Goal: Task Accomplishment & Management: Manage account settings

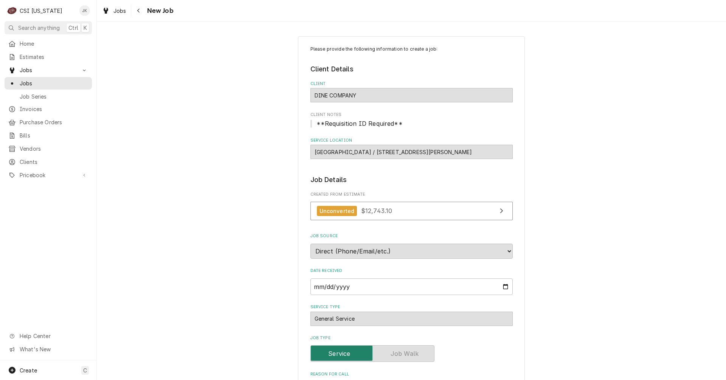
select select "06:00:00"
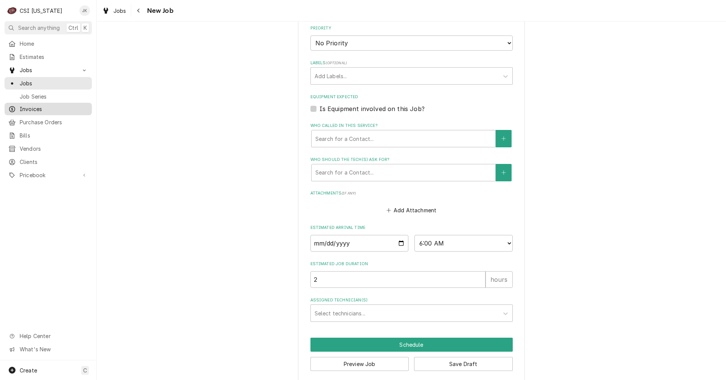
click at [40, 109] on span "Invoices" at bounding box center [54, 109] width 68 height 8
type textarea "x"
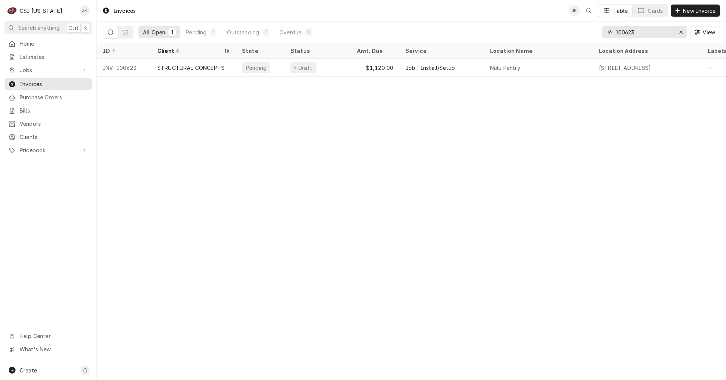
click at [631, 33] on input "100623" at bounding box center [644, 32] width 57 height 12
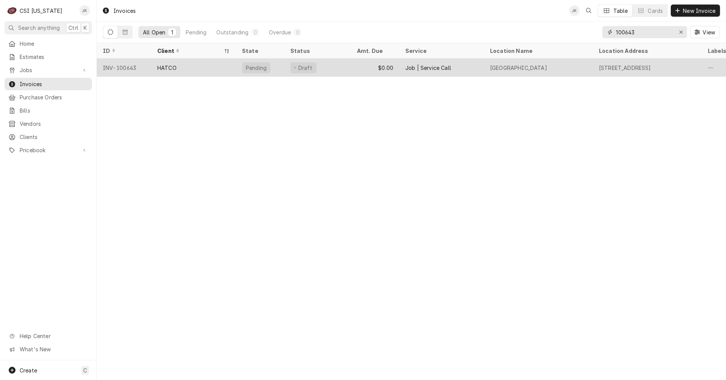
type input "100643"
click at [202, 68] on div "HATCO" at bounding box center [193, 68] width 85 height 18
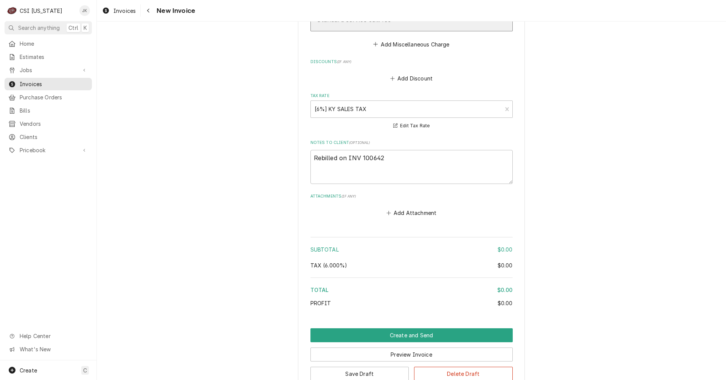
scroll to position [1135, 0]
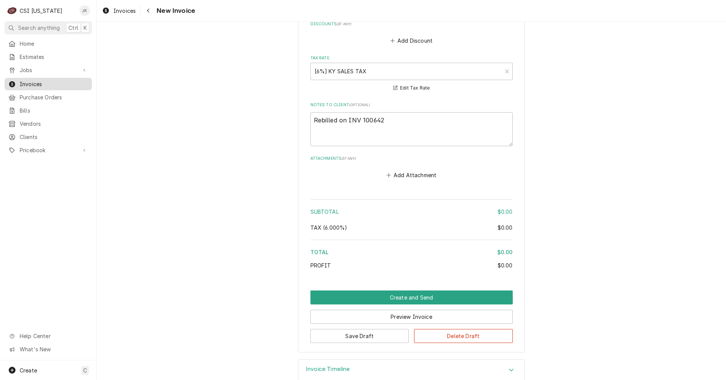
click at [30, 82] on span "Invoices" at bounding box center [54, 84] width 68 height 8
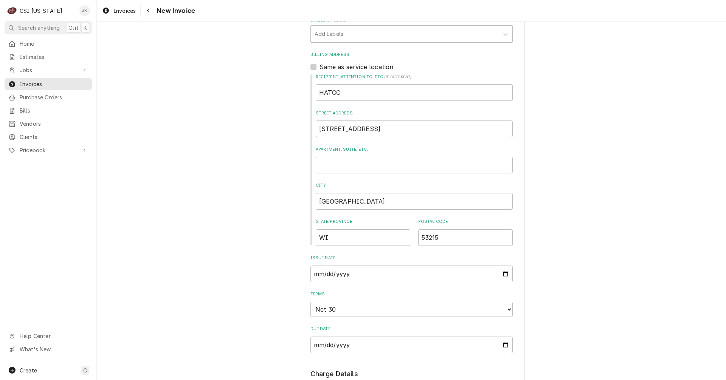
scroll to position [0, 0]
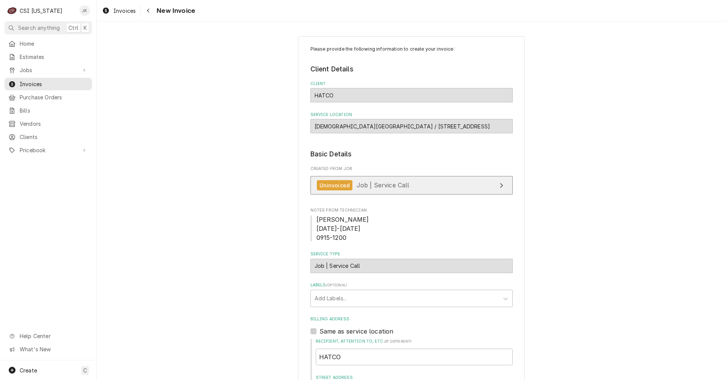
click at [444, 189] on link "Uninvoiced Job | Service Call" at bounding box center [411, 185] width 202 height 19
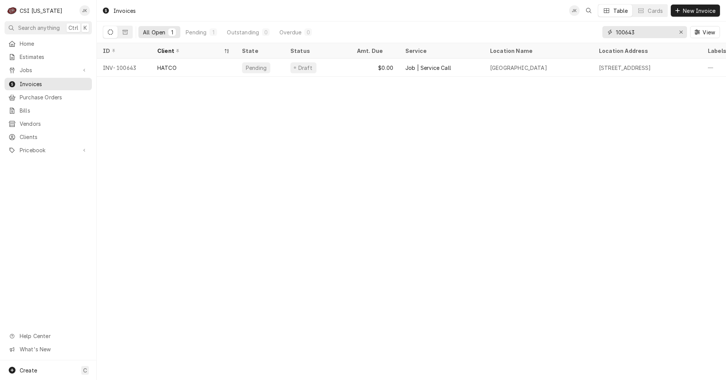
click at [635, 33] on input "100643" at bounding box center [644, 32] width 57 height 12
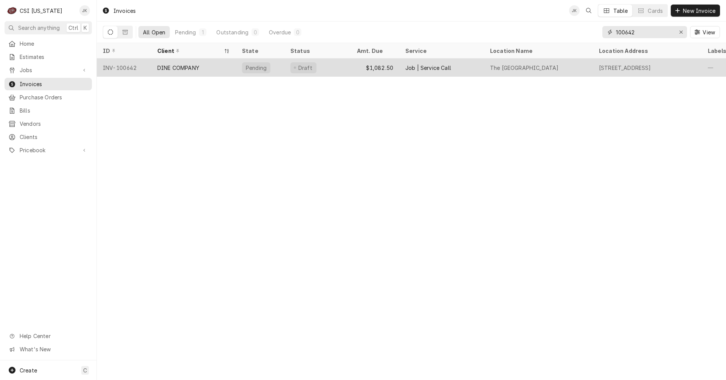
type input "100642"
click at [433, 68] on div "Job | Service Call" at bounding box center [428, 68] width 46 height 8
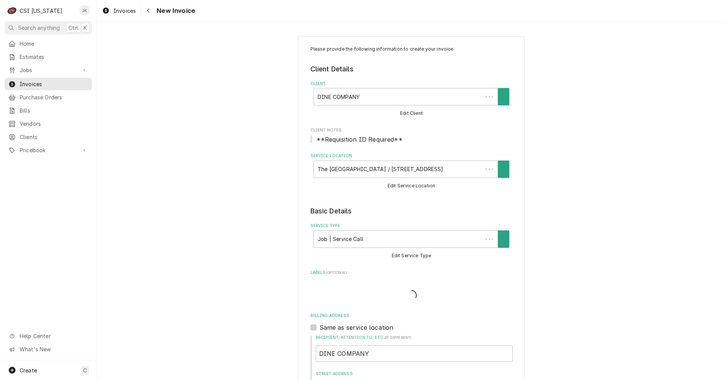
type textarea "x"
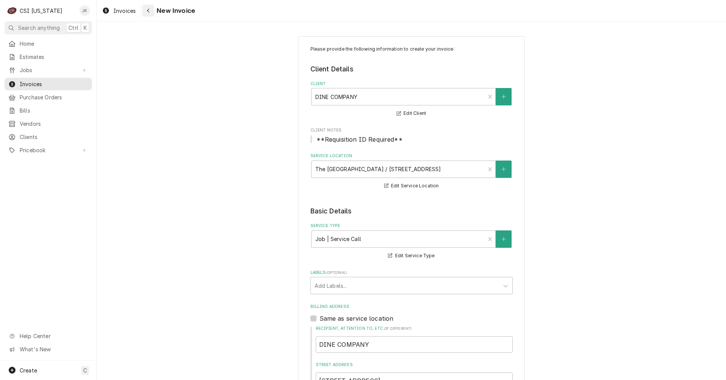
click at [149, 12] on icon "Navigate back" at bounding box center [148, 11] width 2 height 4
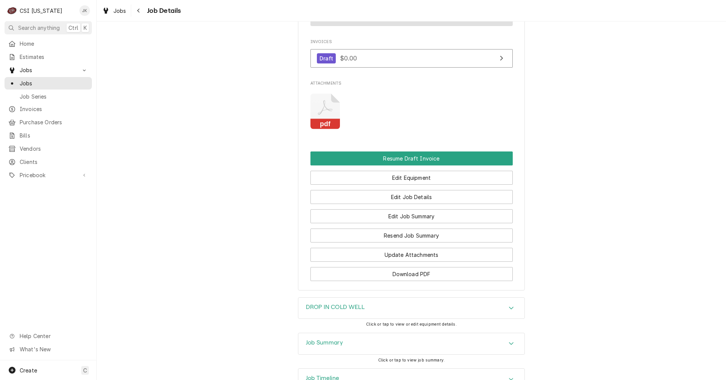
scroll to position [567, 0]
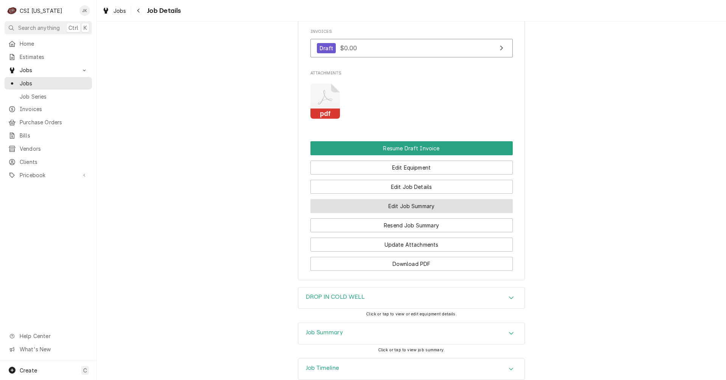
click at [366, 213] on button "Edit Job Summary" at bounding box center [411, 206] width 202 height 14
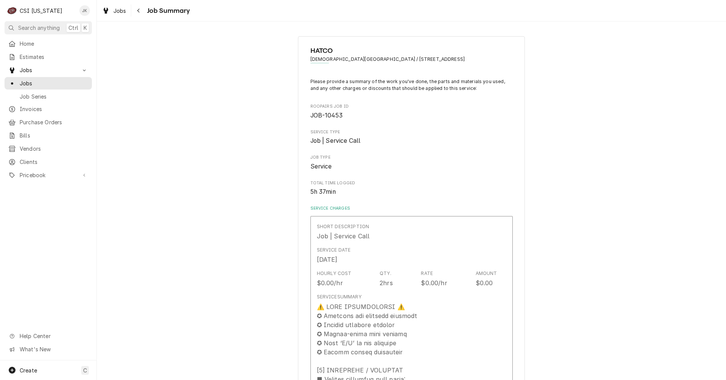
type textarea "x"
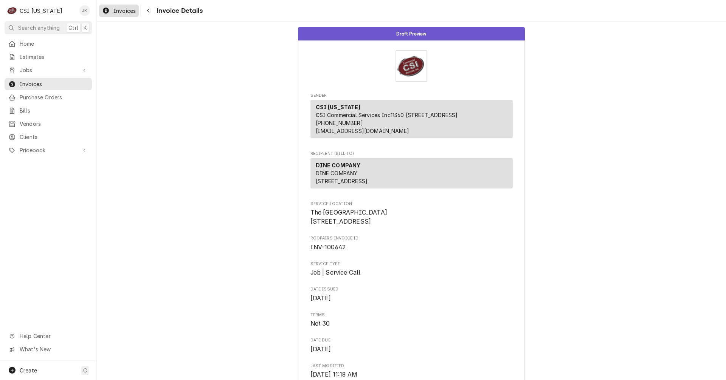
click at [127, 10] on span "Invoices" at bounding box center [124, 11] width 22 height 8
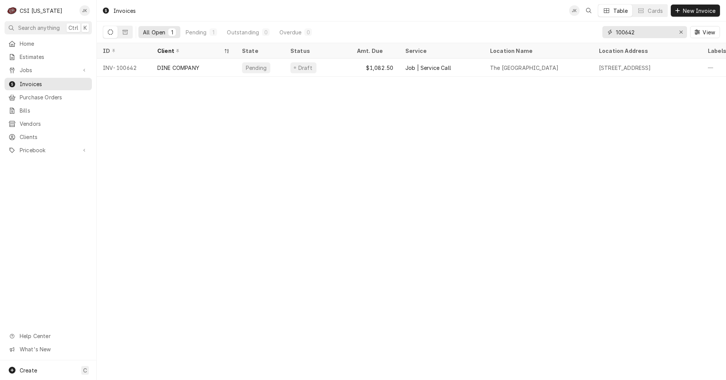
drag, startPoint x: 632, startPoint y: 33, endPoint x: 641, endPoint y: 31, distance: 9.5
click at [641, 31] on input "100642" at bounding box center [644, 32] width 57 height 12
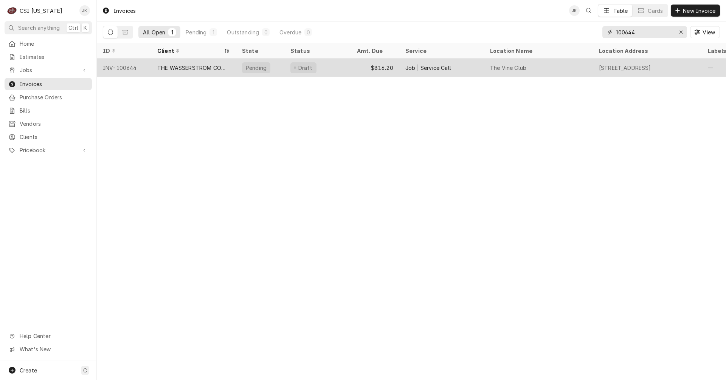
type input "100644"
click at [200, 67] on div "THE WASSERSTROM COMPANY - INSTALLS" at bounding box center [193, 68] width 73 height 8
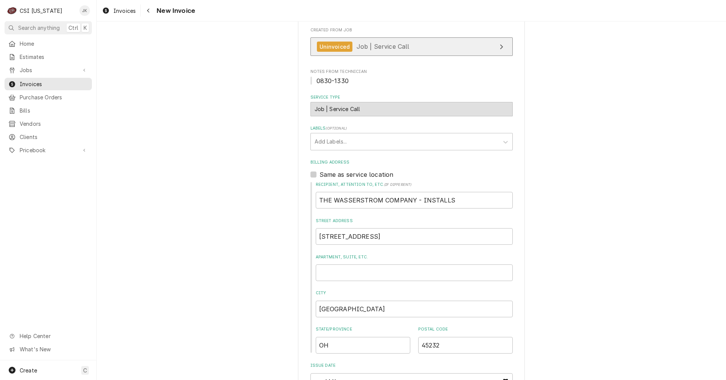
scroll to position [76, 0]
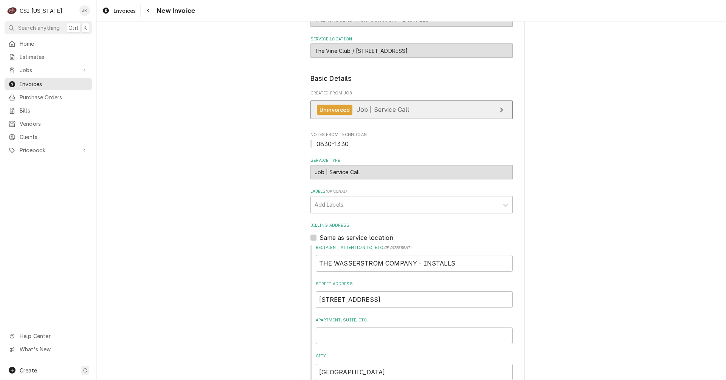
click at [357, 106] on div "Uninvoiced Job | Service Call" at bounding box center [363, 110] width 93 height 10
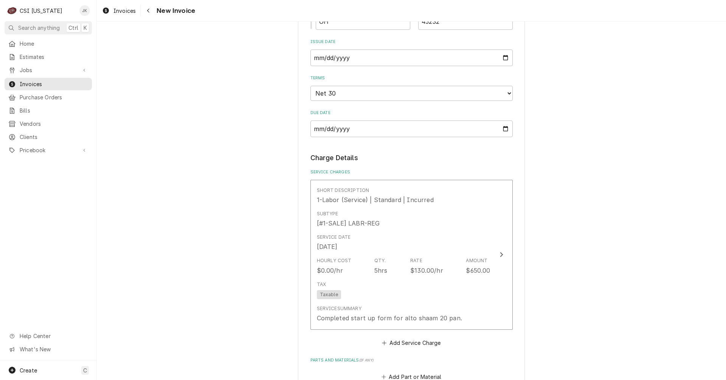
scroll to position [492, 0]
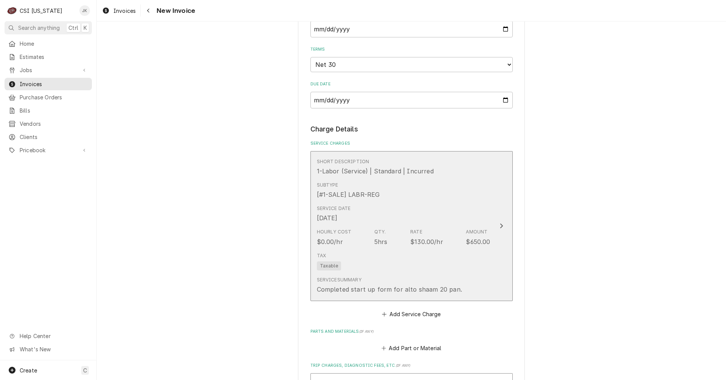
click at [395, 268] on div "Tax Taxable" at bounding box center [404, 262] width 174 height 24
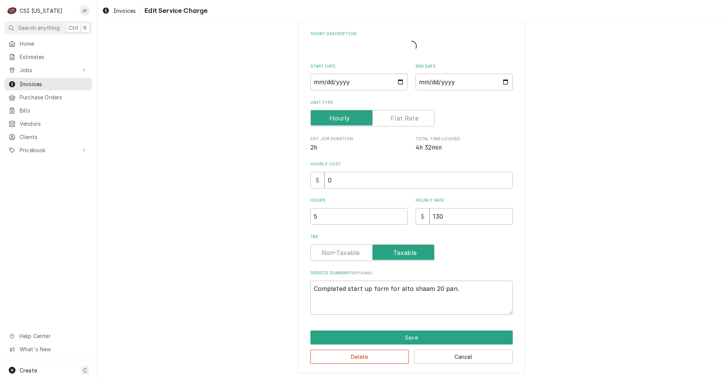
scroll to position [24, 0]
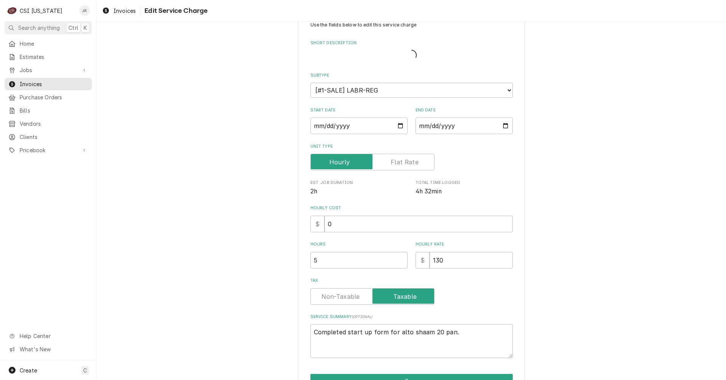
type textarea "x"
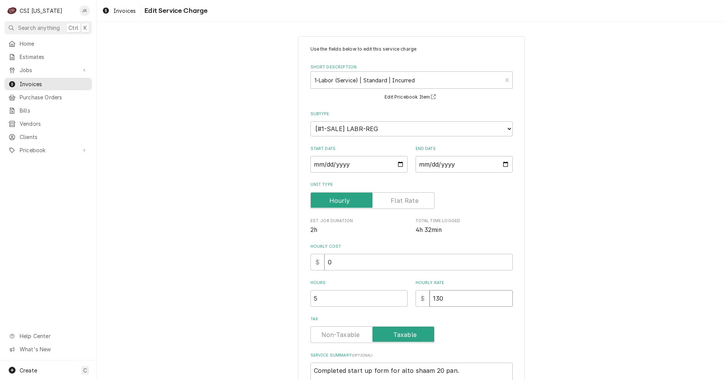
click at [436, 298] on input "130" at bounding box center [471, 298] width 83 height 17
type input "140"
type textarea "x"
type input "140"
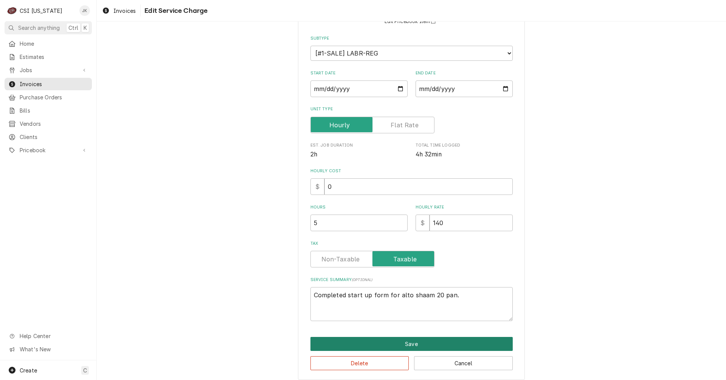
click at [355, 348] on button "Save" at bounding box center [411, 344] width 202 height 14
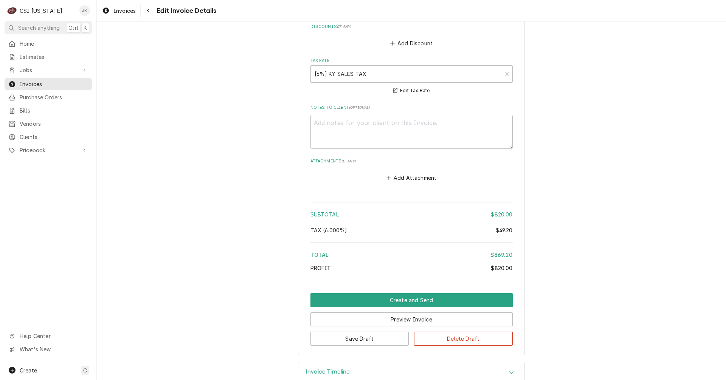
scroll to position [1013, 0]
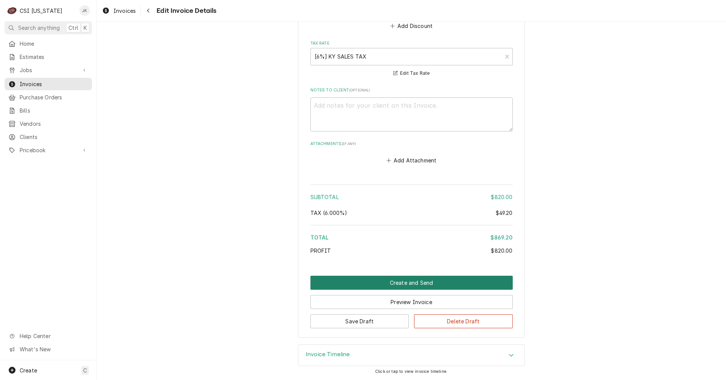
click at [384, 282] on button "Create and Send" at bounding box center [411, 283] width 202 height 14
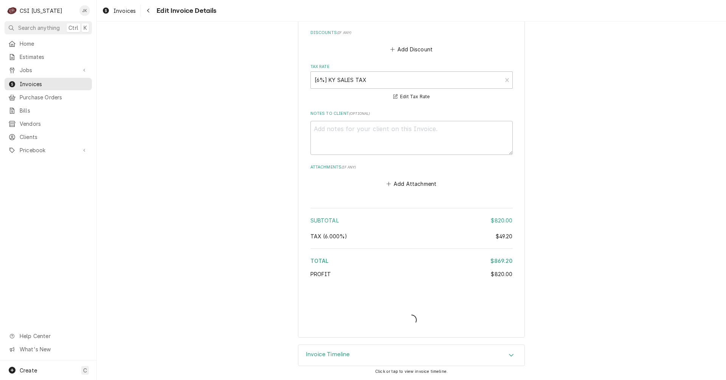
scroll to position [990, 0]
type textarea "x"
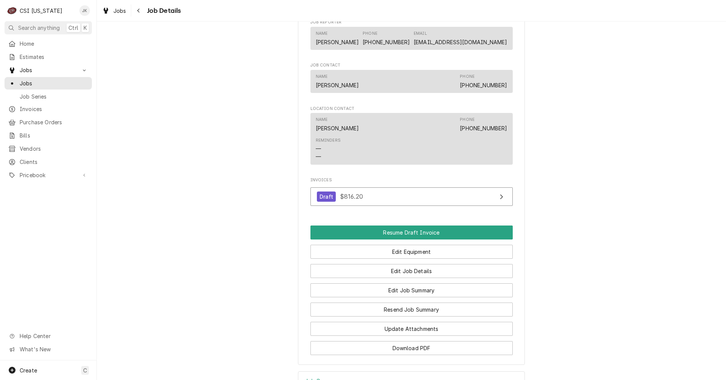
scroll to position [454, 0]
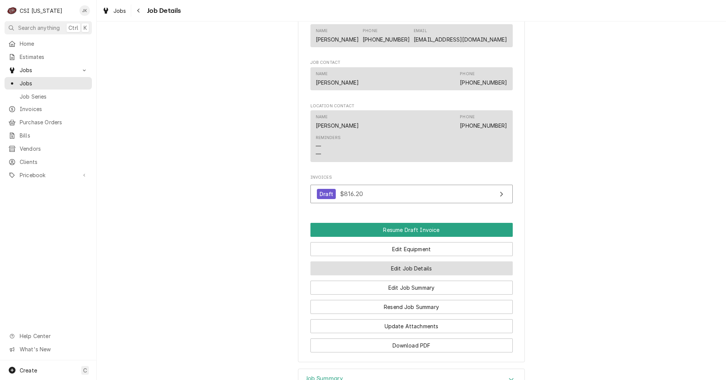
click at [391, 274] on button "Edit Job Details" at bounding box center [411, 269] width 202 height 14
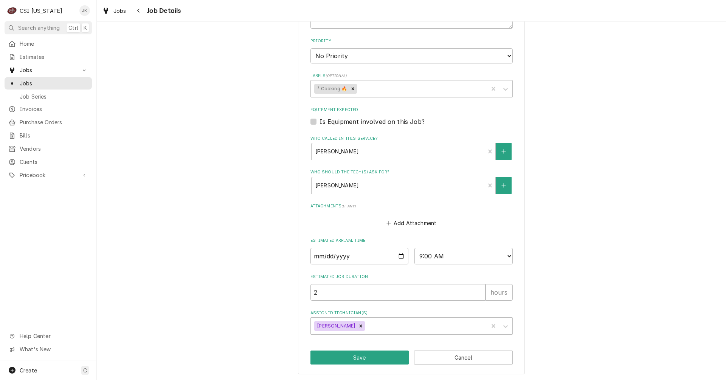
scroll to position [254, 0]
click at [377, 359] on button "Save" at bounding box center [359, 357] width 99 height 14
type textarea "x"
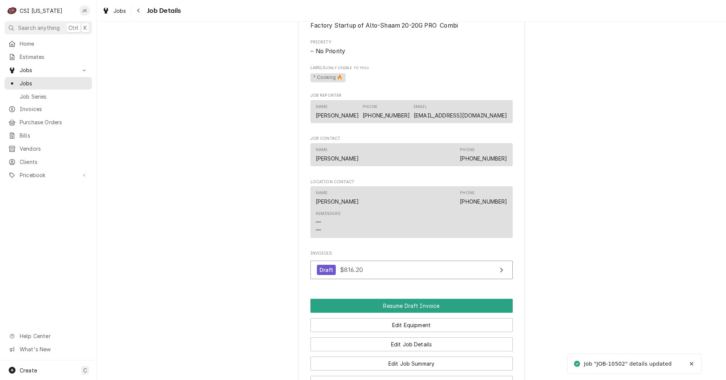
scroll to position [378, 0]
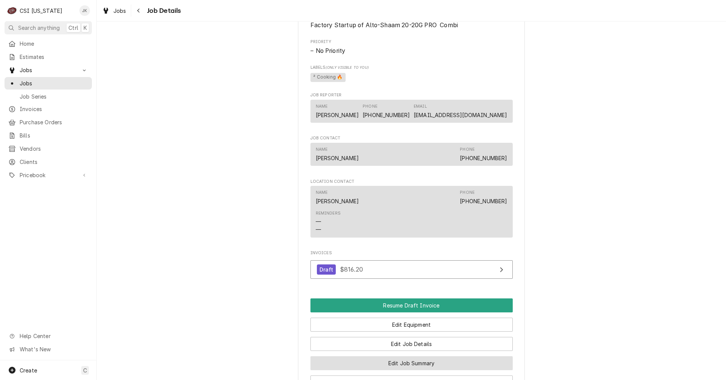
click at [387, 371] on button "Edit Job Summary" at bounding box center [411, 364] width 202 height 14
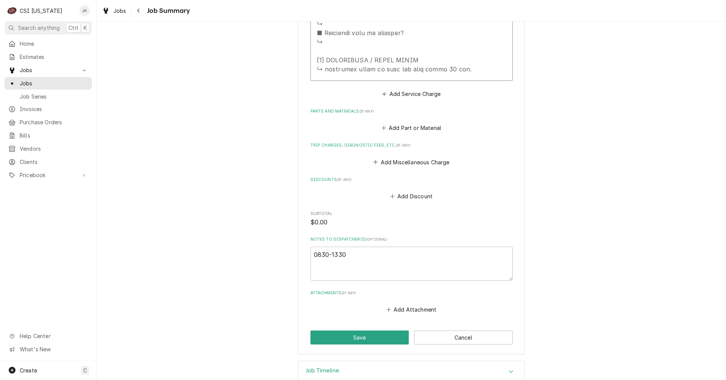
scroll to position [756, 0]
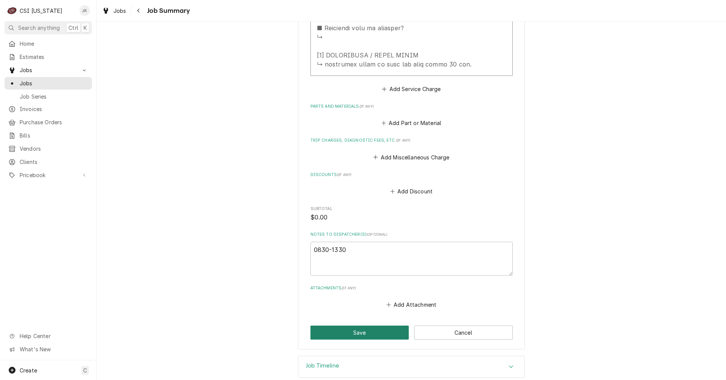
click at [328, 331] on button "Save" at bounding box center [359, 333] width 99 height 14
type textarea "x"
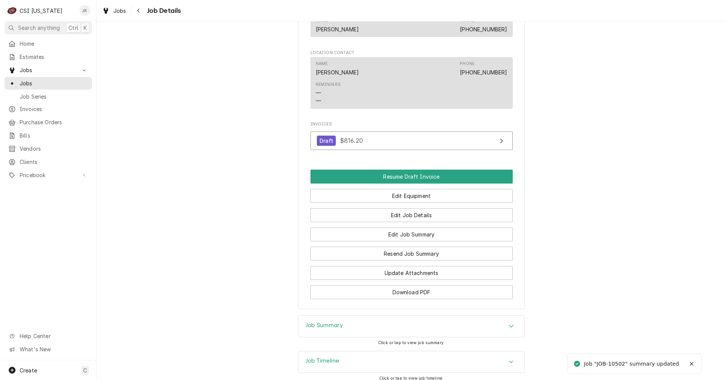
scroll to position [559, 0]
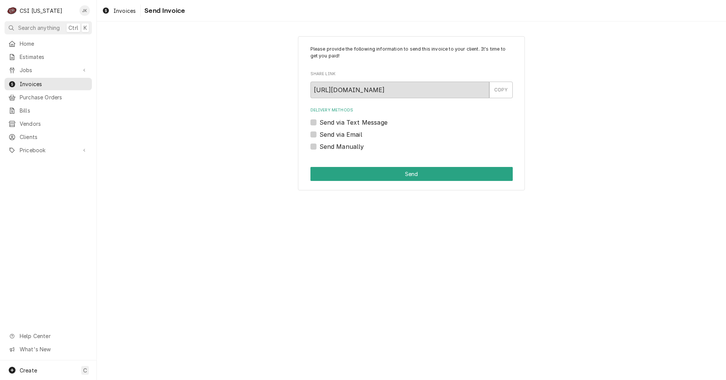
click at [337, 136] on label "Send via Email" at bounding box center [341, 134] width 43 height 9
click at [337, 136] on input "Send via Email" at bounding box center [421, 138] width 202 height 17
checkbox input "true"
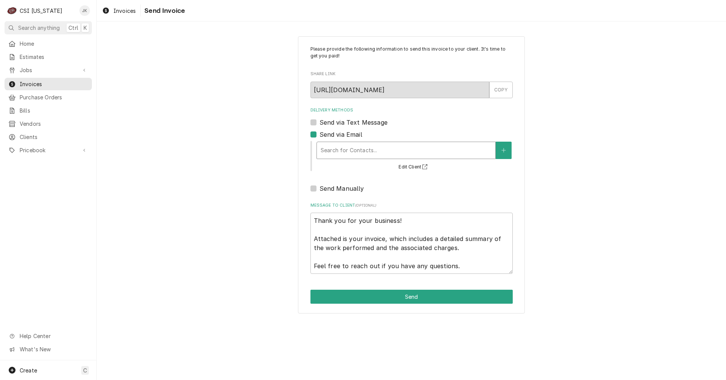
type textarea "x"
click at [418, 150] on div "Delivery Methods" at bounding box center [406, 151] width 171 height 14
click at [564, 199] on div "Please provide the following information to send this invoice to your client. I…" at bounding box center [411, 174] width 629 height 291
click at [502, 151] on icon "Create New Contact" at bounding box center [503, 150] width 5 height 5
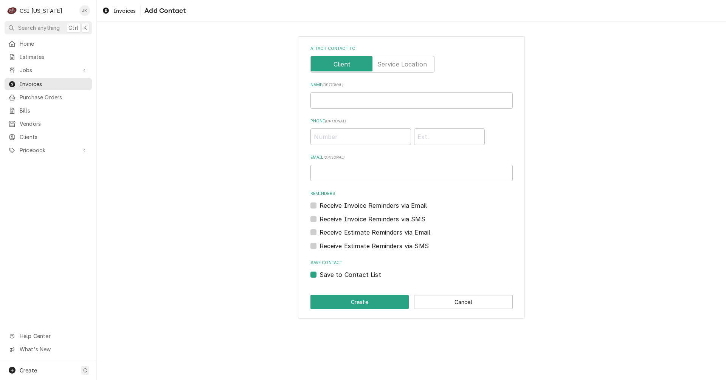
click at [395, 65] on label "Attach contact to" at bounding box center [372, 64] width 124 height 17
click at [395, 65] on input "Attach contact to" at bounding box center [372, 64] width 117 height 17
checkbox input "true"
click at [342, 101] on input "Name ( optional )" at bounding box center [411, 100] width 202 height 17
type input "Cole Arimes"
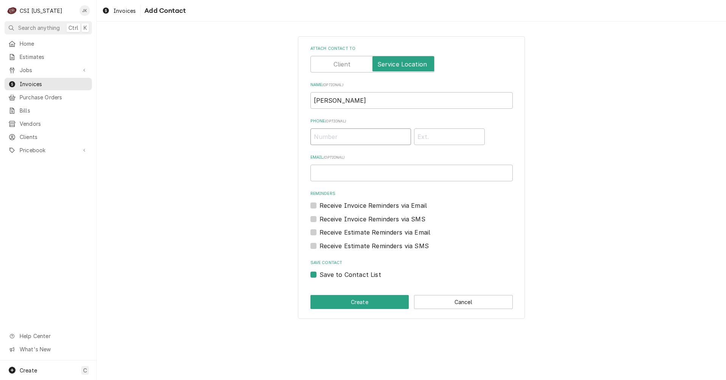
click at [333, 133] on input "Phone ( optional )" at bounding box center [360, 137] width 101 height 17
type input "(513) 460-9068"
click at [368, 173] on input "Email ( optional )" at bounding box center [411, 173] width 202 height 17
paste input "tcarimes@gmail.com"
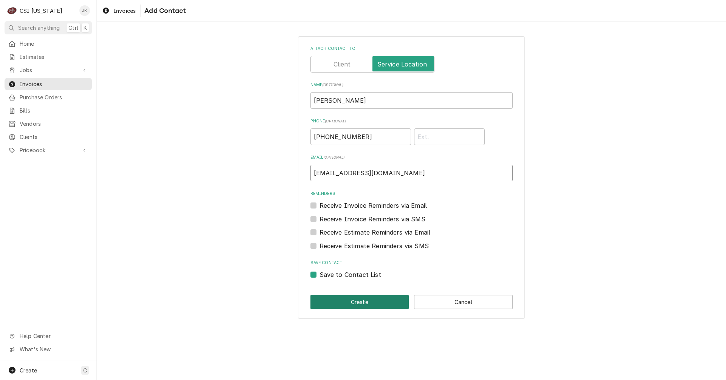
type input "tcarimes@gmail.com"
click at [377, 301] on button "Create" at bounding box center [359, 302] width 99 height 14
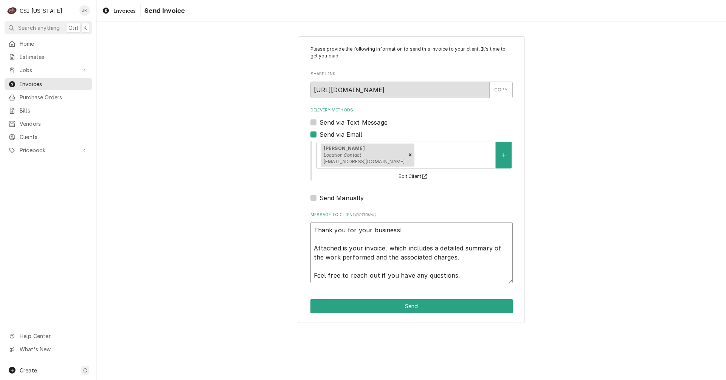
click at [448, 259] on textarea "Thank you for your business! Attached is your invoice, which includes a detaile…" at bounding box center [411, 252] width 202 height 61
type textarea "x"
type textarea "Thank you for your business! Attached is your invoice, which includes a detaile…"
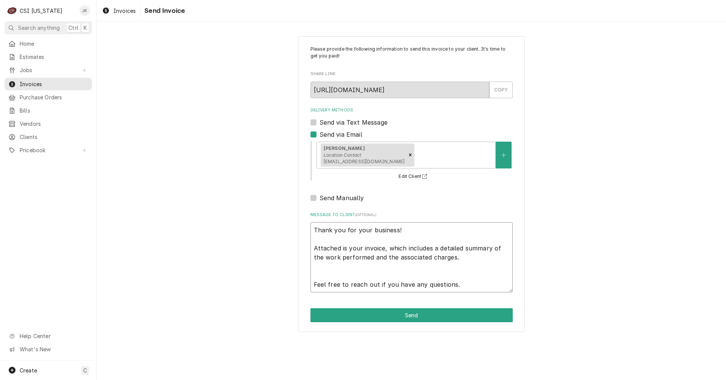
type textarea "x"
type textarea "Thank you for your business! Attached is your invoice, which includes a detaile…"
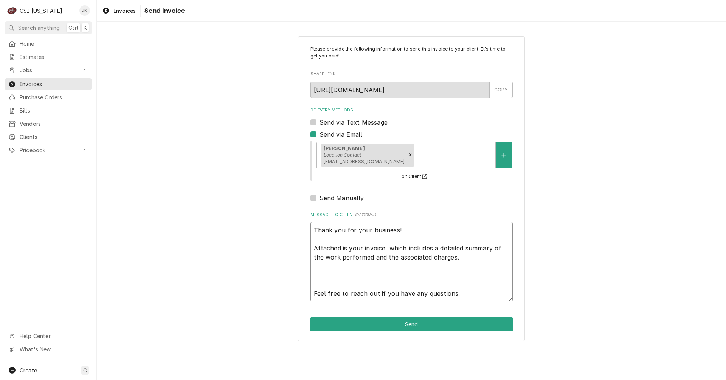
type textarea "x"
type textarea "Thank you for your business! Attached is your invoice, which includes a detaile…"
type textarea "x"
type textarea "Thank you for your business! Attached is your invoice, which includes a detaile…"
type textarea "x"
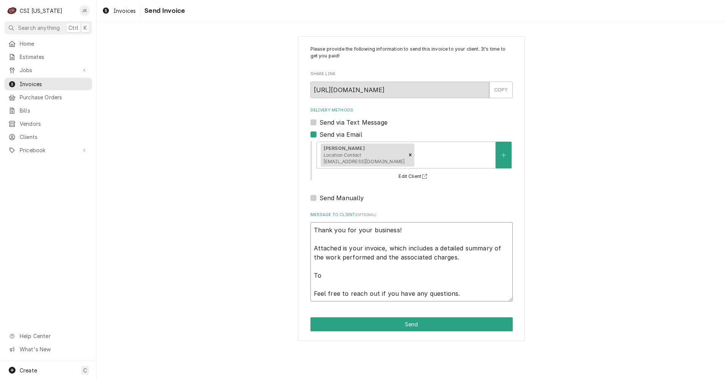
type textarea "Thank you for your business! Attached is your invoice, which includes a detaile…"
type textarea "x"
type textarea "Thank you for your business! Attached is your invoice, which includes a detaile…"
type textarea "x"
type textarea "Thank you for your business! Attached is your invoice, which includes a detaile…"
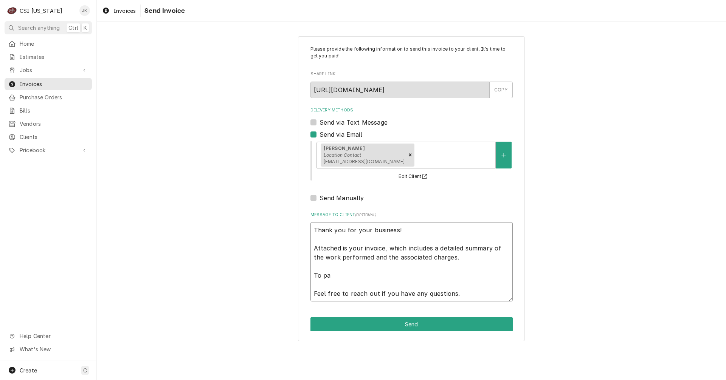
type textarea "x"
type textarea "Thank you for your business! Attached is your invoice, which includes a detaile…"
type textarea "x"
type textarea "Thank you for your business! Attached is your invoice, which includes a detaile…"
type textarea "x"
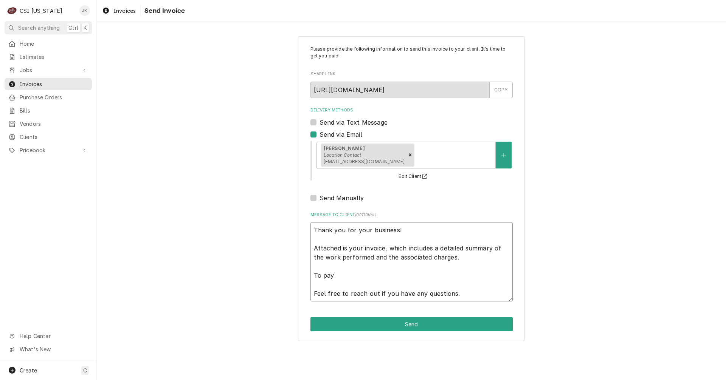
type textarea "Thank you for your business! Attached is your invoice, which includes a detaile…"
type textarea "x"
type textarea "Thank you for your business! Attached is your invoice, which includes a detaile…"
type textarea "x"
type textarea "Thank you for your business! Attached is your invoice, which includes a detaile…"
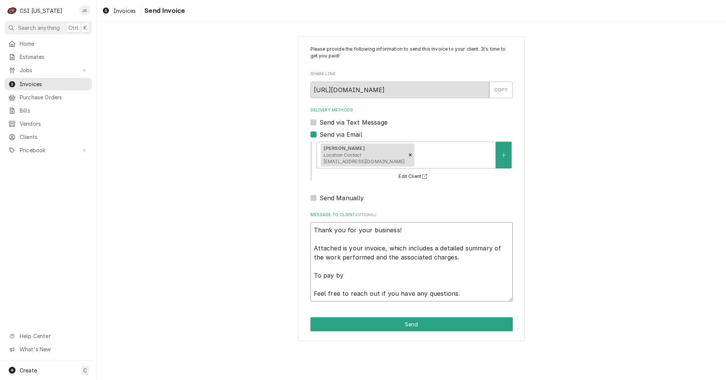
type textarea "x"
type textarea "Thank you for your business! Attached is your invoice, which includes a detaile…"
type textarea "x"
type textarea "Thank you for your business! Attached is your invoice, which includes a detaile…"
type textarea "x"
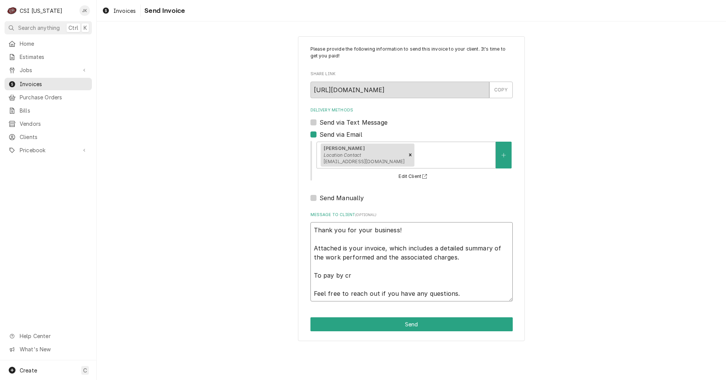
type textarea "Thank you for your business! Attached is your invoice, which includes a detaile…"
type textarea "x"
type textarea "Thank you for your business! Attached is your invoice, which includes a detaile…"
type textarea "x"
type textarea "Thank you for your business! Attached is your invoice, which includes a detaile…"
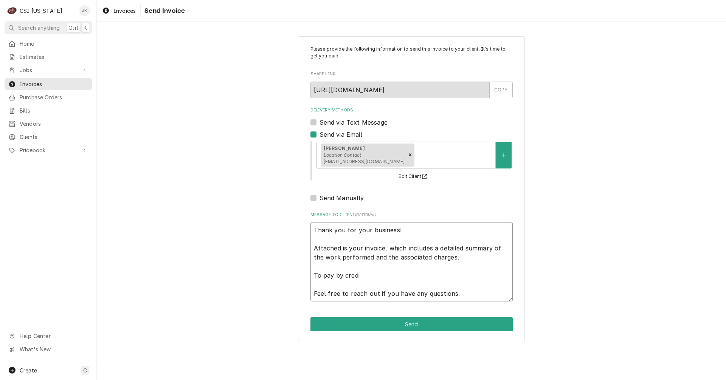
type textarea "x"
type textarea "Thank you for your business! Attached is your invoice, which includes a detaile…"
type textarea "x"
type textarea "Thank you for your business! Attached is your invoice, which includes a detaile…"
type textarea "x"
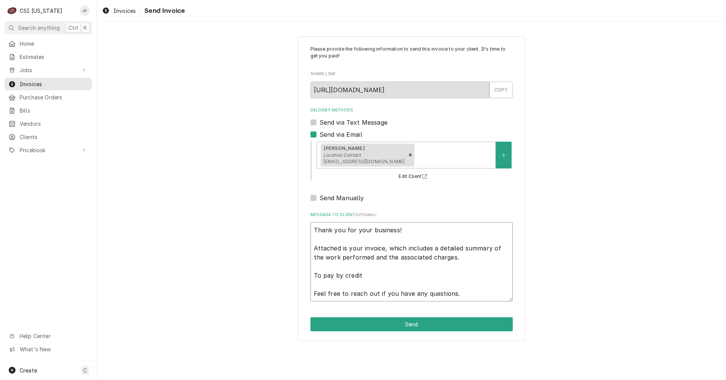
type textarea "Thank you for your business! Attached is your invoice, which includes a detaile…"
type textarea "x"
type textarea "Thank you for your business! Attached is your invoice, which includes a detaile…"
type textarea "x"
type textarea "Thank you for your business! Attached is your invoice, which includes a detaile…"
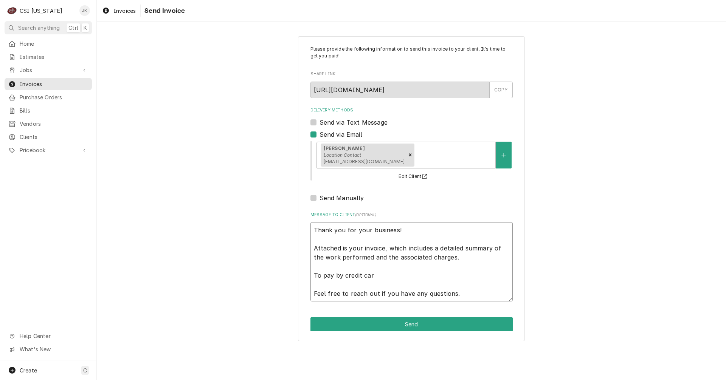
type textarea "x"
type textarea "Thank you for your business! Attached is your invoice, which includes a detaile…"
type textarea "x"
type textarea "Thank you for your business! Attached is your invoice, which includes a detaile…"
type textarea "x"
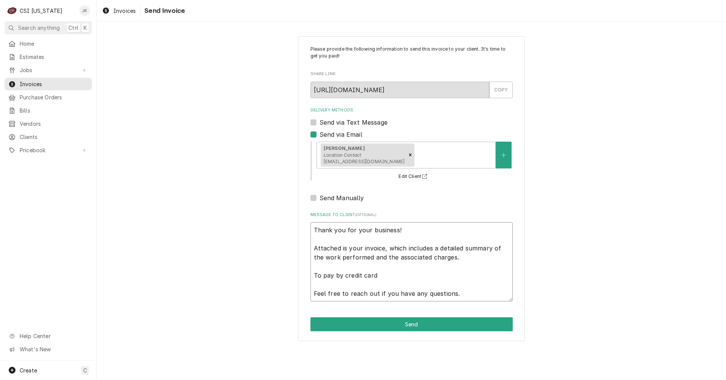
type textarea "Thank you for your business! Attached is your invoice, which includes a detaile…"
type textarea "x"
type textarea "Thank you for your business! Attached is your invoice, which includes a detaile…"
type textarea "x"
type textarea "Thank you for your business! Attached is your invoice, which includes a detaile…"
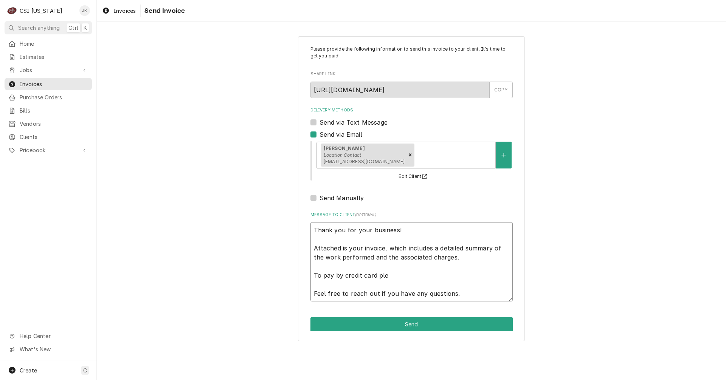
type textarea "x"
type textarea "Thank you for your business! Attached is your invoice, which includes a detaile…"
type textarea "x"
type textarea "Thank you for your business! Attached is your invoice, which includes a detaile…"
type textarea "x"
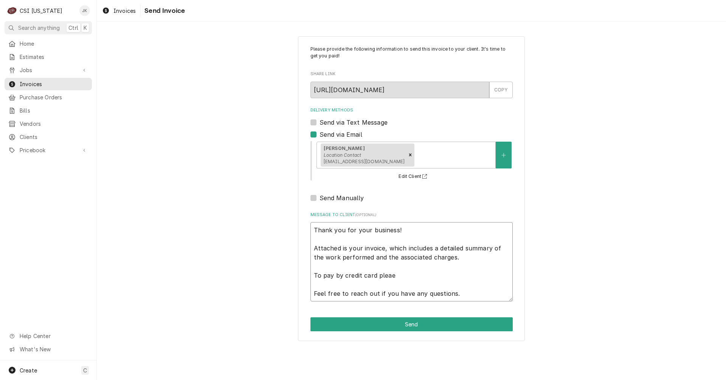
type textarea "Thank you for your business! Attached is your invoice, which includes a detaile…"
type textarea "x"
type textarea "Thank you for your business! Attached is your invoice, which includes a detaile…"
type textarea "x"
type textarea "Thank you for your business! Attached is your invoice, which includes a detaile…"
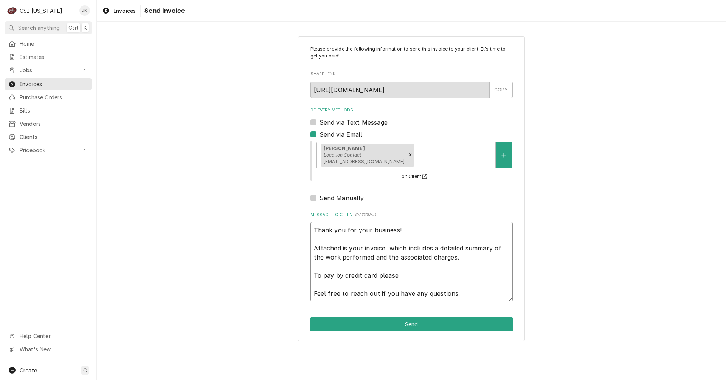
type textarea "x"
type textarea "Thank you for your business! Attached is your invoice, which includes a detaile…"
type textarea "x"
type textarea "Thank you for your business! Attached is your invoice, which includes a detaile…"
type textarea "x"
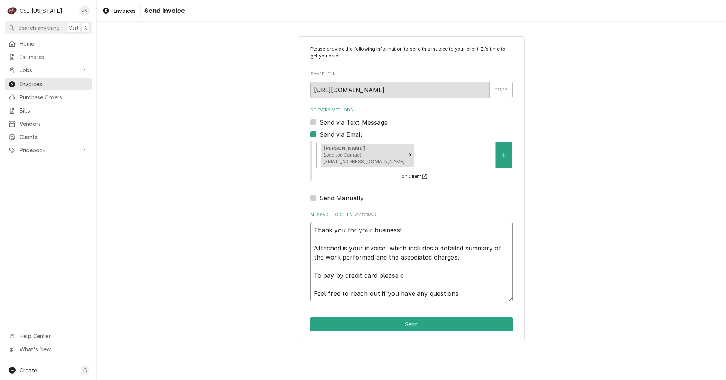
type textarea "Thank you for your business! Attached is your invoice, which includes a detaile…"
type textarea "x"
type textarea "Thank you for your business! Attached is your invoice, which includes a detaile…"
type textarea "x"
type textarea "Thank you for your business! Attached is your invoice, which includes a detaile…"
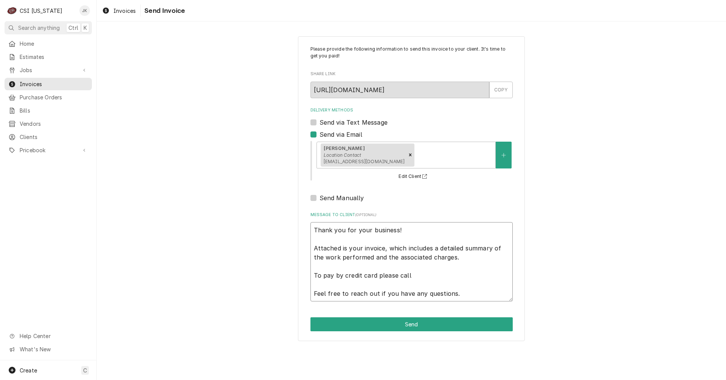
type textarea "x"
type textarea "Thank you for your business! Attached is your invoice, which includes a detaile…"
type textarea "x"
type textarea "Thank you for your business! Attached is your invoice, which includes a detaile…"
type textarea "x"
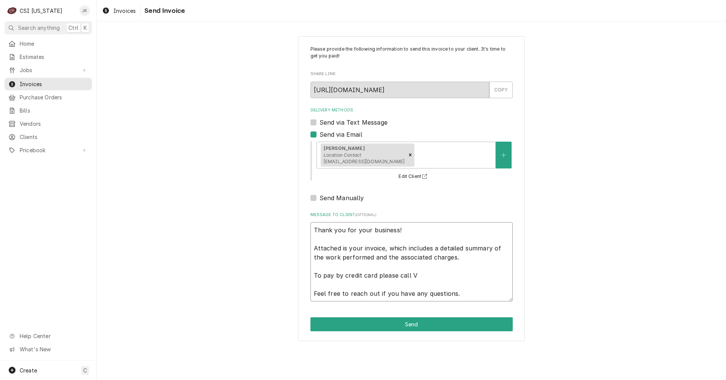
type textarea "Thank you for your business! Attached is your invoice, which includes a detaile…"
type textarea "x"
type textarea "Thank you for your business! Attached is your invoice, which includes a detaile…"
type textarea "x"
type textarea "Thank you for your business! Attached is your invoice, which includes a detaile…"
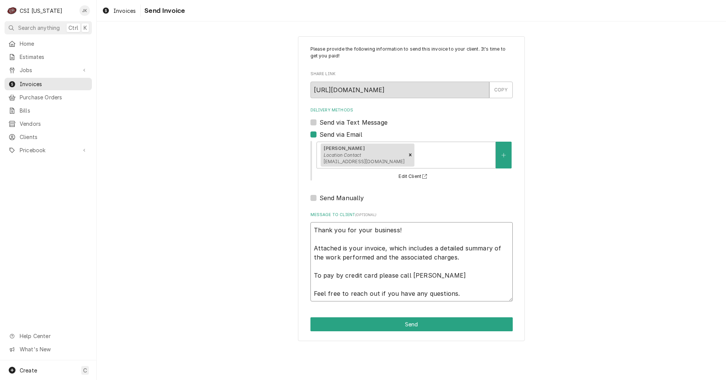
type textarea "x"
type textarea "Thank you for your business! Attached is your invoice, which includes a detaile…"
type textarea "x"
type textarea "Thank you for your business! Attached is your invoice, which includes a detaile…"
type textarea "x"
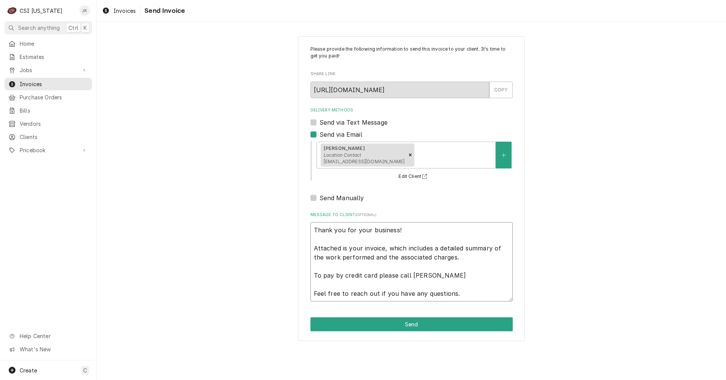
type textarea "Thank you for your business! Attached is your invoice, which includes a detaile…"
type textarea "x"
type textarea "Thank you for your business! Attached is your invoice, which includes a detaile…"
type textarea "x"
type textarea "Thank you for your business! Attached is your invoice, which includes a detaile…"
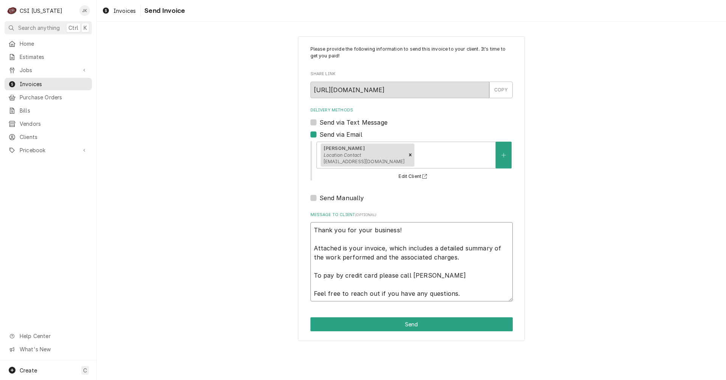
type textarea "x"
type textarea "Thank you for your business! Attached is your invoice, which includes a detaile…"
type textarea "x"
type textarea "Thank you for your business! Attached is your invoice, which includes a detaile…"
click at [446, 277] on textarea "Thank you for your business! Attached is your invoice, which includes a detaile…" at bounding box center [411, 261] width 202 height 79
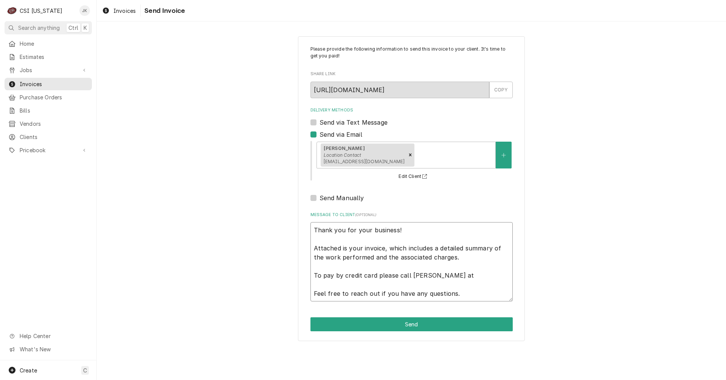
paste textarea "636.534.8707"
type textarea "x"
type textarea "Thank you for your business! Attached is your invoice, which includes a detaile…"
type textarea "x"
type textarea "Thank you for your business! Attached is your invoice, which includes a detaile…"
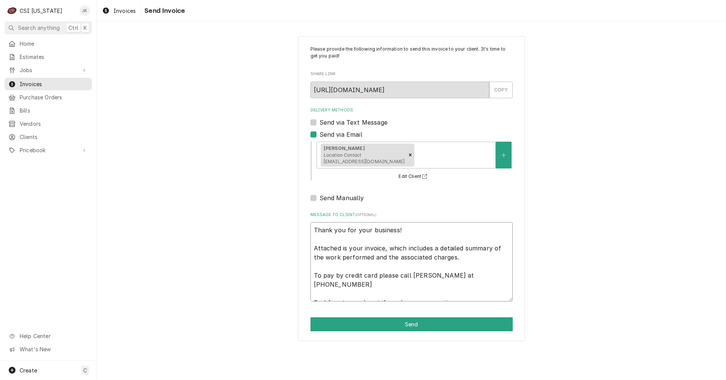
type textarea "x"
type textarea "Thank you for your business! Attached is your invoice, which includes a detaile…"
type textarea "x"
type textarea "Thank you for your business! Attached is your invoice, which includes a detaile…"
type textarea "x"
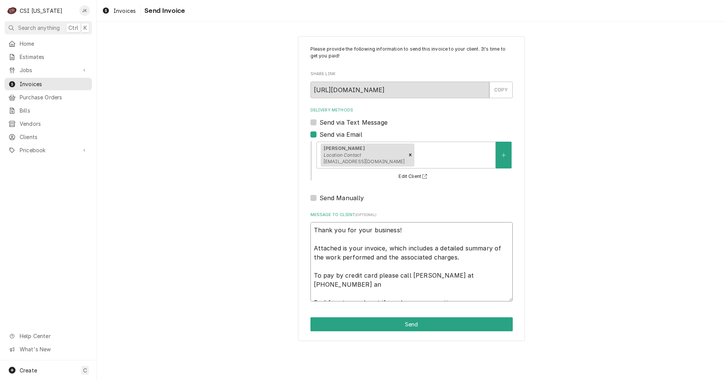
type textarea "Thank you for your business! Attached is your invoice, which includes a detaile…"
type textarea "x"
type textarea "Thank you for your business! Attached is your invoice, which includes a detaile…"
type textarea "x"
type textarea "Thank you for your business! Attached is your invoice, which includes a detaile…"
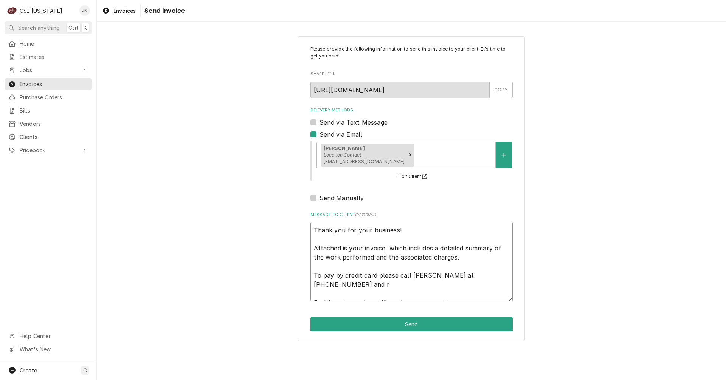
type textarea "x"
type textarea "Thank you for your business! Attached is your invoice, which includes a detaile…"
type textarea "x"
type textarea "Thank you for your business! Attached is your invoice, which includes a detaile…"
type textarea "x"
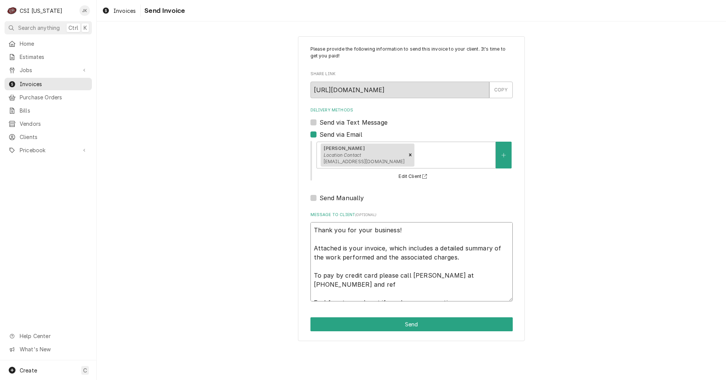
type textarea "Thank you for your business! Attached is your invoice, which includes a detaile…"
type textarea "x"
type textarea "Thank you for your business! Attached is your invoice, which includes a detaile…"
type textarea "x"
type textarea "Thank you for your business! Attached is your invoice, which includes a detaile…"
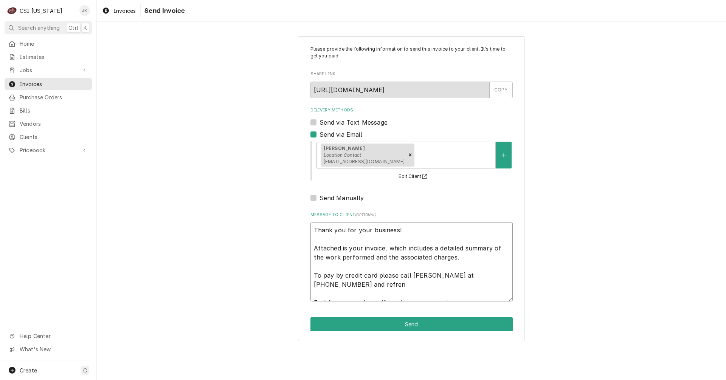
type textarea "x"
type textarea "Thank you for your business! Attached is your invoice, which includes a detaile…"
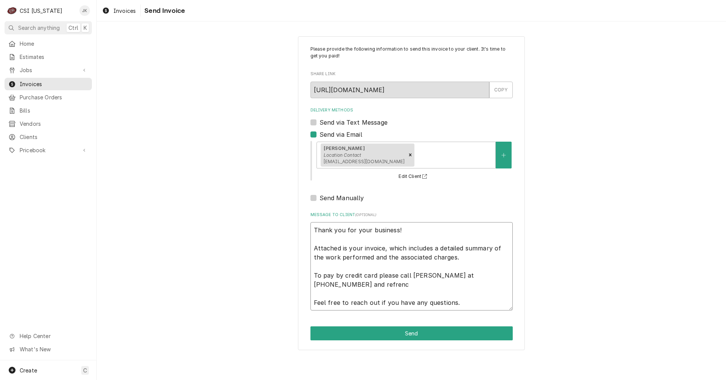
type textarea "x"
type textarea "Thank you for your business! Attached is your invoice, which includes a detaile…"
type textarea "x"
type textarea "Thank you for your business! Attached is your invoice, which includes a detaile…"
type textarea "x"
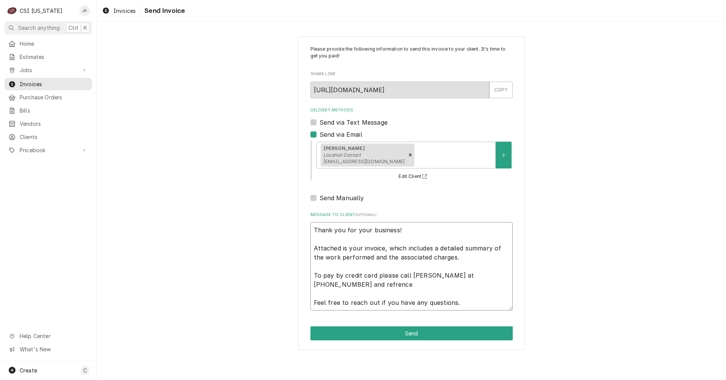
type textarea "Thank you for your business! Attached is your invoice, which includes a detaile…"
type textarea "x"
type textarea "Thank you for your business! Attached is your invoice, which includes a detaile…"
type textarea "x"
type textarea "Thank you for your business! Attached is your invoice, which includes a detaile…"
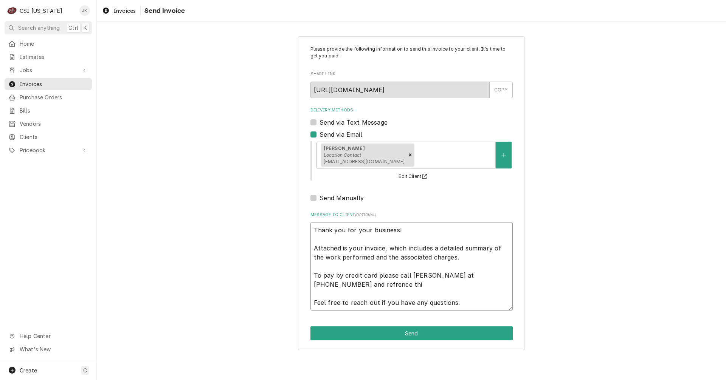
type textarea "x"
type textarea "Thank you for your business! Attached is your invoice, which includes a detaile…"
type textarea "x"
type textarea "Thank you for your business! Attached is your invoice, which includes a detaile…"
type textarea "x"
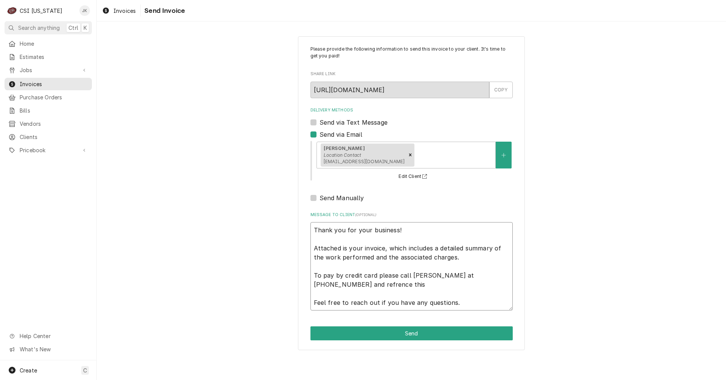
type textarea "Thank you for your business! Attached is your invoice, which includes a detaile…"
type textarea "x"
type textarea "Thank you for your business! Attached is your invoice, which includes a detaile…"
type textarea "x"
type textarea "Thank you for your business! Attached is your invoice, which includes a detaile…"
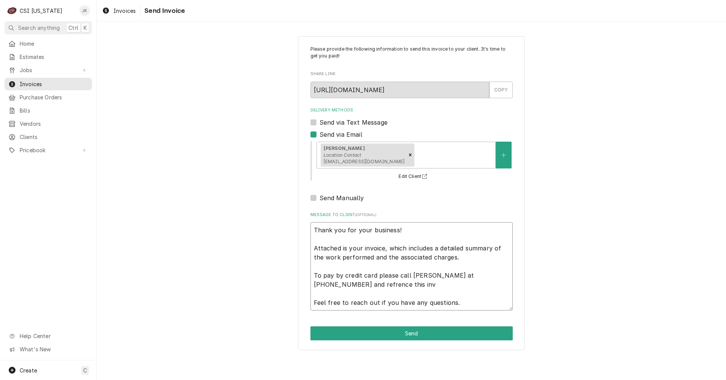
type textarea "x"
type textarea "Thank you for your business! Attached is your invoice, which includes a detaile…"
type textarea "x"
type textarea "Thank you for your business! Attached is your invoice, which includes a detaile…"
type textarea "x"
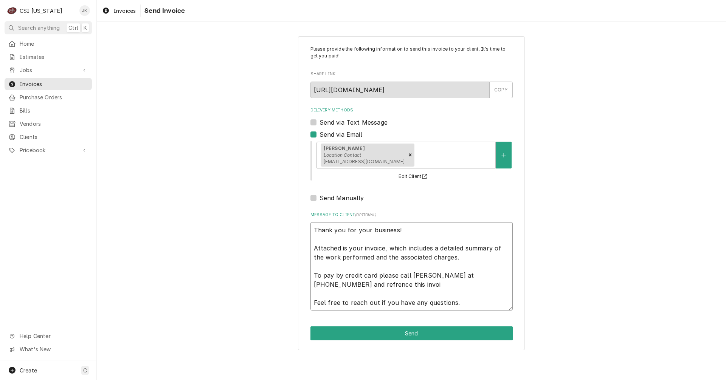
type textarea "Thank you for your business! Attached is your invoice, which includes a detaile…"
type textarea "x"
type textarea "Thank you for your business! Attached is your invoice, which includes a detaile…"
type textarea "x"
type textarea "Thank you for your business! Attached is your invoice, which includes a detaile…"
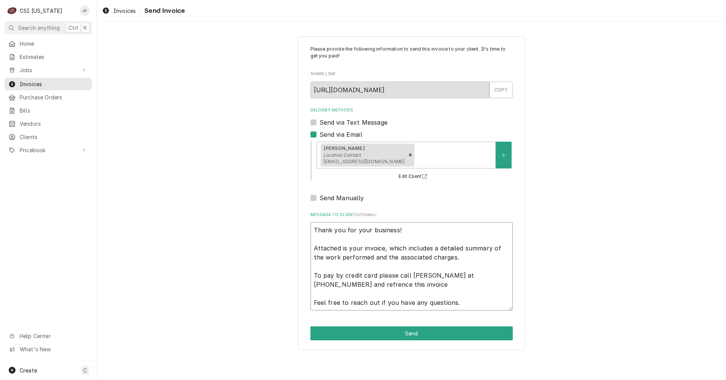
type textarea "x"
type textarea "Thank you for your business! Attached is your invoice, which includes a detaile…"
type textarea "x"
type textarea "Thank you for your business! Attached is your invoice, which includes a detaile…"
type textarea "x"
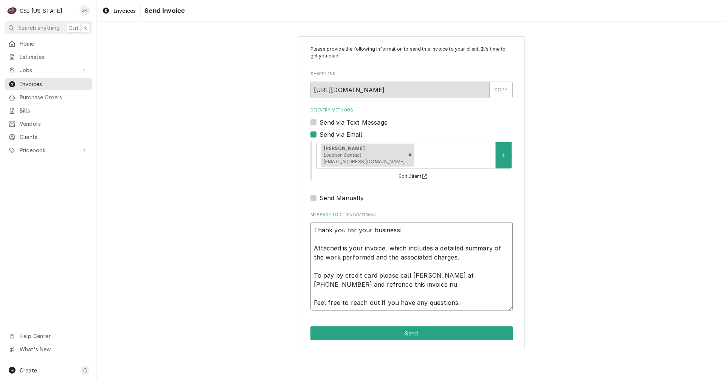
type textarea "Thank you for your business! Attached is your invoice, which includes a detaile…"
type textarea "x"
type textarea "Thank you for your business! Attached is your invoice, which includes a detaile…"
type textarea "x"
type textarea "Thank you for your business! Attached is your invoice, which includes a detaile…"
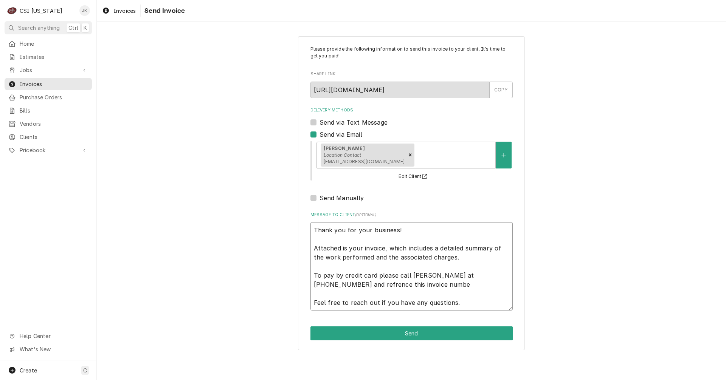
type textarea "x"
type textarea "Thank you for your business! Attached is your invoice, which includes a detaile…"
type textarea "x"
type textarea "Thank you for your business! Attached is your invoice, which includes a detaile…"
type textarea "x"
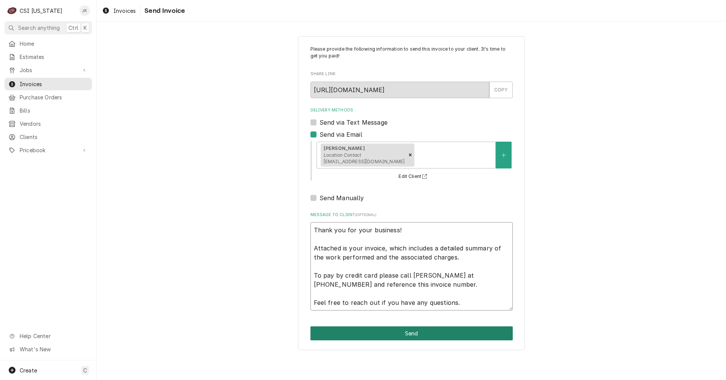
type textarea "Thank you for your business! Attached is your invoice, which includes a detaile…"
click at [418, 334] on button "Send" at bounding box center [411, 334] width 202 height 14
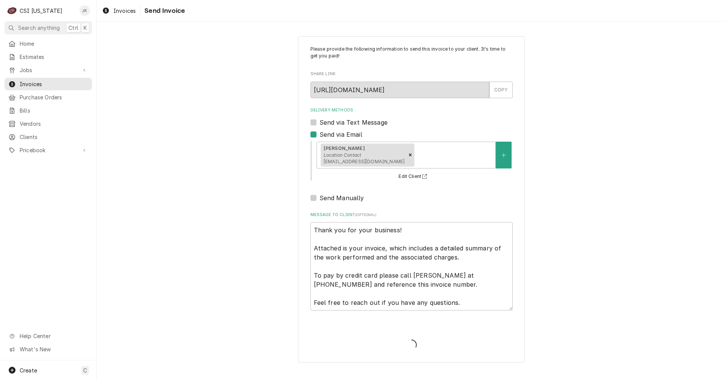
type textarea "x"
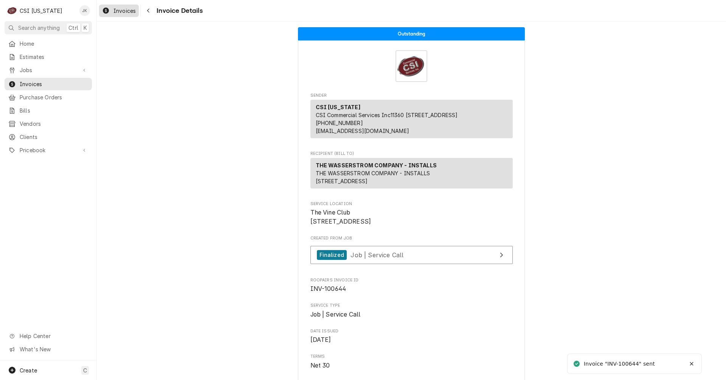
click at [122, 9] on span "Invoices" at bounding box center [124, 11] width 22 height 8
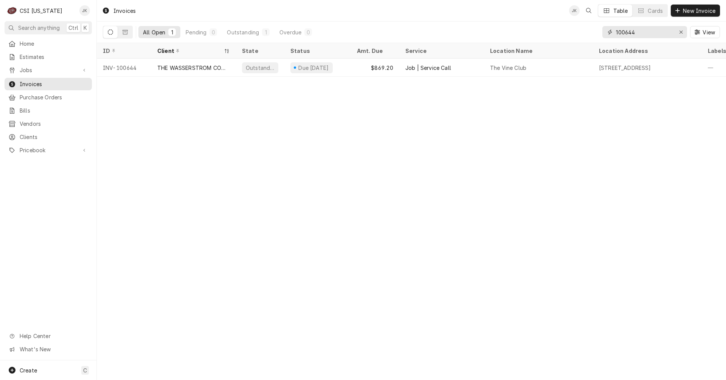
click at [635, 33] on input "100644" at bounding box center [644, 32] width 57 height 12
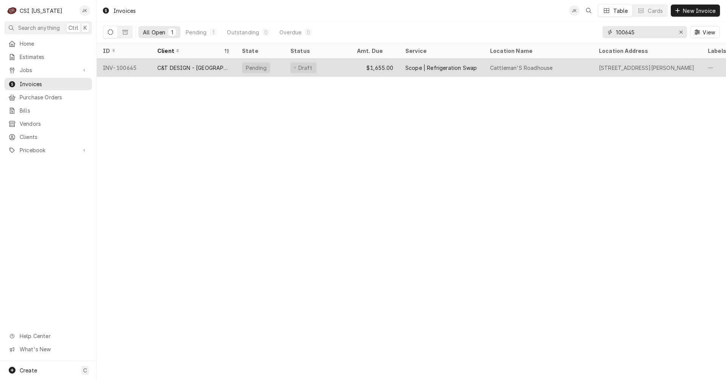
type input "100645"
click at [165, 70] on div "C&T DESIGN - [GEOGRAPHIC_DATA]" at bounding box center [193, 68] width 73 height 8
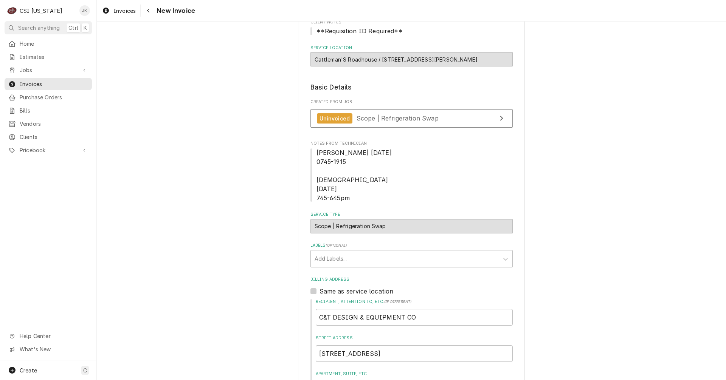
scroll to position [151, 0]
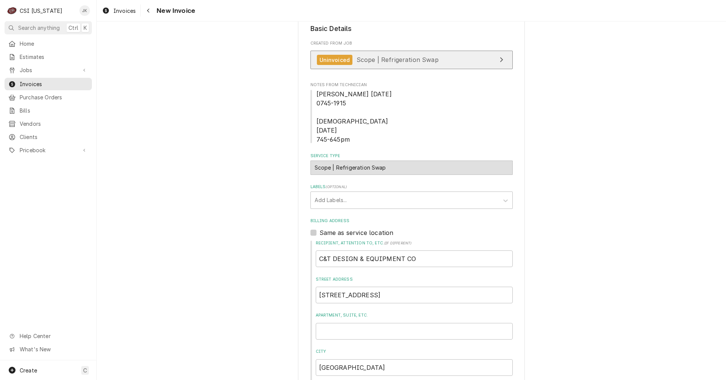
click at [366, 63] on span "Scope | Refrigeration Swap" at bounding box center [398, 60] width 82 height 8
type textarea "x"
click at [123, 11] on span "Invoices" at bounding box center [124, 11] width 22 height 8
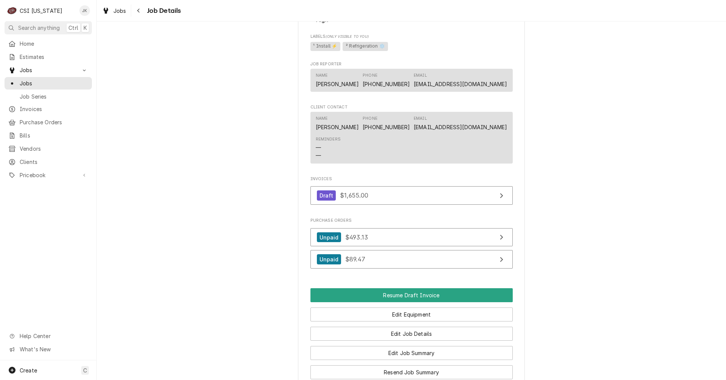
scroll to position [492, 0]
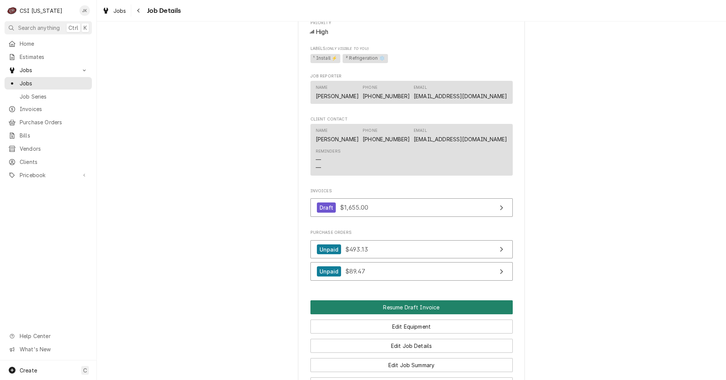
click at [411, 312] on button "Resume Draft Invoice" at bounding box center [411, 308] width 202 height 14
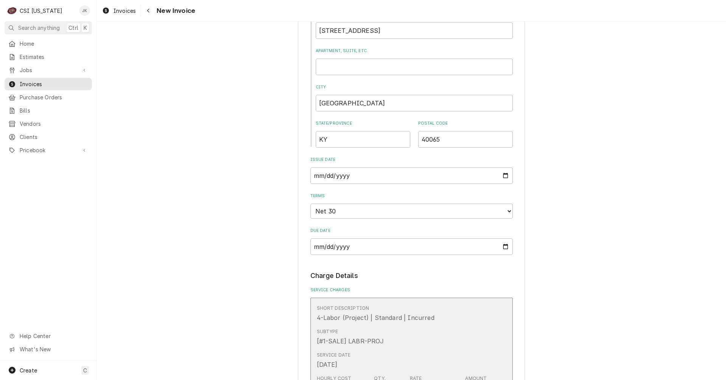
scroll to position [189, 0]
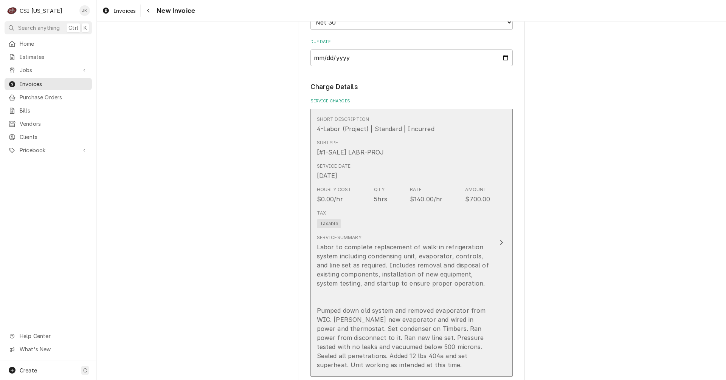
click at [382, 219] on div "Tax Taxable" at bounding box center [404, 219] width 174 height 24
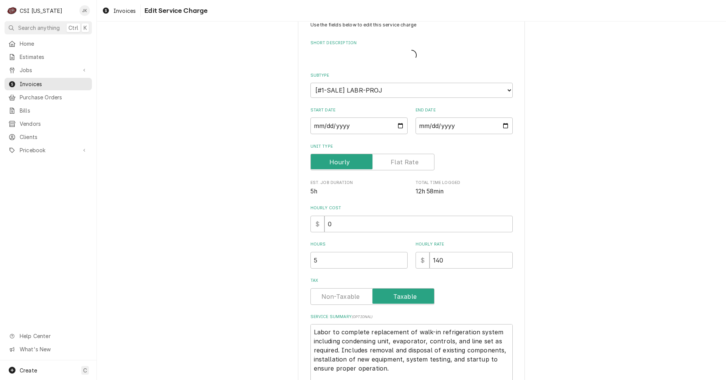
type textarea "x"
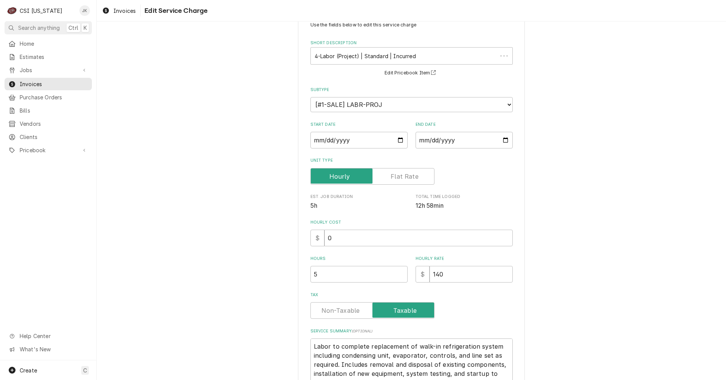
scroll to position [0, 0]
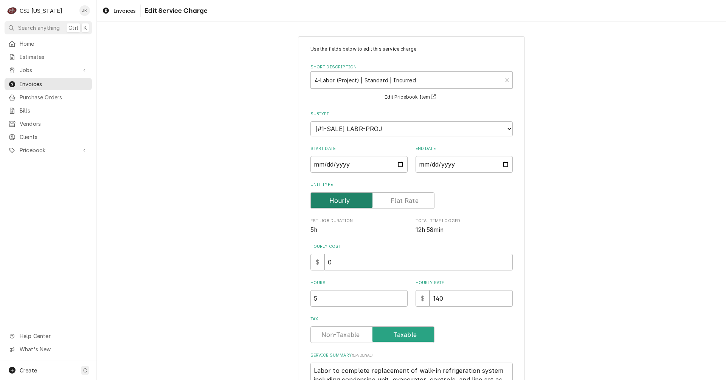
click at [385, 201] on input "Unit Type" at bounding box center [372, 200] width 117 height 17
checkbox input "true"
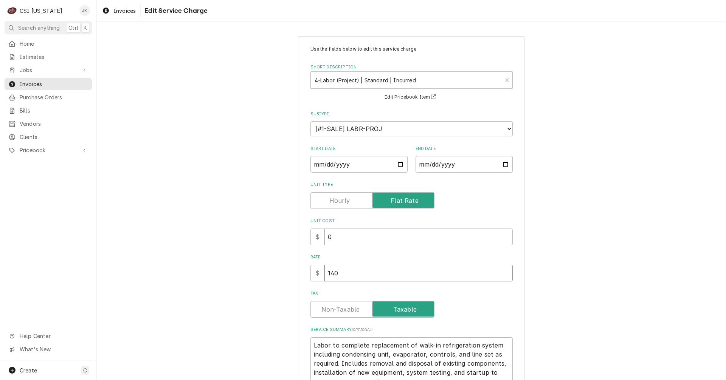
drag, startPoint x: 336, startPoint y: 271, endPoint x: 315, endPoint y: 270, distance: 21.6
click at [315, 270] on div "$ 140" at bounding box center [411, 273] width 202 height 17
type textarea "x"
type input "2"
type textarea "x"
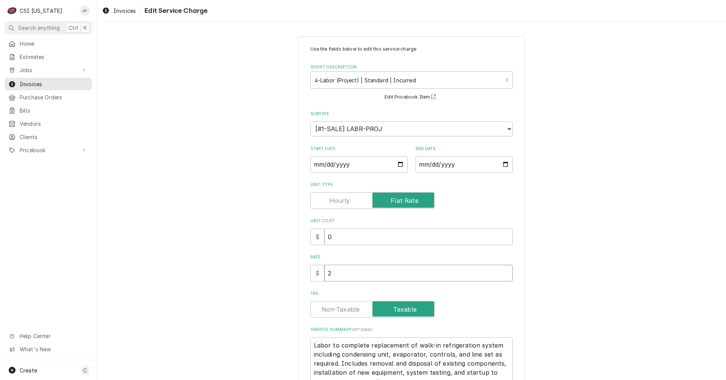
type input "29"
type textarea "x"
type input "292"
type textarea "x"
type input "2925"
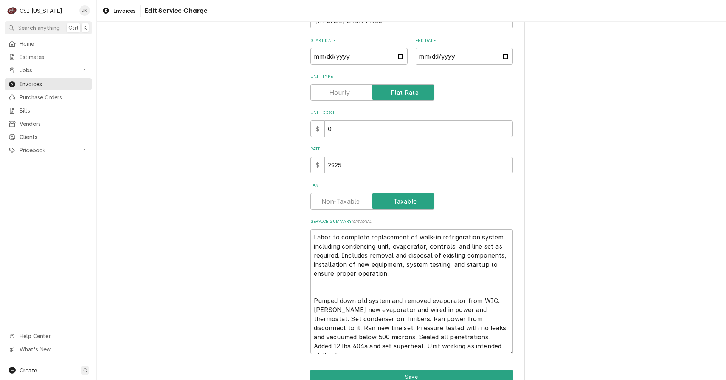
scroll to position [147, 0]
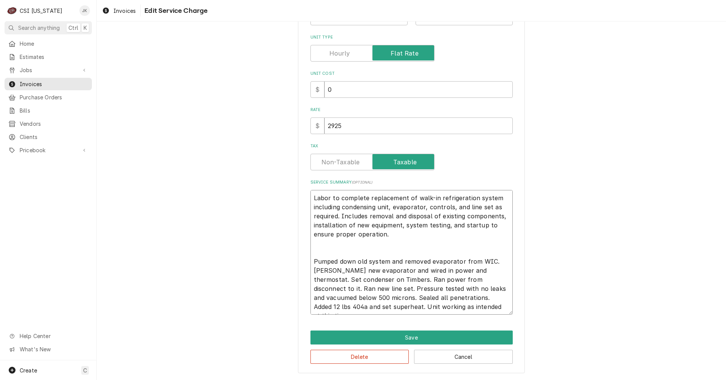
drag, startPoint x: 345, startPoint y: 280, endPoint x: 375, endPoint y: 280, distance: 30.3
click at [375, 280] on textarea "Labor to complete replacement of walk-in refrigeration system including condens…" at bounding box center [411, 252] width 202 height 125
type textarea "x"
type textarea "Labor to complete replacement of walk-in refrigeration system including condens…"
type textarea "x"
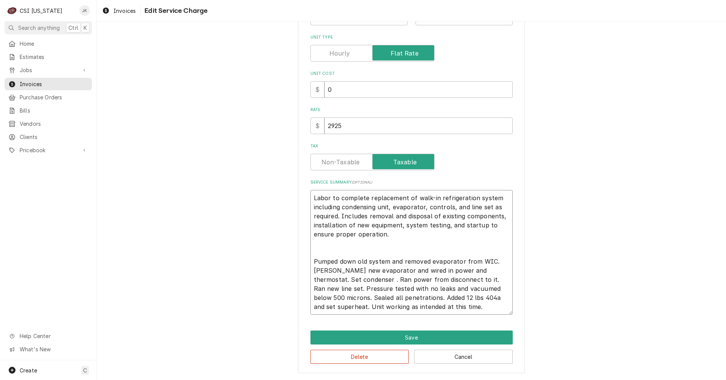
type textarea "Labor to complete replacement of walk-in refrigeration system including condens…"
click at [349, 279] on textarea "Labor to complete replacement of walk-in refrigeration system including condens…" at bounding box center [411, 252] width 202 height 125
type textarea "x"
type textarea "Labor to complete replacement of walk-in refrigeration system including condens…"
type textarea "x"
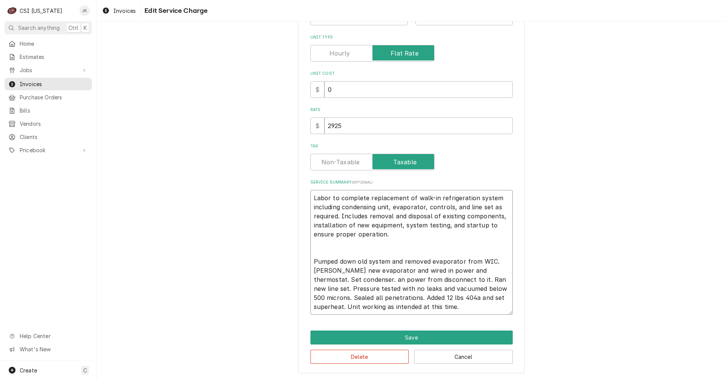
type textarea "Labor to complete replacement of walk-in refrigeration system including condens…"
type textarea "x"
type textarea "Labor to complete replacement of walk-in refrigeration system including condens…"
type textarea "x"
type textarea "Labor to complete replacement of walk-in refrigeration system including condens…"
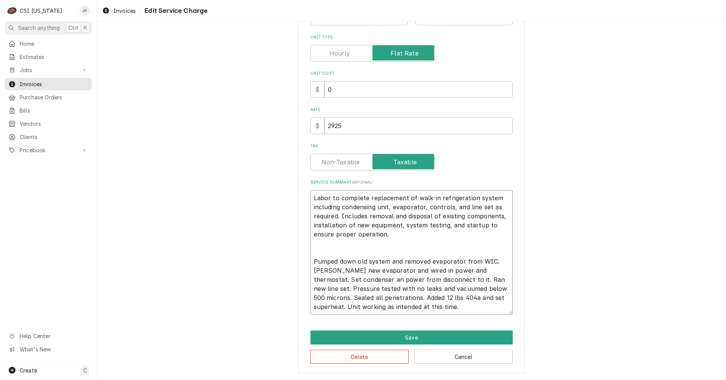
type textarea "x"
type textarea "Labor to complete replacement of walk-in refrigeration system including condens…"
type textarea "x"
type textarea "Labor to complete replacement of walk-in refrigeration system including condens…"
type textarea "x"
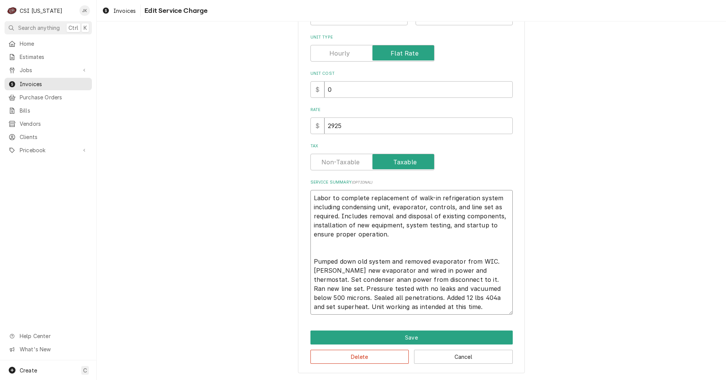
type textarea "Labor to complete replacement of walk-in refrigeration system including condens…"
type textarea "x"
type textarea "Labor to complete replacement of walk-in refrigeration system including condens…"
type textarea "x"
drag, startPoint x: 494, startPoint y: 299, endPoint x: 495, endPoint y: 306, distance: 6.5
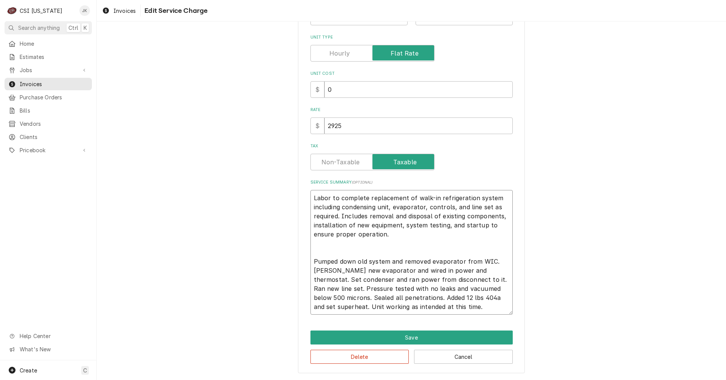
click at [495, 306] on textarea "Labor to complete replacement of walk-in refrigeration system including condens…" at bounding box center [411, 252] width 202 height 125
type textarea "Labor to complete replacement of walk-in refrigeration system including condens…"
type textarea "x"
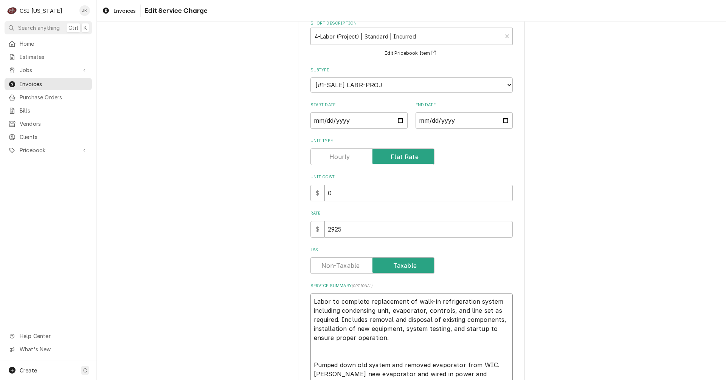
scroll to position [0, 0]
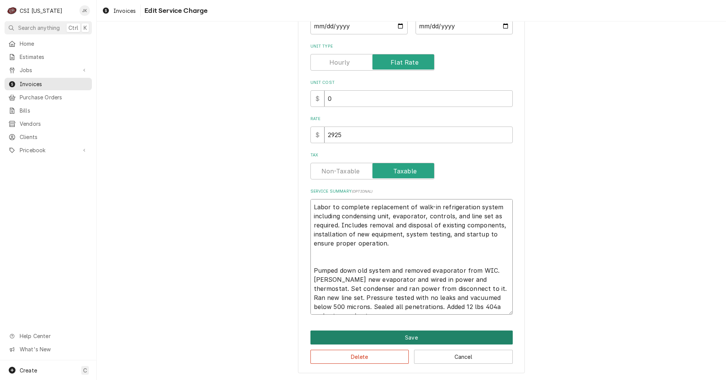
type textarea "Labor to complete replacement of walk-in refrigeration system including condens…"
click at [416, 340] on button "Save" at bounding box center [411, 338] width 202 height 14
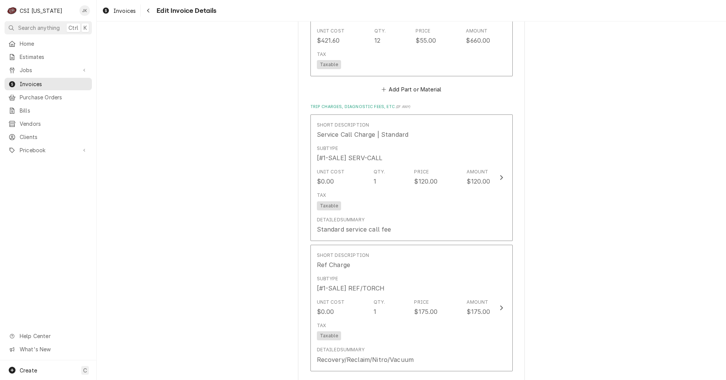
scroll to position [1088, 0]
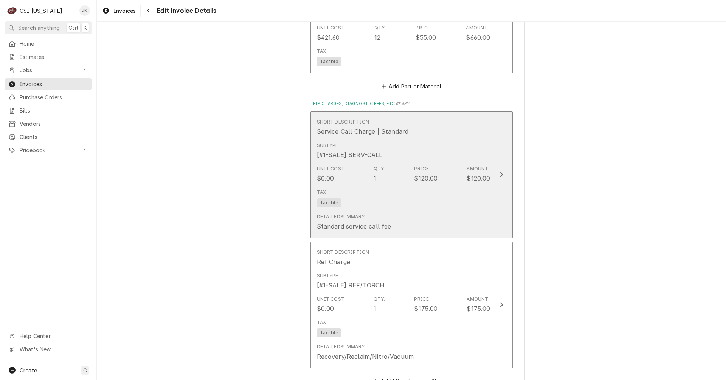
click at [444, 213] on div "Detailed Summary Standard service call fee" at bounding box center [404, 222] width 174 height 23
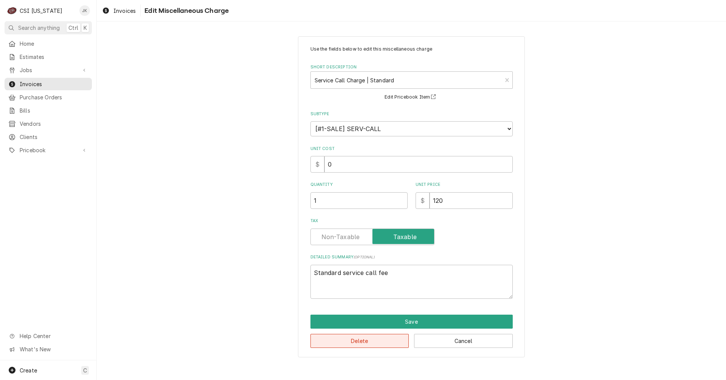
click at [389, 342] on button "Delete" at bounding box center [359, 341] width 99 height 14
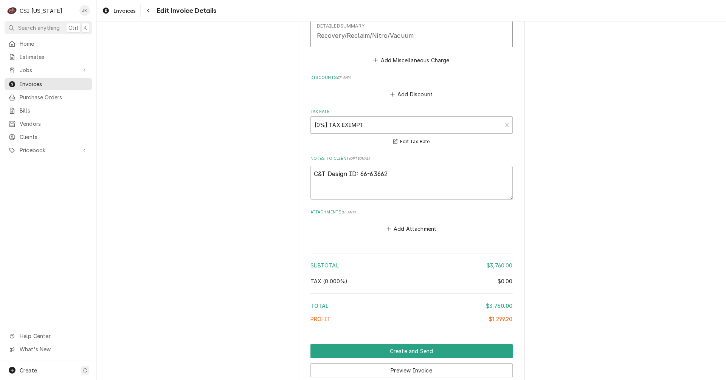
scroll to position [1309, 0]
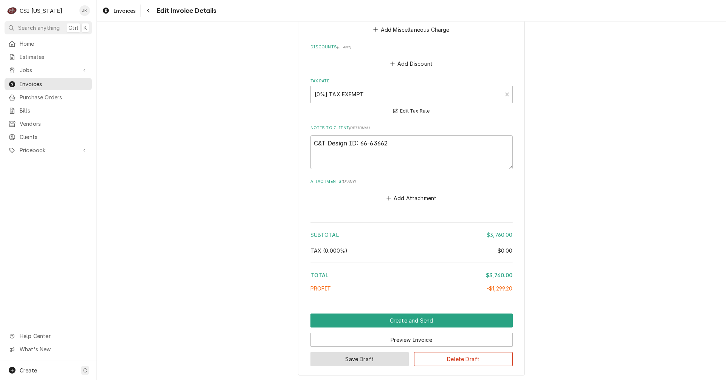
click at [368, 362] on button "Save Draft" at bounding box center [359, 359] width 99 height 14
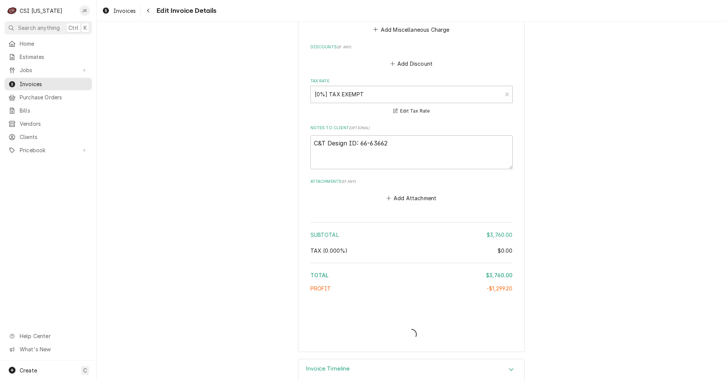
type textarea "x"
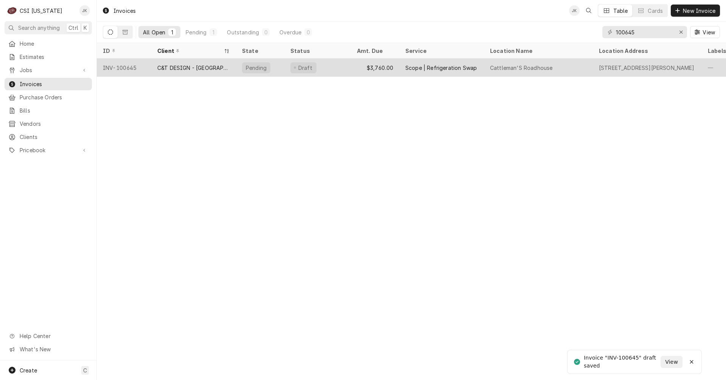
click at [339, 65] on div "Draft" at bounding box center [317, 68] width 67 height 18
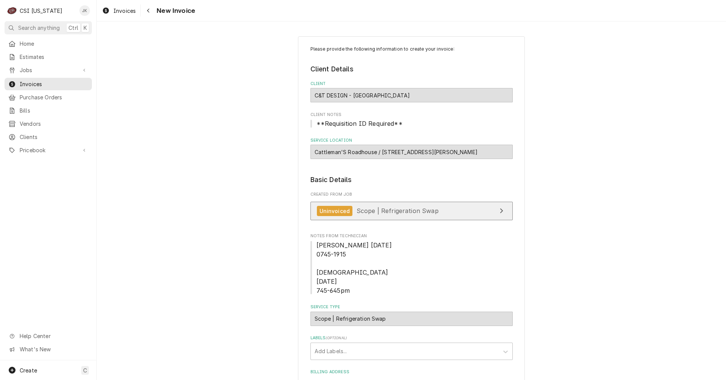
click at [361, 212] on span "Scope | Refrigeration Swap" at bounding box center [398, 211] width 82 height 8
type textarea "x"
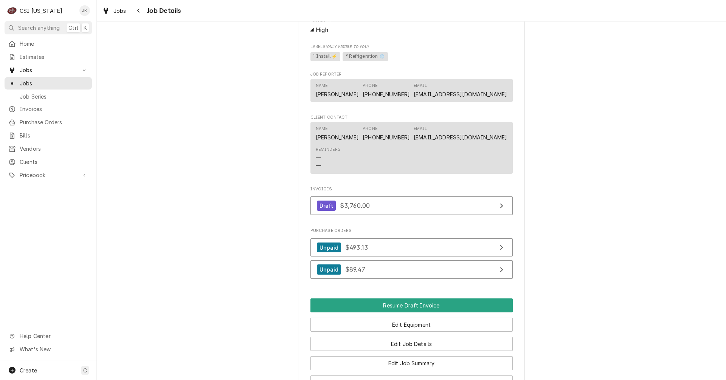
scroll to position [567, 0]
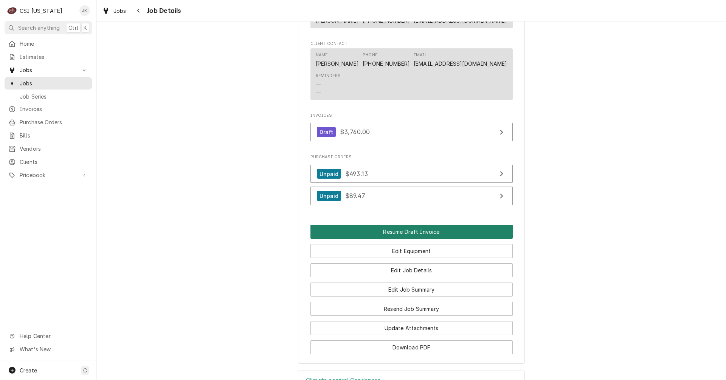
click at [419, 239] on button "Resume Draft Invoice" at bounding box center [411, 232] width 202 height 14
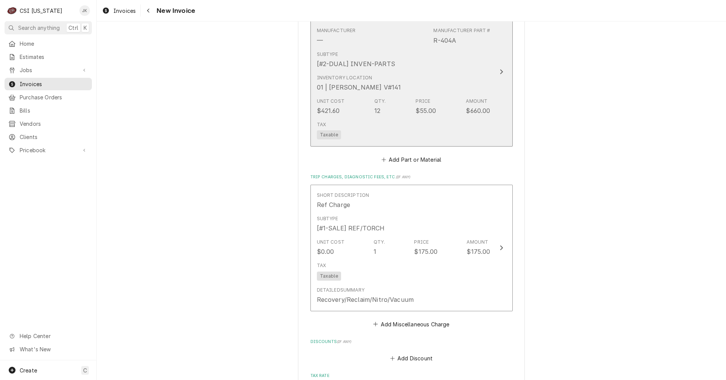
scroll to position [983, 0]
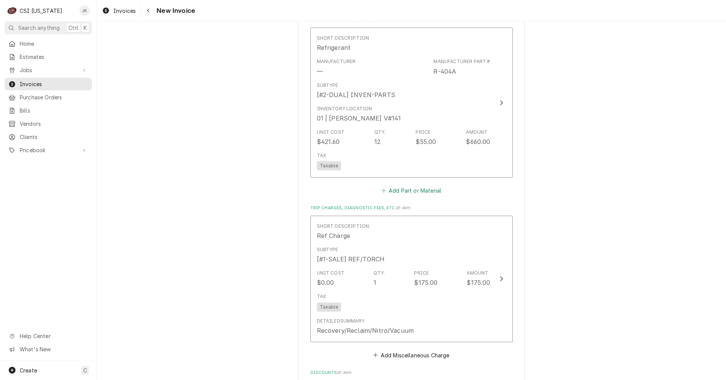
click at [420, 191] on button "Add Part or Material" at bounding box center [411, 191] width 62 height 11
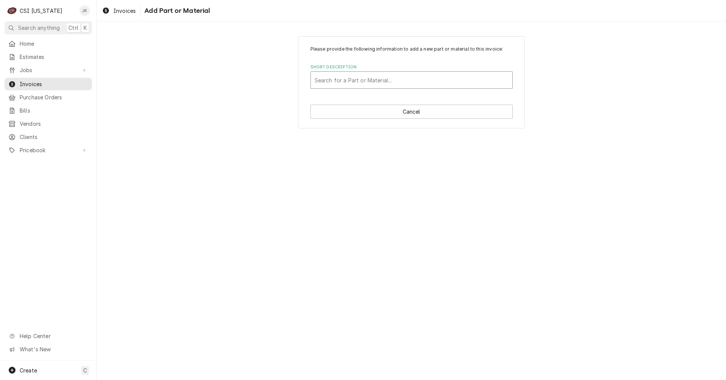
click at [407, 77] on div "Short Description" at bounding box center [412, 80] width 194 height 14
type input "project"
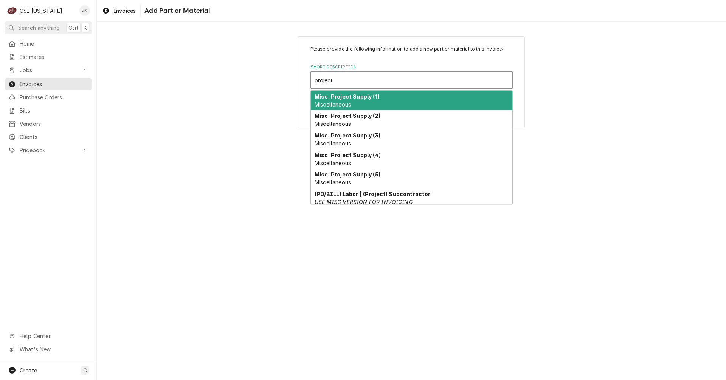
click at [326, 98] on strong "Misc. Project Supply (1)" at bounding box center [347, 96] width 65 height 6
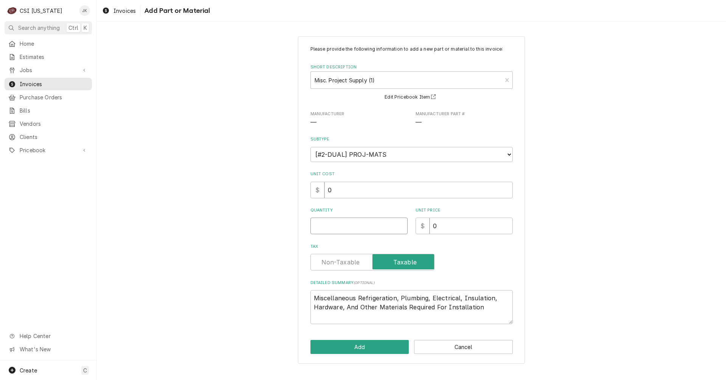
click at [359, 227] on input "Quantity" at bounding box center [358, 226] width 97 height 17
type textarea "x"
type input "1"
drag, startPoint x: 452, startPoint y: 228, endPoint x: 435, endPoint y: 227, distance: 17.1
click at [435, 227] on input "0" at bounding box center [471, 226] width 83 height 17
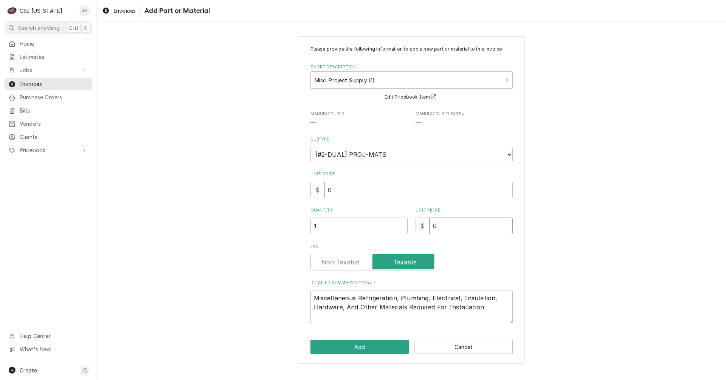
type textarea "x"
type input "7"
type textarea "x"
type input "73"
type textarea "x"
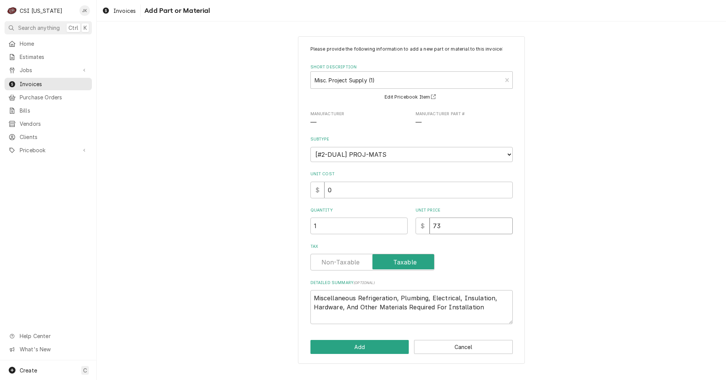
type input "733"
type textarea "x"
type input "733.2"
type textarea "x"
type input "733.25"
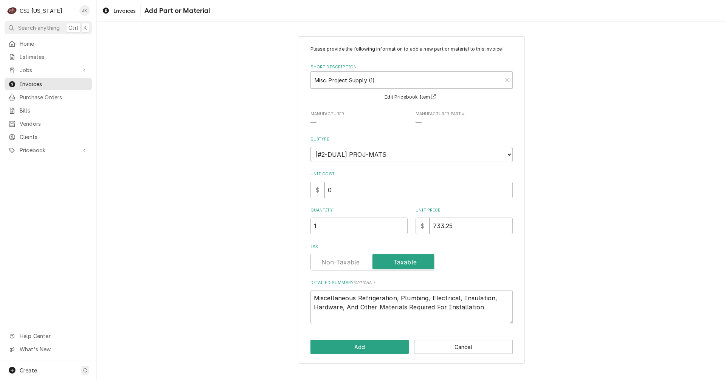
click at [333, 263] on label "Tax" at bounding box center [372, 262] width 124 height 17
click at [333, 263] on input "Tax" at bounding box center [372, 262] width 117 height 17
checkbox input "false"
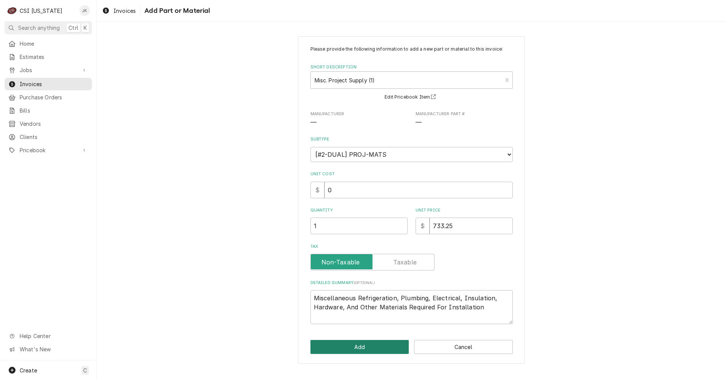
click at [349, 346] on button "Add" at bounding box center [359, 347] width 99 height 14
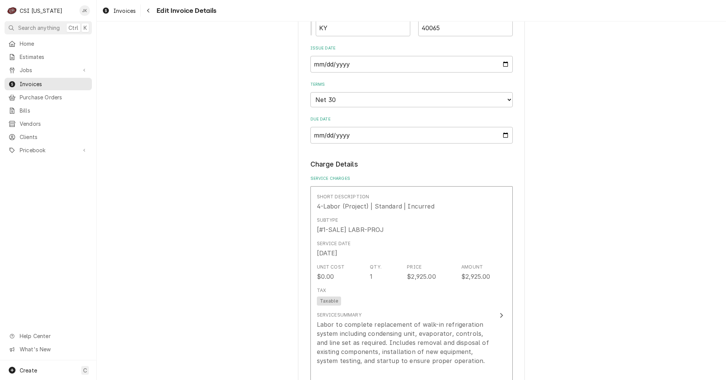
scroll to position [529, 0]
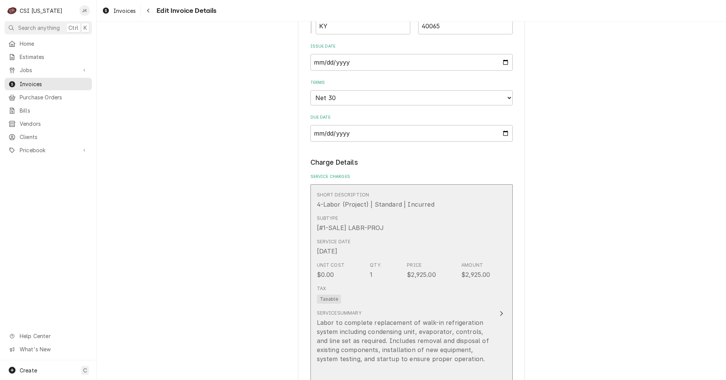
click at [406, 281] on div "Unit Cost $0.00 Qty. 1 Price $2,925.00 Amount $2,925.00" at bounding box center [404, 270] width 174 height 23
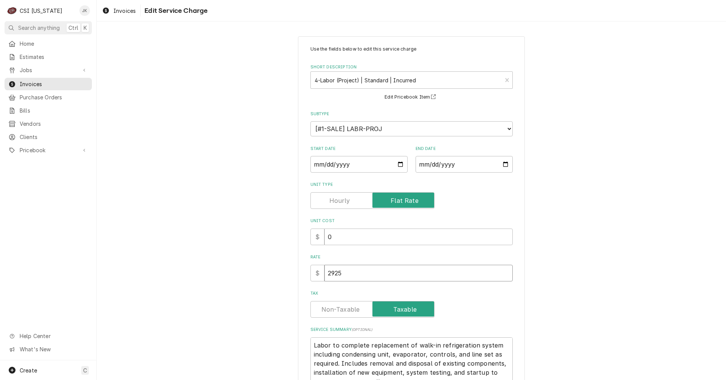
drag, startPoint x: 352, startPoint y: 273, endPoint x: 286, endPoint y: 269, distance: 67.0
click at [293, 272] on div "Use the fields below to edit this service charge Short Description 4-Labor (Pro…" at bounding box center [411, 273] width 629 height 489
type textarea "x"
type input "3"
type textarea "x"
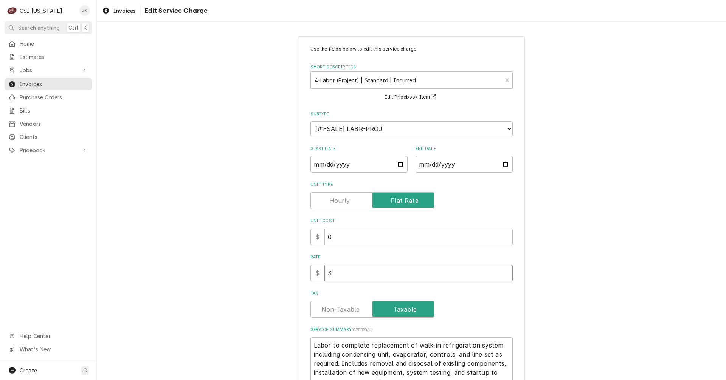
type input "31"
type textarea "x"
type input "318"
type textarea "x"
type input "3185"
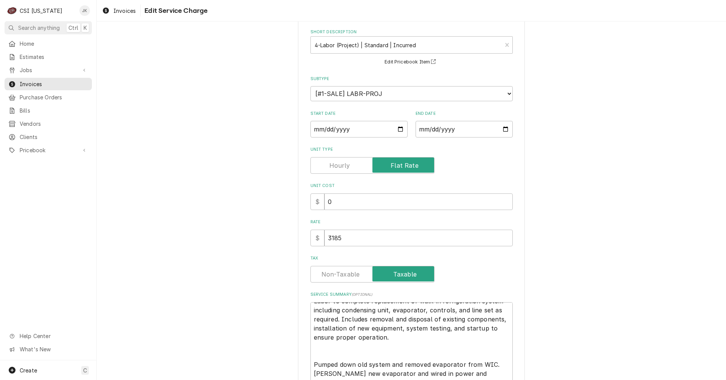
scroll to position [113, 0]
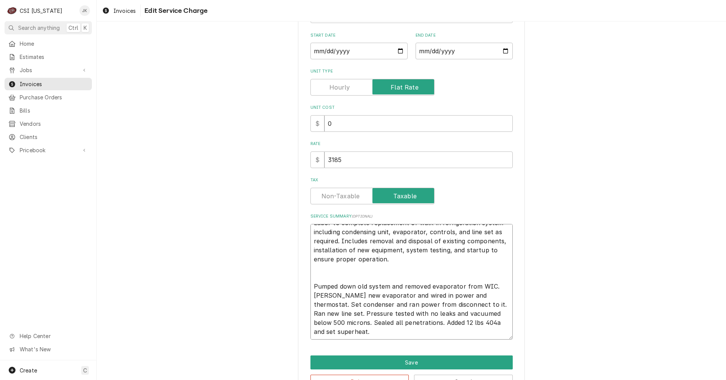
click at [388, 259] on textarea "Labor to complete replacement of walk-in refrigeration system including condens…" at bounding box center [411, 282] width 202 height 116
type textarea "Labor to complete replacement of walk-in refrigeration system including condens…"
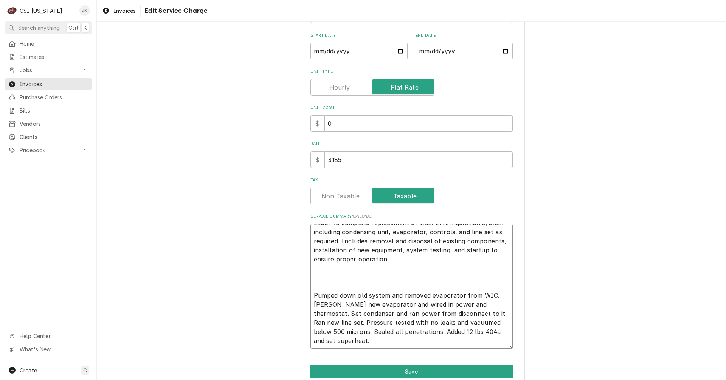
type textarea "x"
type textarea "Labor to complete replacement of walk-in refrigeration system including condens…"
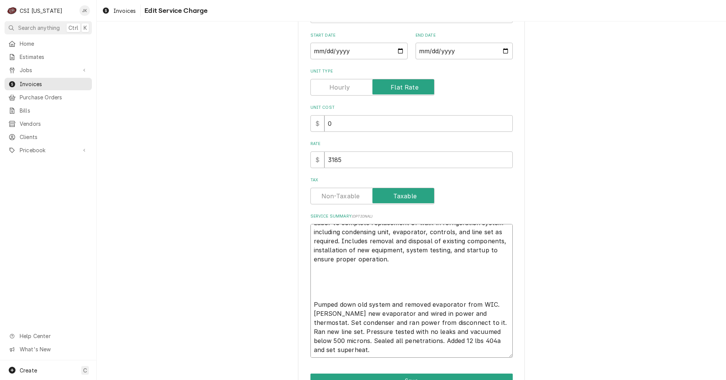
type textarea "x"
type textarea "Labor to complete replacement of walk-in refrigeration system including condens…"
type textarea "x"
type textarea "Labor to complete replacement of walk-in refrigeration system including condens…"
type textarea "x"
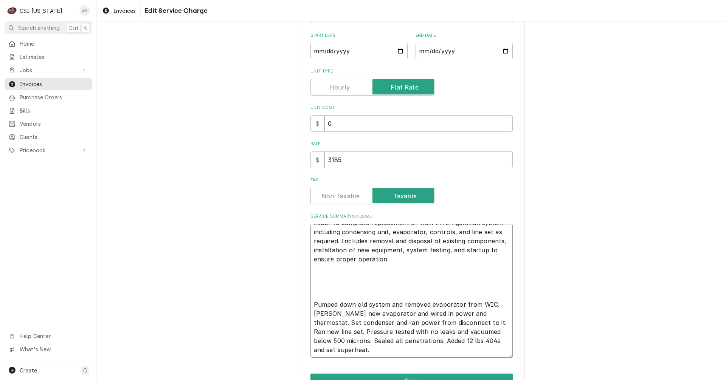
type textarea "Labor to complete replacement of walk-in refrigeration system including condens…"
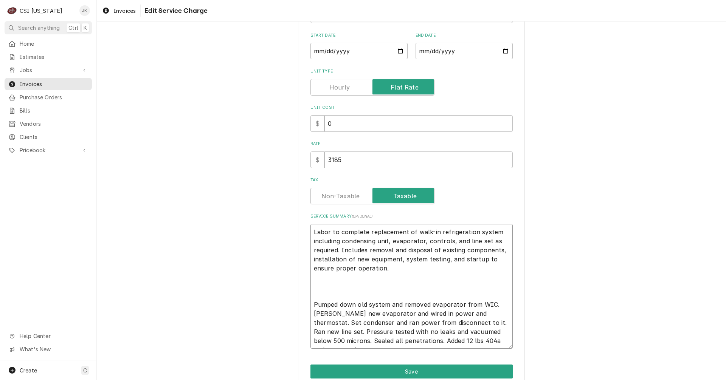
type textarea "x"
type textarea "Labor to complete replacement of walk-in refrigeration system including condens…"
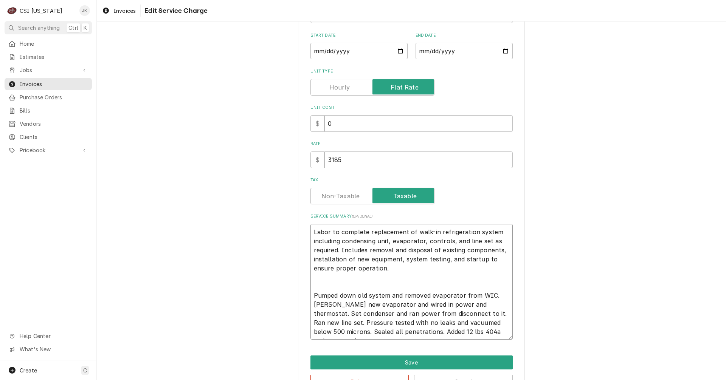
type textarea "x"
type textarea "Labor to complete replacement of walk-in refrigeration system including condens…"
type textarea "x"
type textarea "Labor to complete replacement of walk-in refrigeration system including condens…"
type textarea "x"
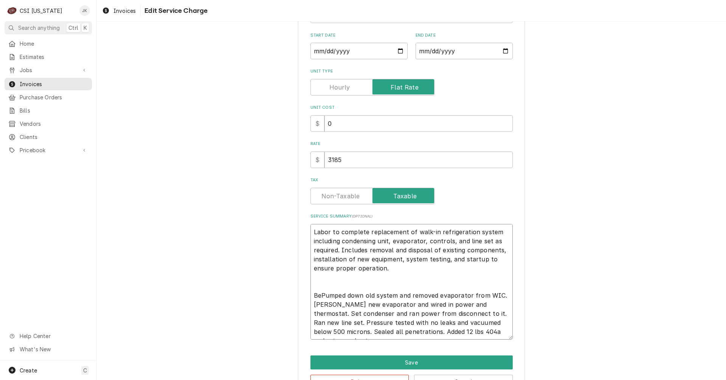
type textarea "Labor to complete replacement of walk-in refrigeration system including condens…"
type textarea "x"
type textarea "Labor to complete replacement of walk-in refrigeration system including condens…"
type textarea "x"
type textarea "Labor to complete replacement of walk-in refrigeration system including condens…"
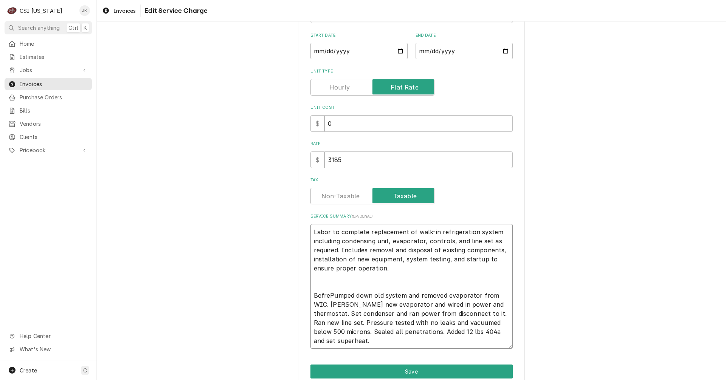
type textarea "x"
type textarea "Labor to complete replacement of walk-in refrigeration system including condens…"
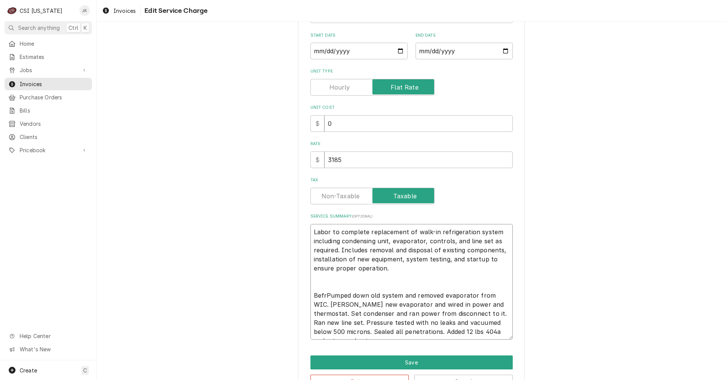
type textarea "x"
type textarea "Labor to complete replacement of walk-in refrigeration system including condens…"
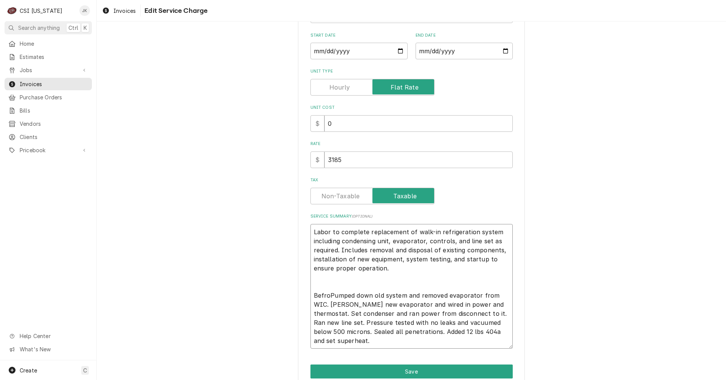
type textarea "x"
type textarea "Labor to complete replacement of walk-in refrigeration system including condens…"
type textarea "x"
type textarea "Labor to complete replacement of walk-in refrigeration system including condens…"
type textarea "x"
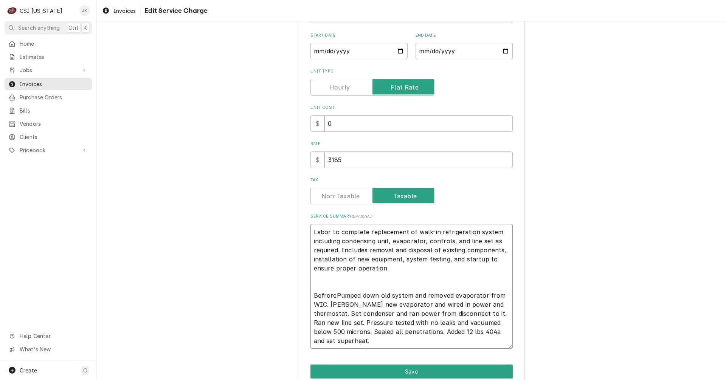
type textarea "Labor to complete replacement of walk-in refrigeration system including condens…"
type textarea "x"
type textarea "Labor to complete replacement of walk-in refrigeration system including condens…"
type textarea "x"
type textarea "Labor to complete replacement of walk-in refrigeration system including condens…"
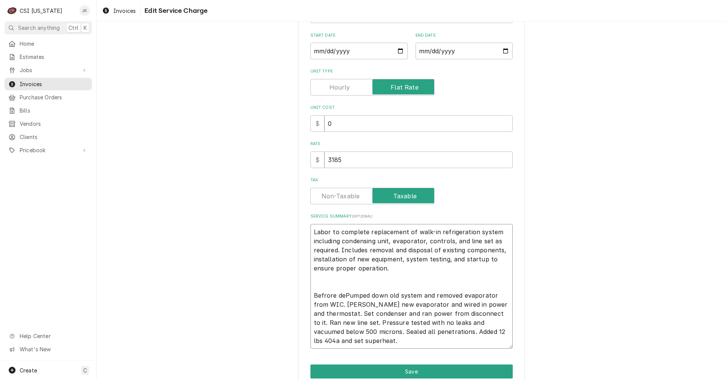
type textarea "x"
type textarea "Labor to complete replacement of walk-in refrigeration system including condens…"
type textarea "x"
type textarea "Labor to complete replacement of walk-in refrigeration system including condens…"
type textarea "x"
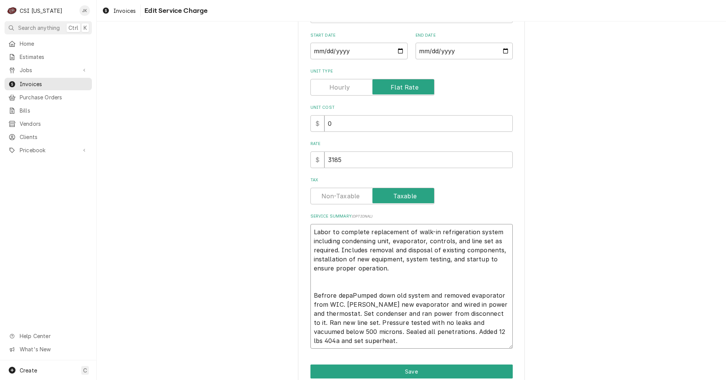
type textarea "Labor to complete replacement of walk-in refrigeration system including condens…"
type textarea "x"
type textarea "Labor to complete replacement of walk-in refrigeration system including condens…"
type textarea "x"
type textarea "Labor to complete replacement of walk-in refrigeration system including condens…"
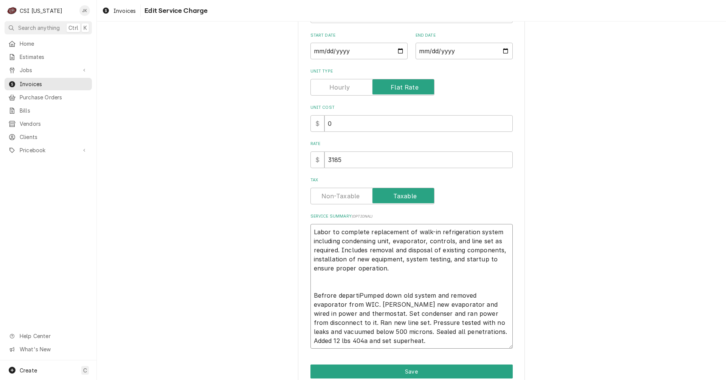
type textarea "x"
type textarea "Labor to complete replacement of walk-in refrigeration system including condens…"
type textarea "x"
type textarea "Labor to complete replacement of walk-in refrigeration system including condens…"
type textarea "x"
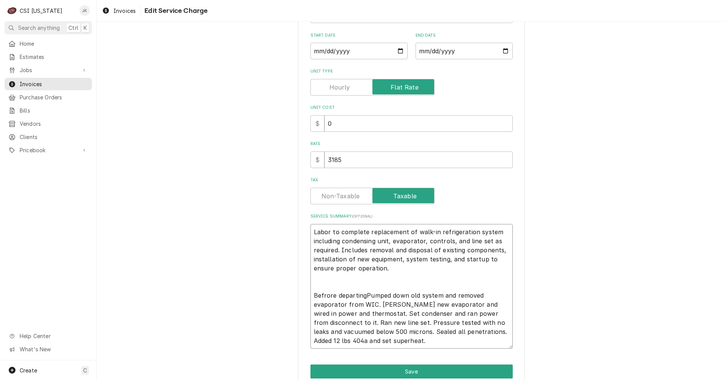
type textarea "Labor to complete replacement of walk-in refrigeration system including condens…"
type textarea "x"
type textarea "Labor to complete replacement of walk-in refrigeration system including condens…"
type textarea "x"
type textarea "Labor to complete replacement of walk-in refrigeration system including condens…"
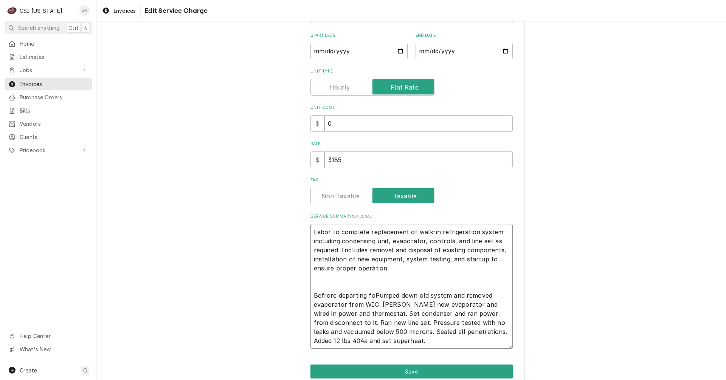
type textarea "x"
type textarea "Labor to complete replacement of walk-in refrigeration system including condens…"
type textarea "x"
type textarea "Labor to complete replacement of walk-in refrigeration system including condens…"
type textarea "x"
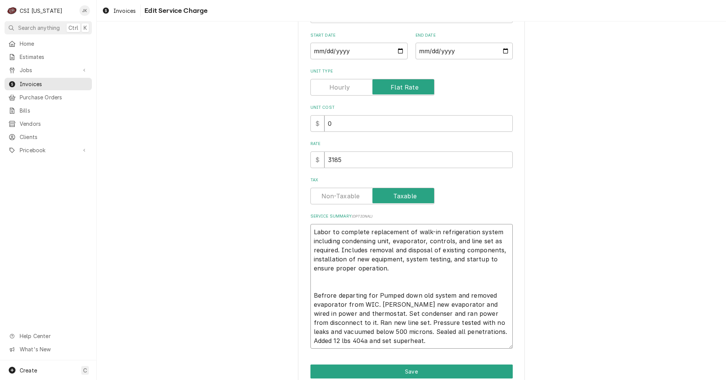
type textarea "Labor to complete replacement of walk-in refrigeration system including condens…"
type textarea "x"
type textarea "Labor to complete replacement of walk-in refrigeration system including condens…"
type textarea "x"
type textarea "Labor to complete replacement of walk-in refrigeration system including condens…"
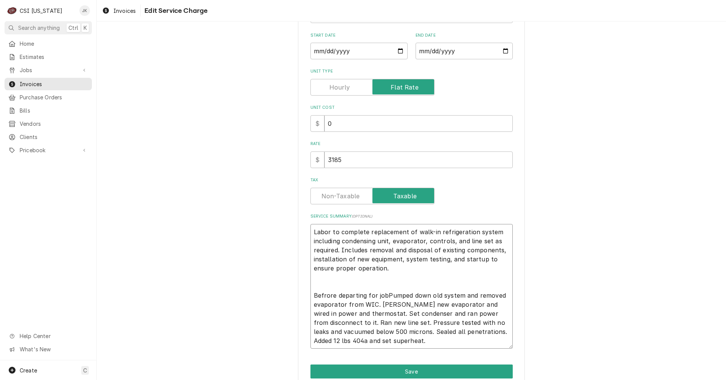
type textarea "x"
type textarea "Labor to complete replacement of walk-in refrigeration system including condens…"
type textarea "x"
type textarea "Labor to complete replacement of walk-in refrigeration system including condens…"
type textarea "x"
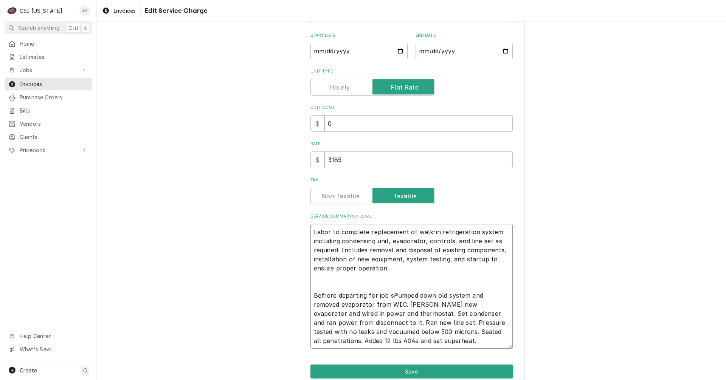
type textarea "Labor to complete replacement of walk-in refrigeration system including condens…"
type textarea "x"
type textarea "Labor to complete replacement of walk-in refrigeration system including condens…"
type textarea "x"
type textarea "Labor to complete replacement of walk-in refrigeration system including condens…"
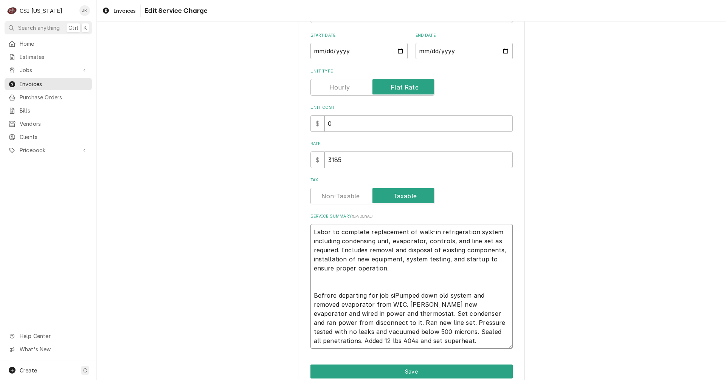
type textarea "x"
type textarea "Labor to complete replacement of walk-in refrigeration system including condens…"
type textarea "x"
type textarea "Labor to complete replacement of walk-in refrigeration system including condens…"
type textarea "x"
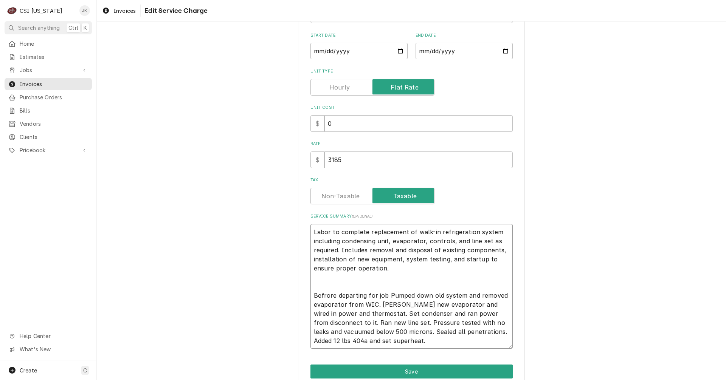
type textarea "Labor to complete replacement of walk-in refrigeration system including condens…"
type textarea "x"
type textarea "Labor to complete replacement of walk-in refrigeration system including condens…"
type textarea "x"
type textarea "Labor to complete replacement of walk-in refrigeration system including condens…"
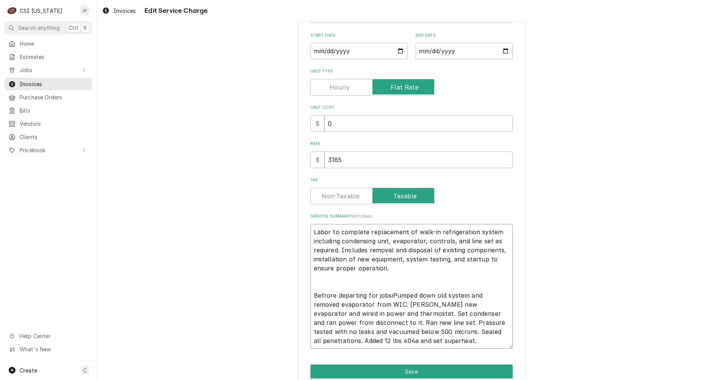
type textarea "x"
type textarea "Labor to complete replacement of walk-in refrigeration system including condens…"
type textarea "x"
type textarea "Labor to complete replacement of walk-in refrigeration system including condens…"
type textarea "x"
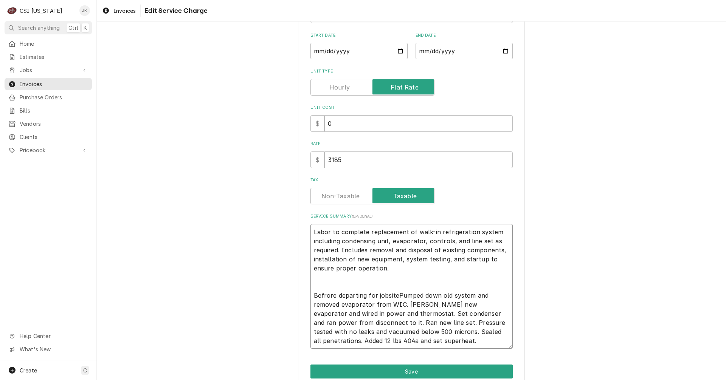
type textarea "Labor to complete replacement of walk-in refrigeration system including condens…"
type textarea "x"
type textarea "Labor to complete replacement of walk-in refrigeration system including condens…"
type textarea "x"
type textarea "Labor to complete replacement of walk-in refrigeration system including condens…"
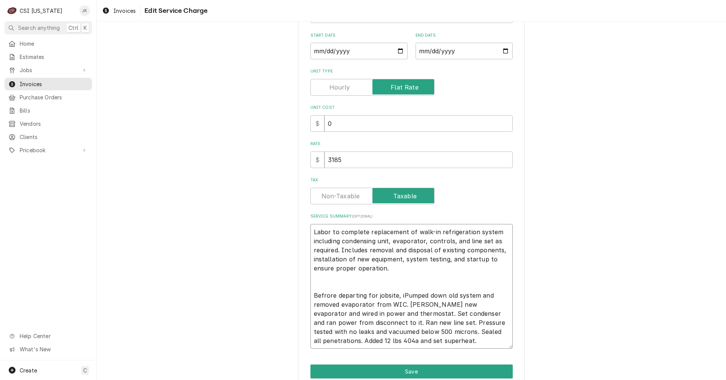
type textarea "x"
type textarea "Labor to complete replacement of walk-in refrigeration system including condens…"
type textarea "x"
type textarea "Labor to complete replacement of walk-in refrigeration system including condens…"
type textarea "x"
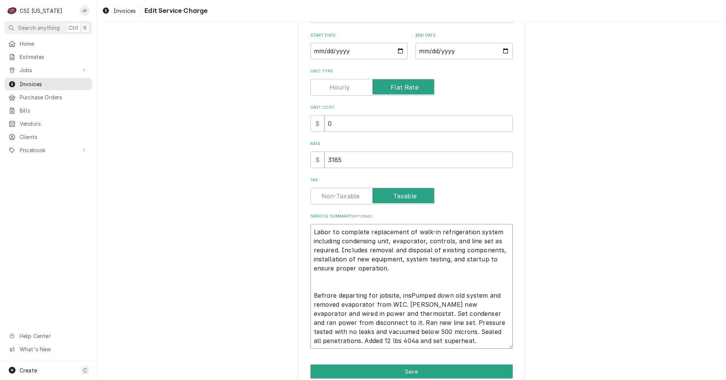
type textarea "Labor to complete replacement of walk-in refrigeration system including condens…"
type textarea "x"
type textarea "Labor to complete replacement of walk-in refrigeration system including condens…"
type textarea "x"
type textarea "Labor to complete replacement of walk-in refrigeration system including condens…"
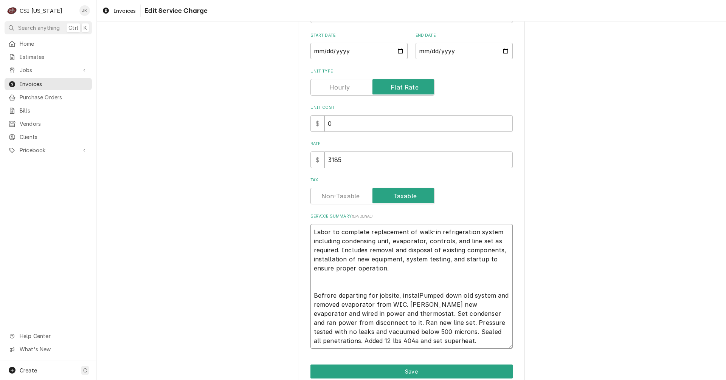
type textarea "x"
type textarea "Labor to complete replacement of walk-in refrigeration system including condens…"
type textarea "x"
type textarea "Labor to complete replacement of walk-in refrigeration system including condens…"
type textarea "x"
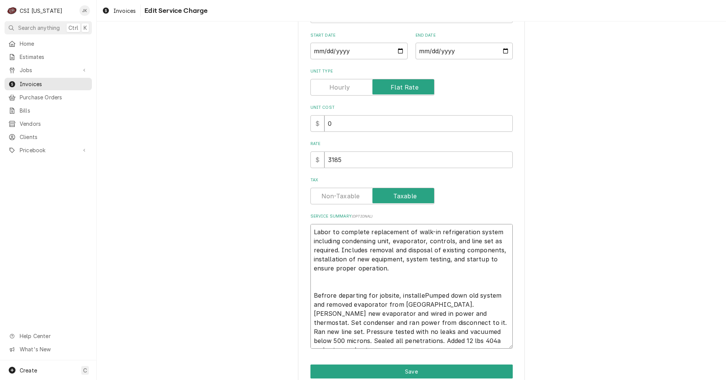
type textarea "Labor to complete replacement of walk-in refrigeration system including condens…"
type textarea "x"
type textarea "Labor to complete replacement of walk-in refrigeration system including condens…"
type textarea "x"
type textarea "Labor to complete replacement of walk-in refrigeration system including condens…"
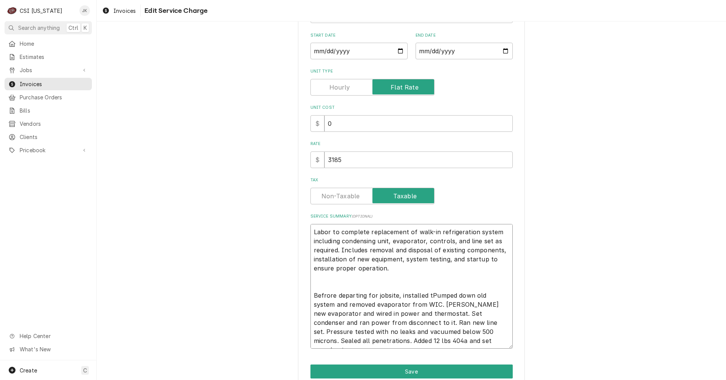
type textarea "x"
type textarea "Labor to complete replacement of walk-in refrigeration system including condens…"
type textarea "x"
type textarea "Labor to complete replacement of walk-in refrigeration system including condens…"
type textarea "x"
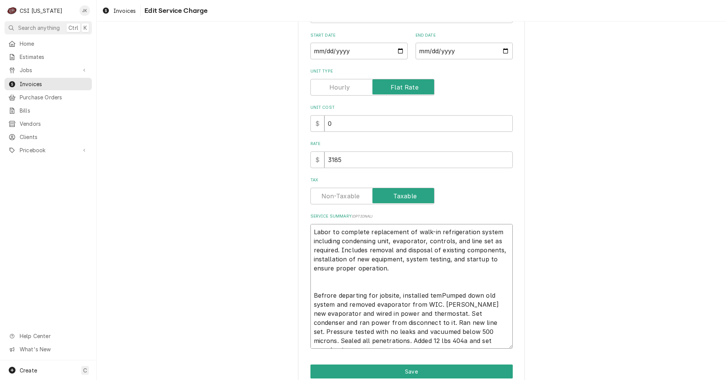
type textarea "Labor to complete replacement of walk-in refrigeration system including condens…"
type textarea "x"
type textarea "Labor to complete replacement of walk-in refrigeration system including condens…"
type textarea "x"
type textarea "Labor to complete replacement of walk-in refrigeration system including condens…"
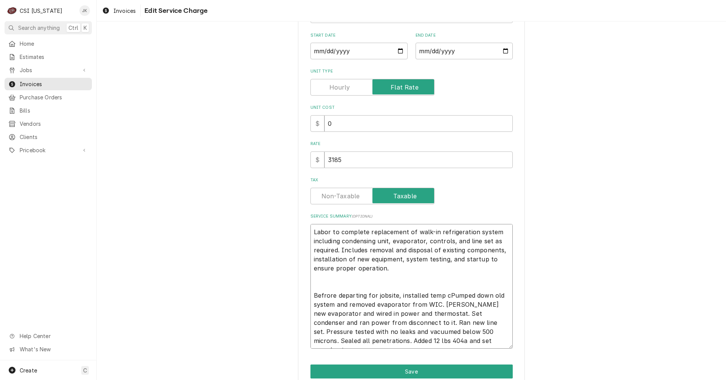
type textarea "x"
type textarea "Labor to complete replacement of walk-in refrigeration system including condens…"
type textarea "x"
type textarea "Labor to complete replacement of walk-in refrigeration system including condens…"
type textarea "x"
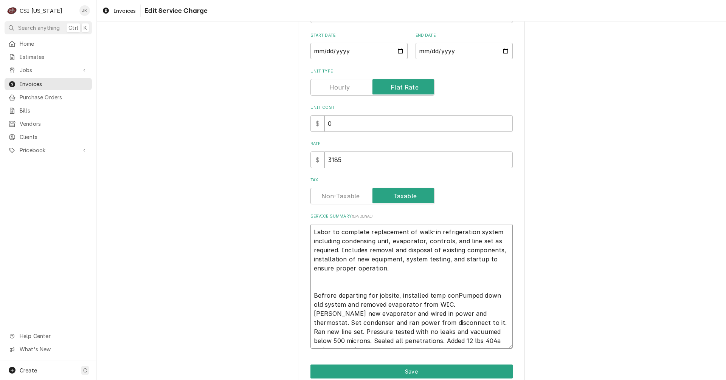
type textarea "Labor to complete replacement of walk-in refrigeration system including condens…"
type textarea "x"
type textarea "Labor to complete replacement of walk-in refrigeration system including condens…"
type textarea "x"
type textarea "Labor to complete replacement of walk-in refrigeration system including condens…"
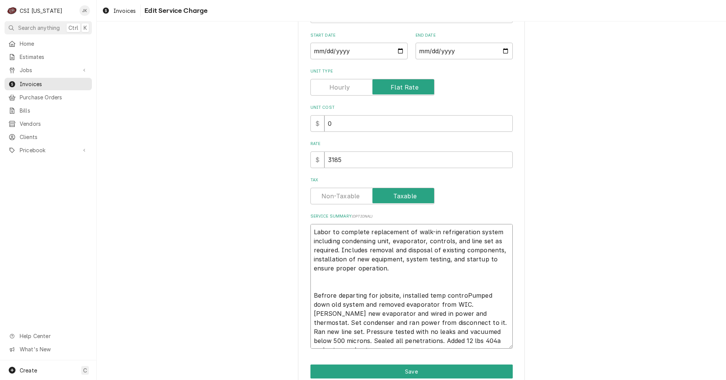
type textarea "x"
type textarea "Labor to complete replacement of walk-in refrigeration system including condens…"
type textarea "x"
type textarea "Labor to complete replacement of walk-in refrigeration system including condens…"
type textarea "x"
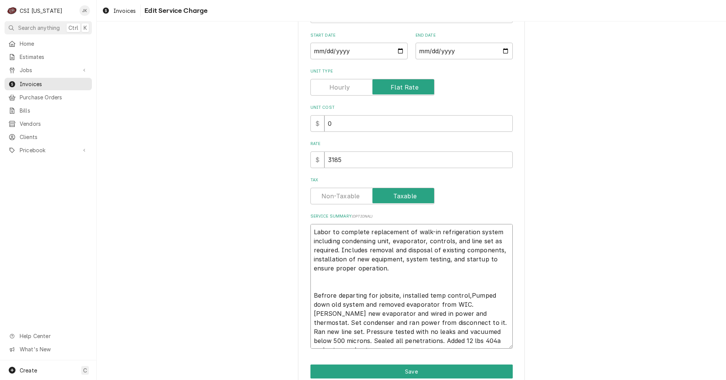
type textarea "Labor to complete replacement of walk-in refrigeration system including condens…"
type textarea "x"
type textarea "Labor to complete replacement of walk-in refrigeration system including condens…"
type textarea "x"
type textarea "Labor to complete replacement of walk-in refrigeration system including condens…"
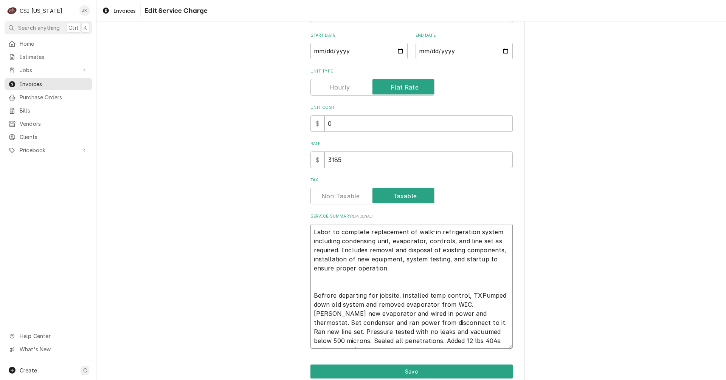
type textarea "x"
type textarea "Labor to complete replacement of walk-in refrigeration system including condens…"
type textarea "x"
type textarea "Labor to complete replacement of walk-in refrigeration system including condens…"
type textarea "x"
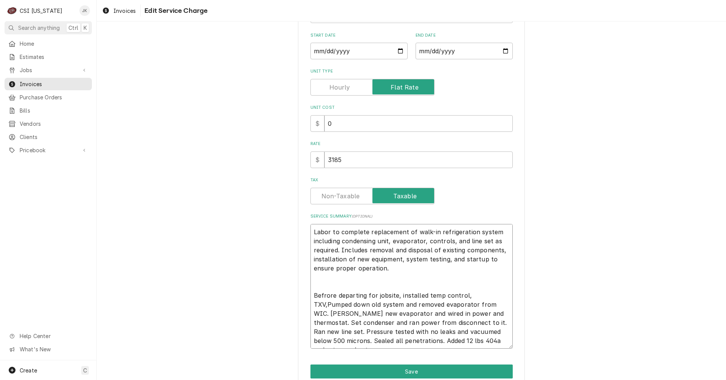
type textarea "Labor to complete replacement of walk-in refrigeration system including condens…"
type textarea "x"
type textarea "Labor to complete replacement of walk-in refrigeration system including condens…"
type textarea "x"
type textarea "Labor to complete replacement of walk-in refrigeration system including condens…"
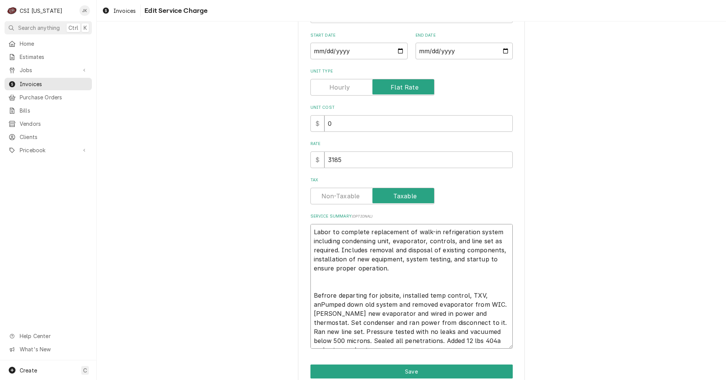
type textarea "x"
type textarea "Labor to complete replacement of walk-in refrigeration system including condens…"
type textarea "x"
type textarea "Labor to complete replacement of walk-in refrigeration system including condens…"
type textarea "x"
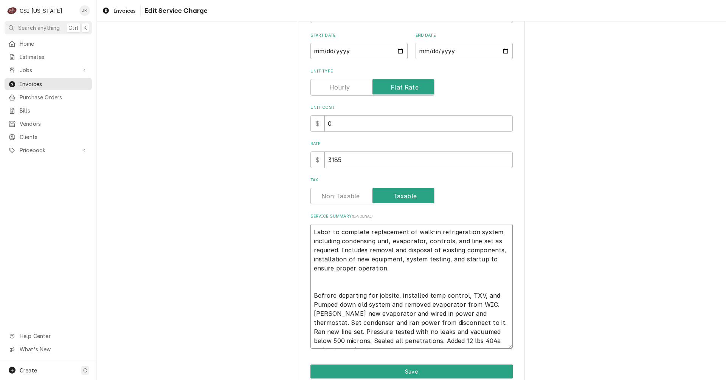
type textarea "Labor to complete replacement of walk-in refrigeration system including condens…"
type textarea "x"
type textarea "Labor to complete replacement of walk-in refrigeration system including condens…"
type textarea "x"
type textarea "Labor to complete replacement of walk-in refrigeration system including condens…"
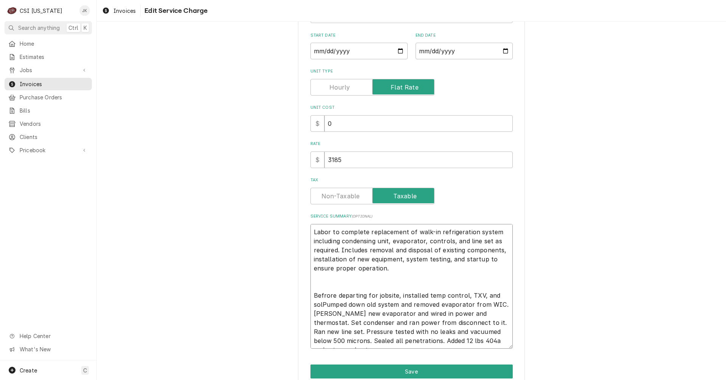
type textarea "x"
type textarea "Labor to complete replacement of walk-in refrigeration system including condens…"
type textarea "x"
type textarea "Labor to complete replacement of walk-in refrigeration system including condens…"
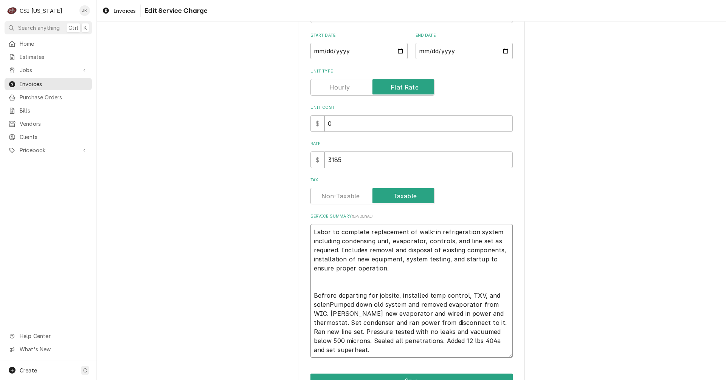
type textarea "x"
type textarea "Labor to complete replacement of walk-in refrigeration system including condens…"
type textarea "x"
type textarea "Labor to complete replacement of walk-in refrigeration system including condens…"
type textarea "x"
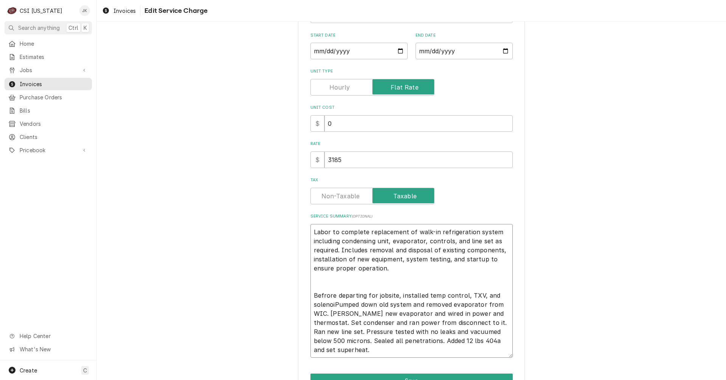
type textarea "Labor to complete replacement of walk-in refrigeration system including condens…"
type textarea "x"
type textarea "Labor to complete replacement of walk-in refrigeration system including condens…"
click at [369, 304] on textarea "Labor to complete replacement of walk-in refrigeration system including condens…" at bounding box center [411, 291] width 202 height 134
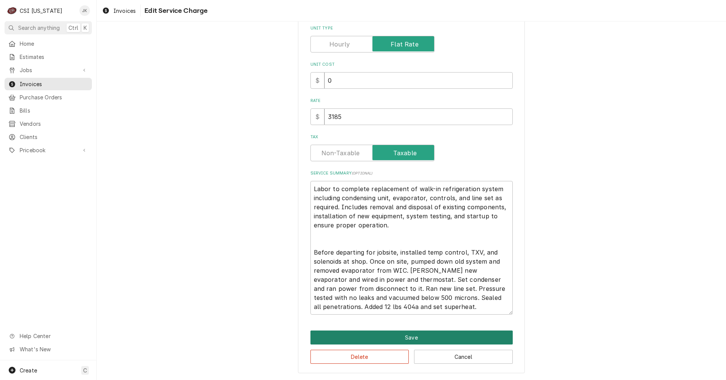
click at [409, 335] on button "Save" at bounding box center [411, 338] width 202 height 14
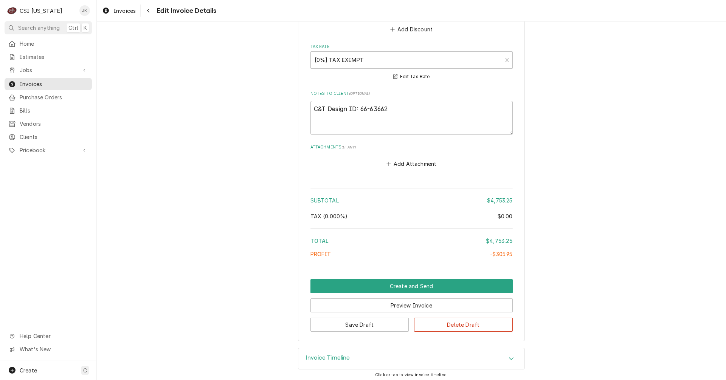
scroll to position [1537, 0]
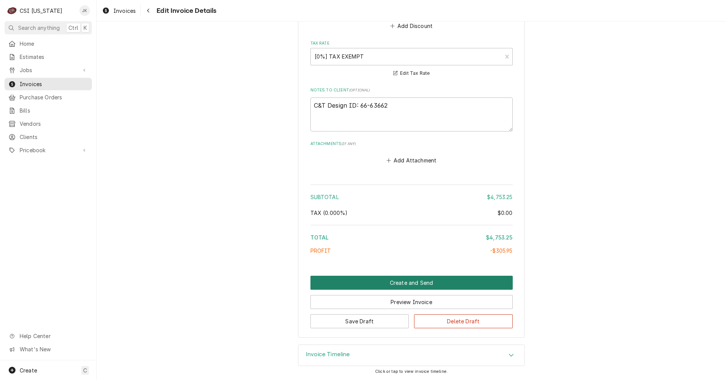
click at [405, 283] on button "Create and Send" at bounding box center [411, 283] width 202 height 14
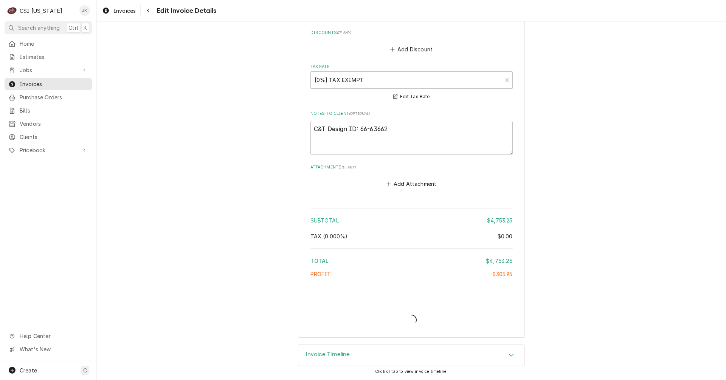
scroll to position [1514, 0]
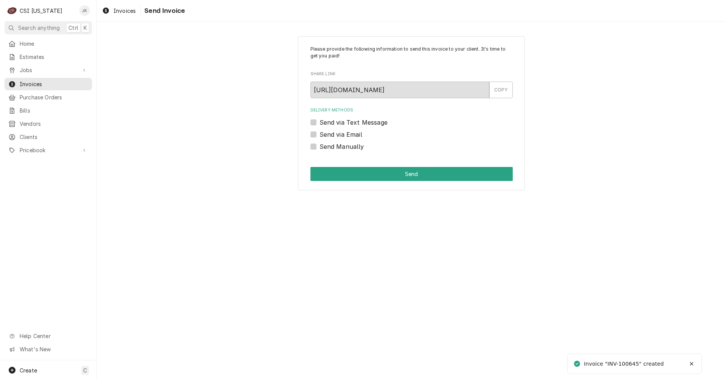
click at [355, 134] on label "Send via Email" at bounding box center [341, 134] width 43 height 9
click at [355, 134] on input "Send via Email" at bounding box center [421, 138] width 202 height 17
checkbox input "true"
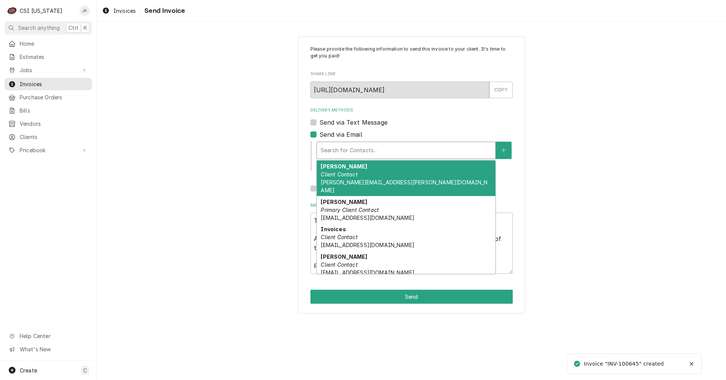
click at [356, 150] on div "Delivery Methods" at bounding box center [406, 151] width 171 height 14
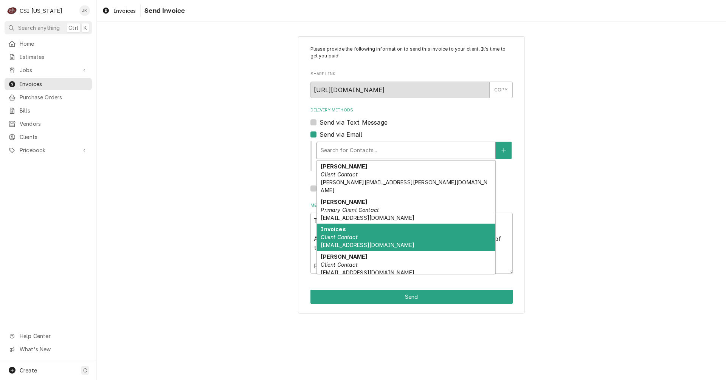
click at [354, 234] on em "Client Contact" at bounding box center [339, 237] width 37 height 6
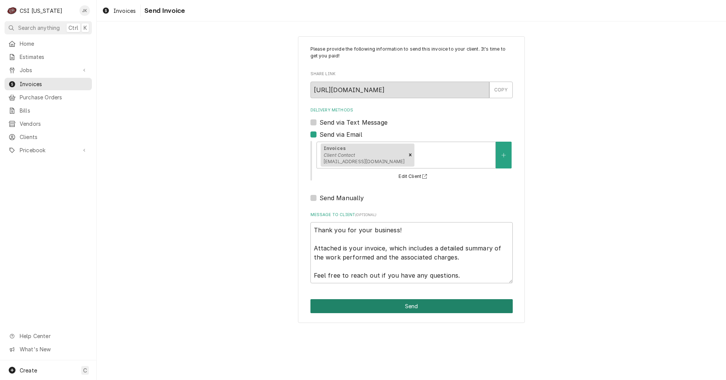
click at [418, 305] on button "Send" at bounding box center [411, 307] width 202 height 14
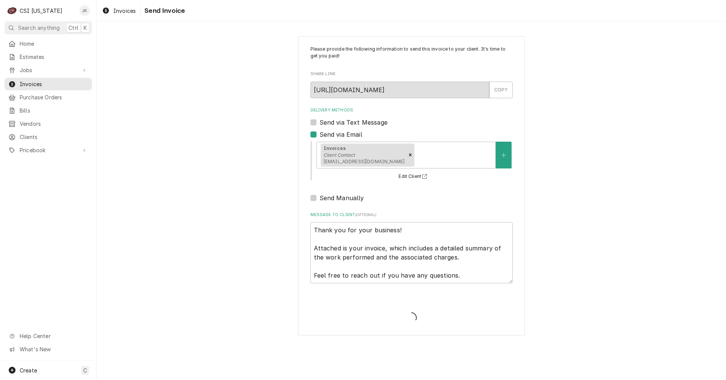
type textarea "x"
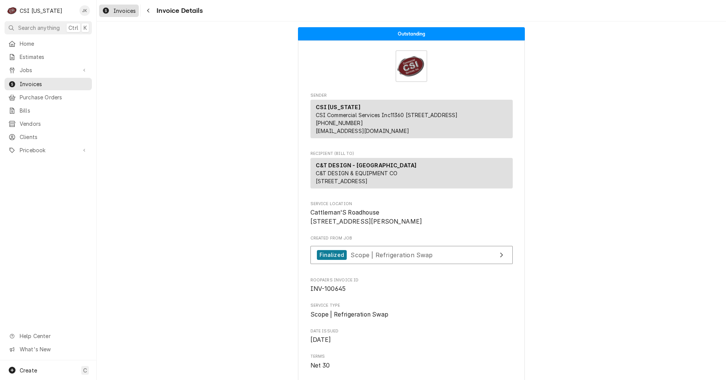
click at [116, 11] on span "Invoices" at bounding box center [124, 11] width 22 height 8
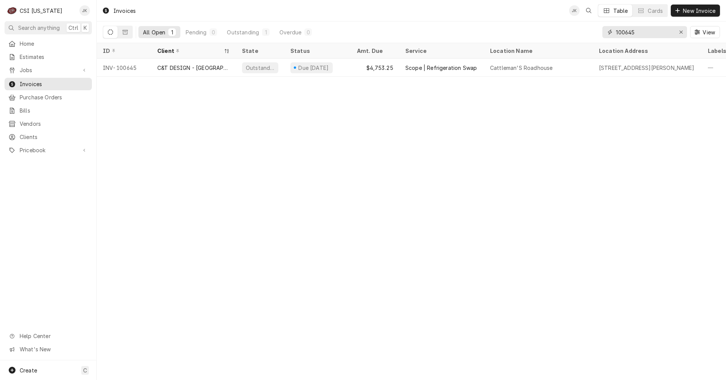
click at [633, 32] on input "100645" at bounding box center [644, 32] width 57 height 12
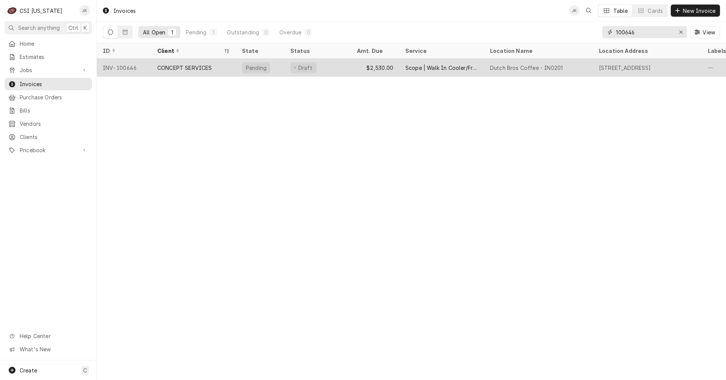
type input "100646"
click at [188, 66] on div "CONCEPT SERVICES" at bounding box center [184, 68] width 55 height 8
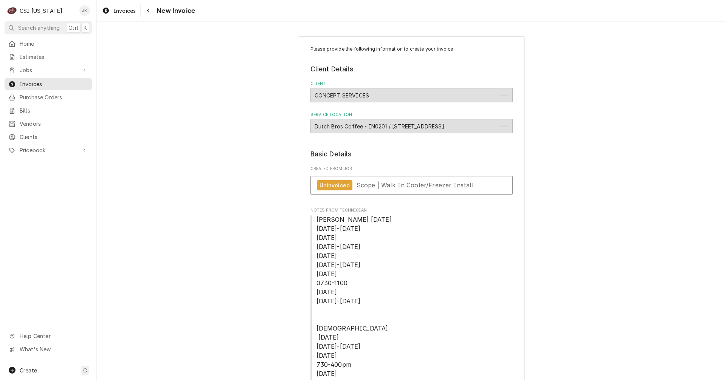
type textarea "x"
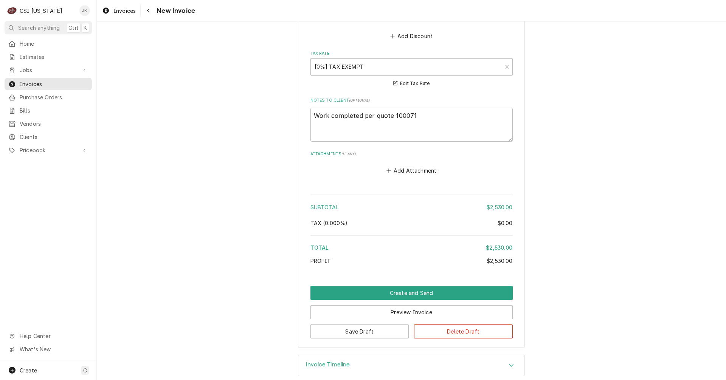
scroll to position [1355, 0]
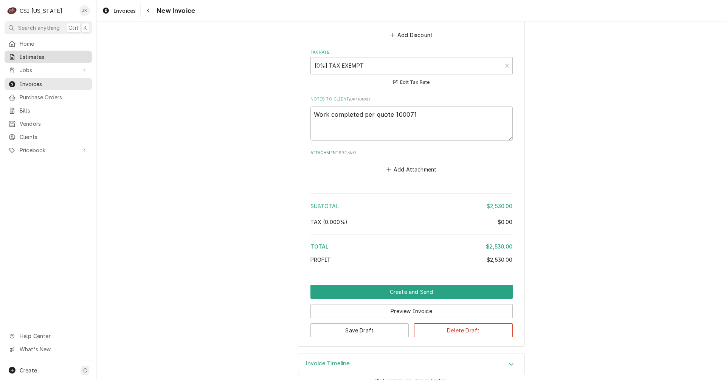
click at [48, 53] on span "Estimates" at bounding box center [54, 57] width 68 height 8
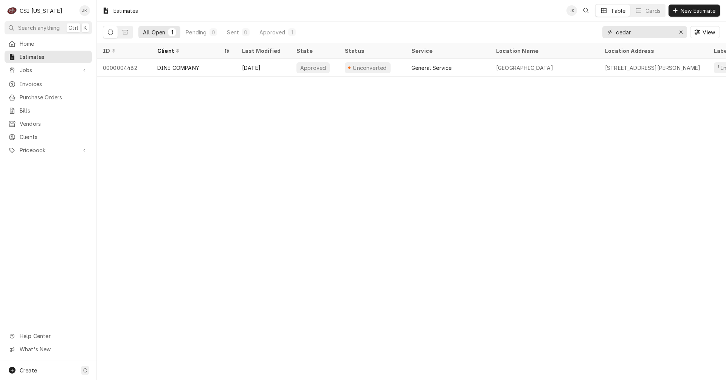
drag, startPoint x: 646, startPoint y: 31, endPoint x: 607, endPoint y: 29, distance: 38.6
click at [607, 29] on div "cedar" at bounding box center [644, 32] width 85 height 12
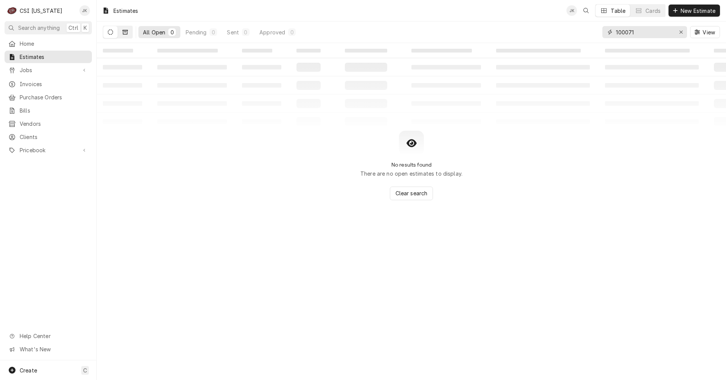
type input "100071"
click at [128, 31] on button "Dynamic Content Wrapper" at bounding box center [125, 32] width 14 height 12
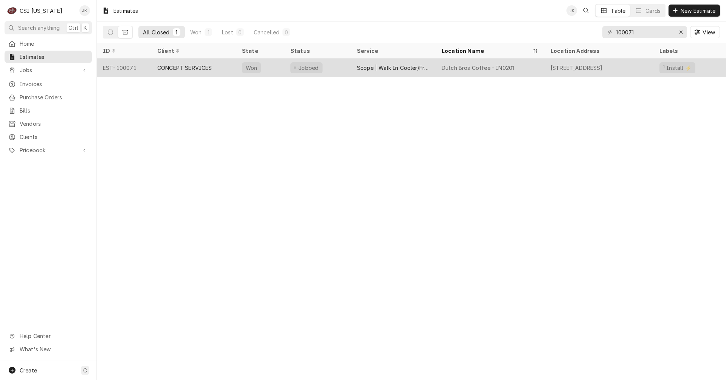
click at [173, 70] on div "CONCEPT SERVICES" at bounding box center [184, 68] width 55 height 8
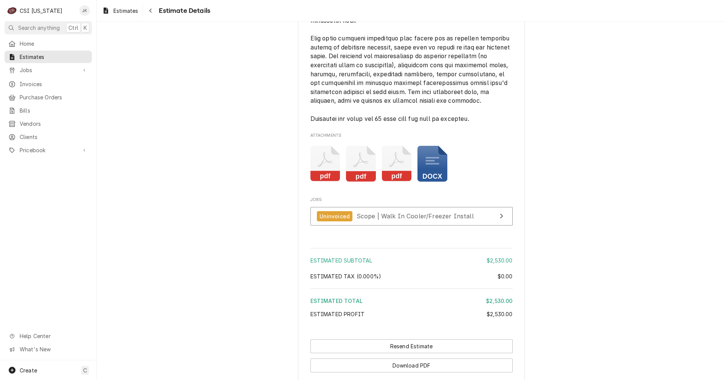
scroll to position [1097, 0]
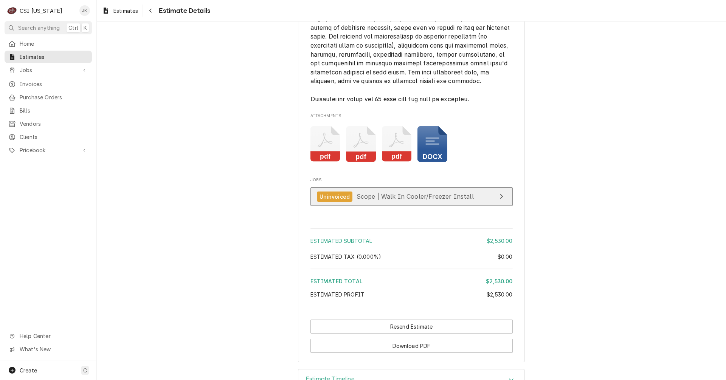
click at [393, 200] on span "Scope | Walk In Cooler/Freezer Install" at bounding box center [415, 197] width 117 height 8
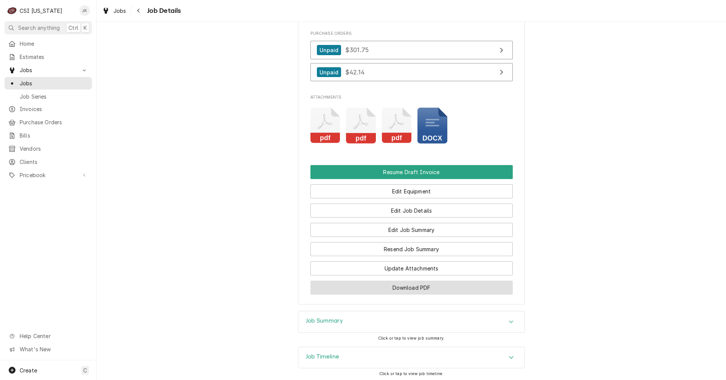
scroll to position [870, 0]
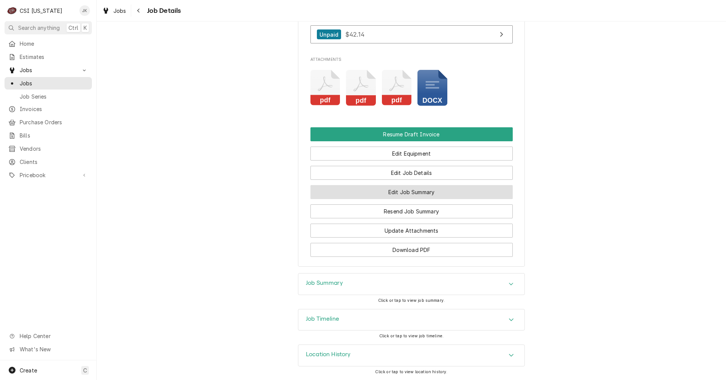
click at [417, 196] on button "Edit Job Summary" at bounding box center [411, 192] width 202 height 14
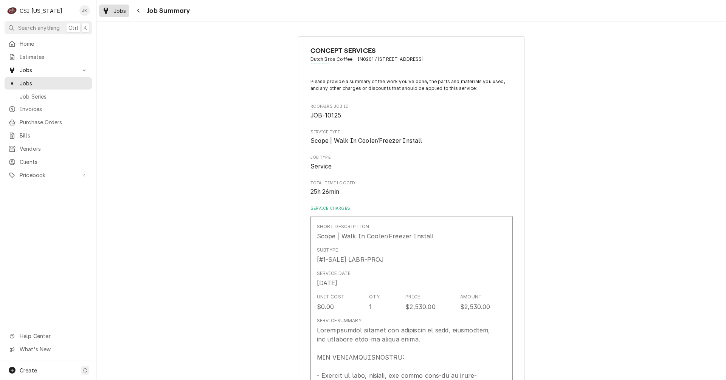
click at [119, 12] on span "Jobs" at bounding box center [119, 11] width 13 height 8
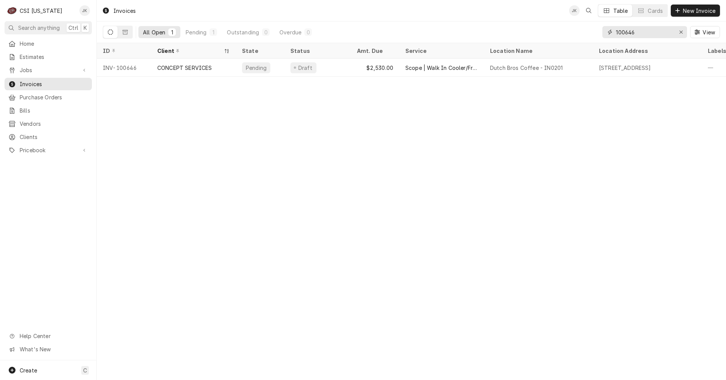
drag, startPoint x: 633, startPoint y: 33, endPoint x: 640, endPoint y: 33, distance: 6.8
click at [640, 33] on input "100646" at bounding box center [644, 32] width 57 height 12
click at [633, 32] on input "100643" at bounding box center [644, 32] width 57 height 12
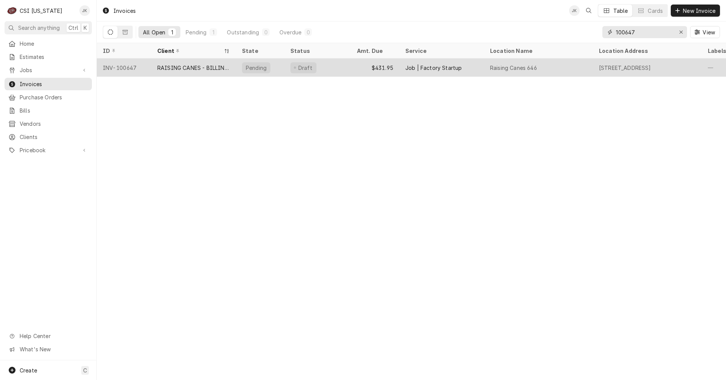
type input "100647"
click at [180, 69] on div "RAISING CANES - BILLING ACCOUNT" at bounding box center [193, 68] width 73 height 8
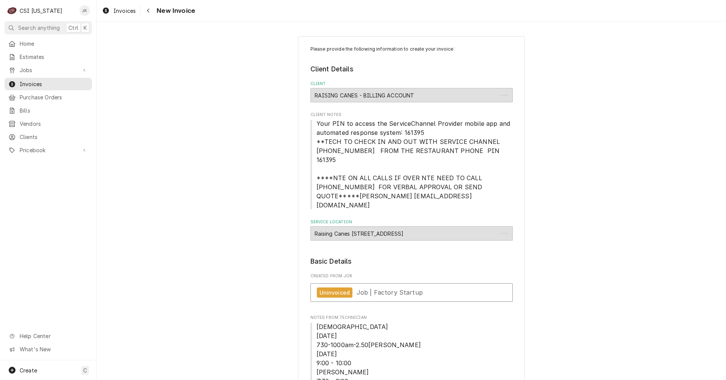
type textarea "x"
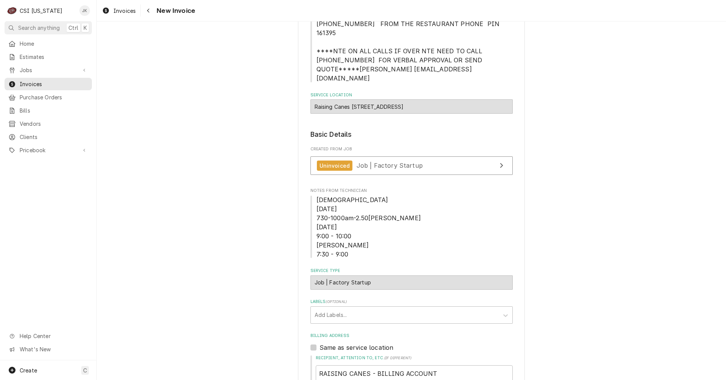
scroll to position [151, 0]
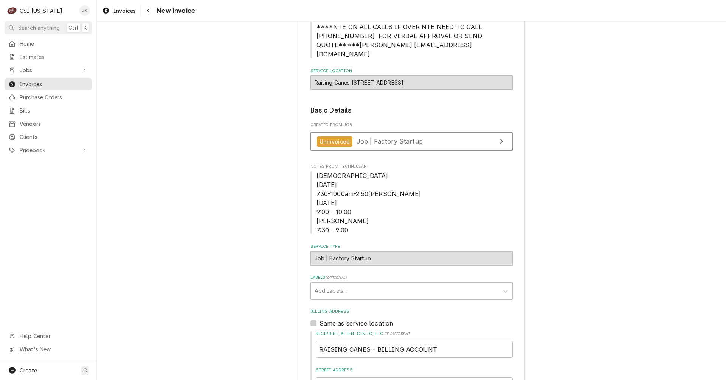
click at [355, 216] on span "[DEMOGRAPHIC_DATA] [DATE] 730-1000am-2.50[PERSON_NAME] [DATE] 9:00 - 10:00 [PER…" at bounding box center [411, 203] width 202 height 64
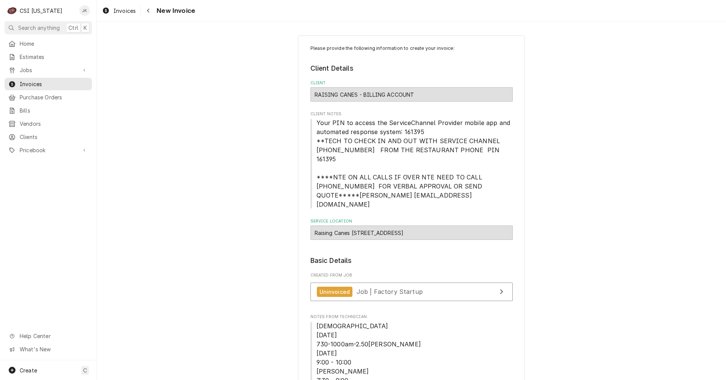
scroll to position [0, 0]
click at [118, 14] on span "Invoices" at bounding box center [124, 11] width 22 height 8
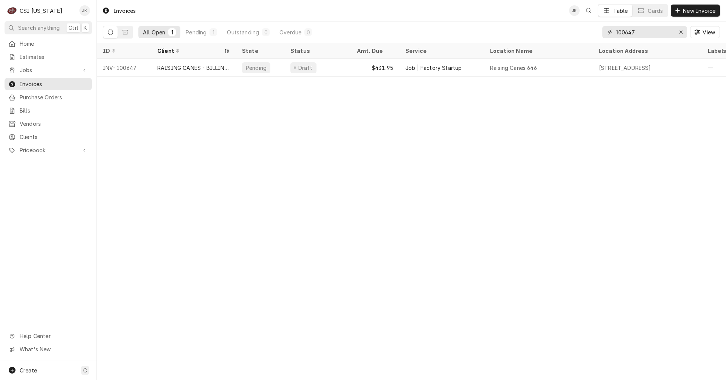
drag, startPoint x: 629, startPoint y: 34, endPoint x: 638, endPoint y: 33, distance: 9.1
click at [638, 33] on input "100647" at bounding box center [644, 32] width 57 height 12
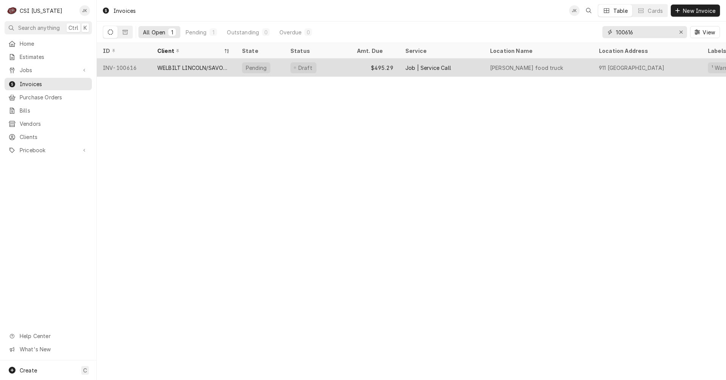
type input "100616"
click at [197, 67] on div "WELBILT LINCOLN/SAVORY/MERCO" at bounding box center [193, 68] width 73 height 8
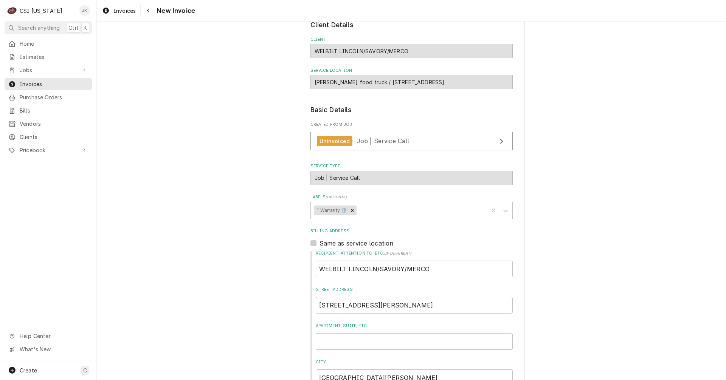
scroll to position [38, 0]
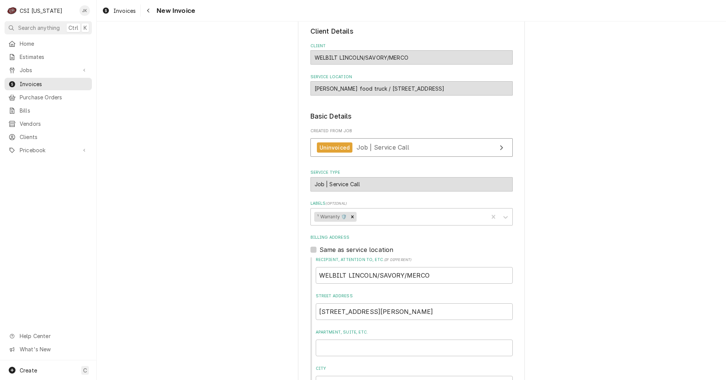
type textarea "x"
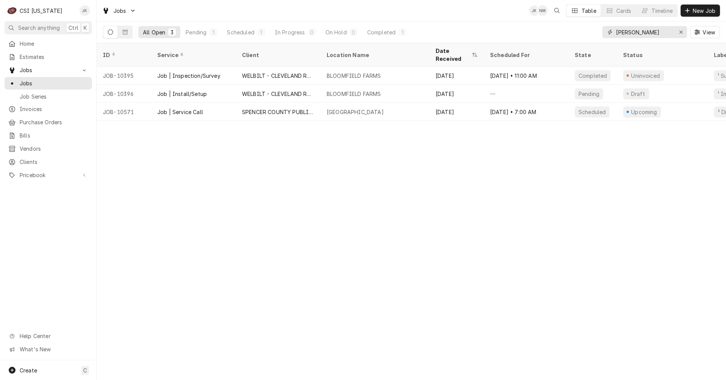
drag, startPoint x: 640, startPoint y: 30, endPoint x: 612, endPoint y: 32, distance: 28.8
click at [612, 32] on div "[PERSON_NAME]" at bounding box center [644, 32] width 85 height 12
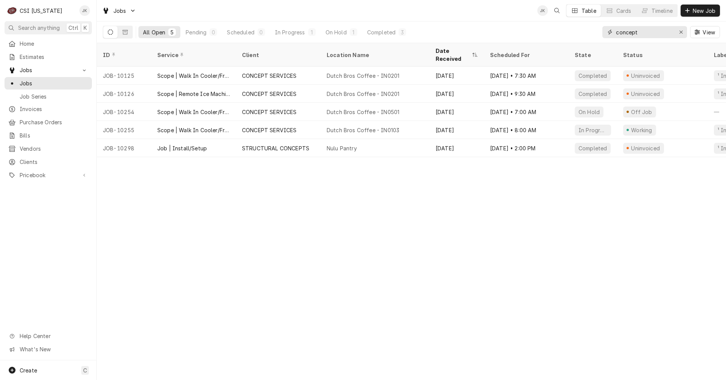
type input "concept"
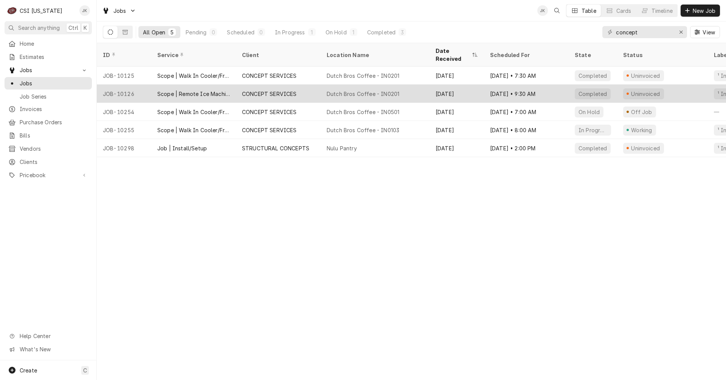
click at [336, 90] on div "Dutch Bros Coffee - IN0201" at bounding box center [363, 94] width 73 height 8
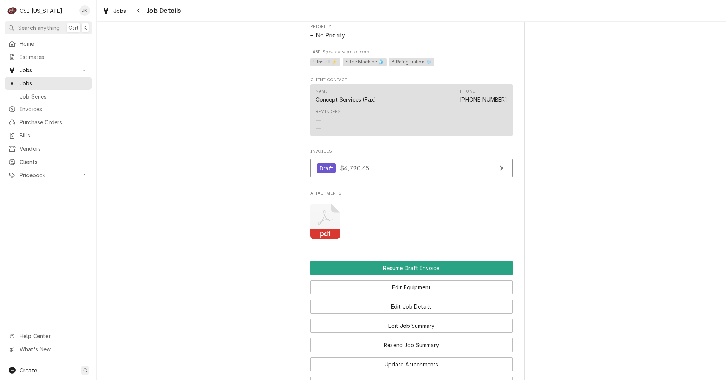
scroll to position [605, 0]
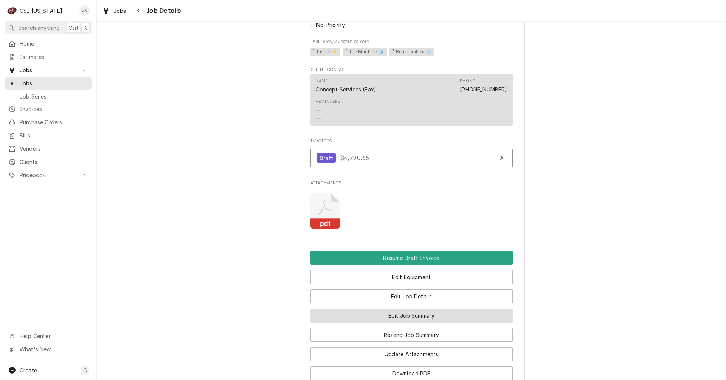
click at [434, 323] on button "Edit Job Summary" at bounding box center [411, 316] width 202 height 14
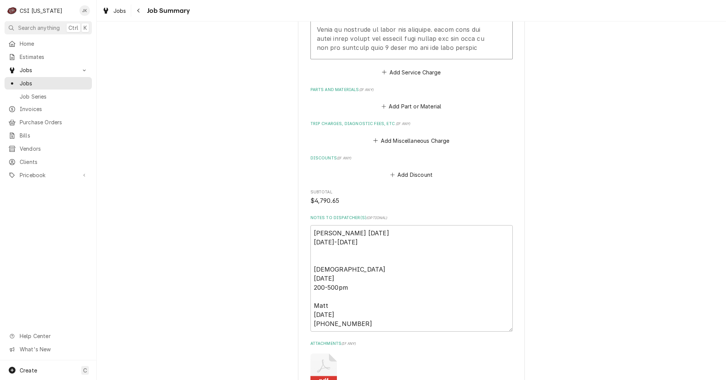
scroll to position [1021, 0]
type textarea "x"
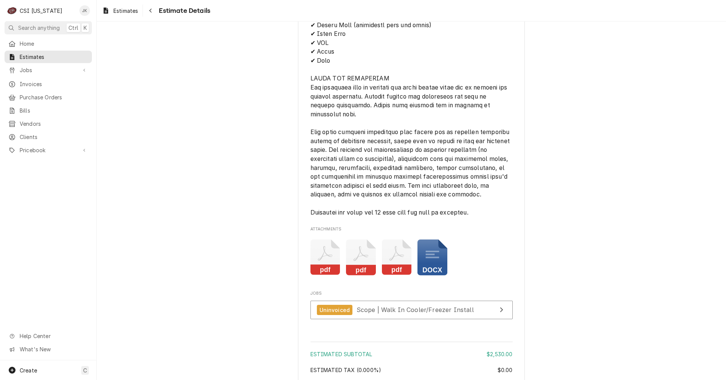
scroll to position [1146, 0]
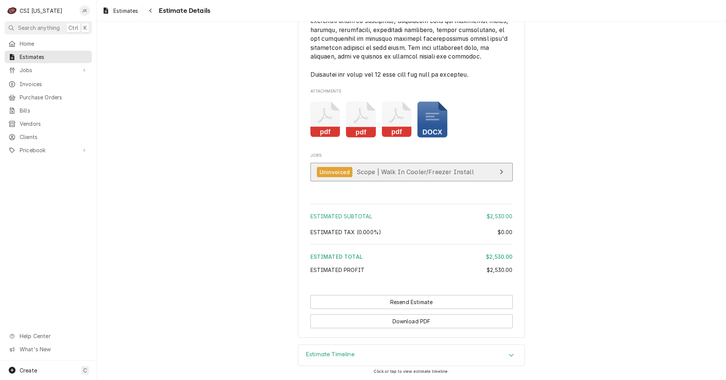
click at [366, 172] on span "Scope | Walk In Cooler/Freezer Install" at bounding box center [415, 172] width 117 height 8
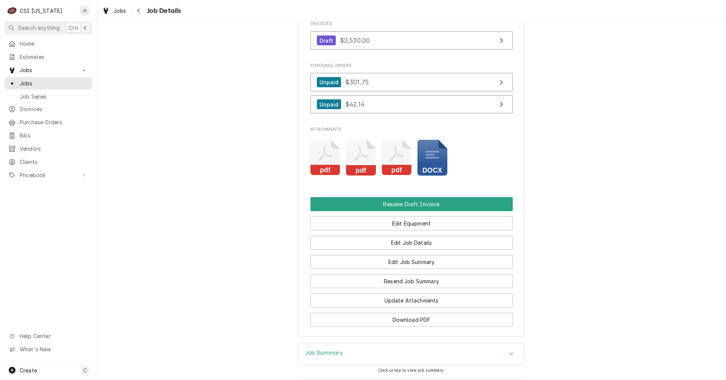
scroll to position [873, 0]
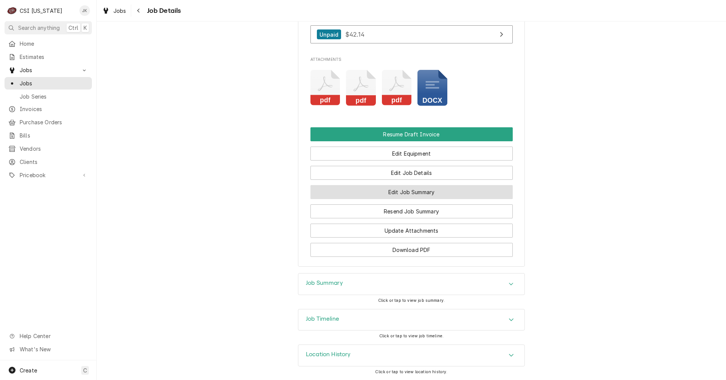
click at [372, 195] on button "Edit Job Summary" at bounding box center [411, 192] width 202 height 14
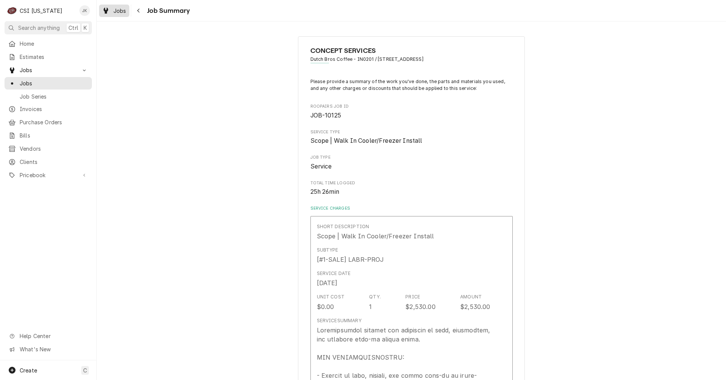
click at [115, 11] on span "Jobs" at bounding box center [119, 11] width 13 height 8
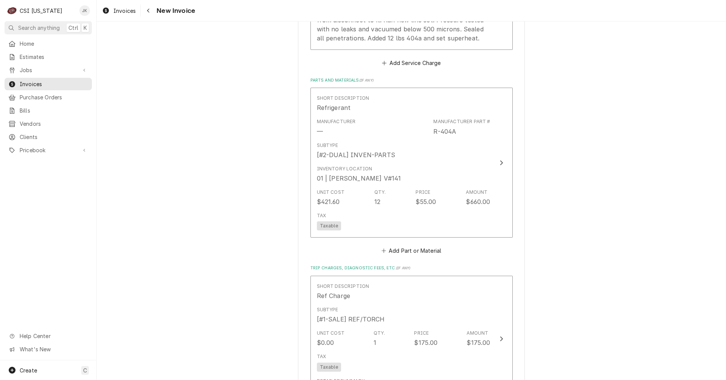
scroll to position [945, 0]
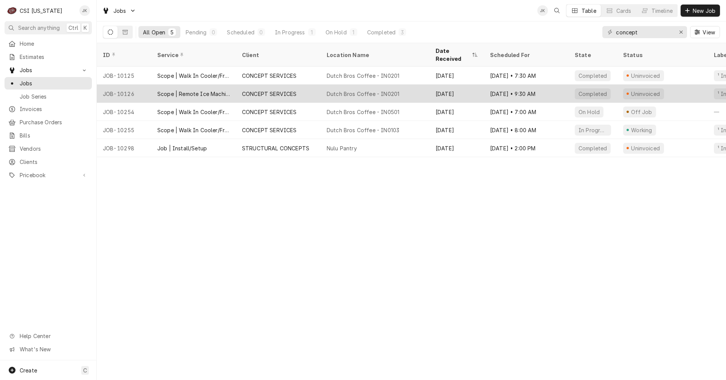
click at [156, 85] on div "Scope | Remote Ice Machine Install" at bounding box center [193, 94] width 85 height 18
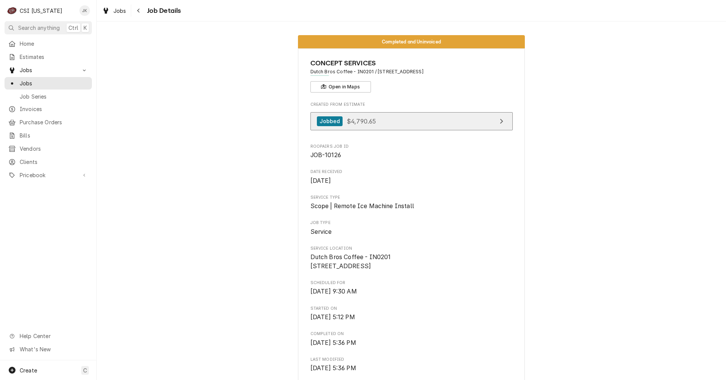
click at [352, 121] on span "$4,790.65" at bounding box center [361, 121] width 29 height 8
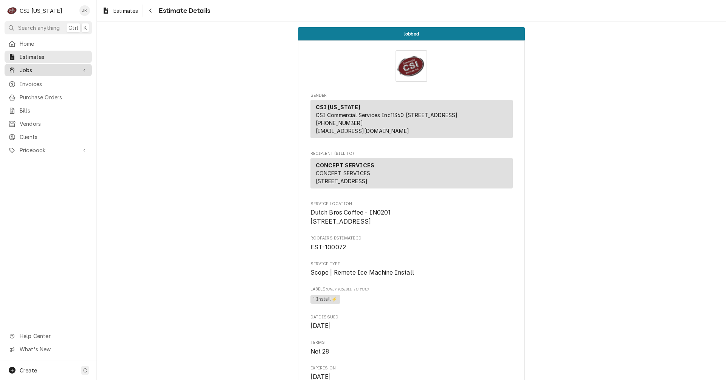
click at [25, 70] on span "Jobs" at bounding box center [48, 70] width 57 height 8
click at [24, 81] on span "Jobs" at bounding box center [54, 83] width 68 height 8
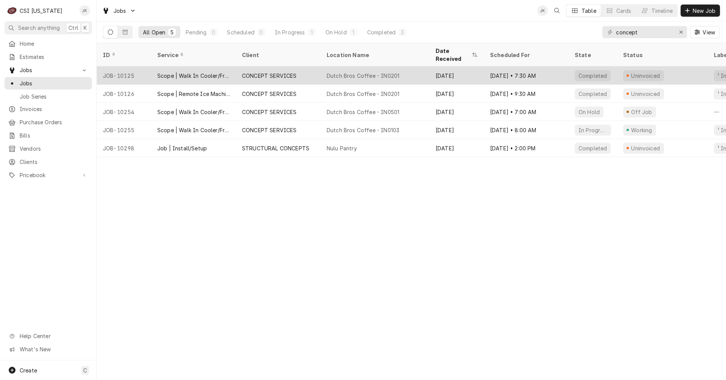
click at [283, 72] on div "CONCEPT SERVICES" at bounding box center [269, 76] width 55 height 8
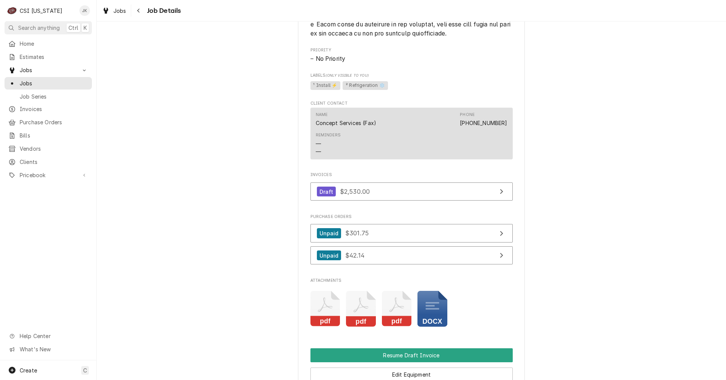
scroll to position [681, 0]
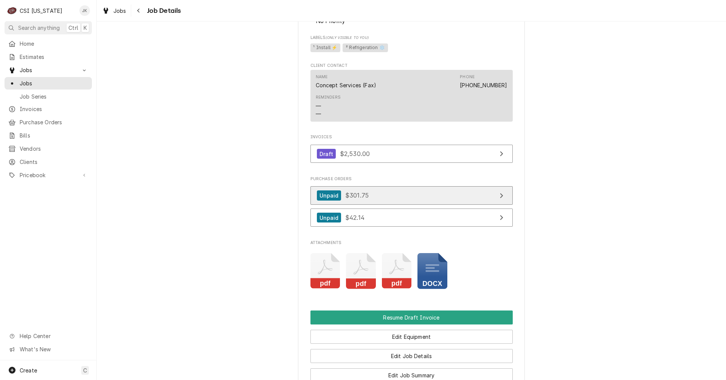
click at [383, 203] on link "Unpaid $301.75" at bounding box center [411, 195] width 202 height 19
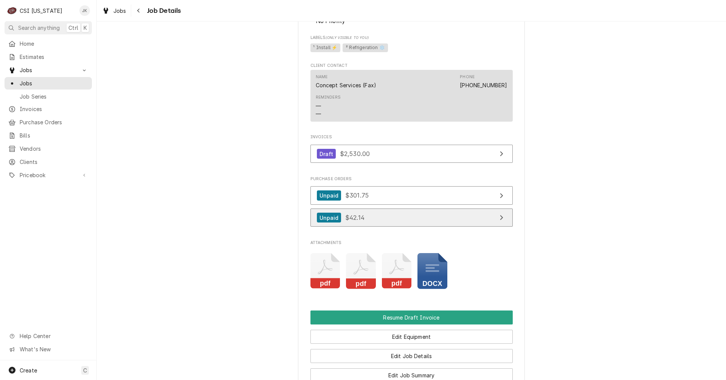
click at [388, 227] on link "Unpaid $42.14" at bounding box center [411, 218] width 202 height 19
click at [322, 275] on icon "Attachments" at bounding box center [325, 267] width 15 height 15
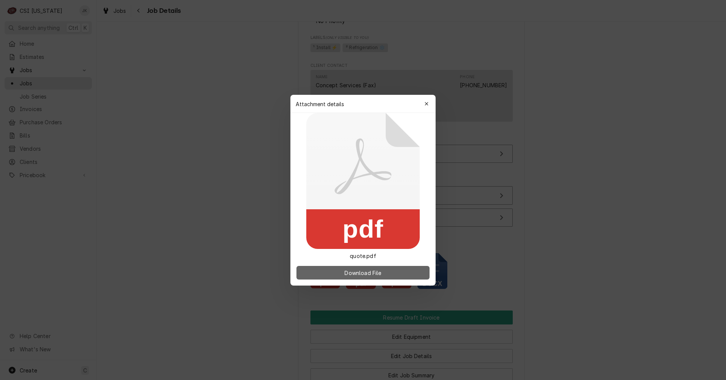
click at [337, 271] on button "Download File" at bounding box center [363, 273] width 133 height 14
click at [425, 103] on div "button" at bounding box center [427, 104] width 8 height 8
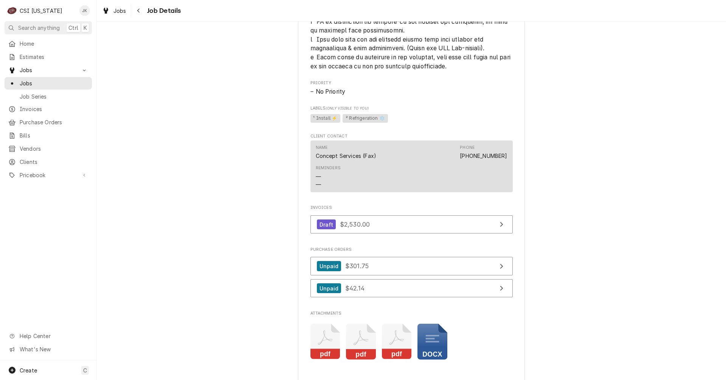
scroll to position [794, 0]
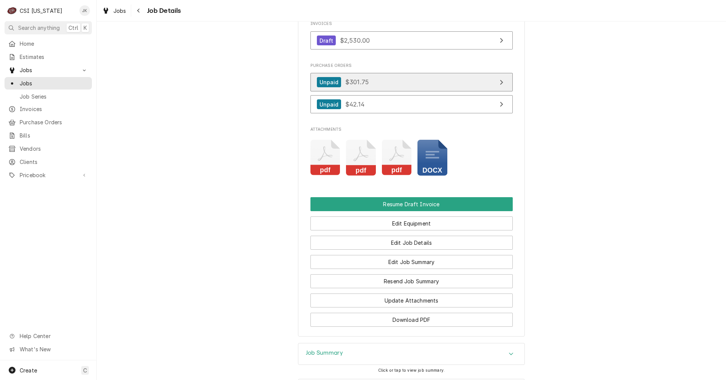
click at [374, 92] on link "Unpaid $301.75" at bounding box center [411, 82] width 202 height 19
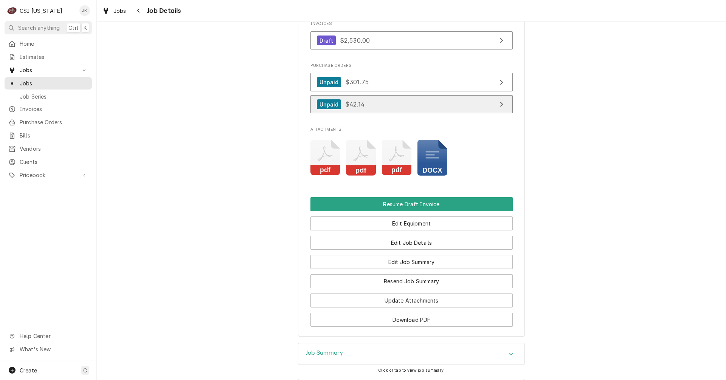
click at [373, 112] on link "Unpaid $42.14" at bounding box center [411, 104] width 202 height 19
click at [119, 14] on span "Jobs" at bounding box center [119, 11] width 13 height 8
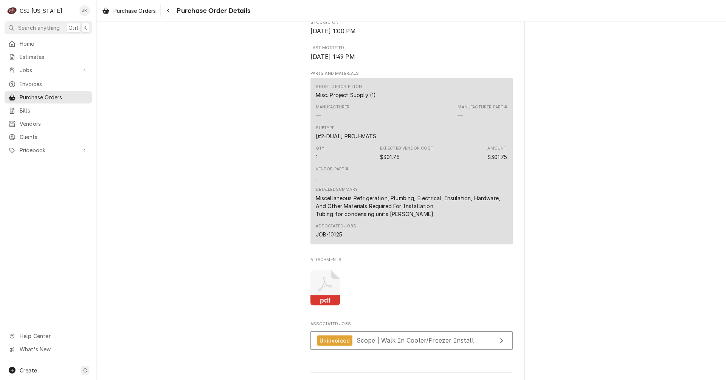
scroll to position [492, 0]
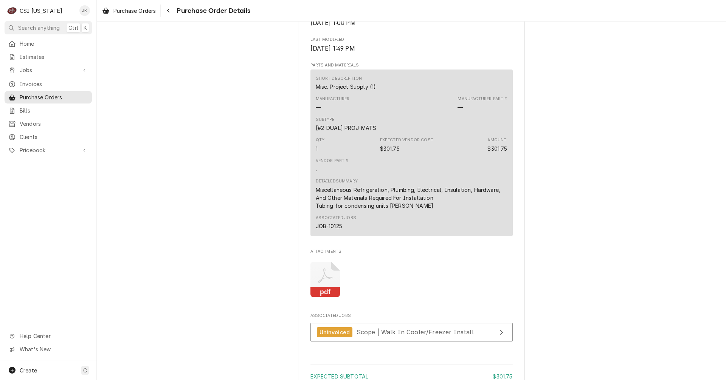
click at [325, 295] on icon "Attachments" at bounding box center [325, 280] width 30 height 36
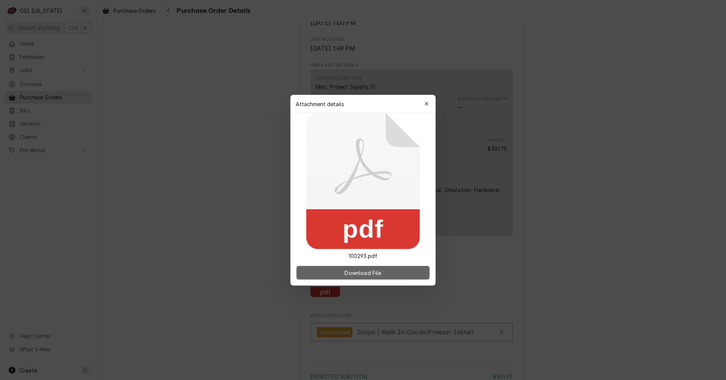
click at [353, 271] on span "Download File" at bounding box center [363, 273] width 40 height 8
click at [425, 103] on icon "button" at bounding box center [427, 103] width 4 height 5
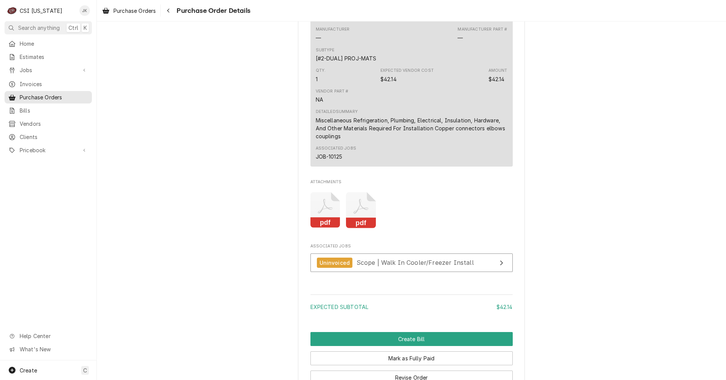
scroll to position [567, 0]
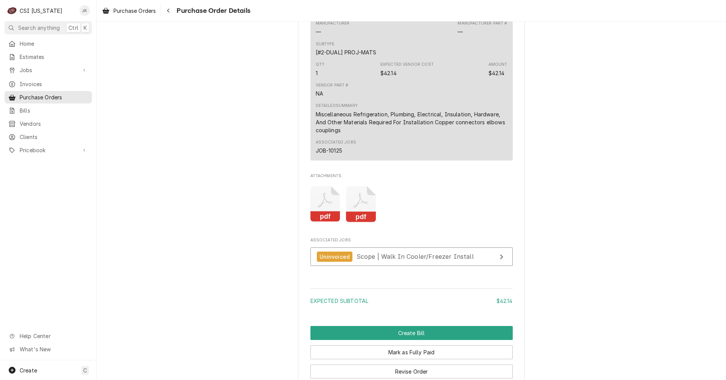
click at [362, 222] on icon "Attachments" at bounding box center [361, 204] width 30 height 36
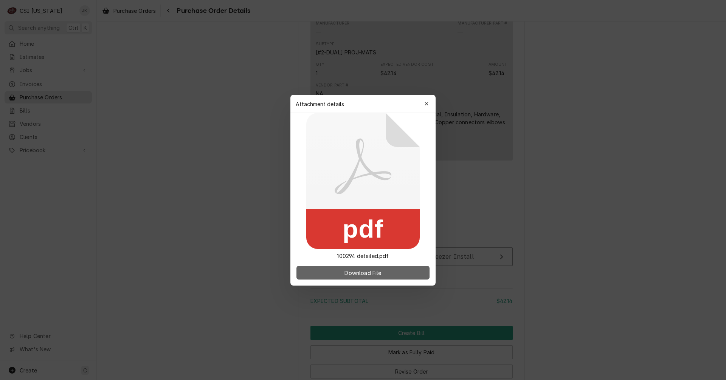
click at [369, 267] on button "Download File" at bounding box center [363, 273] width 133 height 14
click at [430, 101] on div "button" at bounding box center [427, 104] width 8 height 8
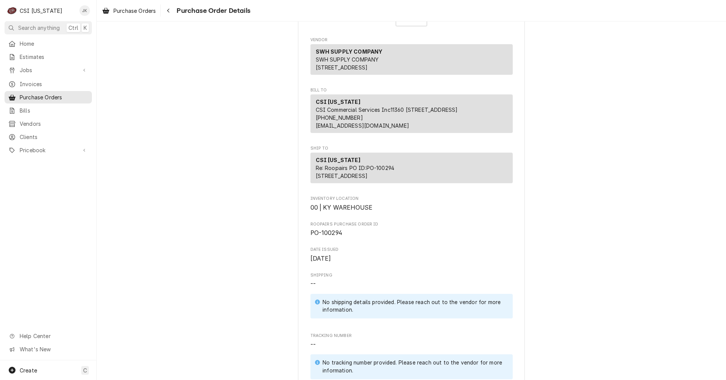
scroll to position [0, 0]
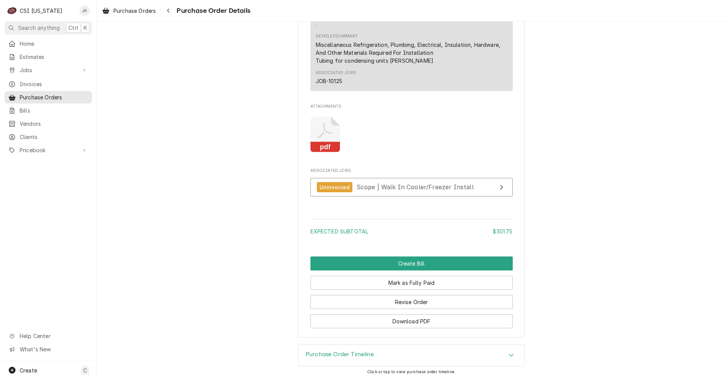
scroll to position [661, 0]
click at [413, 303] on button "Revise Order" at bounding box center [411, 302] width 202 height 14
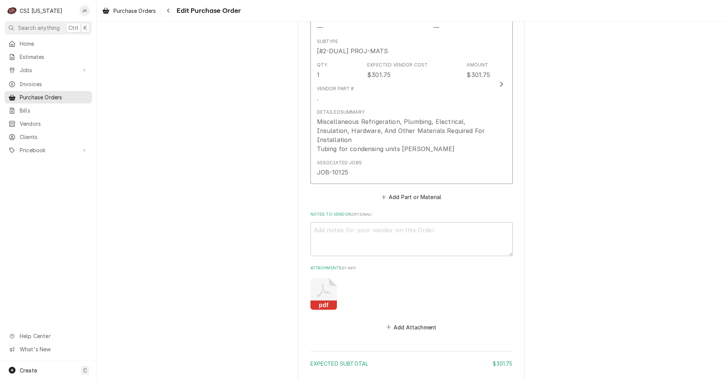
scroll to position [367, 0]
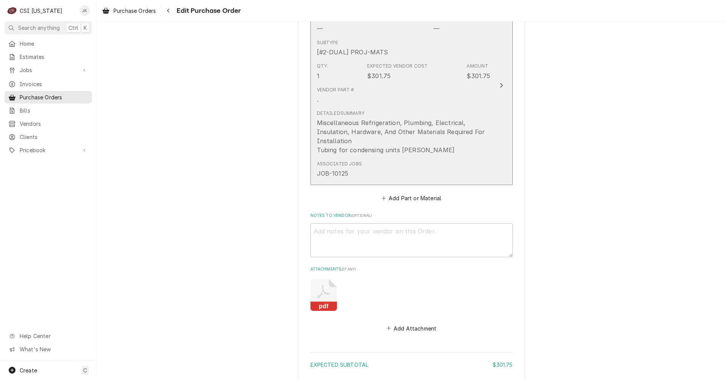
click at [388, 168] on div "Associated Jobs JOB-10125" at bounding box center [404, 169] width 174 height 23
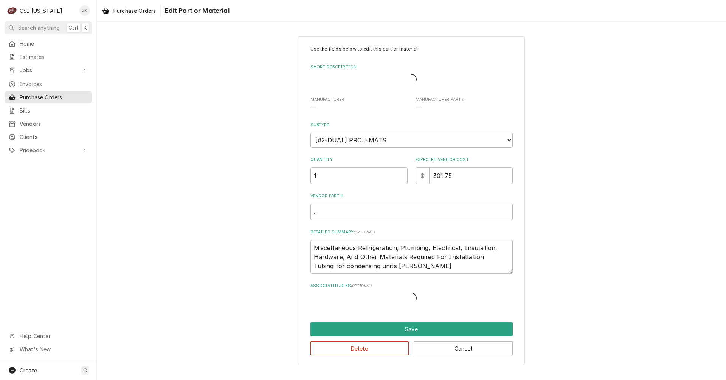
type textarea "x"
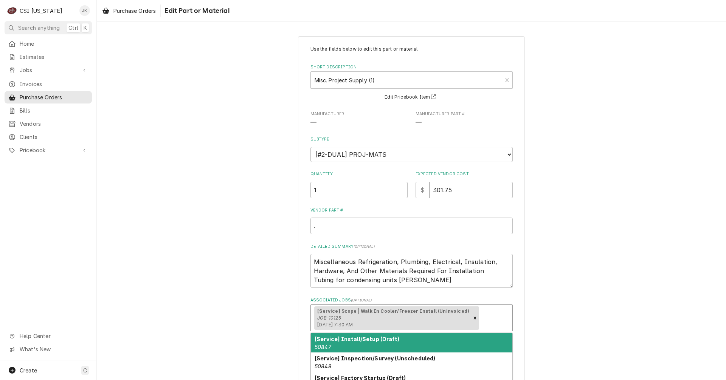
click at [423, 318] on div "[Service] Scope | Walk In Cooler/Freezer Install (Uninvoiced) JOB-10125 [DATE] …" at bounding box center [392, 318] width 157 height 23
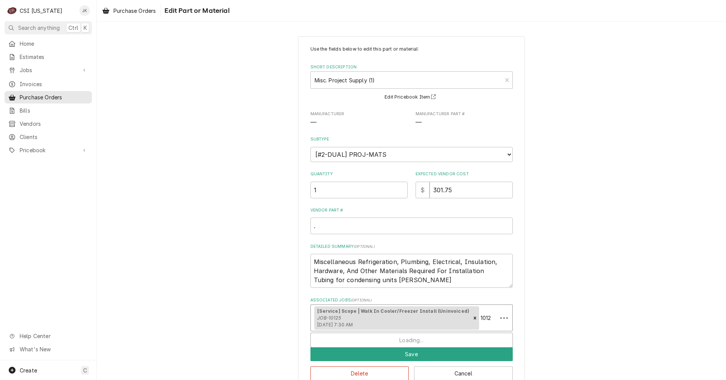
type input "10126"
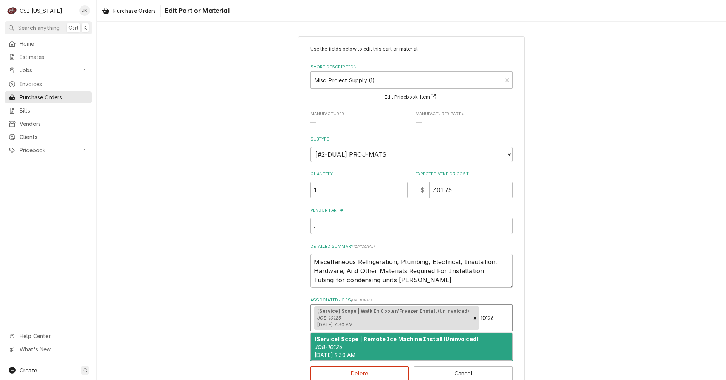
click at [438, 346] on div "[Service] Scope | Remote Ice Machine Install (Uninvoiced) JOB-10126 [DATE] 9:30…" at bounding box center [412, 348] width 202 height 28
type textarea "x"
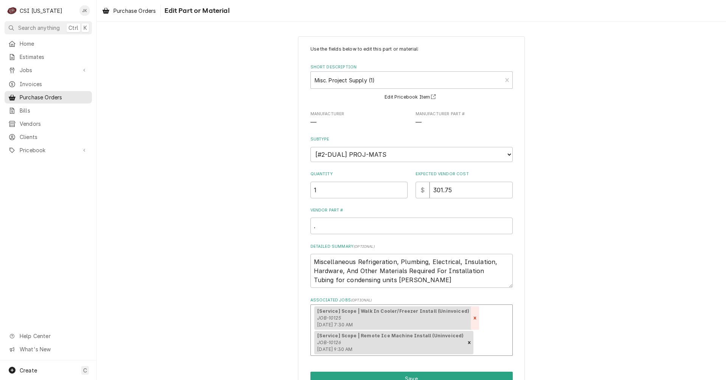
click at [472, 316] on icon "Remove [object Object]" at bounding box center [474, 318] width 5 height 5
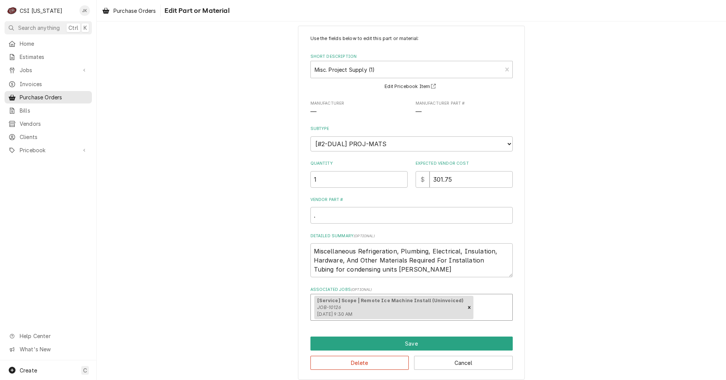
scroll to position [17, 0]
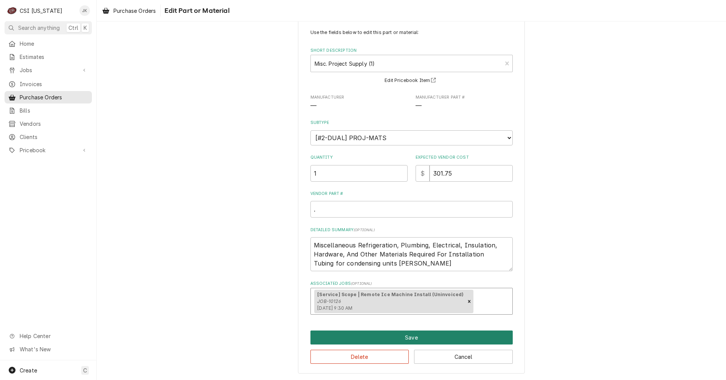
click at [419, 339] on button "Save" at bounding box center [411, 338] width 202 height 14
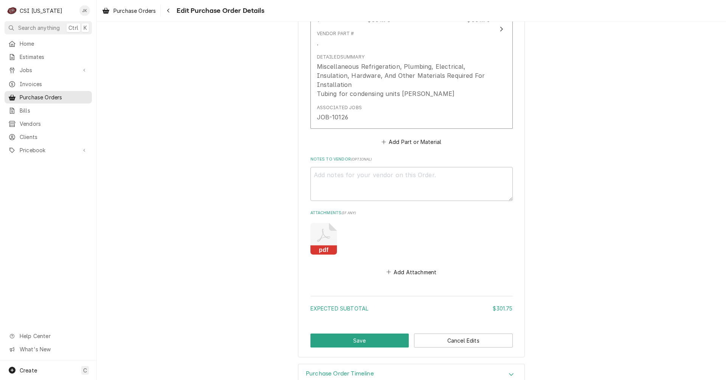
scroll to position [443, 0]
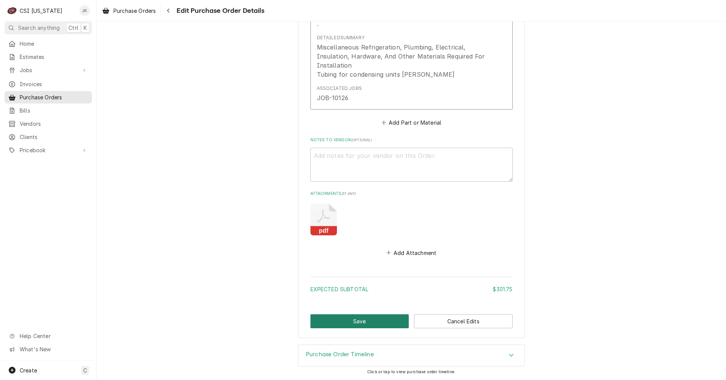
click at [343, 320] on button "Save" at bounding box center [359, 322] width 99 height 14
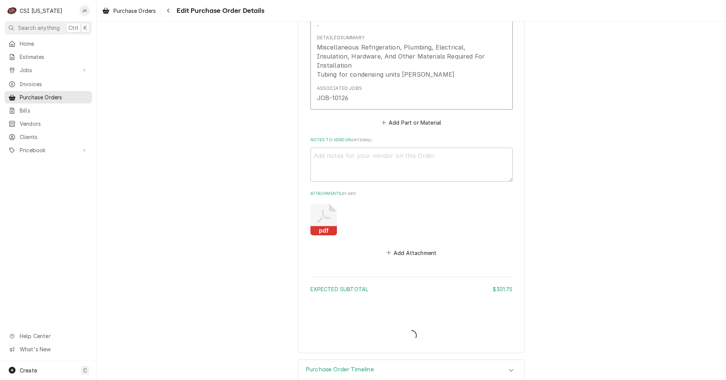
type textarea "x"
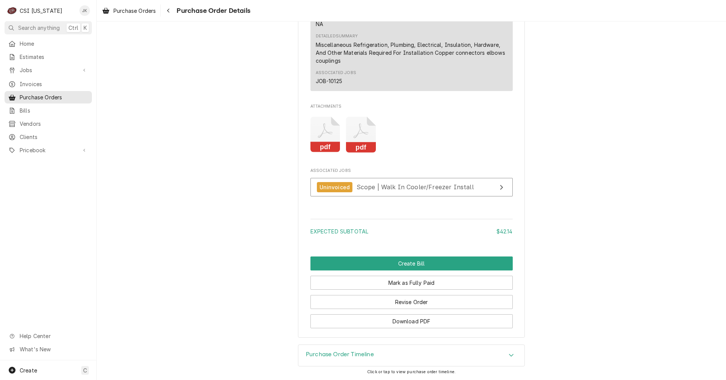
scroll to position [661, 0]
click at [404, 298] on button "Revise Order" at bounding box center [411, 302] width 202 height 14
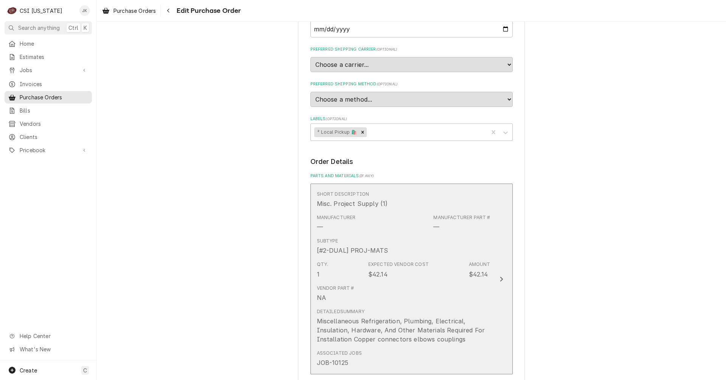
scroll to position [227, 0]
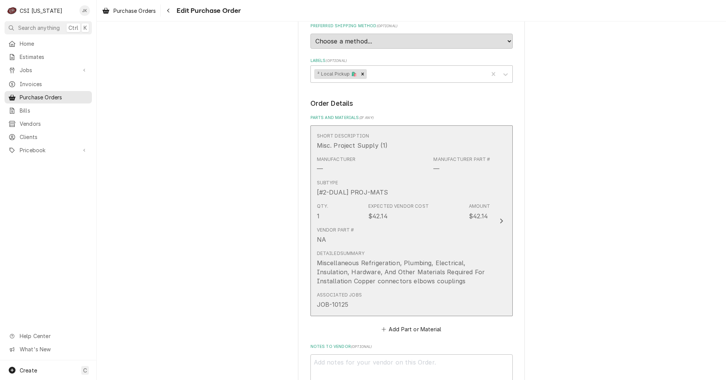
click at [410, 272] on div "Miscellaneous Refrigeration, Plumbing, Electrical, Insulation, Hardware, And Ot…" at bounding box center [404, 272] width 174 height 27
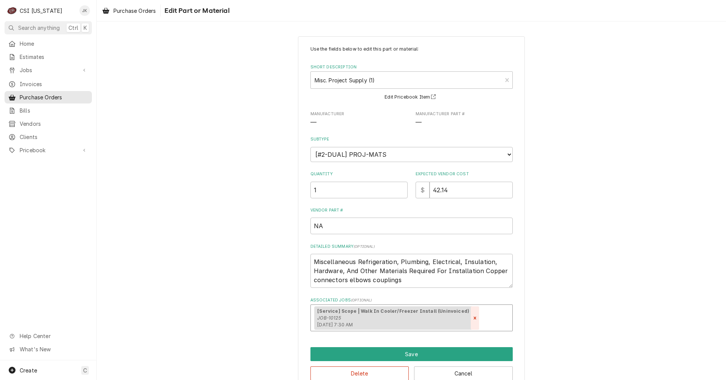
click at [472, 318] on icon "Remove [object Object]" at bounding box center [474, 318] width 5 height 5
type textarea "x"
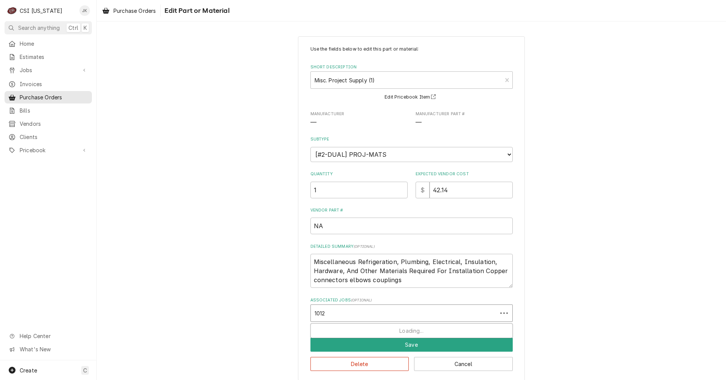
type input "10126"
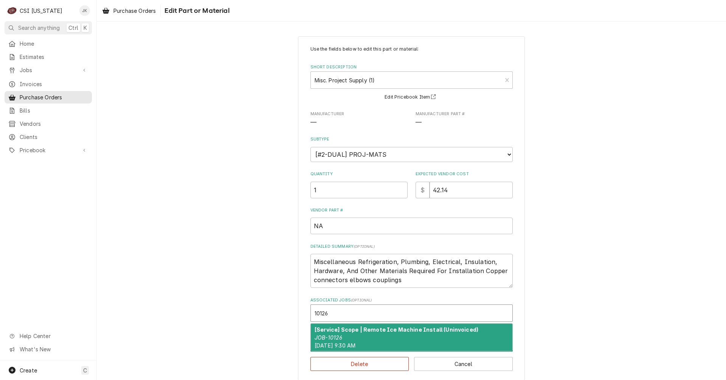
click at [434, 331] on strong "[Service] Scope | Remote Ice Machine Install (Uninvoiced)" at bounding box center [397, 330] width 164 height 6
type textarea "x"
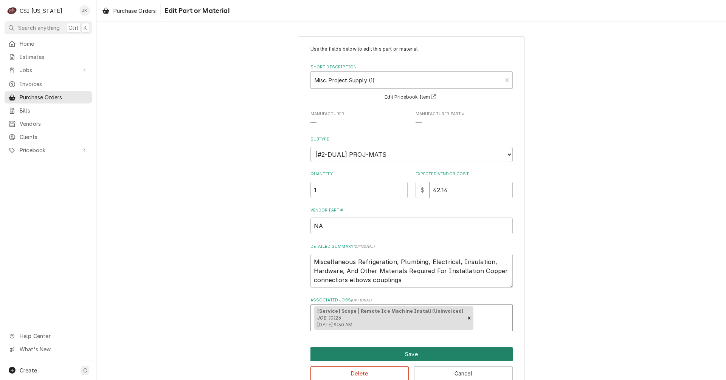
click at [408, 356] on button "Save" at bounding box center [411, 355] width 202 height 14
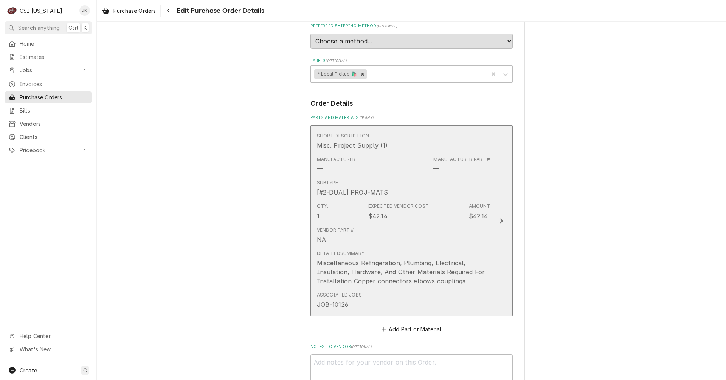
scroll to position [434, 0]
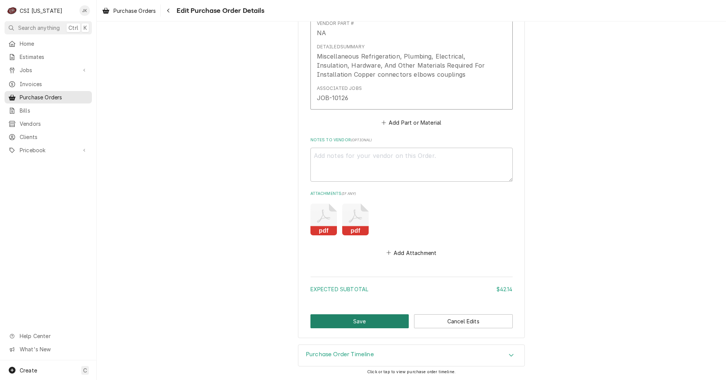
click at [359, 321] on button "Save" at bounding box center [359, 322] width 99 height 14
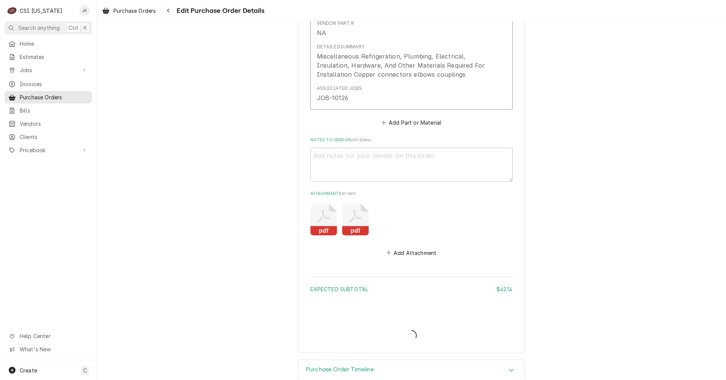
type textarea "x"
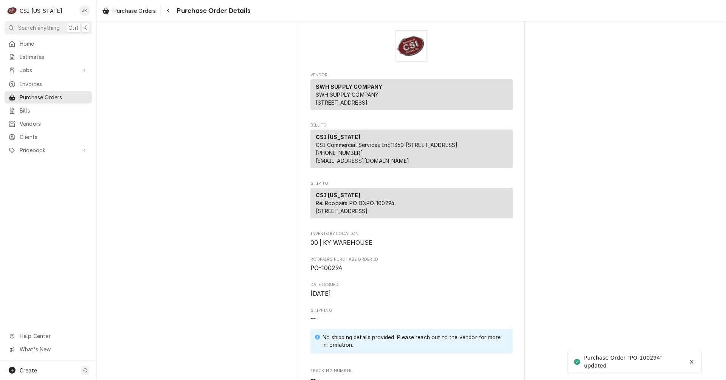
scroll to position [38, 0]
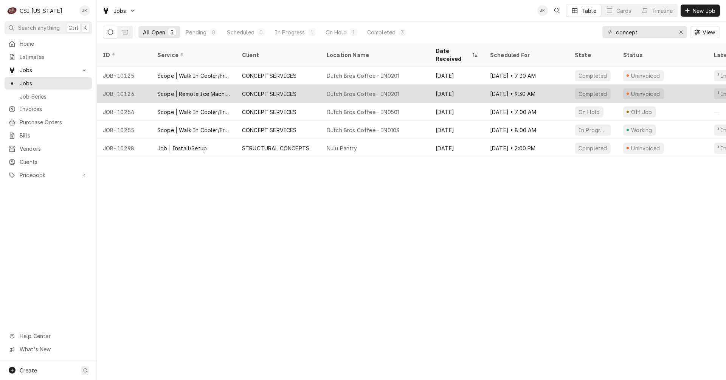
click at [336, 90] on div "Dutch Bros Coffee - IN0201" at bounding box center [363, 94] width 73 height 8
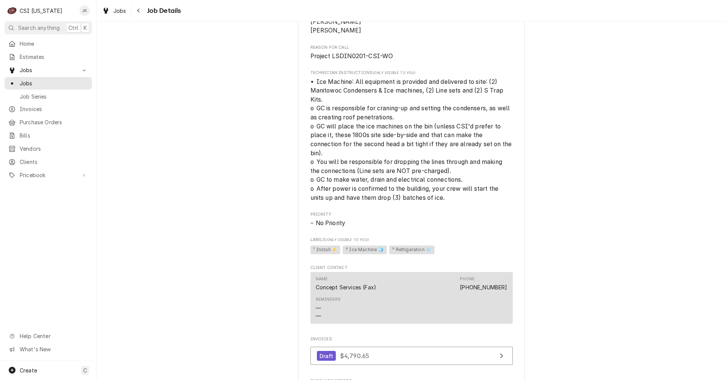
scroll to position [529, 0]
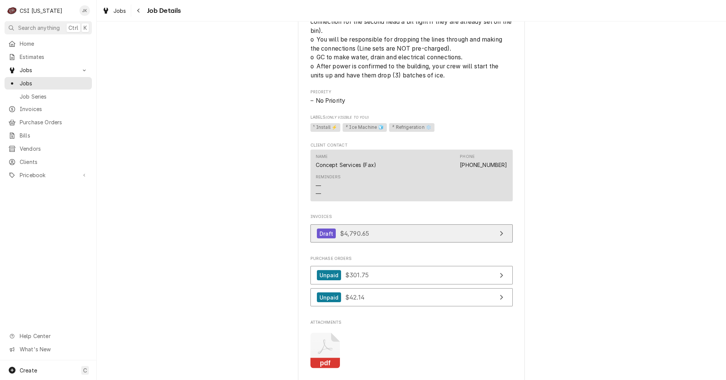
click at [409, 243] on link "Draft $4,790.65" at bounding box center [411, 234] width 202 height 19
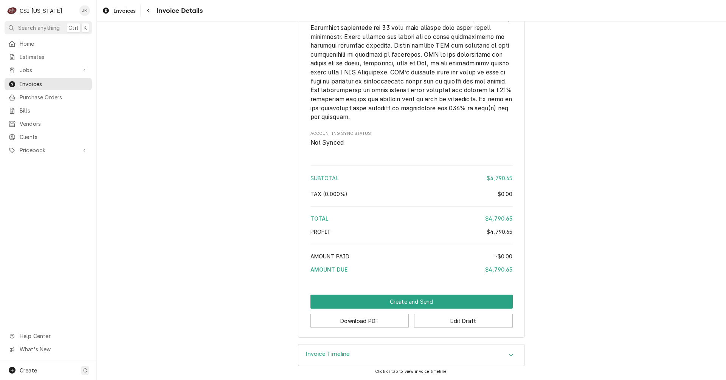
scroll to position [1043, 0]
click at [445, 322] on button "Edit Draft" at bounding box center [463, 321] width 99 height 14
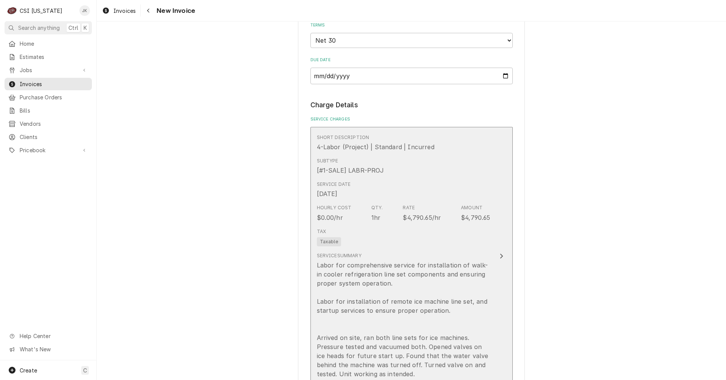
scroll to position [643, 0]
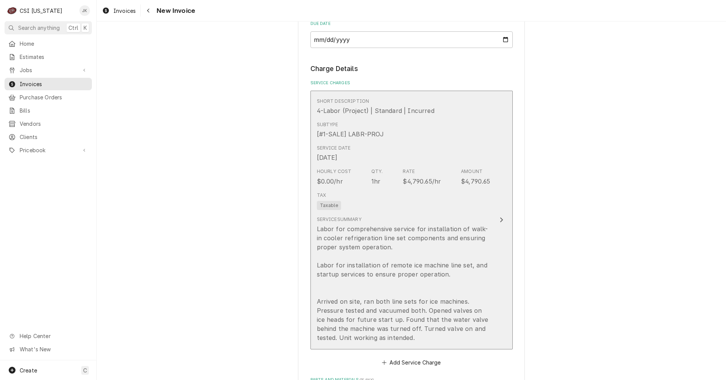
click at [427, 234] on div "Labor for comprehensive service for installation of walk-in cooler refrigeratio…" at bounding box center [404, 284] width 174 height 118
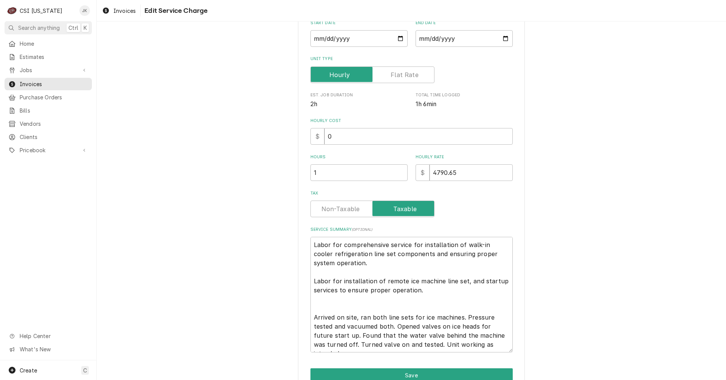
scroll to position [164, 0]
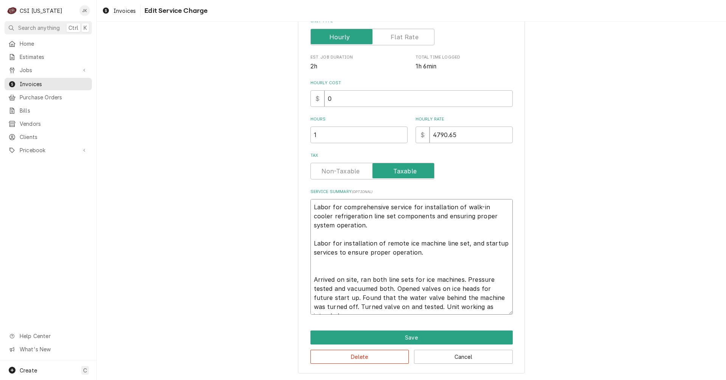
drag, startPoint x: 460, startPoint y: 205, endPoint x: 432, endPoint y: 225, distance: 35.0
click at [430, 227] on textarea "Labor for comprehensive service for installation of walk-in cooler refrigeratio…" at bounding box center [411, 257] width 202 height 116
type textarea "x"
type textarea "Labor for comprehensive service for installation of Labor for installation of r…"
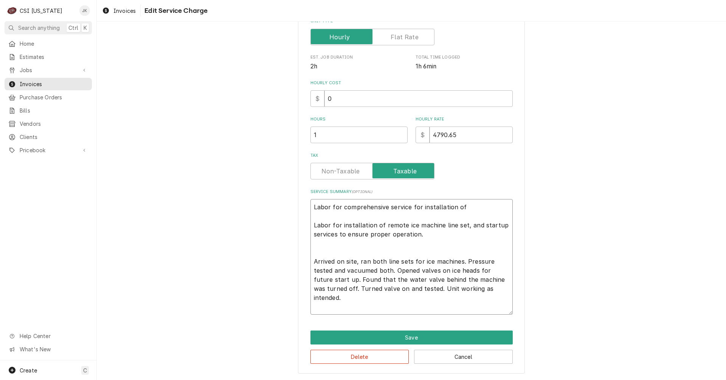
scroll to position [146, 0]
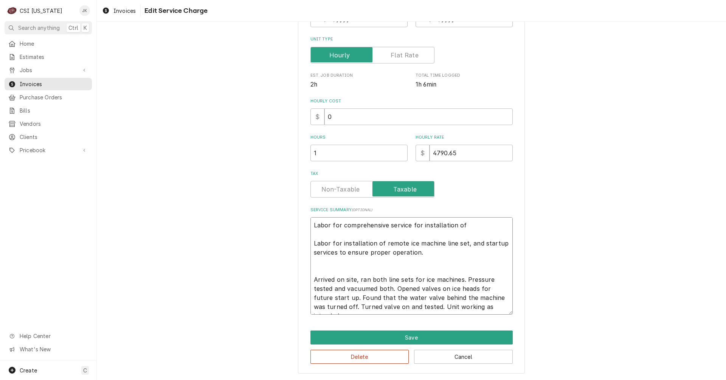
type textarea "x"
type textarea "Labor for comprehensive service for installation of Labor for installation of r…"
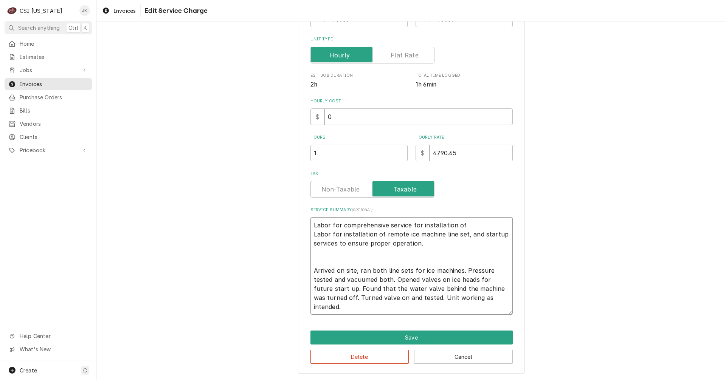
scroll to position [137, 0]
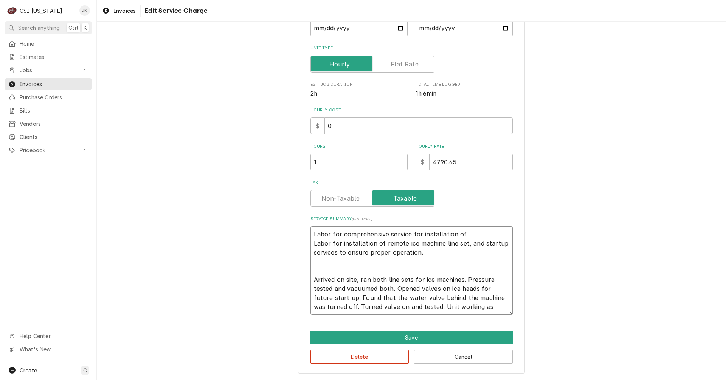
type textarea "x"
type textarea "Labor for comprehensive service for installation of Labor for installation of r…"
type textarea "x"
type textarea "Labor for comprehensive service for installation of abor for installation of re…"
type textarea "x"
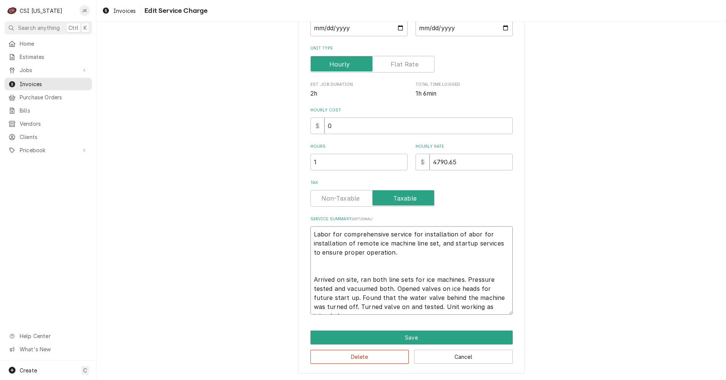
type textarea "Labor for comprehensive service for installation of labor for installation of r…"
drag, startPoint x: 453, startPoint y: 234, endPoint x: 351, endPoint y: 243, distance: 102.9
click at [349, 244] on textarea "Labor for comprehensive service for installation of labor for installation of r…" at bounding box center [411, 271] width 202 height 88
type textarea "x"
type textarea "Labor for comprehensive service for installation f remote ice machine line set,…"
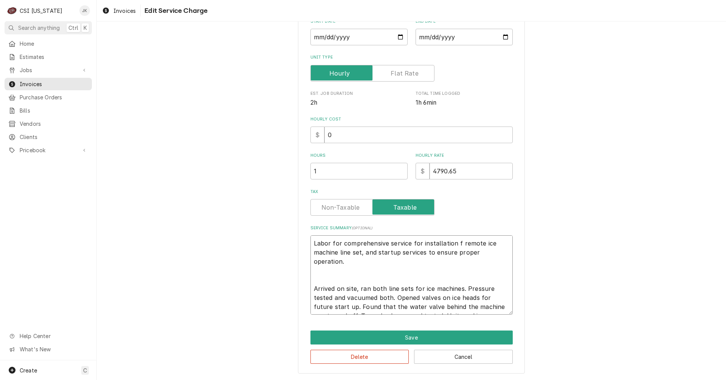
scroll to position [127, 0]
type textarea "x"
type textarea "Labor for comprehensive service for installation of remote ice machine line set…"
drag, startPoint x: 476, startPoint y: 289, endPoint x: 501, endPoint y: 305, distance: 29.8
click at [501, 305] on textarea "Labor for comprehensive service for installation of remote ice machine line set…" at bounding box center [411, 275] width 202 height 79
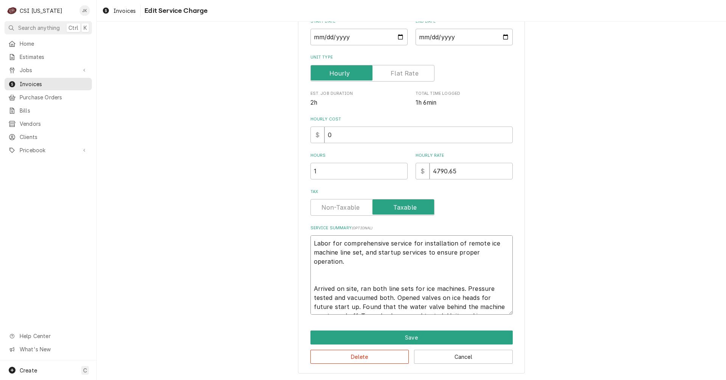
type textarea "x"
type textarea "Labor for comprehensive service for installation of remote ice machine line set…"
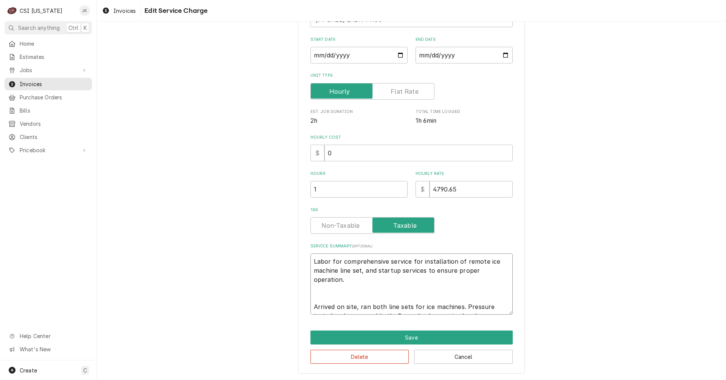
type textarea "x"
type textarea "Labor for comprehensive service for installation of remote ice machine line set…"
type textarea "x"
type textarea "Labor for comprehensive service for installation of remote ice machine line set…"
drag, startPoint x: 478, startPoint y: 310, endPoint x: 251, endPoint y: 297, distance: 226.5
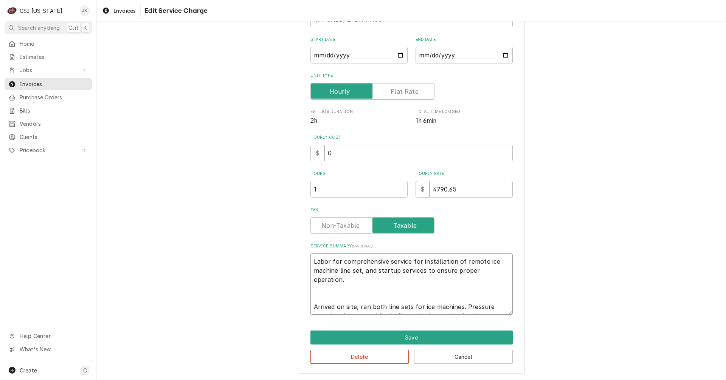
click at [251, 297] on div "Use the fields below to edit this service charge Short Description 4-Labor (Pro…" at bounding box center [411, 150] width 629 height 460
type textarea "x"
type textarea "Labor for comprehensive service for installation of remote ice machine line set…"
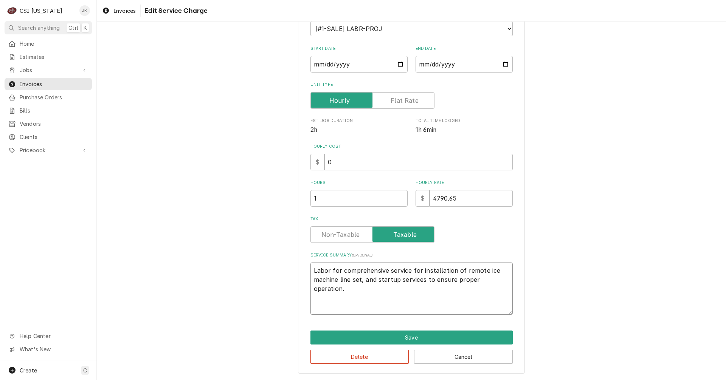
type textarea "x"
type textarea "Labor for comprehensive service for installation of remote ice machine line set…"
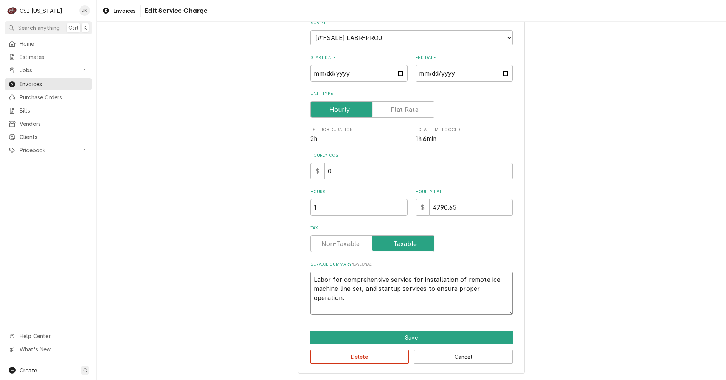
type textarea "x"
type textarea "Labor for comprehensive service for installation of remote ice machine line set…"
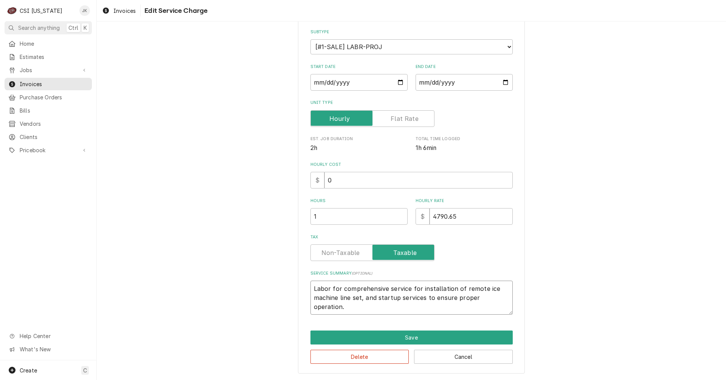
drag, startPoint x: 409, startPoint y: 290, endPoint x: 417, endPoint y: 290, distance: 7.9
click at [417, 290] on textarea "Labor for comprehensive service for installation of remote ice machine line set…" at bounding box center [411, 298] width 202 height 34
type textarea "x"
type textarea "Labor for comprehensive service t installation of remote ice machine line set, …"
type textarea "x"
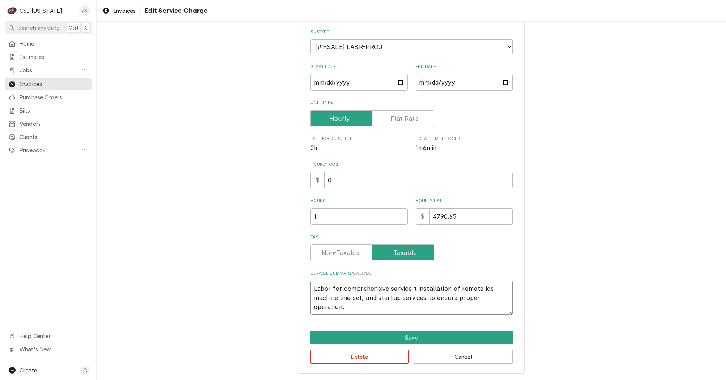
type textarea "Labor for comprehensive service to installation of remote ice machine line set,…"
type textarea "x"
type textarea "Labor for comprehensive service to installation of remote ice machine line set,…"
type textarea "x"
type textarea "Labor for comprehensive service to r installation of remote ice machine line se…"
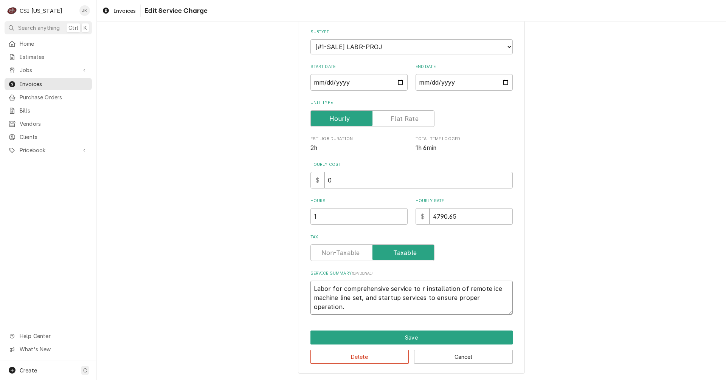
type textarea "x"
type textarea "Labor for comprehensive service to ru installation of remote ice machine line s…"
type textarea "x"
type textarea "Labor for comprehensive service to run installation of remote ice machine line …"
type textarea "x"
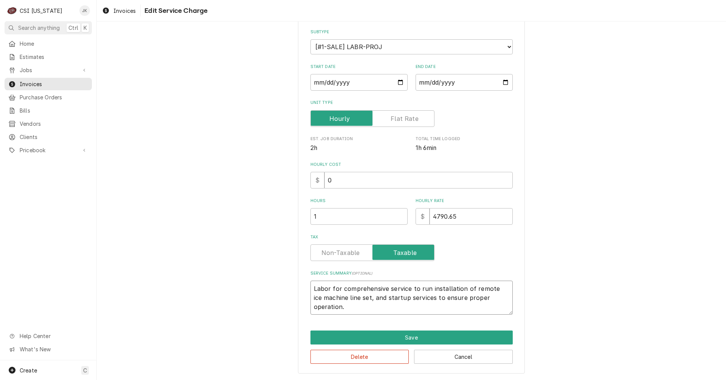
type textarea "Labor for comprehensive service to run installation of remote ice machine line …"
type textarea "x"
type textarea "Labor for comprehensive service to run l installation of remote ice machine lin…"
type textarea "x"
type textarea "Labor for comprehensive service to run li installation of remote ice machine li…"
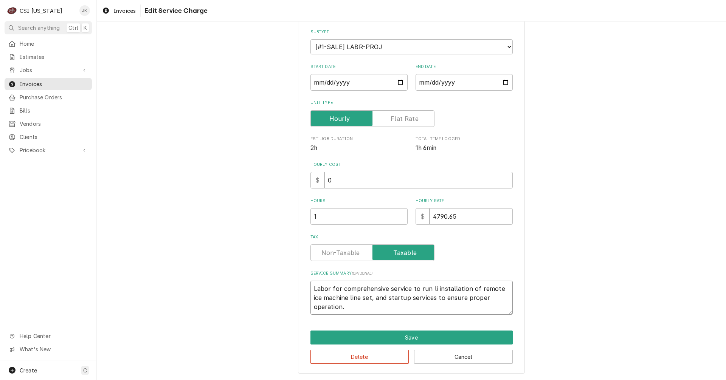
type textarea "x"
type textarea "Labor for comprehensive service to run lin installation of remote ice machine l…"
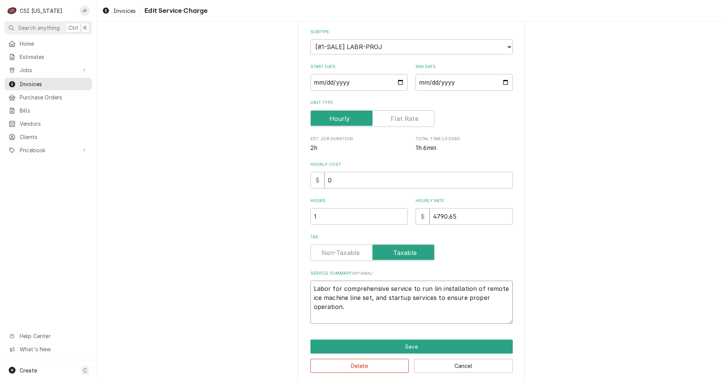
scroll to position [91, 0]
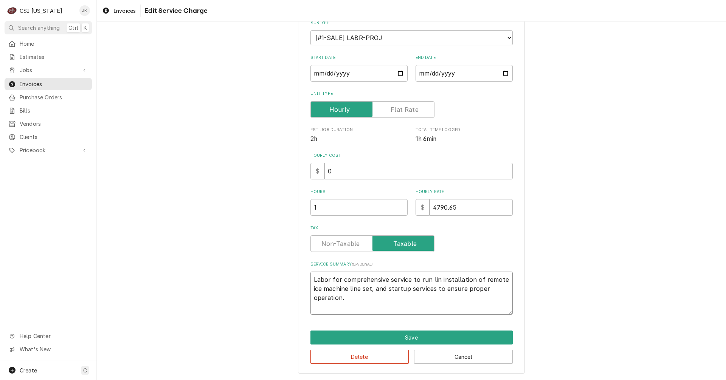
type textarea "x"
type textarea "Labor for comprehensive service to run line installation of remote ice machine …"
type textarea "x"
type textarea "Labor for comprehensive service to run line installation of remote ice machine …"
type textarea "x"
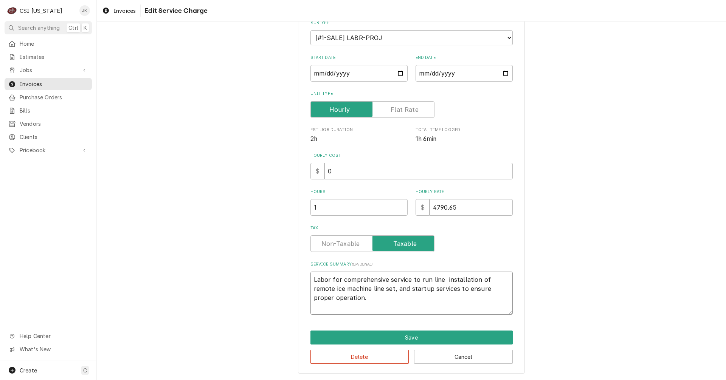
type textarea "Labor for comprehensive service to run line s installation of remote ice machin…"
type textarea "x"
type textarea "Labor for comprehensive service to run line se installation of remote ice machi…"
type textarea "x"
type textarea "Labor for comprehensive service to run line set installation of remote ice mach…"
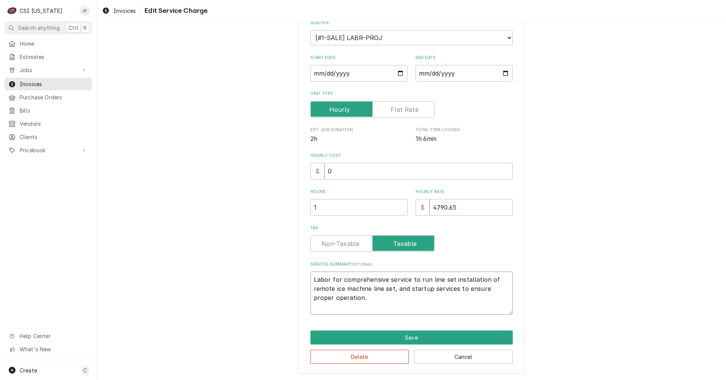
type textarea "x"
type textarea "Labor for comprehensive service to run line sets installation of remote ice mac…"
type textarea "x"
type textarea "Labor for comprehensive service to run line sets installation of remote ice mac…"
type textarea "x"
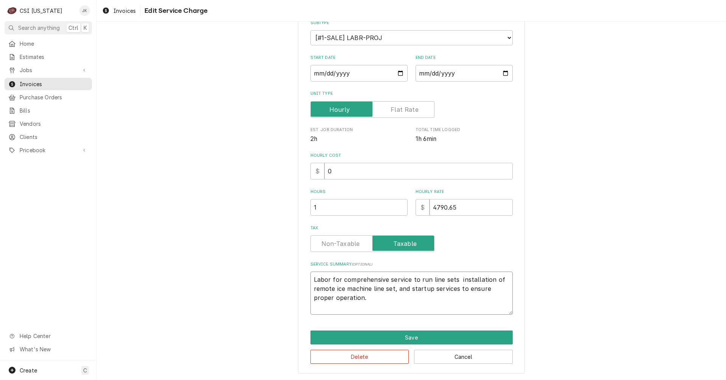
type textarea "Labor for comprehensive service to run line sets f installation of remote ice m…"
type textarea "x"
type textarea "Labor for comprehensive service to run line sets fr installation of remote ice …"
type textarea "x"
type textarea "Labor for comprehensive service to run line sets fro installation of remote ice…"
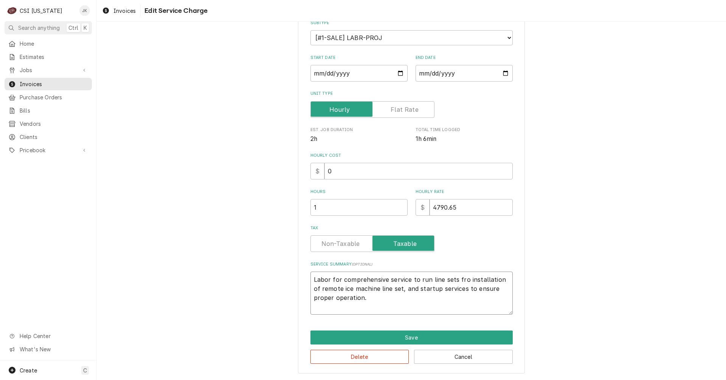
type textarea "x"
type textarea "Labor for comprehensive service to run line sets from installation of remote ic…"
type textarea "x"
type textarea "Labor for comprehensive service to run line sets from installation of remote ic…"
type textarea "x"
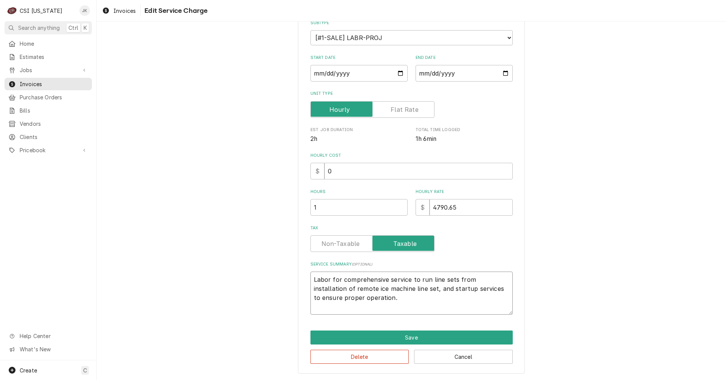
type textarea "Labor for comprehensive service to run line sets from r installation of remote …"
type textarea "x"
type textarea "Labor for comprehensive service to run line sets from re installation of remote…"
type textarea "x"
type textarea "Labor for comprehensive service to run line sets from rem installation of remot…"
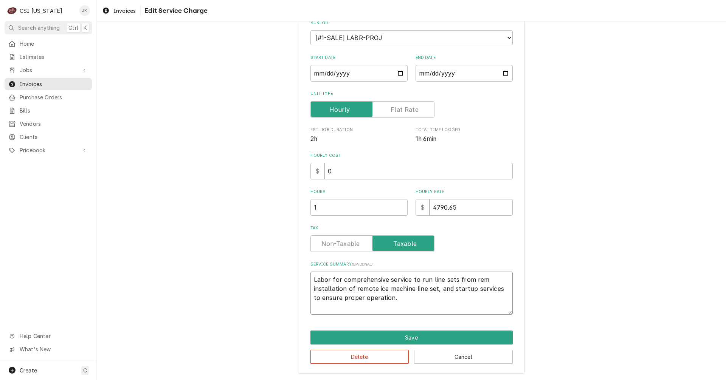
type textarea "x"
type textarea "Labor for comprehensive service to run line sets from remo installation of remo…"
type textarea "x"
type textarea "Labor for comprehensive service to run line sets from remot installation of rem…"
type textarea "x"
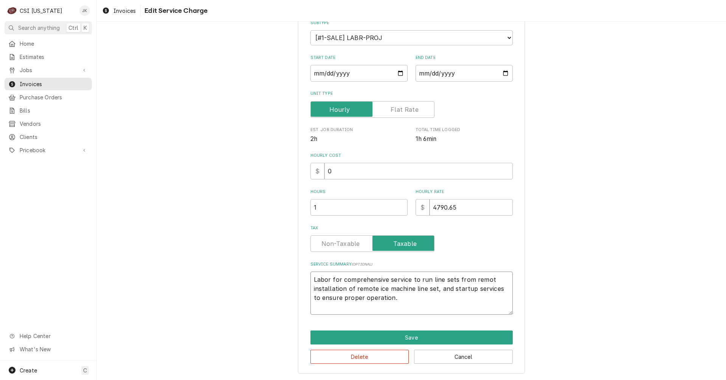
type textarea "Labor for comprehensive service to run line sets from remote installation of re…"
type textarea "x"
type textarea "Labor for comprehensive service to run line sets from remote installation of re…"
type textarea "x"
type textarea "Labor for comprehensive service to run line sets from remote c installation of …"
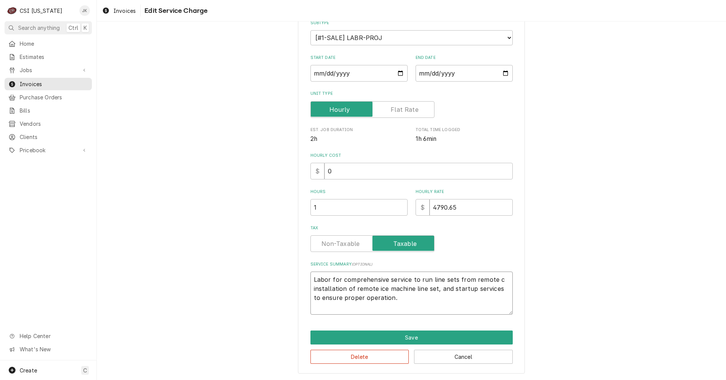
type textarea "x"
type textarea "Labor for comprehensive service to run line sets from remote co installation of…"
type textarea "x"
type textarea "Labor for comprehensive service to run line sets from remote con installation o…"
type textarea "x"
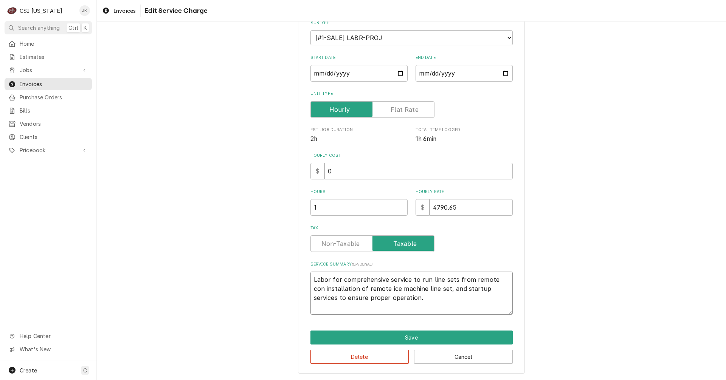
type textarea "Labor for comprehensive service to run line sets from remote cond installation …"
type textarea "x"
type textarea "Labor for comprehensive service to run line sets from remote conde installation…"
type textarea "x"
type textarea "Labor for comprehensive service to run line sets from remote conden installatio…"
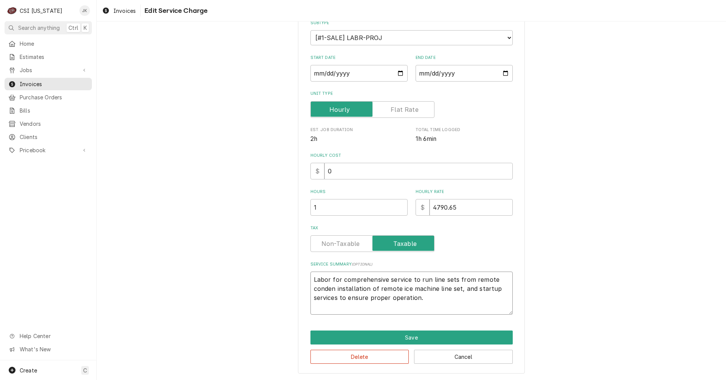
type textarea "x"
type textarea "Labor for comprehensive service to run line sets from remote condens installati…"
type textarea "x"
type textarea "Labor for comprehensive service to run line sets from remote condense installat…"
type textarea "x"
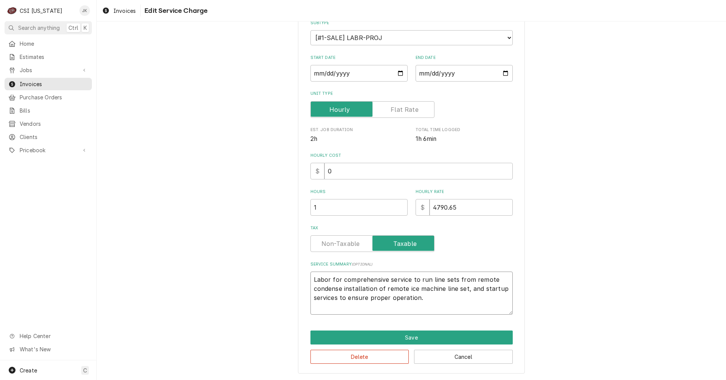
type textarea "Labor for comprehensive service to run line sets from remote condenser installa…"
type textarea "x"
type textarea "Labor for comprehensive service to run line sets from remote condensers install…"
type textarea "x"
type textarea "Labor for comprehensive service to run line sets from remote condensers install…"
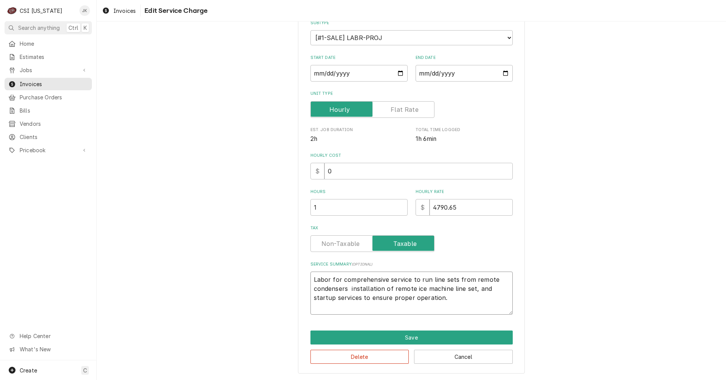
type textarea "x"
type textarea "Labor for comprehensive service to run line sets from remote condensers t insta…"
type textarea "x"
type textarea "Labor for comprehensive service to run line sets from remote condensers to inst…"
type textarea "x"
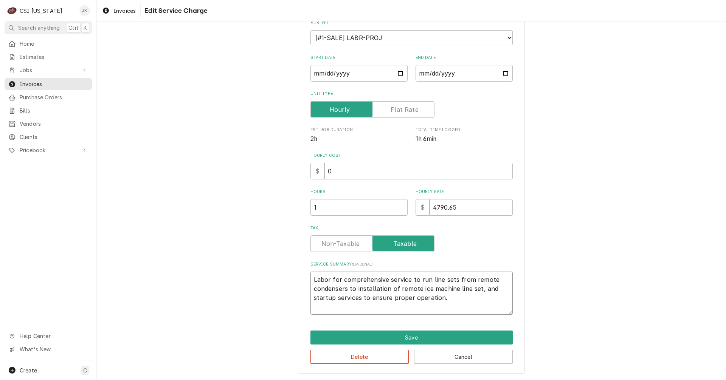
type textarea "Labor for comprehensive service to run line sets from remote condensers to inst…"
type textarea "x"
type textarea "Labor for comprehensive service to run line sets from remote condensers to w in…"
type textarea "x"
type textarea "Labor for comprehensive service to run line sets from remote condensers to wa i…"
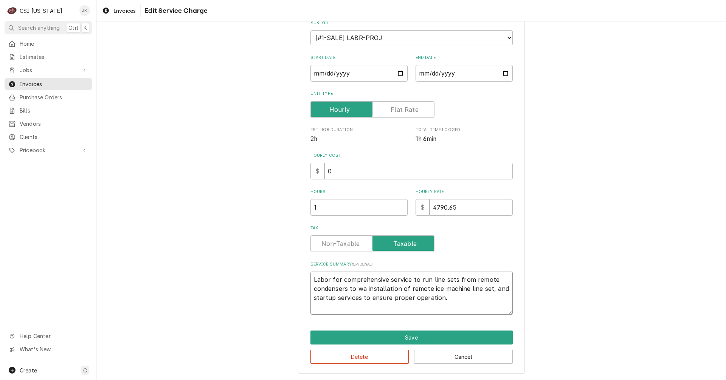
type textarea "x"
type textarea "Labor for comprehensive service to run line sets from remote condensers to wal …"
type textarea "x"
type textarea "Labor for comprehensive service to run line sets from remote condensers to walk…"
type textarea "x"
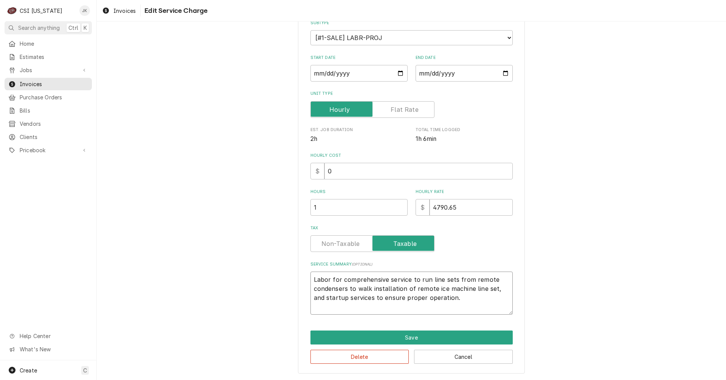
type textarea "Labor for comprehensive service to run line sets from remote condensers to walk…"
type textarea "x"
type textarea "Labor for comprehensive service to run line sets from remote condensers to walk…"
type textarea "x"
type textarea "Labor for comprehensive service to run line sets from remote condensers to walk…"
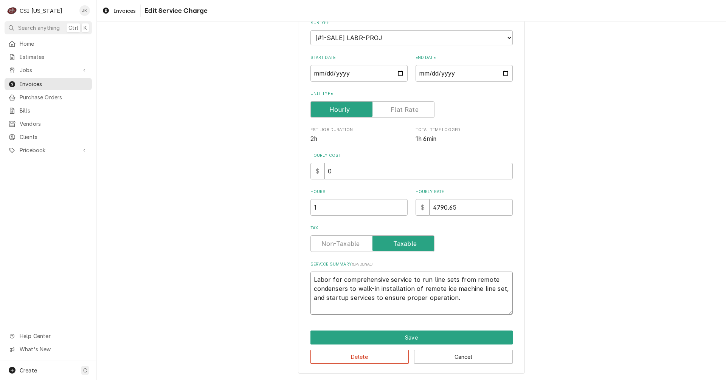
type textarea "x"
type textarea "Labor for comprehensive service to run line sets from remote condensers to walk…"
type textarea "x"
type textarea "Labor for comprehensive service to run line sets from remote condensers to walk…"
type textarea "x"
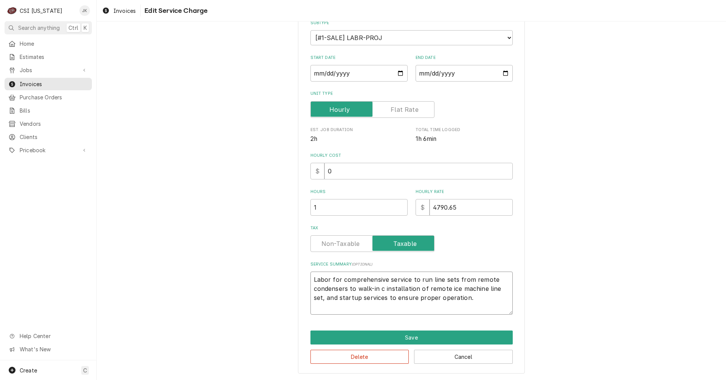
type textarea "Labor for comprehensive service to run line sets from remote condensers to walk…"
type textarea "x"
type textarea "Labor for comprehensive service to run line sets from remote condensers to walk…"
type textarea "x"
type textarea "Labor for comprehensive service to run line sets from remote condensers to walk…"
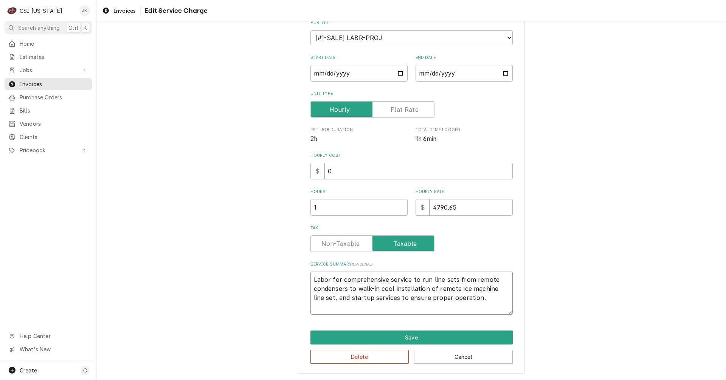
type textarea "x"
type textarea "Labor for comprehensive service to run line sets from remote condensers to walk…"
type textarea "x"
type textarea "Labor for comprehensive service to run line sets from remote condensers to walk…"
type textarea "x"
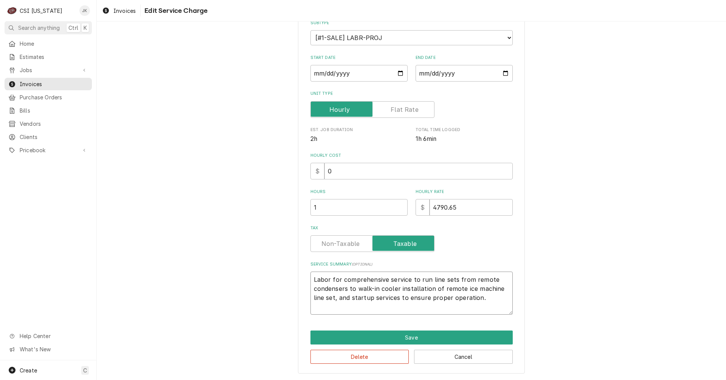
type textarea "Labor for comprehensive service to run line sets from remote condensers to walk…"
type textarea "x"
type textarea "Labor for comprehensive service to run line sets from remote condensers to walk…"
type textarea "x"
type textarea "Labor for comprehensive service to run line sets from remote condensers to walk…"
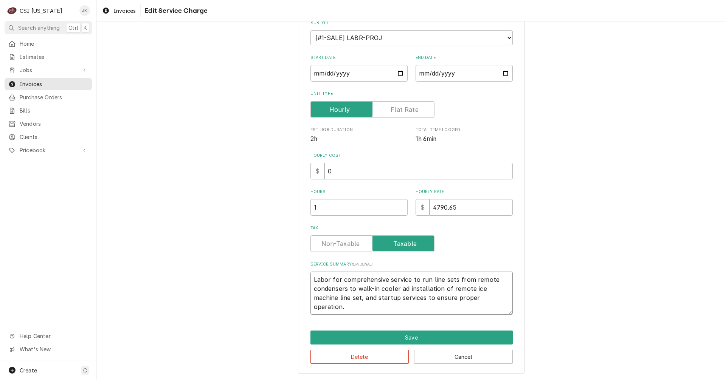
type textarea "x"
type textarea "Labor for comprehensive service to run line sets from remote condensers to walk…"
type textarea "x"
type textarea "Labor for comprehensive service to run line sets from remote condensers to walk…"
type textarea "x"
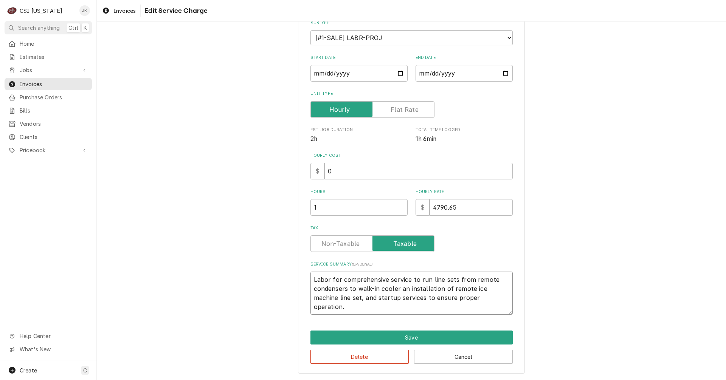
type textarea "Labor for comprehensive service to run line sets from remote condensers to walk…"
type textarea "x"
type textarea "Labor for comprehensive service to run line sets from remote condensers to walk…"
type textarea "x"
type textarea "Labor for comprehensive service to run line sets from remote condensers to walk…"
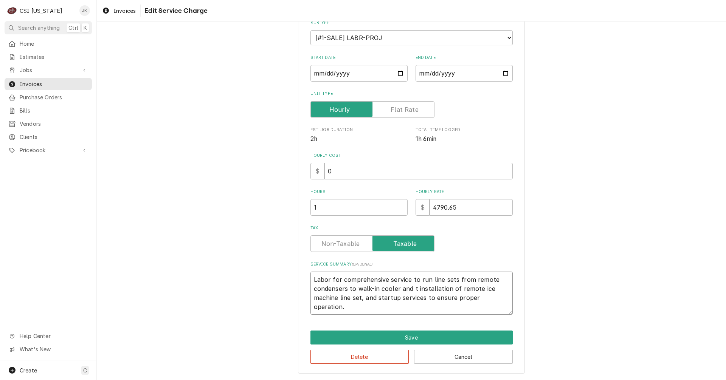
type textarea "x"
type textarea "Labor for comprehensive service to run line sets from remote condensers to walk…"
type textarea "x"
type textarea "Labor for comprehensive service to run line sets from remote condensers to walk…"
type textarea "x"
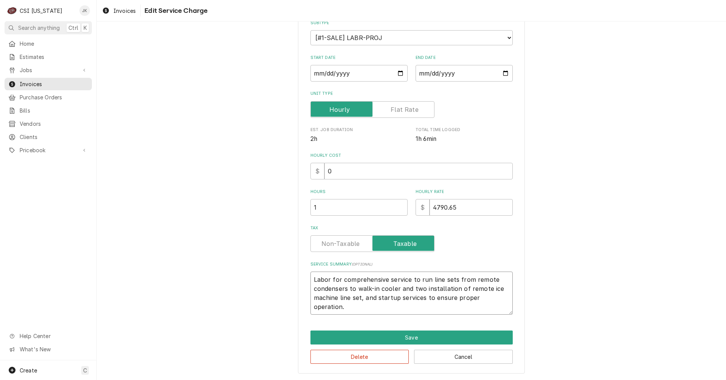
type textarea "Labor for comprehensive service to run line sets from remote condensers to walk…"
type textarea "x"
type textarea "Labor for comprehensive service to run line sets from remote condensers to walk…"
type textarea "x"
type textarea "Labor for comprehensive service to run line sets from remote condensers to walk…"
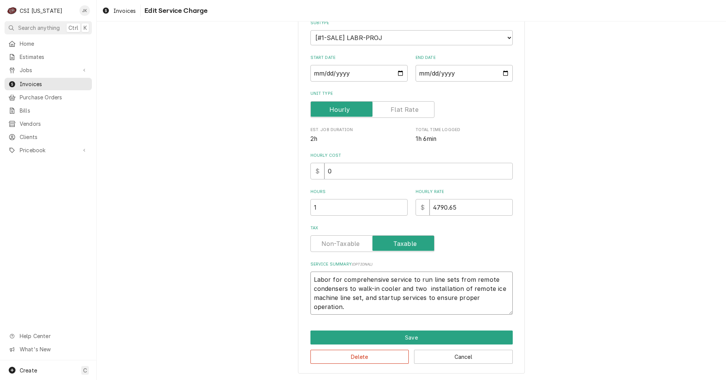
type textarea "x"
type textarea "Labor for comprehensive service to run line sets from remote condensers to walk…"
type textarea "x"
type textarea "Labor for comprehensive service to run line sets from remote condensers to walk…"
type textarea "x"
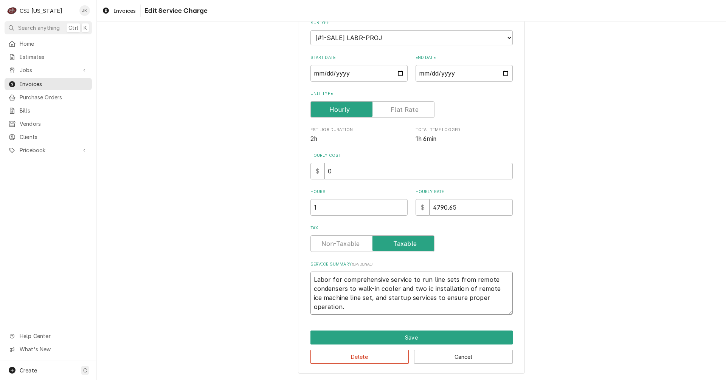
type textarea "Labor for comprehensive service to run line sets from remote condensers to walk…"
type textarea "x"
type textarea "Labor for comprehensive service to run line sets from remote condensers to walk…"
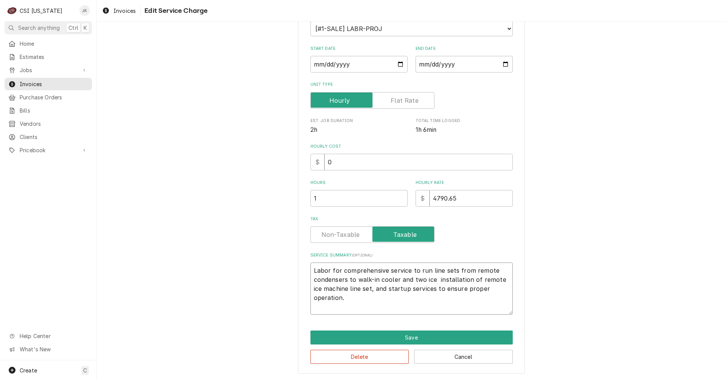
type textarea "x"
type textarea "Labor for comprehensive service to run line sets from remote condensers to walk…"
type textarea "x"
type textarea "Labor for comprehensive service to run line sets from remote condensers to walk…"
type textarea "x"
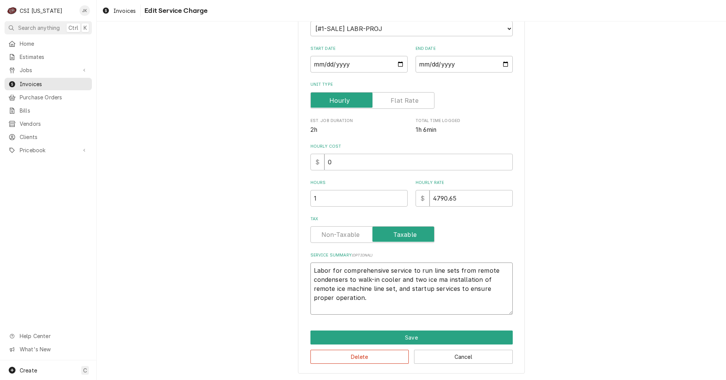
type textarea "Labor for comprehensive service to run line sets from remote condensers to walk…"
type textarea "x"
type textarea "Labor for comprehensive service to run line sets from remote condensers to walk…"
type textarea "x"
type textarea "Labor for comprehensive service to run line sets from remote condensers to walk…"
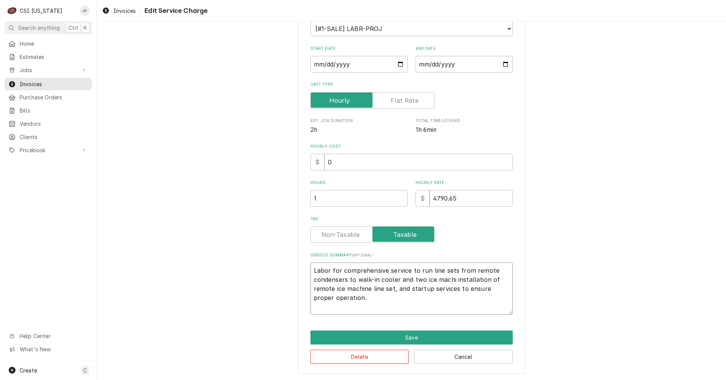
type textarea "x"
type textarea "Labor for comprehensive service to run line sets from remote condensers to walk…"
type textarea "x"
type textarea "Labor for comprehensive service to run line sets from remote condensers to walk…"
type textarea "x"
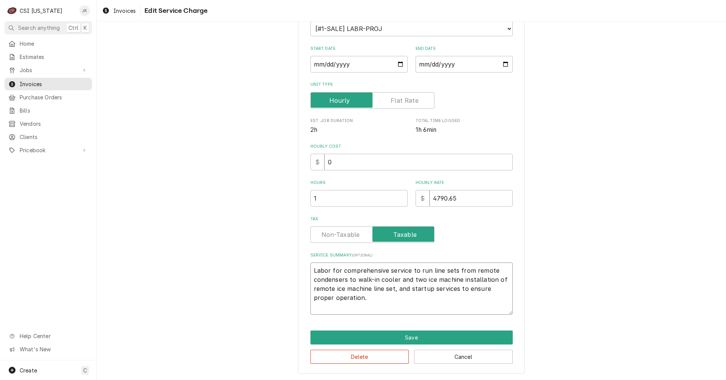
type textarea "Labor for comprehensive service to run line sets from remote condensers to walk…"
drag, startPoint x: 463, startPoint y: 281, endPoint x: 396, endPoint y: 292, distance: 68.0
click at [396, 292] on textarea "Labor for comprehensive service to run line sets from remote condensers to walk…" at bounding box center [411, 289] width 202 height 52
type textarea "x"
type textarea "Labor for comprehensive service to run line sets from remote condensers to walk…"
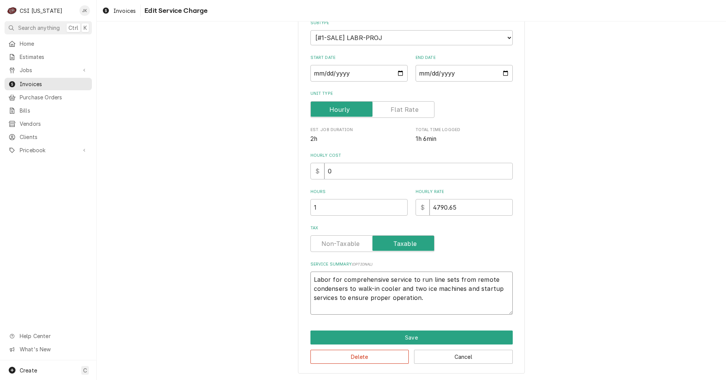
scroll to position [91, 0]
type textarea "x"
type textarea "Labor for comprehensive service to run line sets from remote condensers to walk…"
click at [404, 112] on label "Unit Type" at bounding box center [372, 109] width 124 height 17
click at [404, 112] on input "Unit Type" at bounding box center [372, 109] width 117 height 17
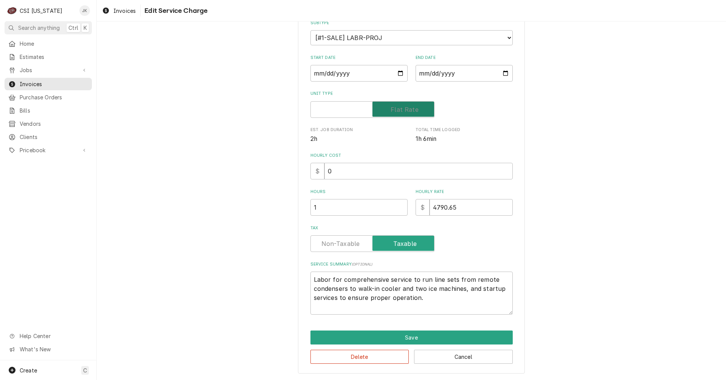
checkbox input "true"
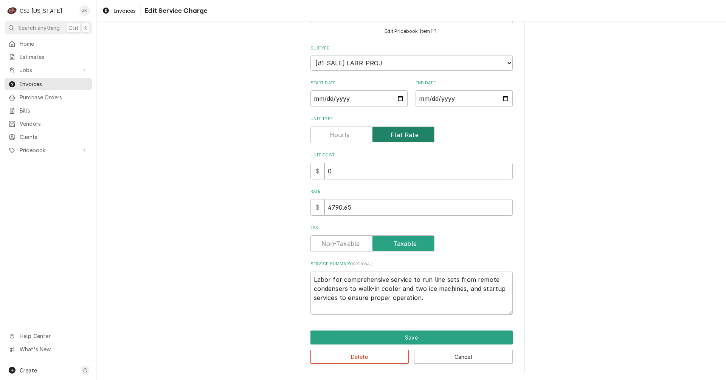
scroll to position [66, 0]
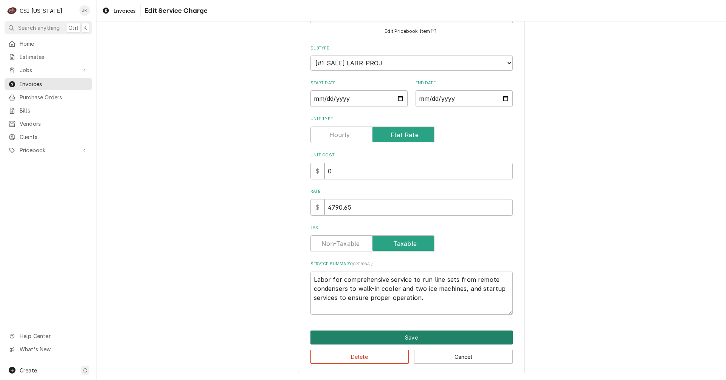
click at [452, 335] on button "Save" at bounding box center [411, 338] width 202 height 14
type textarea "x"
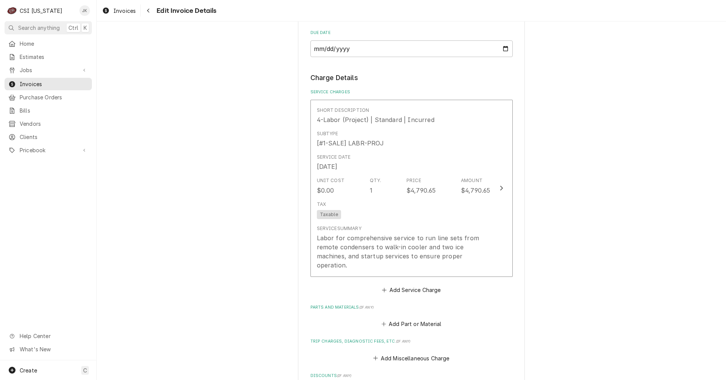
scroll to position [634, 0]
click at [417, 319] on button "Add Part or Material" at bounding box center [411, 324] width 62 height 11
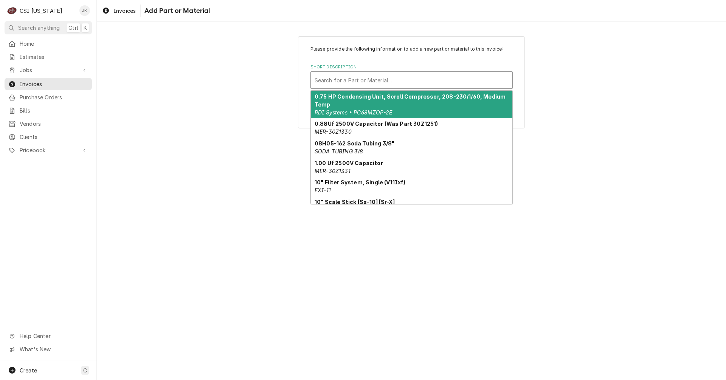
click at [360, 81] on div "Short Description" at bounding box center [412, 80] width 194 height 14
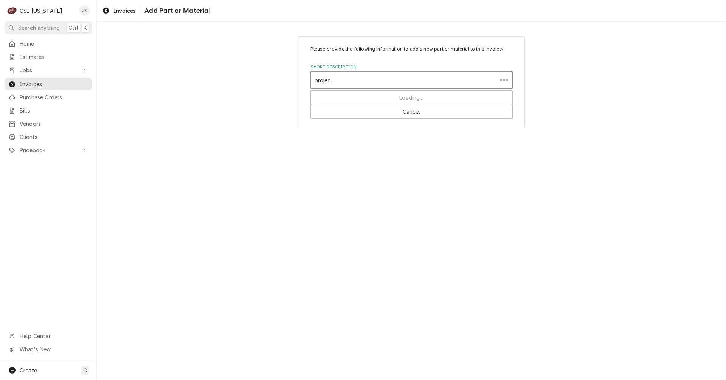
type input "project"
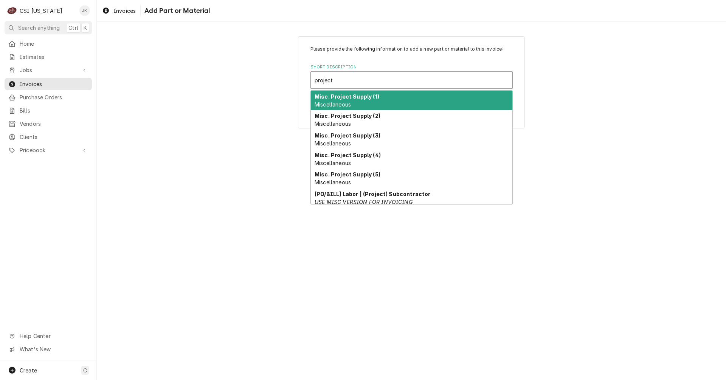
click at [363, 99] on strong "Misc. Project Supply (1)" at bounding box center [347, 96] width 65 height 6
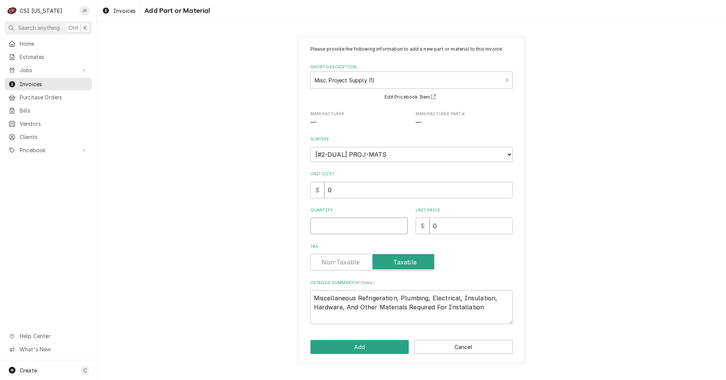
click at [346, 222] on input "Quantity" at bounding box center [358, 226] width 97 height 17
type textarea "x"
type input "1"
drag, startPoint x: 456, startPoint y: 225, endPoint x: 433, endPoint y: 225, distance: 23.4
click at [433, 225] on input "0" at bounding box center [471, 226] width 83 height 17
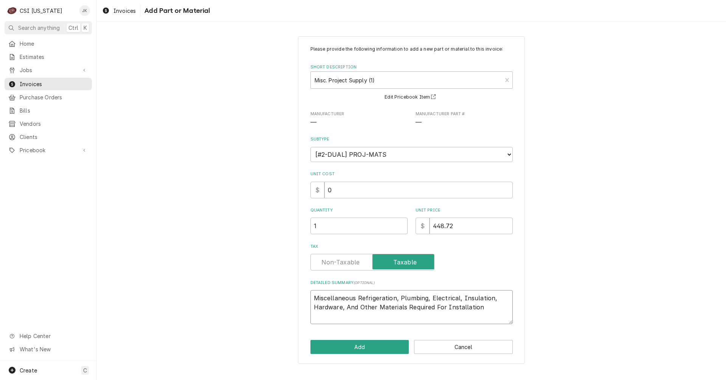
drag, startPoint x: 483, startPoint y: 313, endPoint x: 283, endPoint y: 300, distance: 200.9
click at [283, 300] on div "Please provide the following information to add a new part or material to this …" at bounding box center [411, 199] width 629 height 341
click at [340, 309] on textarea "Additional Manitowoc line set to replace initially provided line set that was u…" at bounding box center [411, 307] width 202 height 34
drag, startPoint x: 340, startPoint y: 308, endPoint x: 372, endPoint y: 308, distance: 32.1
click at [372, 308] on textarea "Additional Manitowoc line set to replace initially provided line set that was i…" at bounding box center [411, 307] width 202 height 34
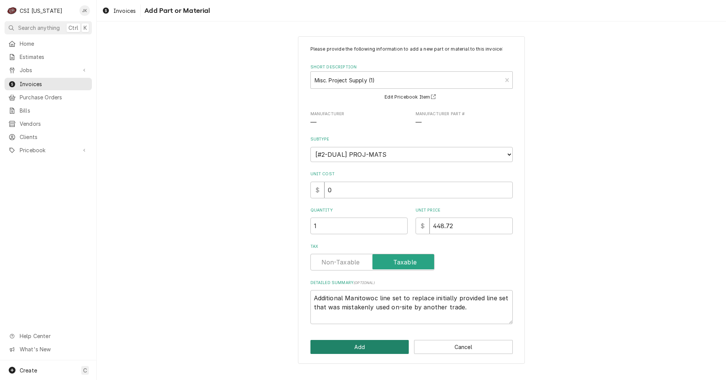
click at [367, 348] on button "Add" at bounding box center [359, 347] width 99 height 14
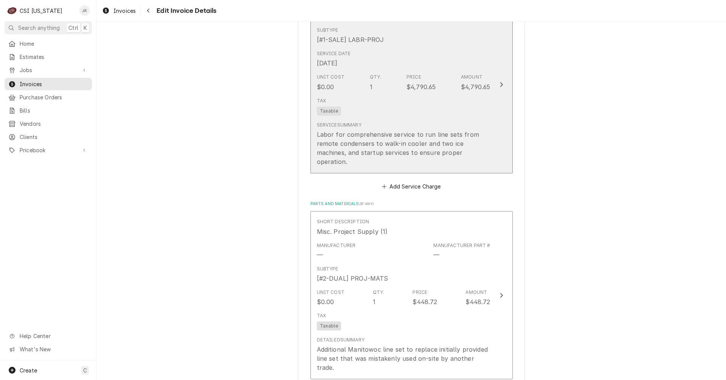
scroll to position [738, 0]
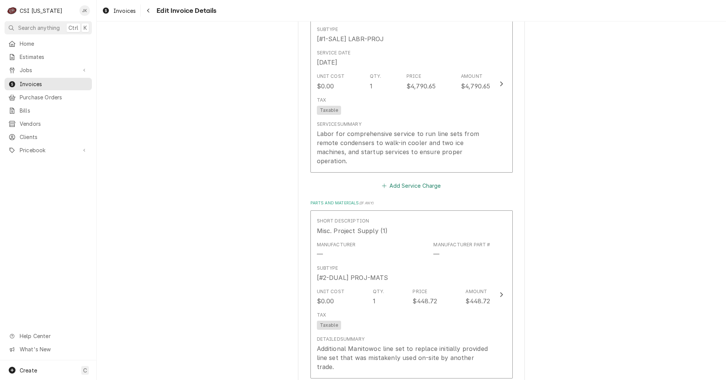
click at [393, 180] on button "Add Service Charge" at bounding box center [411, 185] width 61 height 11
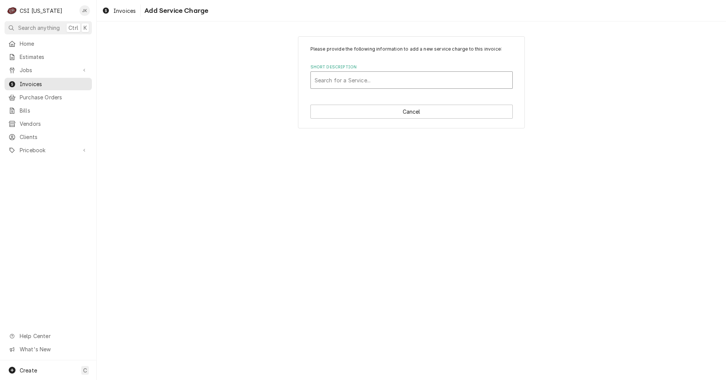
click at [359, 79] on div "Short Description" at bounding box center [412, 80] width 194 height 14
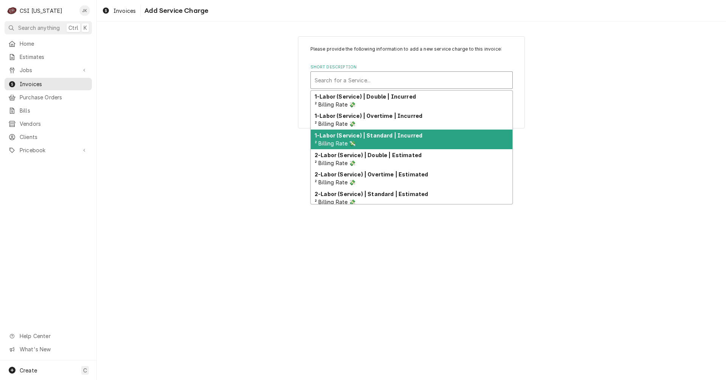
click at [388, 138] on strong "1-Labor (Service) | Standard | Incurred" at bounding box center [369, 135] width 108 height 6
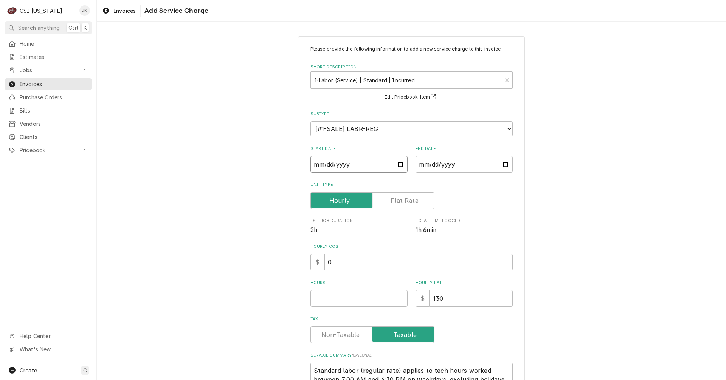
click at [397, 162] on input "Start Date" at bounding box center [358, 164] width 97 height 17
click at [397, 163] on input "Start Date" at bounding box center [358, 164] width 97 height 17
click at [505, 165] on input "End Date" at bounding box center [464, 164] width 97 height 17
click at [366, 165] on input "2025-09-15" at bounding box center [358, 164] width 97 height 17
click at [398, 163] on input "2025-09-15" at bounding box center [358, 164] width 97 height 17
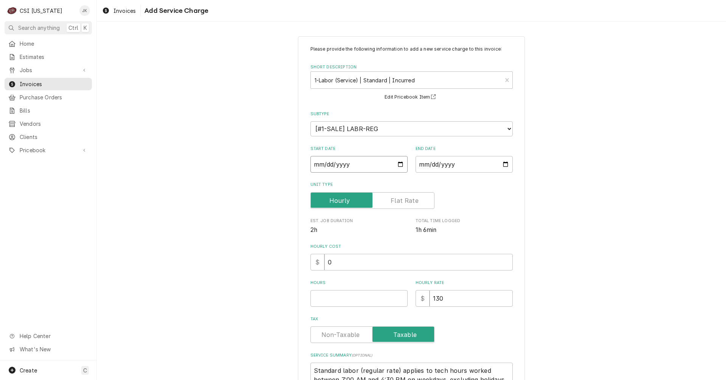
scroll to position [38, 0]
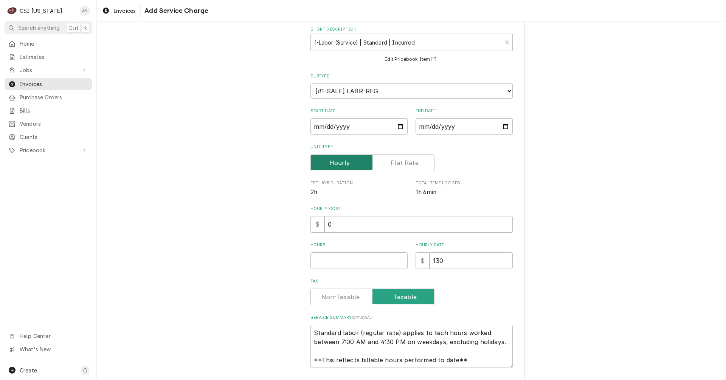
click at [390, 164] on input "Unit Type" at bounding box center [372, 163] width 117 height 17
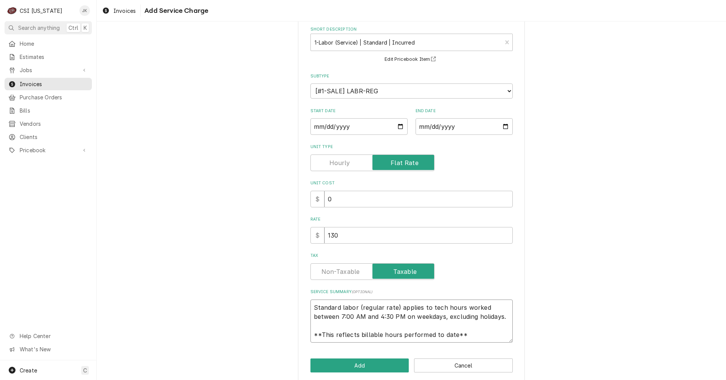
scroll to position [0, 0]
drag, startPoint x: 467, startPoint y: 334, endPoint x: 304, endPoint y: 301, distance: 167.0
click at [304, 301] on div "Please provide the following information to add a new service charge to this in…" at bounding box center [411, 190] width 227 height 384
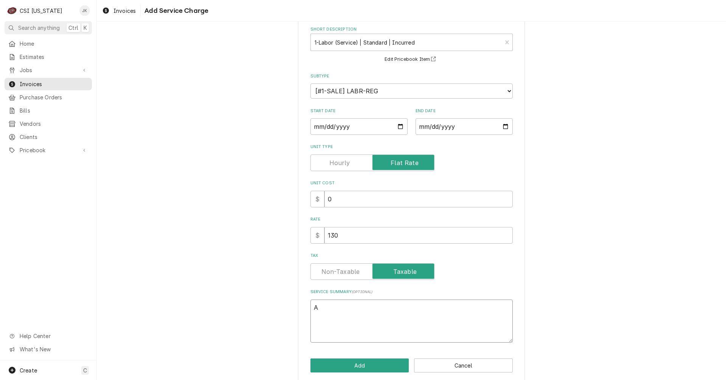
scroll to position [37, 0]
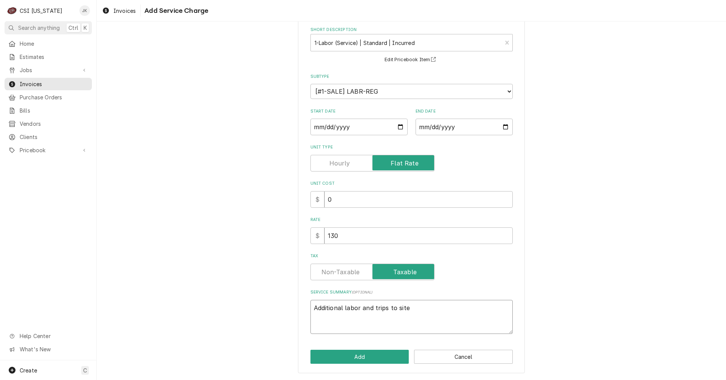
drag, startPoint x: 404, startPoint y: 310, endPoint x: 418, endPoint y: 304, distance: 14.4
click at [405, 310] on textarea "Additional labor and trips to site" at bounding box center [411, 317] width 202 height 34
click at [348, 318] on textarea "Additional labor and trips to site to to complete services. Broken glass doors,…" at bounding box center [411, 317] width 202 height 34
click at [348, 319] on textarea "Additional labor and trips to site to to complete services. Broken glass doors,…" at bounding box center [411, 317] width 202 height 34
click at [356, 326] on textarea "Additional labor and trips to site to to complete services. Broken glass doors,…" at bounding box center [411, 317] width 202 height 34
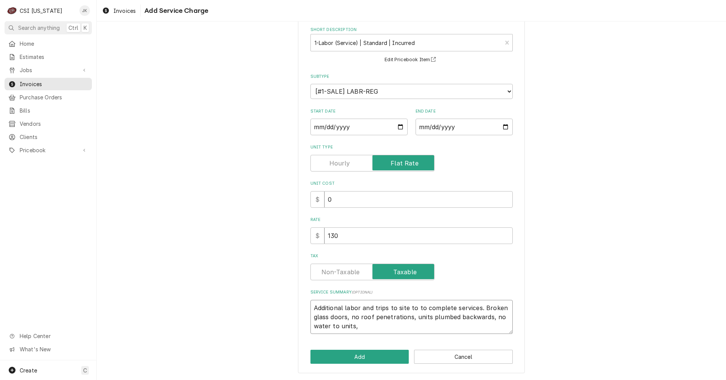
click at [357, 326] on textarea "Additional labor and trips to site to to complete services. Broken glass doors,…" at bounding box center [411, 317] width 202 height 34
drag, startPoint x: 349, startPoint y: 318, endPoint x: 410, endPoint y: 318, distance: 60.9
click at [410, 318] on textarea "Additional labor and trips to site to to complete services. Broken glass doors,…" at bounding box center [411, 317] width 202 height 34
click at [311, 327] on textarea "Additional labor and trips to site to to complete services. Broken glass doors,…" at bounding box center [411, 317] width 202 height 34
click at [354, 359] on button "Add" at bounding box center [359, 357] width 99 height 14
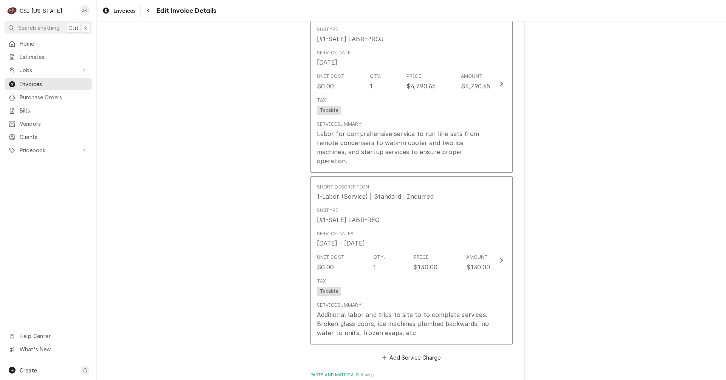
scroll to position [729, 0]
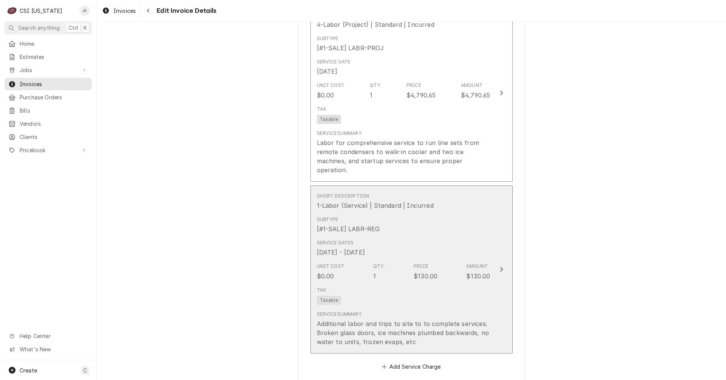
click at [422, 286] on div "Tax Taxable" at bounding box center [404, 296] width 174 height 24
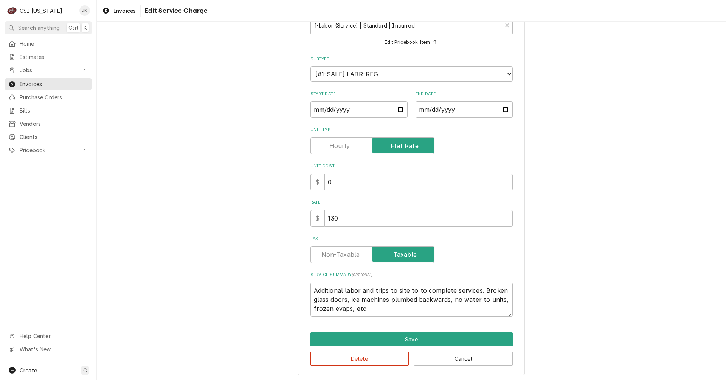
scroll to position [57, 0]
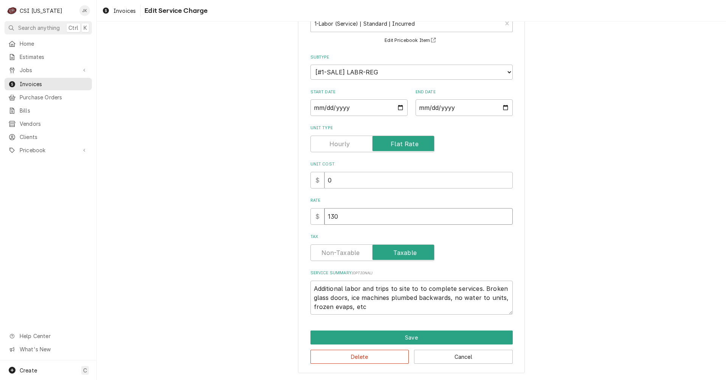
drag, startPoint x: 337, startPoint y: 216, endPoint x: 317, endPoint y: 215, distance: 20.4
click at [317, 215] on div "$ 130" at bounding box center [411, 216] width 202 height 17
click at [417, 287] on textarea "Additional labor and trips to site to to complete services. Broken glass doors,…" at bounding box center [411, 298] width 202 height 34
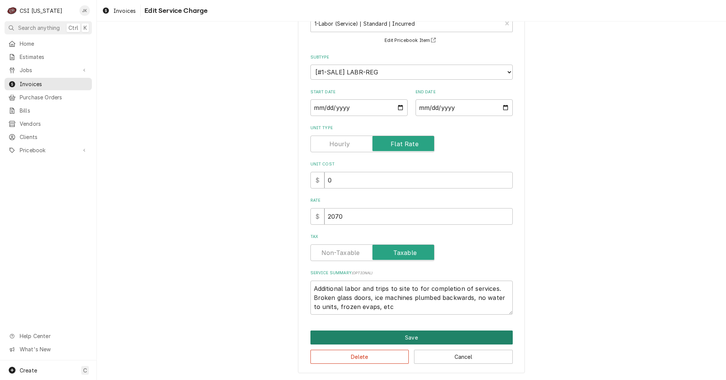
click at [408, 334] on button "Save" at bounding box center [411, 338] width 202 height 14
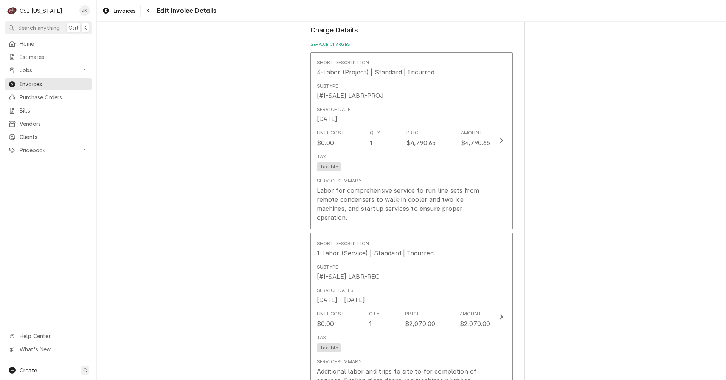
scroll to position [682, 0]
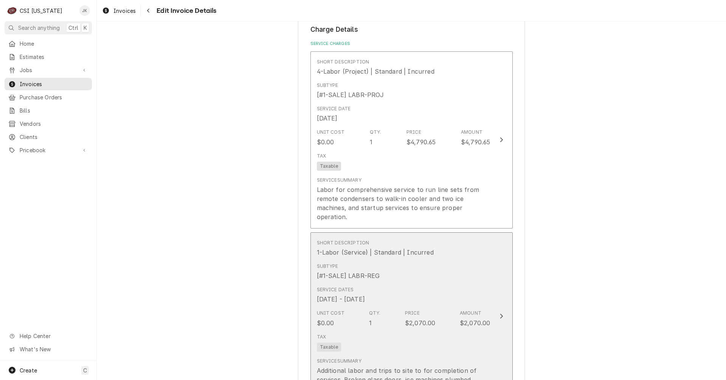
click at [438, 292] on div "Service Dates Aug 15, 2025 - Aug 27, 2025" at bounding box center [404, 295] width 174 height 23
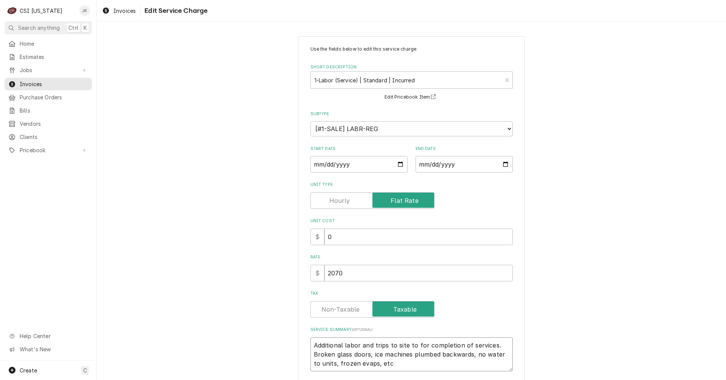
drag, startPoint x: 311, startPoint y: 356, endPoint x: 373, endPoint y: 355, distance: 61.3
click at [373, 355] on textarea "Additional labor and trips to site to for completion of services. Broken glass …" at bounding box center [411, 355] width 202 height 34
click at [496, 356] on textarea "Additional labor and trips to site to for completion of services. Ice machines …" at bounding box center [411, 355] width 202 height 34
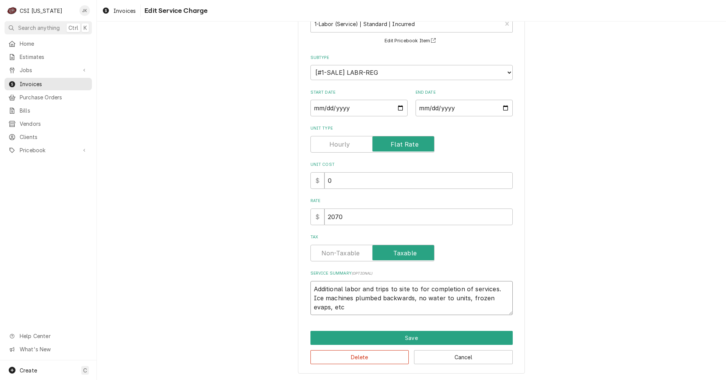
scroll to position [57, 0]
click at [342, 217] on input "2070" at bounding box center [418, 216] width 188 height 17
drag, startPoint x: 350, startPoint y: 217, endPoint x: 298, endPoint y: 217, distance: 51.4
click at [298, 217] on div "Use the fields below to edit this service charge Short Description 1-Labor (Ser…" at bounding box center [411, 177] width 227 height 394
click at [400, 338] on button "Save" at bounding box center [411, 338] width 202 height 14
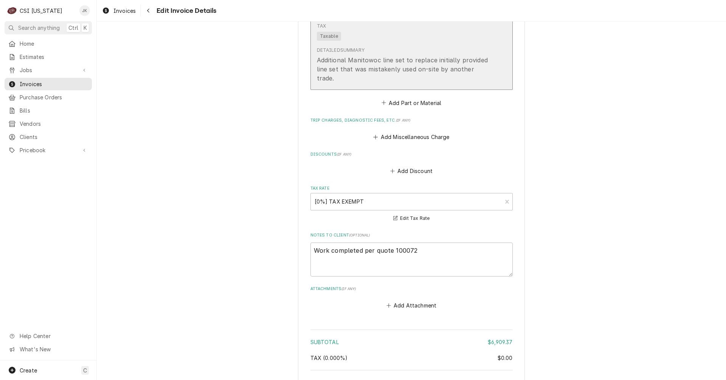
scroll to position [1203, 0]
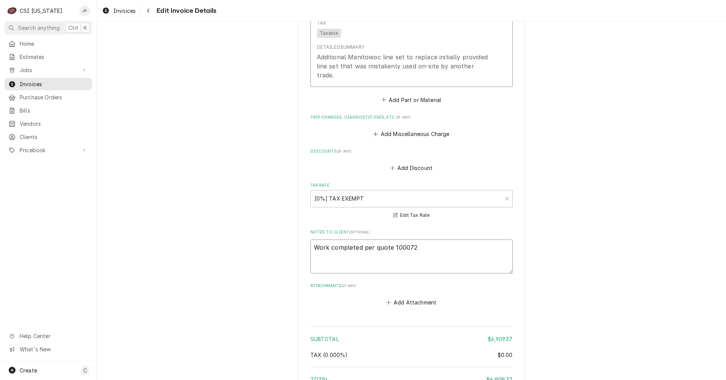
drag, startPoint x: 418, startPoint y: 230, endPoint x: 307, endPoint y: 224, distance: 110.9
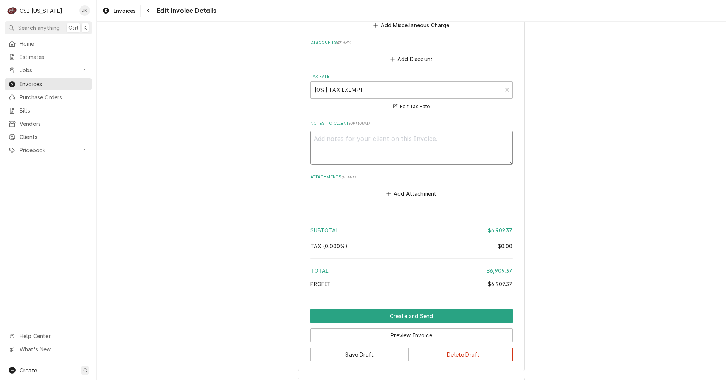
scroll to position [1327, 0]
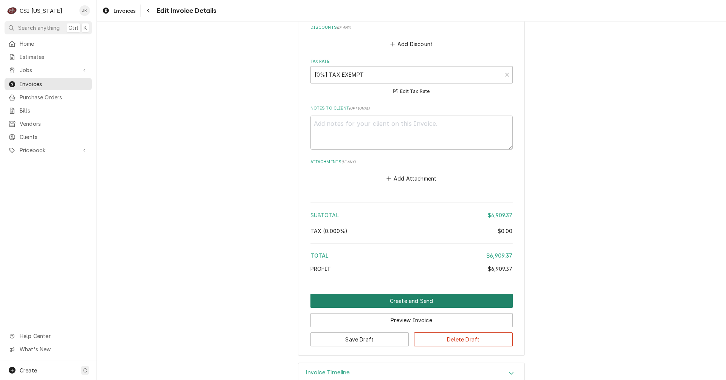
click at [381, 294] on button "Create and Send" at bounding box center [411, 301] width 202 height 14
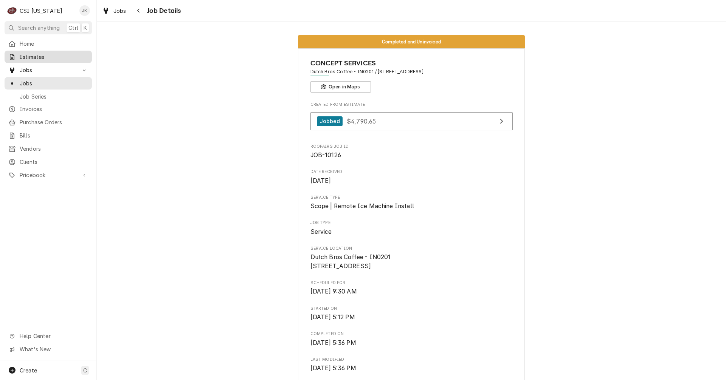
click at [41, 53] on span "Estimates" at bounding box center [54, 57] width 68 height 8
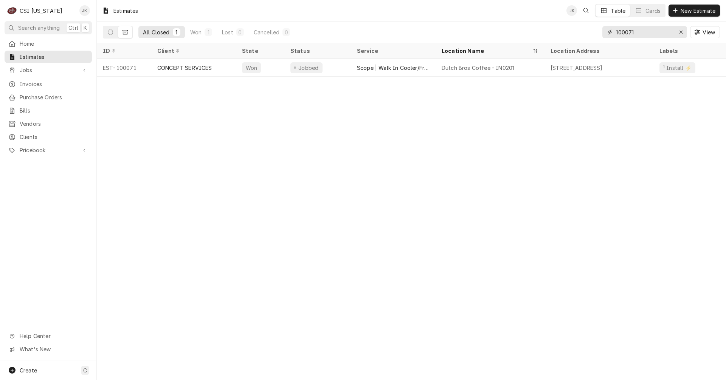
drag, startPoint x: 649, startPoint y: 32, endPoint x: 589, endPoint y: 30, distance: 59.8
click at [589, 30] on div "All Closed 1 Won 1 Lost 0 Cancelled 0 100071 View" at bounding box center [411, 32] width 617 height 21
type input "c"
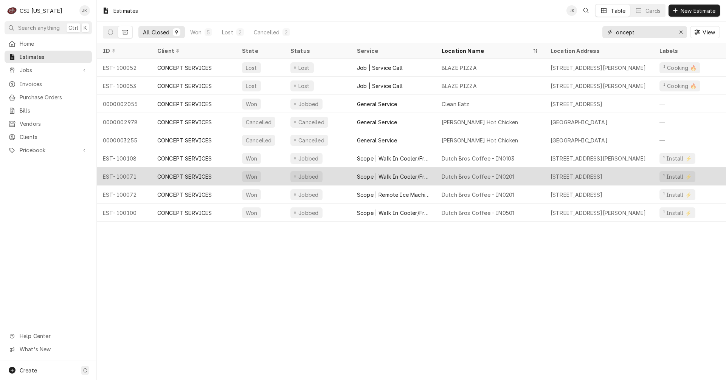
type input "oncept"
click at [295, 175] on div "Dynamic Content Wrapper" at bounding box center [295, 176] width 2 height 2
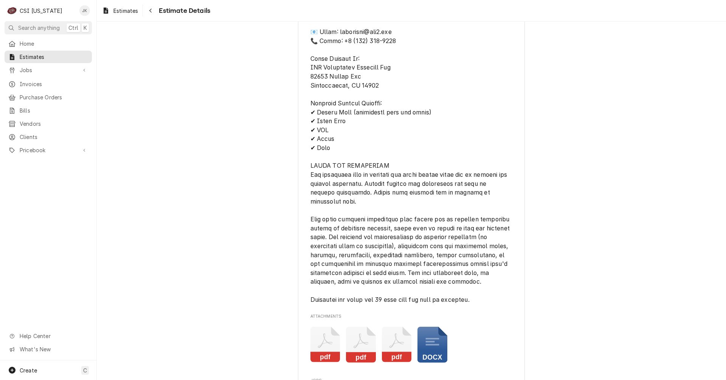
scroll to position [908, 0]
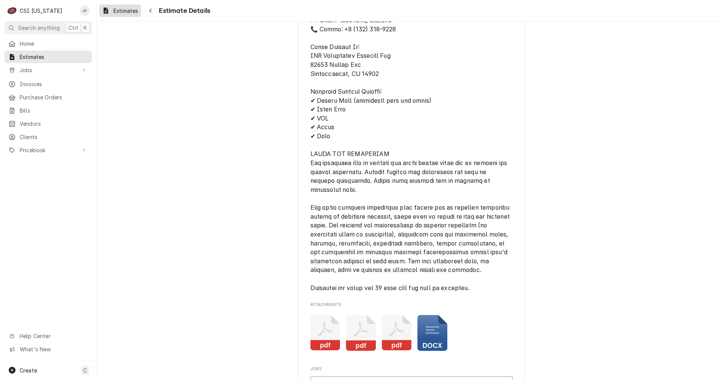
click at [123, 7] on span "Estimates" at bounding box center [125, 11] width 25 height 8
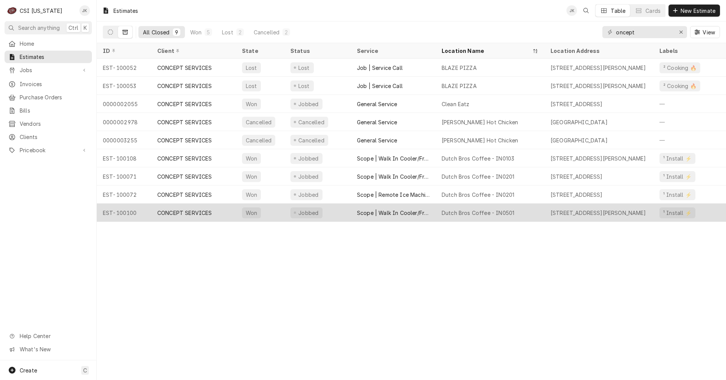
click at [379, 209] on div "Scope | Walk In Cooler/Freezer Install" at bounding box center [393, 213] width 73 height 8
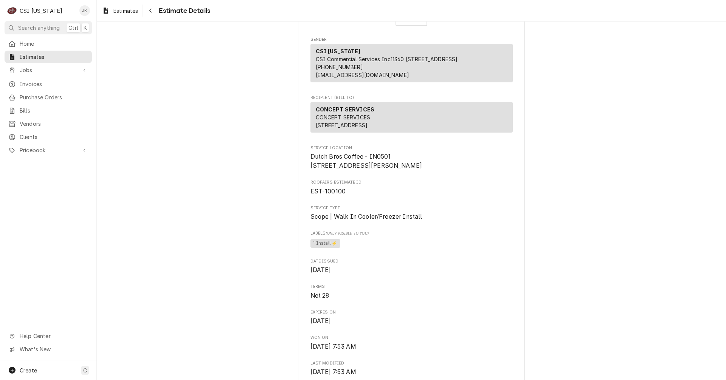
scroll to position [38, 0]
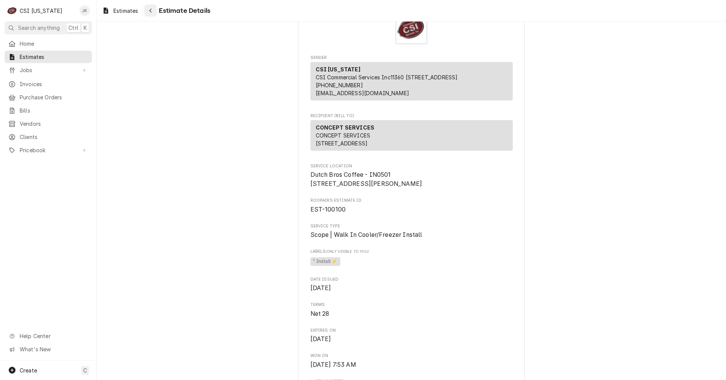
click at [149, 8] on div "Navigate back" at bounding box center [151, 11] width 8 height 8
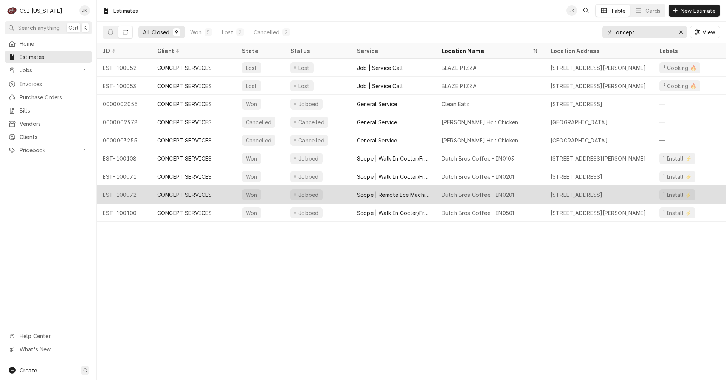
click at [449, 195] on div "Dutch Bros Coffee - IN0201" at bounding box center [478, 195] width 73 height 8
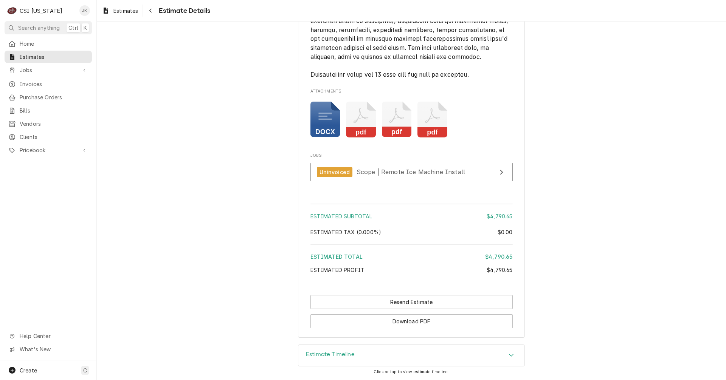
scroll to position [1437, 0]
click at [121, 12] on span "Estimates" at bounding box center [125, 11] width 25 height 8
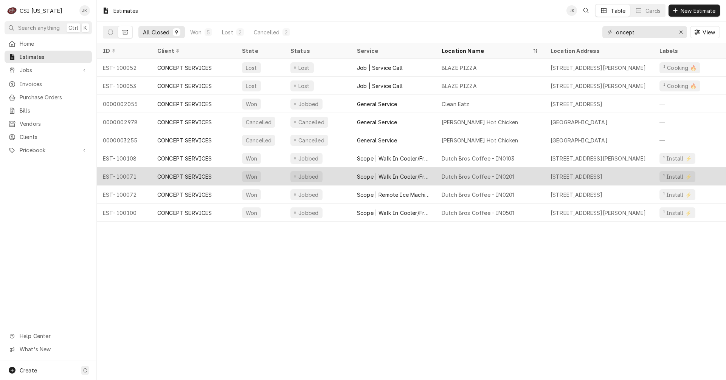
click at [523, 173] on div "Dutch Bros Coffee - IN0201" at bounding box center [490, 177] width 109 height 18
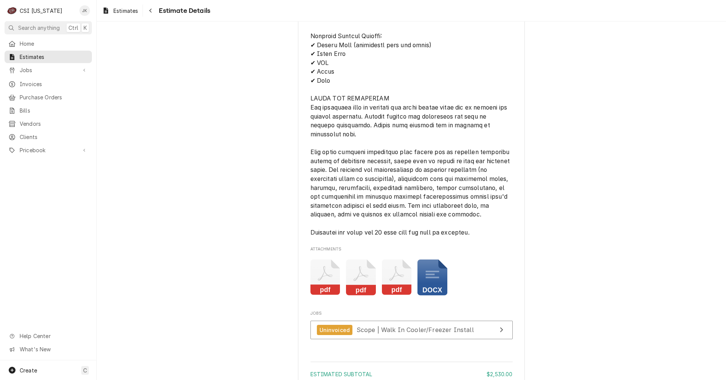
scroll to position [1097, 0]
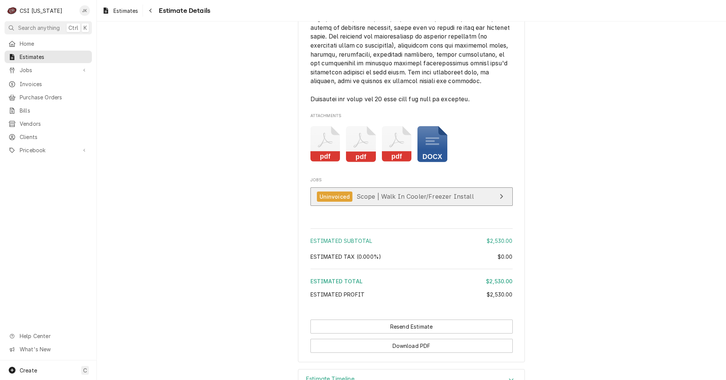
click at [366, 200] on span "Scope | Walk In Cooler/Freezer Install" at bounding box center [415, 197] width 117 height 8
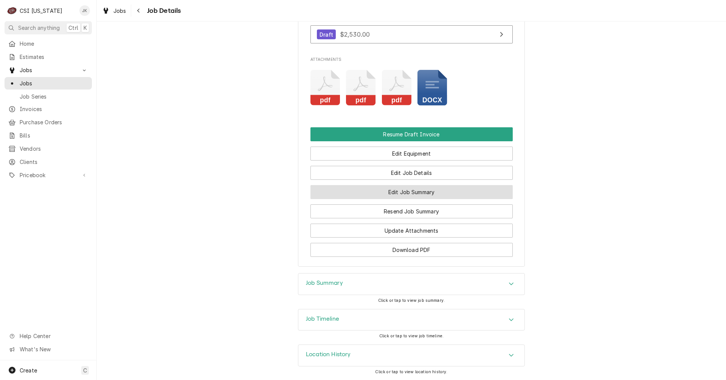
scroll to position [809, 0]
click at [408, 192] on button "Edit Job Summary" at bounding box center [411, 192] width 202 height 14
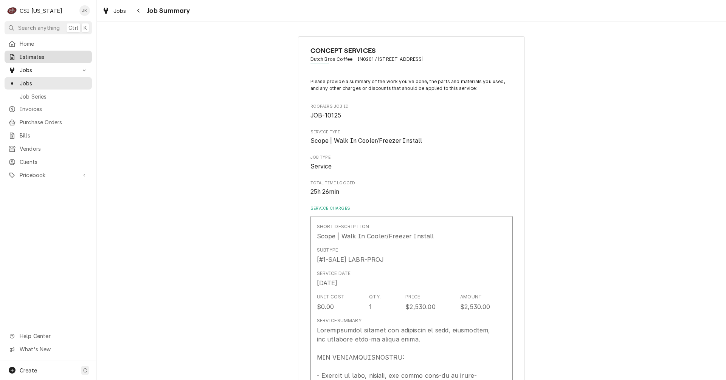
click at [18, 54] on div "Estimates" at bounding box center [48, 57] width 80 height 8
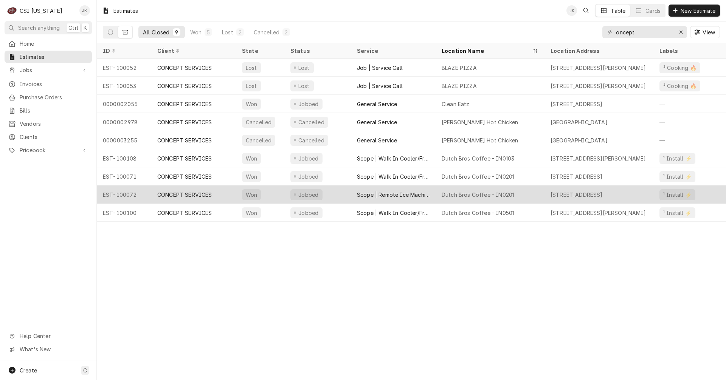
click at [409, 189] on div "Scope | Remote Ice Machine Install" at bounding box center [393, 195] width 85 height 18
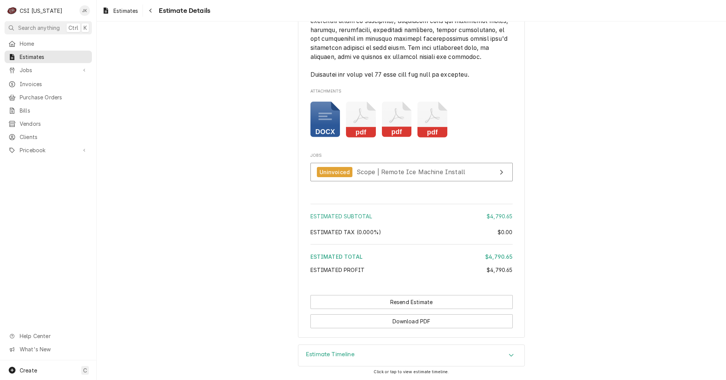
scroll to position [1441, 0]
click at [380, 175] on span "Scope | Remote Ice Machine Install" at bounding box center [411, 172] width 109 height 8
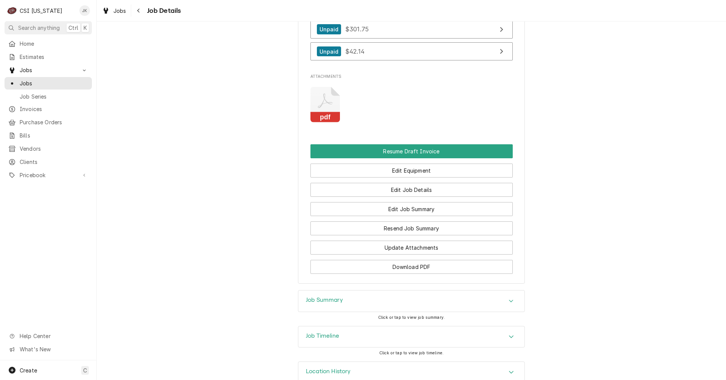
scroll to position [794, 0]
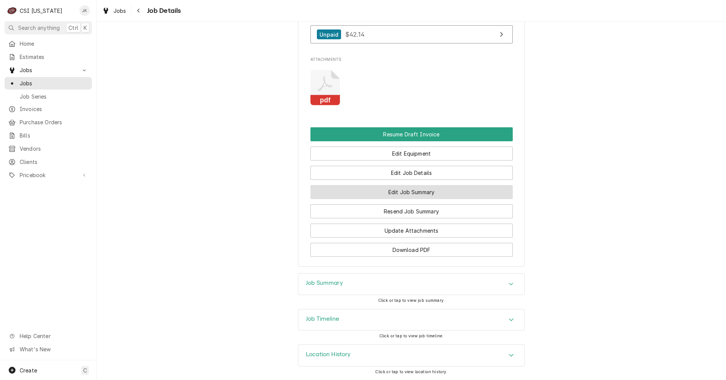
click at [401, 199] on button "Edit Job Summary" at bounding box center [411, 192] width 202 height 14
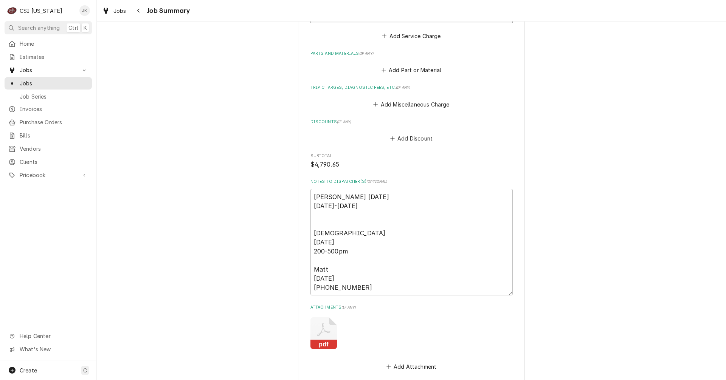
scroll to position [1059, 0]
type textarea "x"
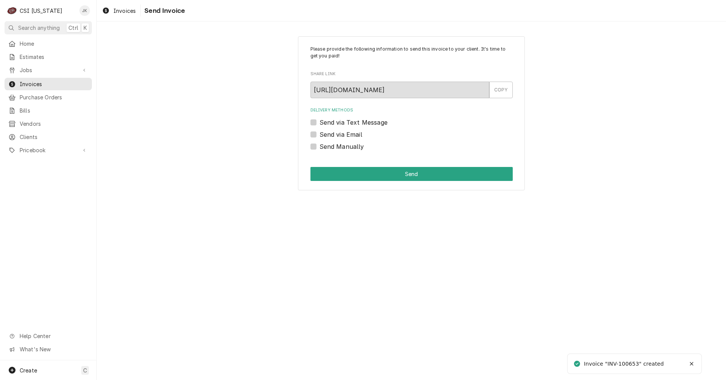
click at [360, 135] on label "Send via Email" at bounding box center [341, 134] width 43 height 9
click at [360, 135] on input "Send via Email" at bounding box center [421, 138] width 202 height 17
checkbox input "true"
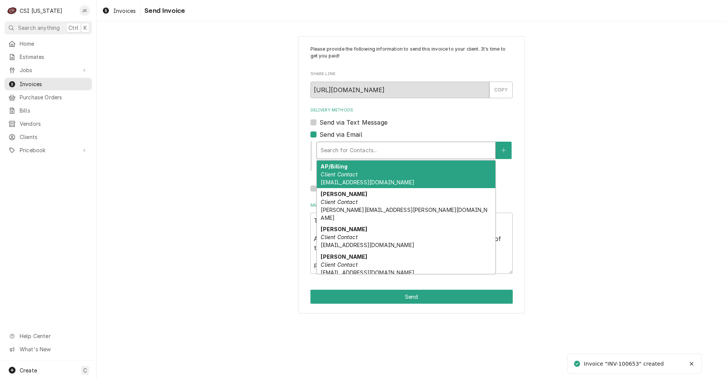
click at [360, 151] on div "Delivery Methods" at bounding box center [406, 151] width 171 height 14
click at [348, 173] on em "Client Contact" at bounding box center [339, 174] width 37 height 6
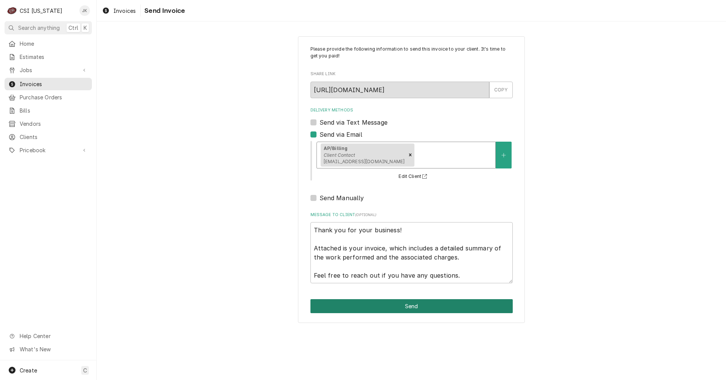
click at [426, 306] on button "Send" at bounding box center [411, 307] width 202 height 14
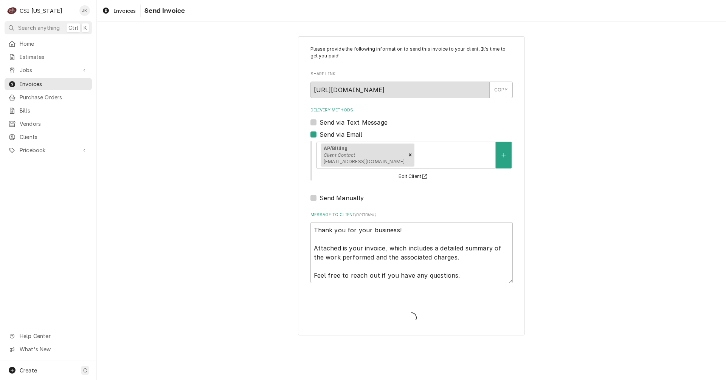
type textarea "x"
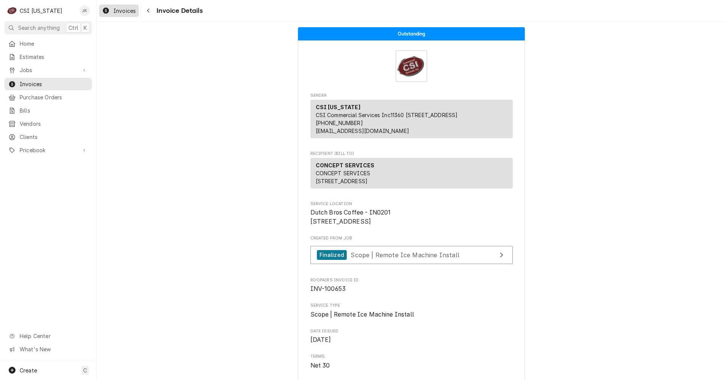
click at [130, 8] on span "Invoices" at bounding box center [124, 11] width 22 height 8
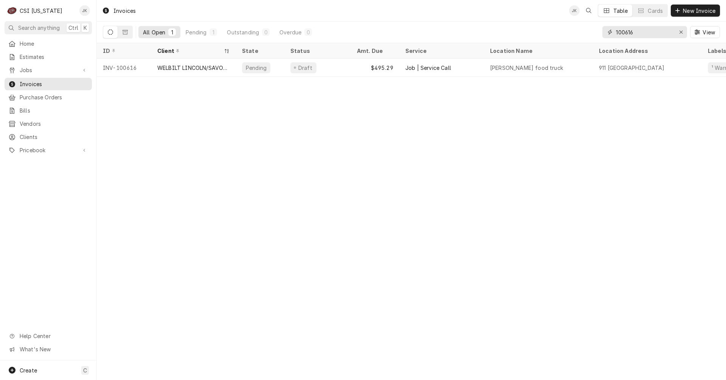
drag, startPoint x: 629, startPoint y: 33, endPoint x: 636, endPoint y: 33, distance: 7.6
click at [636, 33] on input "100616" at bounding box center [644, 32] width 57 height 12
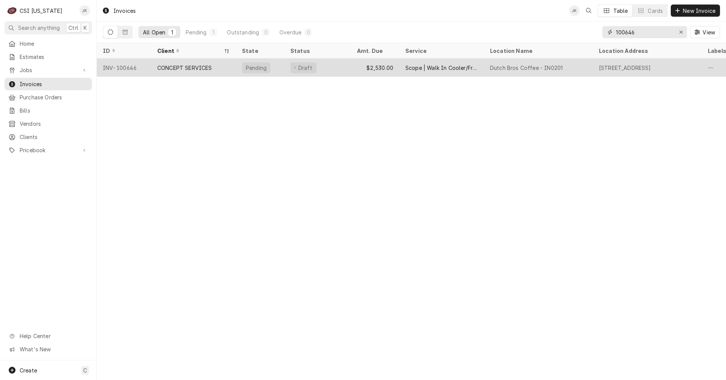
type input "100646"
click at [187, 66] on div "CONCEPT SERVICES" at bounding box center [184, 68] width 55 height 8
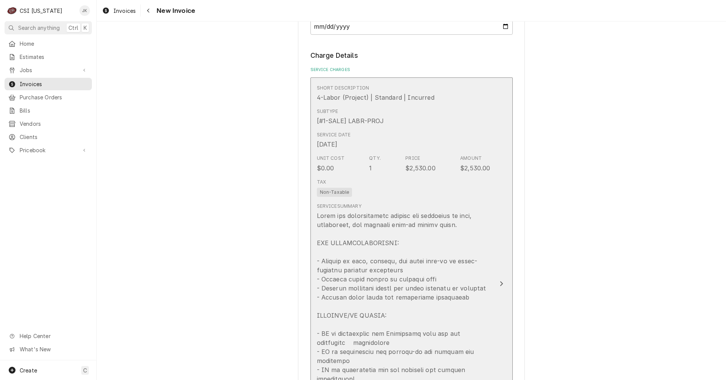
scroll to position [794, 0]
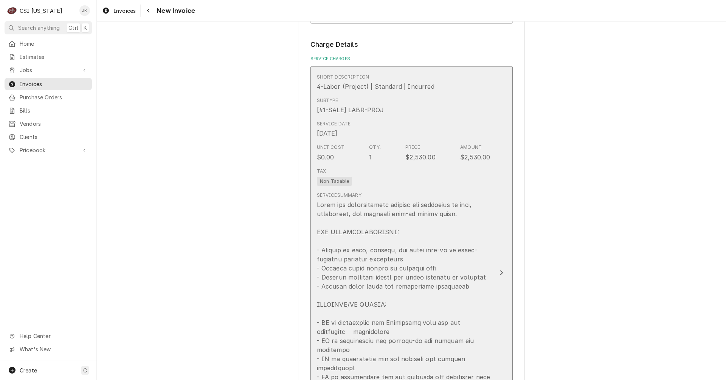
click at [411, 240] on div "Update Line Item" at bounding box center [404, 336] width 174 height 272
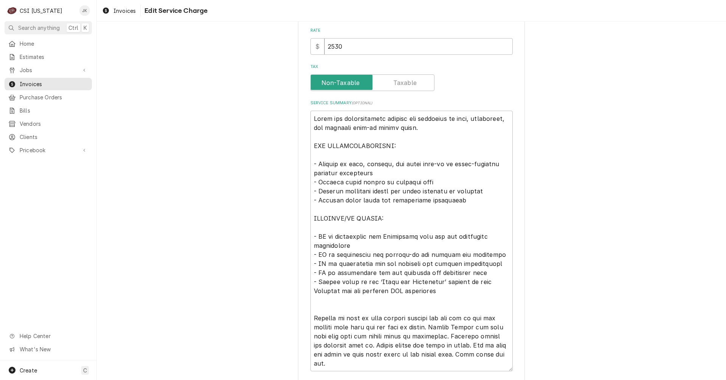
scroll to position [265, 0]
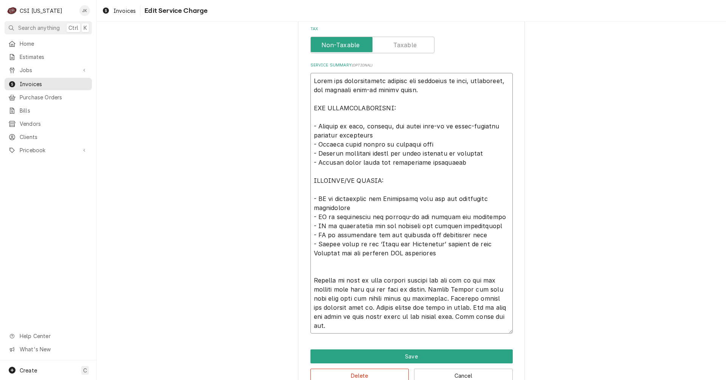
click at [448, 81] on textarea "Service Summary ( optional )" at bounding box center [411, 203] width 202 height 261
drag, startPoint x: 424, startPoint y: 82, endPoint x: 320, endPoint y: 93, distance: 103.8
click at [320, 93] on textarea "Service Summary ( optional )" at bounding box center [411, 203] width 202 height 261
type textarea "x"
type textarea "Lorem ips dolorsitametc adipisc eli se doeiusmo temp-in utlabo etdol. MAG ALIQU…"
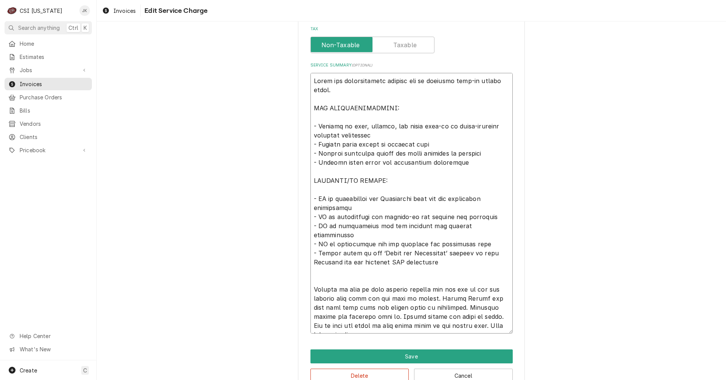
type textarea "x"
type textarea "Lorem ips dolorsitametc adipisc eli seddoeiusm temp-in utlabo etdol. MAG ALIQUA…"
type textarea "x"
type textarea "Lorem ips dolorsitametc adipisc eli seddoeius temp-in utlabo etdol. MAG ALIQUAE…"
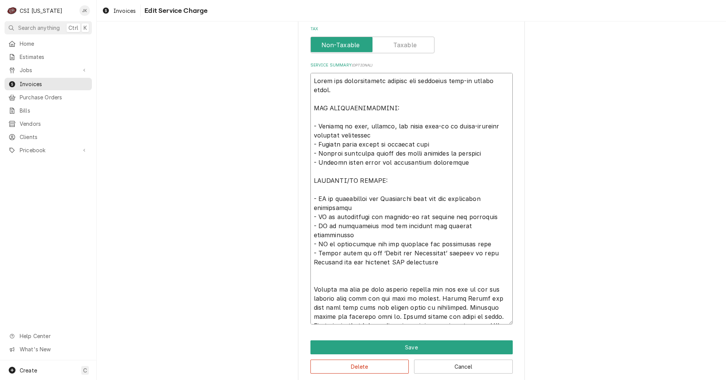
type textarea "x"
type textarea "Lorem ips dolorsitametc adipisc eli seddoeiu temp-in utlabo etdol. MAG ALIQUAEN…"
type textarea "x"
type textarea "Lorem ips dolorsitametc adipisc elitseddoei temp-in utlabo etdol. MAG ALIQUAENI…"
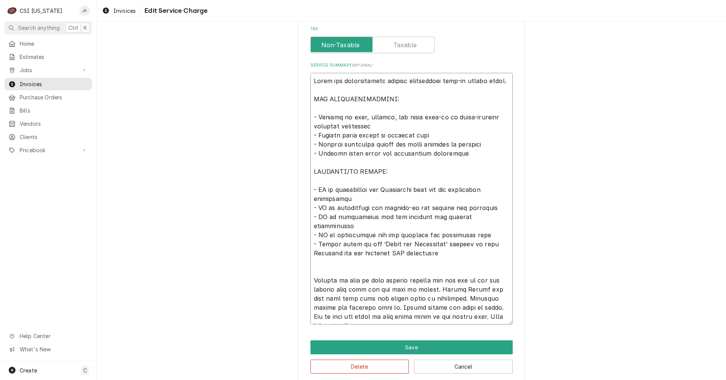
type textarea "x"
type textarea "Lorem ips dolorsitametc adipisc elitseddoe temp-in utlabo etdol. MAG ALIQUAENIM…"
type textarea "x"
type textarea "Lorem ips dolorsitametc adipisc elitseddo eius-te incidi utlab. ETD MAGNAALIQUA…"
type textarea "x"
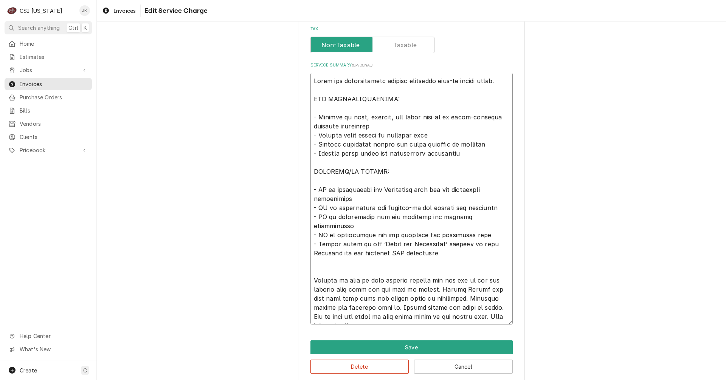
type textarea "Lorem ips dolorsitametc adipisc elitsedd eius-te incidi utlab. ETD MAGNAALIQUAE…"
type textarea "x"
type textarea "Lorem ips dolorsitametc adipisc elitseddo eius-te incidi utlab. ETD MAGNAALIQUA…"
type textarea "x"
type textarea "Lorem ips dolorsitametc adipisc elitseddoe temp-in utlabo etdol. MAG ALIQUAENIM…"
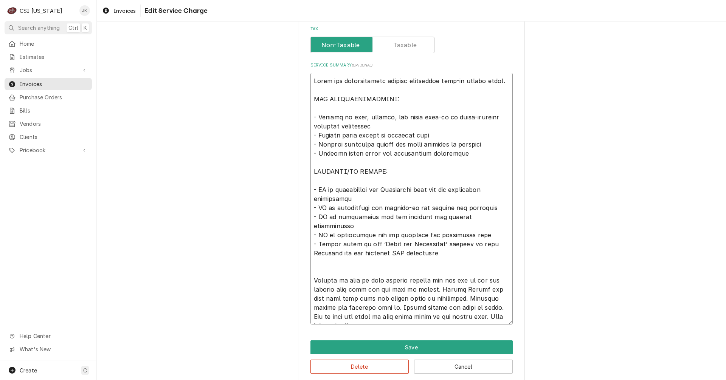
type textarea "x"
type textarea "Lorem ips dolorsitametc adipisc el seddoeiu temp-in utlabo etdol. MAG ALIQUAENI…"
drag, startPoint x: 432, startPoint y: 81, endPoint x: 439, endPoint y: 81, distance: 6.4
click at [439, 81] on textarea "Service Summary ( optional )" at bounding box center [411, 199] width 202 height 252
type textarea "x"
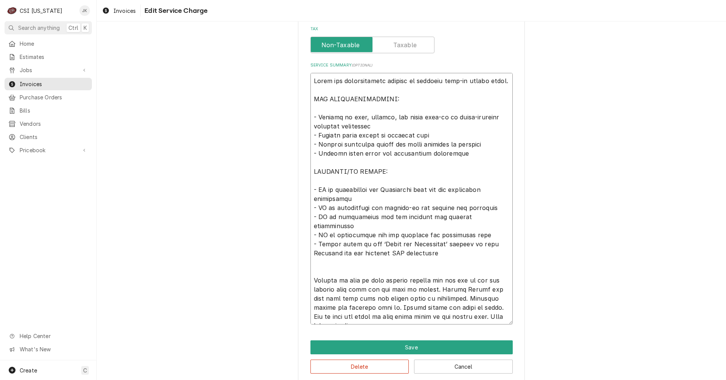
type textarea "Lorem ips dolorsitametc adipisc el seddoe temp-in utlabo etdol. MAG ALIQUAENIMA…"
type textarea "x"
type textarea "Lorem ips dolorsitametc adipisc el seddo eius-te incidi utlab. ETD MAGNAALIQUAE…"
click at [488, 83] on textarea "Service Summary ( optional )" at bounding box center [411, 199] width 202 height 252
type textarea "x"
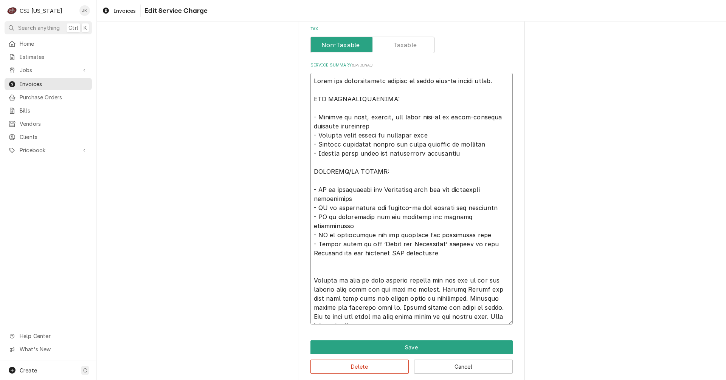
type textarea "Lorem ips dolorsitametc adipisc el seddo eius-te incidi utla. ETD MAGNAALIQUAEN…"
drag, startPoint x: 404, startPoint y: 116, endPoint x: 321, endPoint y: 117, distance: 82.4
click at [320, 117] on textarea "Service Summary ( optional )" at bounding box center [411, 199] width 202 height 252
type textarea "x"
type textarea "Labor for comprehensive service to erect walk-in cooler unit. CSI RESPONSIBILIT…"
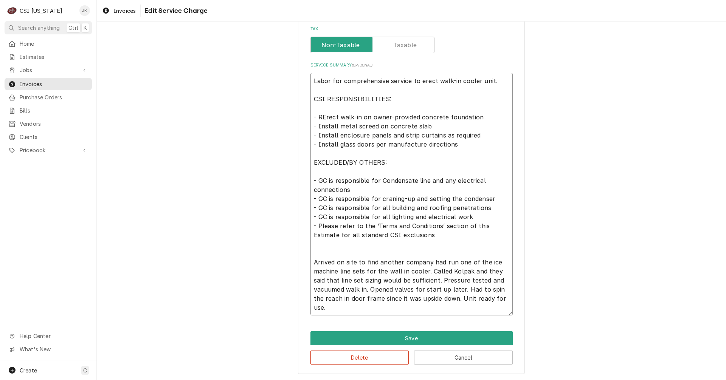
type textarea "x"
type textarea "Labor for comprehensive service to erect walk-in cooler unit. CSI RESPONSIBILIT…"
type textarea "x"
type textarea "Labor for comprehensive service to erect walk-in cooler unit. CSI RESPONSIBILIT…"
type textarea "x"
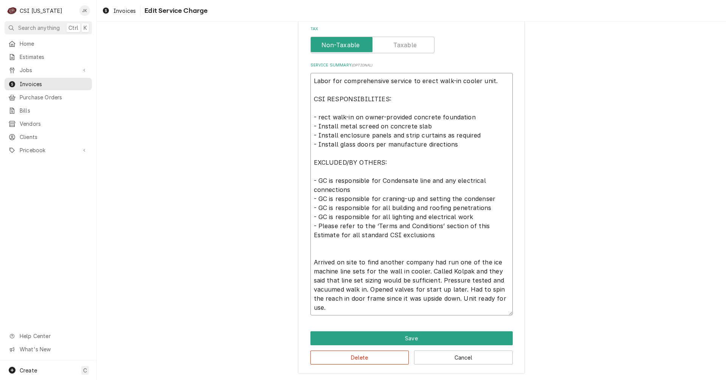
type textarea "Labor for comprehensive service to erect walk-in cooler unit. CSI RESPONSIBILIT…"
drag, startPoint x: 336, startPoint y: 128, endPoint x: 351, endPoint y: 127, distance: 14.8
click at [351, 127] on textarea "Labor for comprehensive service to erect walk-in cooler unit. CSI RESPONSIBILIT…" at bounding box center [411, 194] width 202 height 243
type textarea "x"
type textarea "Labor for comprehensive service to erect walk-in cooler unit. CSI RESPONSIBILIT…"
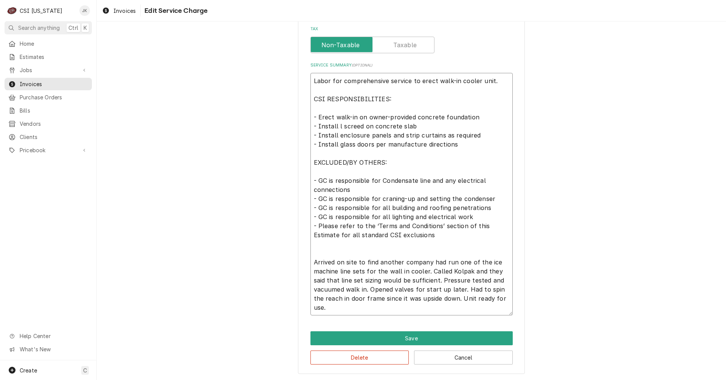
type textarea "x"
type textarea "Labor for comprehensive service to erect walk-in cooler unit. CSI RESPONSIBILIT…"
type textarea "x"
type textarea "Labor for comprehensive service to erect walk-in cooler unit. CSI RESPONSIBILIT…"
type textarea "x"
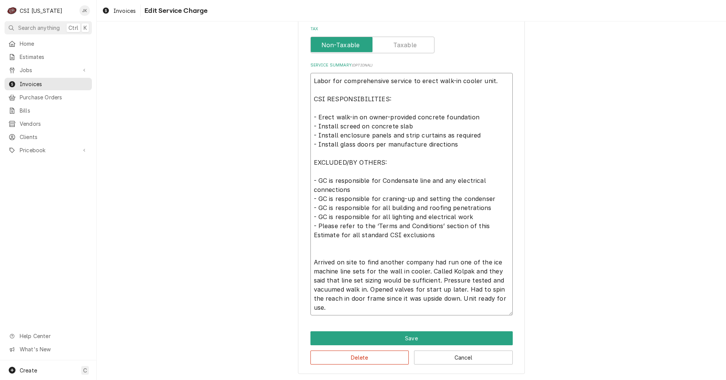
type textarea "Labor for comprehensive service to erect walk-in cooler unit. CSI RESPONSIBILIT…"
type textarea "x"
drag, startPoint x: 334, startPoint y: 310, endPoint x: 308, endPoint y: 266, distance: 50.7
click at [310, 266] on textarea "Labor for comprehensive service to erect walk-in cooler unit. CSI RESPONSIBILIT…" at bounding box center [411, 194] width 202 height 243
type textarea "Labor for comprehensive service to erect walk-in cooler unit. CSI RESPONSIBILIT…"
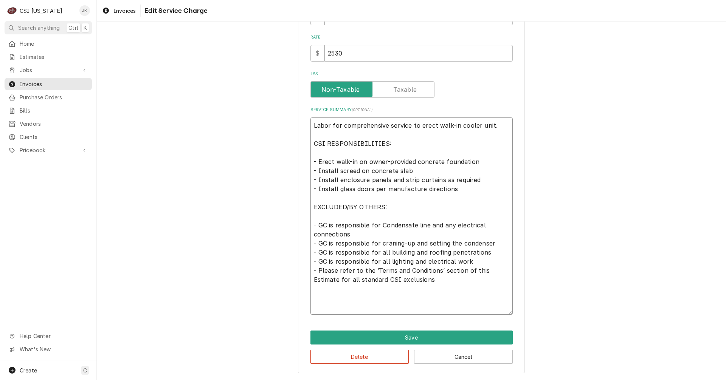
scroll to position [220, 0]
type textarea "x"
type textarea "Labor for comprehensive service to erect walk-in cooler unit. CSI RESPONSIBILIT…"
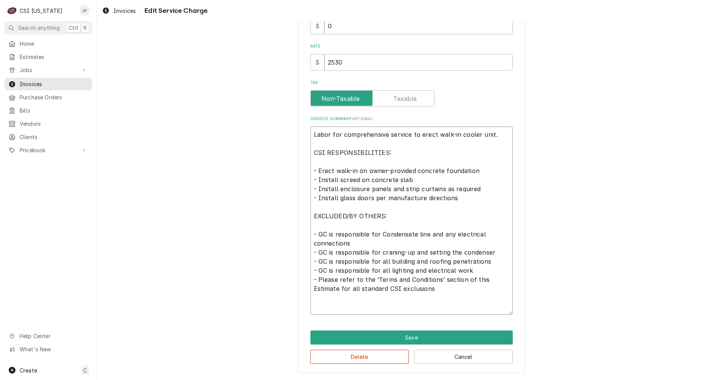
type textarea "x"
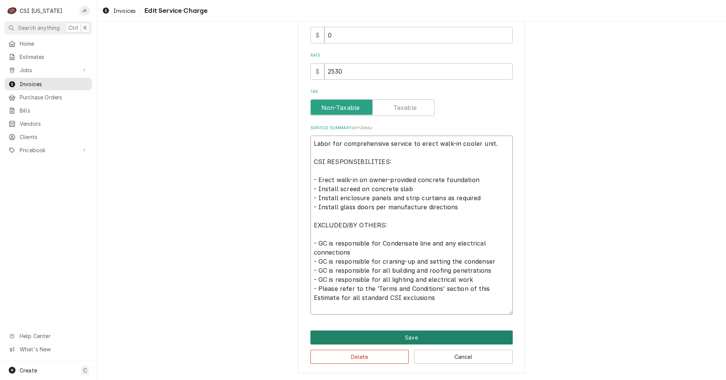
type textarea "Labor for comprehensive service to erect walk-in cooler unit. CSI RESPONSIBILIT…"
click at [390, 336] on button "Save" at bounding box center [411, 338] width 202 height 14
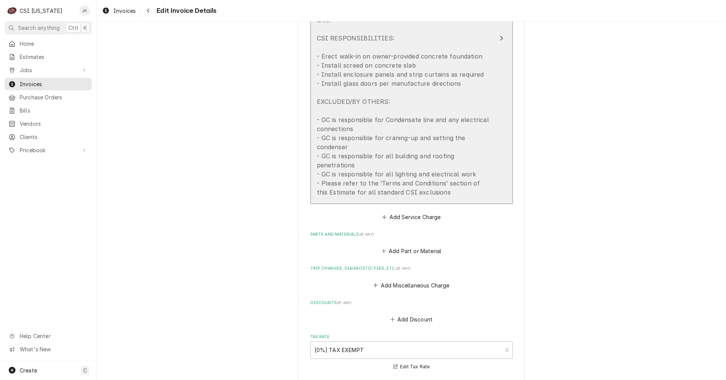
scroll to position [1012, 0]
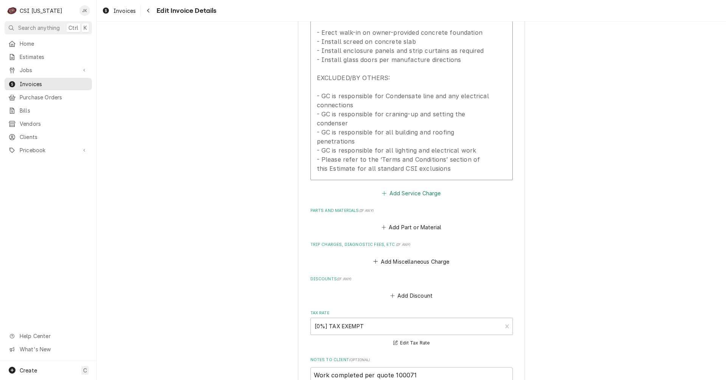
click at [397, 188] on button "Add Service Charge" at bounding box center [411, 193] width 61 height 11
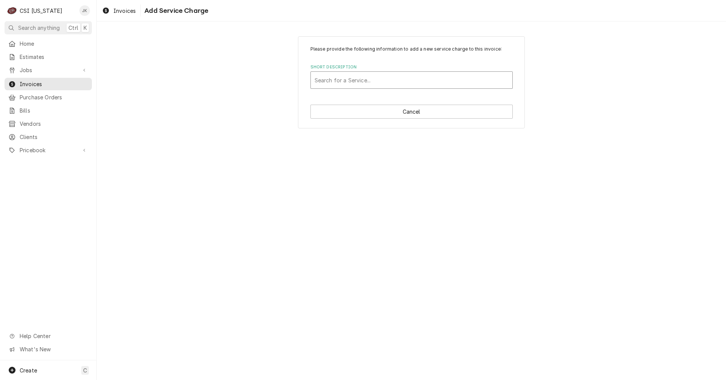
drag, startPoint x: 355, startPoint y: 81, endPoint x: 346, endPoint y: 86, distance: 11.0
click at [355, 81] on div "Short Description" at bounding box center [412, 80] width 194 height 14
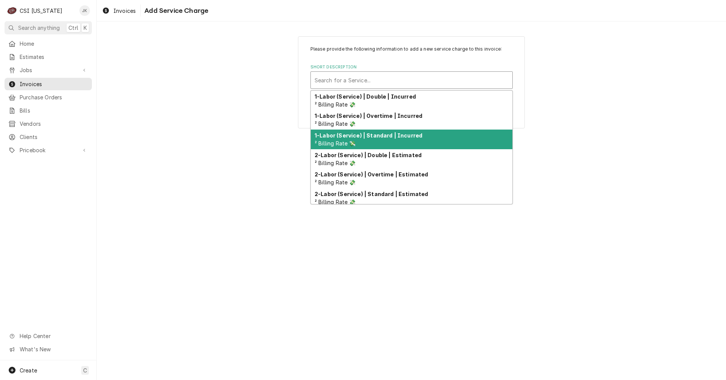
click at [364, 139] on div "1-Labor (Service) | Standard | Incurred ² Billing Rate 💸" at bounding box center [412, 140] width 202 height 20
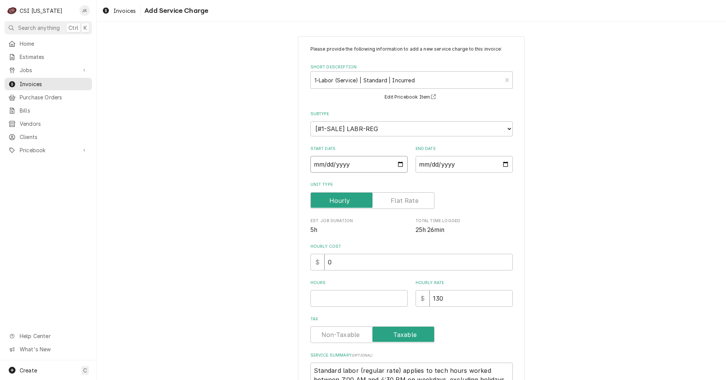
click at [395, 165] on input "Start Date" at bounding box center [358, 164] width 97 height 17
drag, startPoint x: 463, startPoint y: 167, endPoint x: 477, endPoint y: 168, distance: 14.0
click at [463, 167] on input "End Date" at bounding box center [464, 164] width 97 height 17
click at [501, 163] on input "End Date" at bounding box center [464, 164] width 97 height 17
type textarea "x"
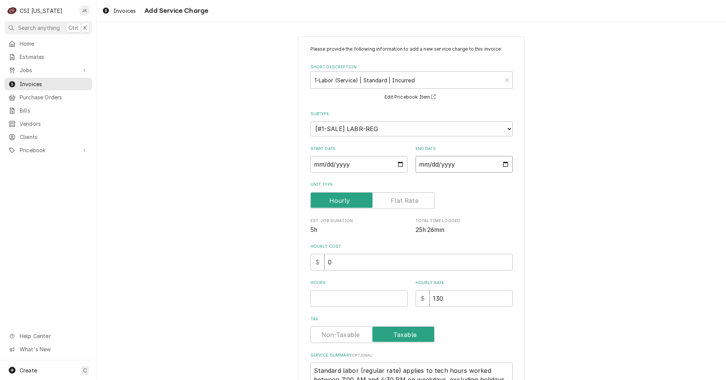
type input "2025-09-04"
click at [395, 164] on input "Start Date" at bounding box center [358, 164] width 97 height 17
type textarea "x"
type input "2025-08-15"
click at [399, 204] on label "Unit Type" at bounding box center [372, 200] width 124 height 17
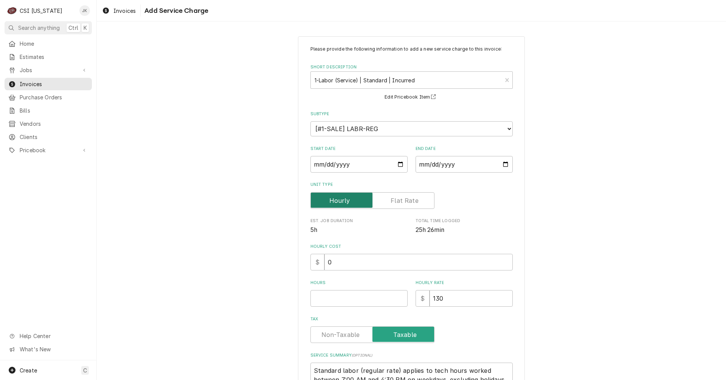
click at [399, 204] on input "Unit Type" at bounding box center [372, 200] width 117 height 17
checkbox input "true"
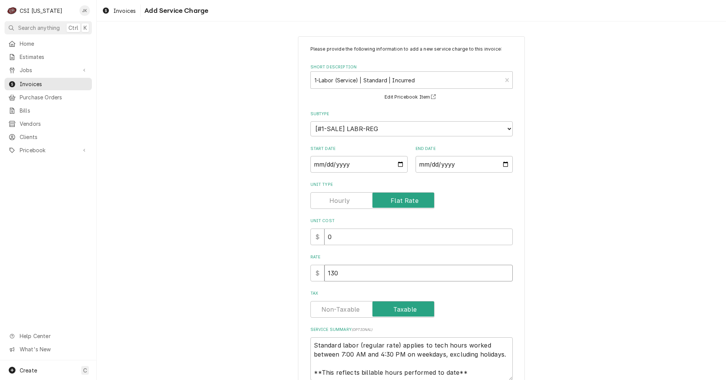
drag, startPoint x: 344, startPoint y: 272, endPoint x: 331, endPoint y: 280, distance: 16.0
click at [324, 277] on input "130" at bounding box center [418, 273] width 188 height 17
type textarea "x"
type input "4"
type textarea "x"
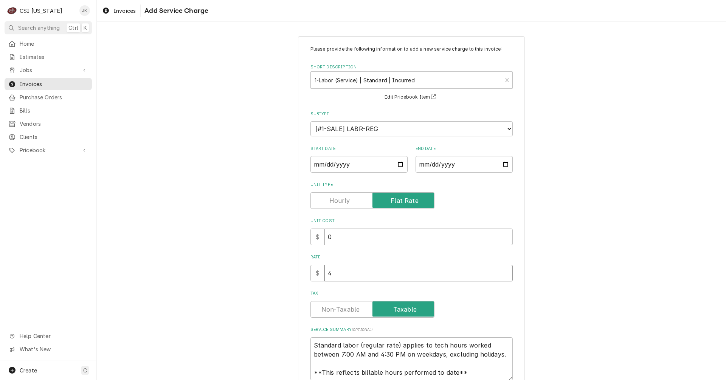
type input "40"
type textarea "x"
type input "400"
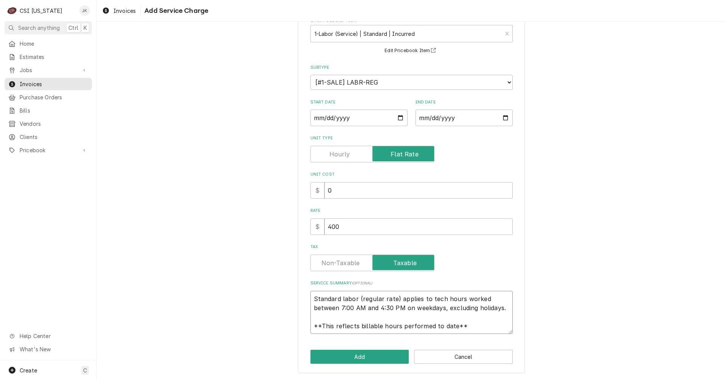
scroll to position [9, 0]
drag, startPoint x: 312, startPoint y: 300, endPoint x: 486, endPoint y: 329, distance: 176.6
click at [486, 329] on textarea "Standard labor (regular rate) applies to tech hours worked between 7:00 AM and …" at bounding box center [411, 312] width 202 height 43
type textarea "x"
type textarea "A"
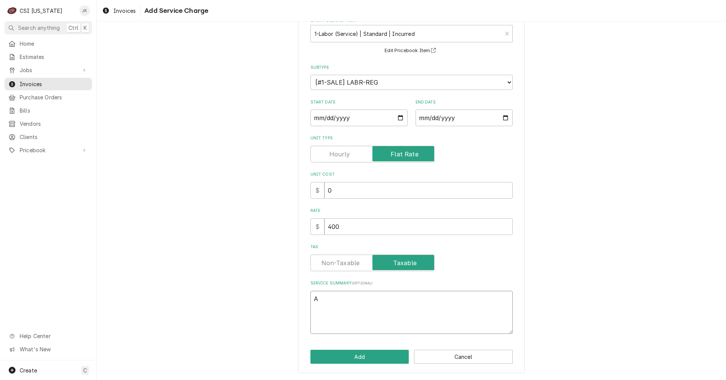
scroll to position [37, 0]
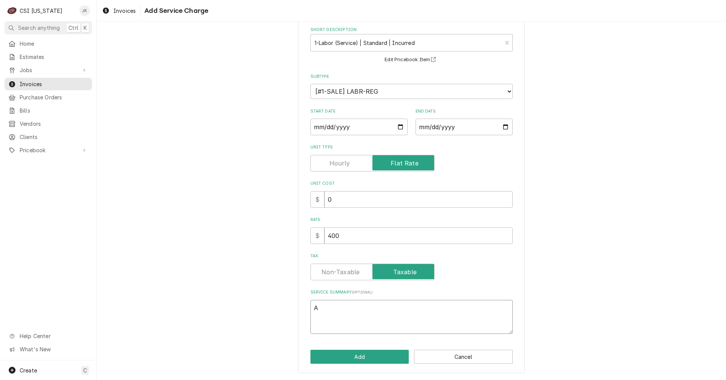
type textarea "x"
type textarea "Ad"
type textarea "x"
type textarea "Add"
type textarea "x"
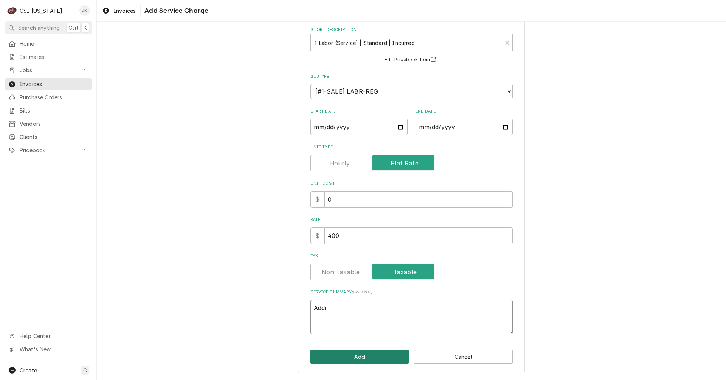
type textarea "Addi"
click at [343, 354] on button "Add" at bounding box center [359, 357] width 99 height 14
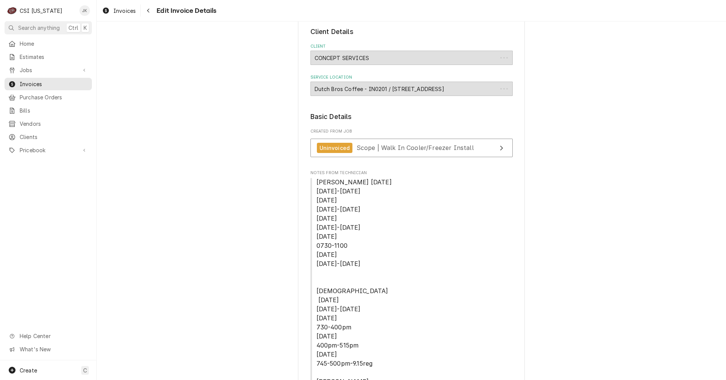
scroll to position [1026, 0]
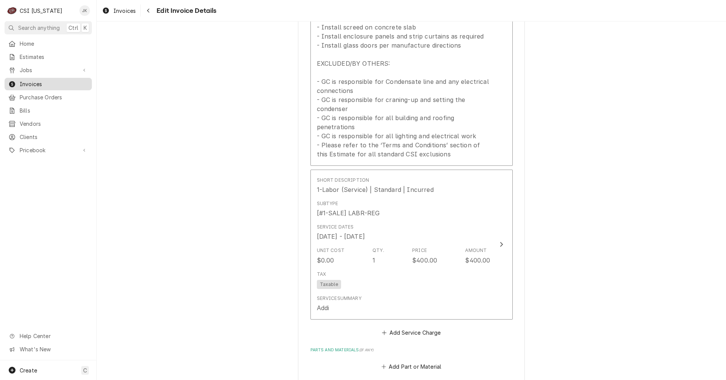
click at [37, 83] on span "Invoices" at bounding box center [54, 84] width 68 height 8
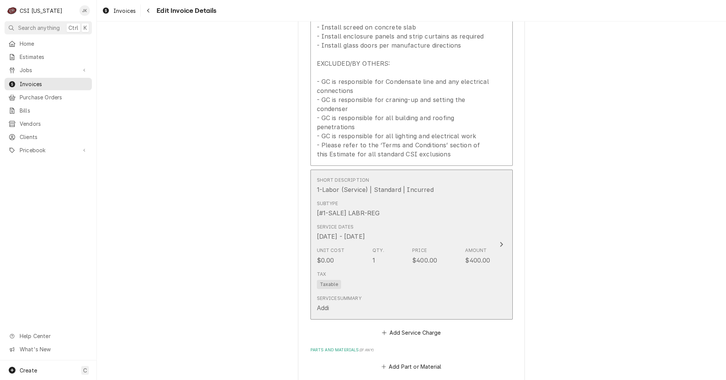
click at [404, 274] on div "Tax Taxable" at bounding box center [404, 280] width 174 height 24
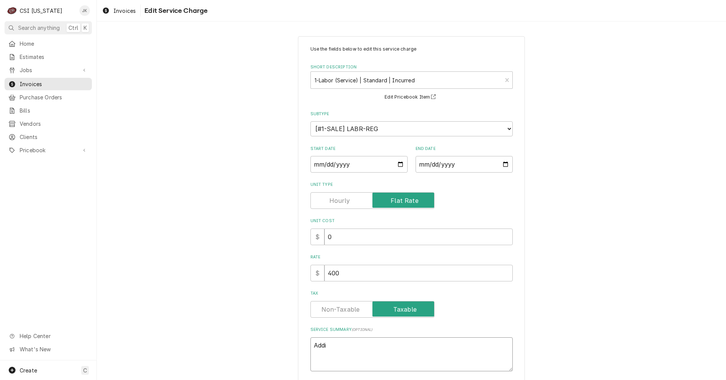
drag, startPoint x: 341, startPoint y: 345, endPoint x: 292, endPoint y: 345, distance: 48.8
click at [292, 345] on div "Use the fields below to edit this service charge Short Description 1-Labor (Ser…" at bounding box center [411, 233] width 629 height 408
paste textarea "tional labor and trips to site to for completion of services. Ice machines plum…"
type textarea "x"
type textarea "Additional labor and trips to site to for completion of services. Ice machines …"
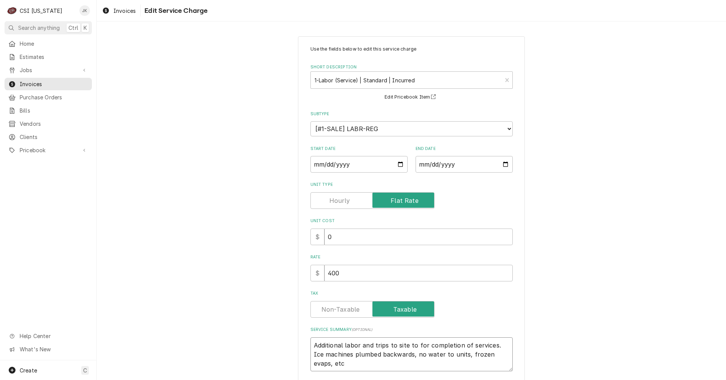
drag, startPoint x: 493, startPoint y: 345, endPoint x: 506, endPoint y: 357, distance: 17.4
click at [506, 357] on textarea "Additional labor and trips to site to for completion of services. Ice machines …" at bounding box center [411, 355] width 202 height 34
type textarea "x"
type textarea "Additional labor and trips to site to for completion of services. B"
type textarea "x"
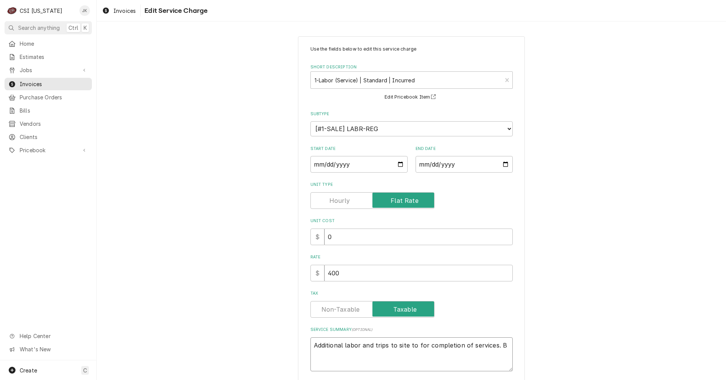
type textarea "Additional labor and trips to site to for completion of services. Br"
type textarea "x"
type textarea "Additional labor and trips to site to for completion of services. Bro"
type textarea "x"
type textarea "Additional labor and trips to site to for completion of services. Brok"
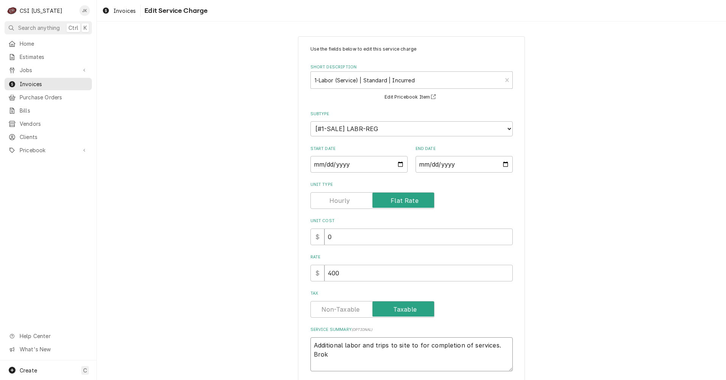
type textarea "x"
type textarea "Additional labor and trips to site to for completion of services. Broke"
type textarea "x"
type textarea "Additional labor and trips to site to for completion of services. Broken"
type textarea "x"
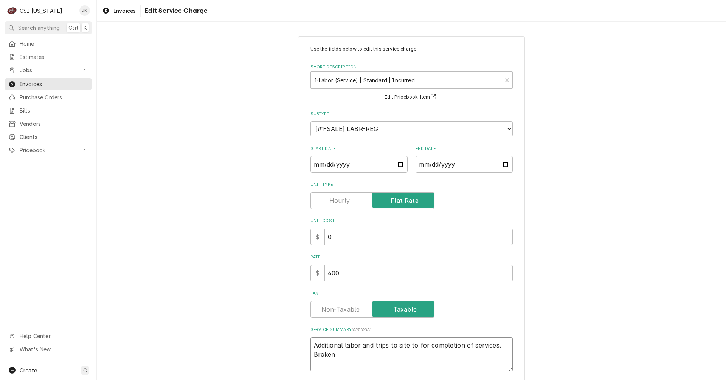
type textarea "Additional labor and trips to site to for completion of services. Broken"
type textarea "x"
type textarea "Additional labor and trips to site to for completion of services. Broken d"
type textarea "x"
type textarea "Additional labor and trips to site to for completion of services. Broken do"
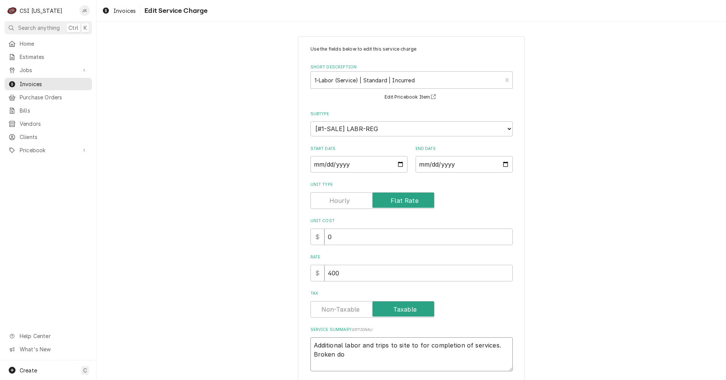
type textarea "x"
type textarea "Additional labor and trips to site to for completion of services. Broken doo"
type textarea "x"
type textarea "Additional labor and trips to site to for completion of services. Broken door"
type textarea "x"
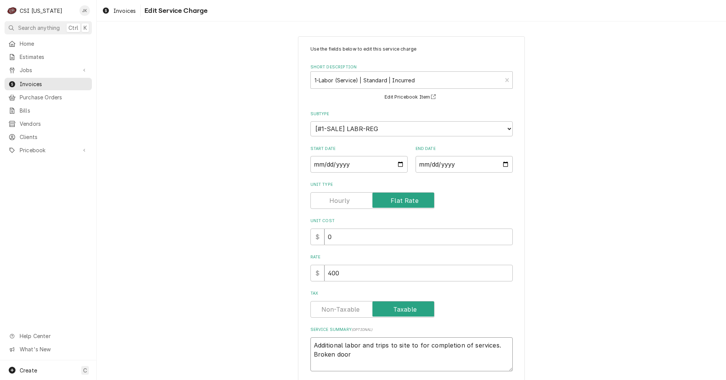
type textarea "Additional labor and trips to site to for completion of services. Broken doors"
type textarea "x"
type textarea "Additional labor and trips to site to for completion of services. Broken doors,"
type textarea "x"
type textarea "Additional labor and trips to site to for completion of services. Broken doors,"
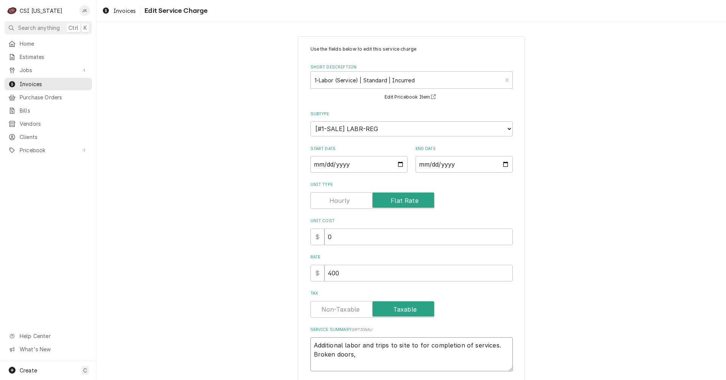
type textarea "x"
type textarea "Additional labor and trips to site to for completion of services. Broken doors,…"
type textarea "x"
type textarea "Additional labor and trips to site to for completion of services. Broken doors,…"
type textarea "x"
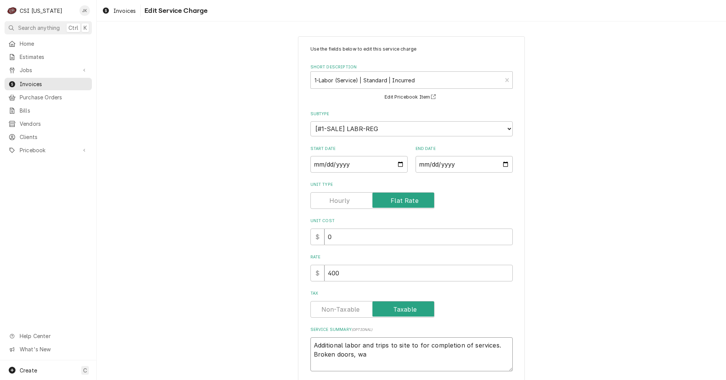
type textarea "Additional labor and trips to site to for completion of services. Broken doors,…"
type textarea "x"
type textarea "Additional labor and trips to site to for completion of services. Broken doors,…"
type textarea "x"
type textarea "Additional labor and trips to site to for completion of services. Broken doors,…"
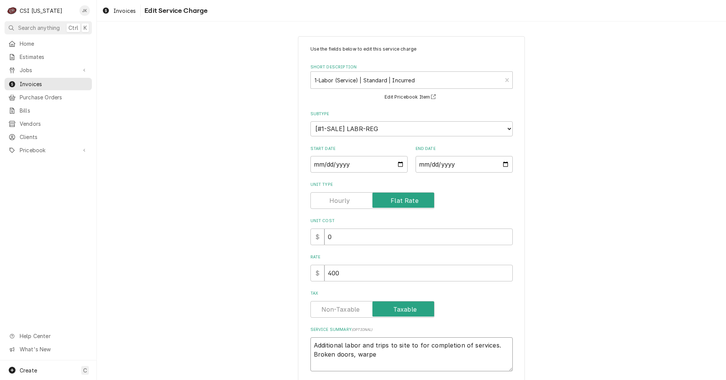
type textarea "x"
type textarea "Additional labor and trips to site to for completion of services. Broken doors,…"
type textarea "x"
type textarea "Additional labor and trips to site to for completion of services. Broken doors,…"
type textarea "x"
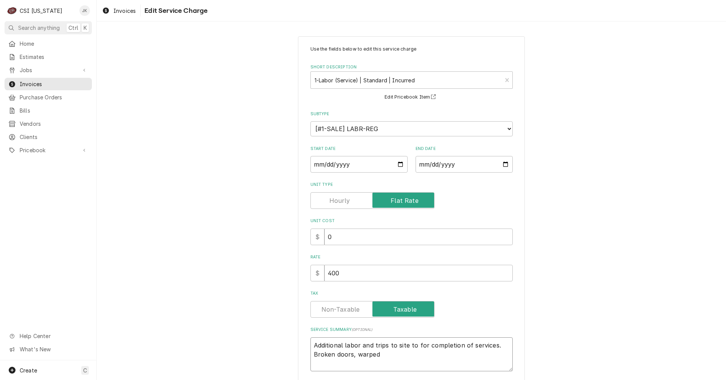
type textarea "Additional labor and trips to site to for completion of services. Broken doors,…"
type textarea "x"
type textarea "Additional labor and trips to site to for completion of services. Broken doors,…"
type textarea "x"
type textarea "Additional labor and trips to site to for completion of services. Broken doors,…"
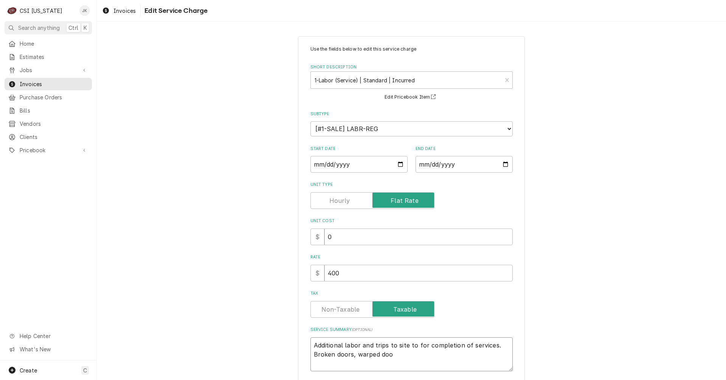
type textarea "x"
type textarea "Additional labor and trips to site to for completion of services. Broken doors,…"
type textarea "x"
type textarea "Additional labor and trips to site to for completion of services. Broken doors,…"
type textarea "x"
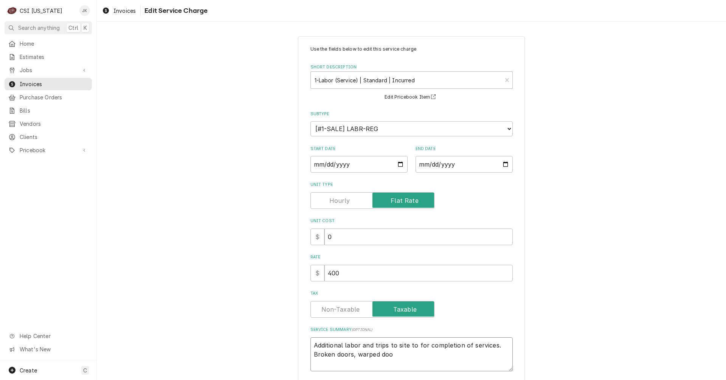
type textarea "Additional labor and trips to site to for completion of services. Broken doors,…"
type textarea "x"
type textarea "Additional labor and trips to site to for completion of services. Broken doors,…"
type textarea "x"
type textarea "Additional labor and trips to site to for completion of services. Broken doors,…"
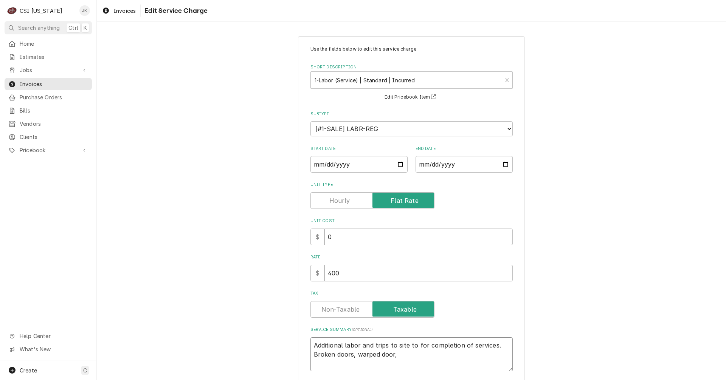
type textarea "x"
type textarea "Additional labor and trips to site to for completion of services. Broken doors,…"
type textarea "x"
type textarea "Additional labor and trips to site to for completion of services. Broken doors,…"
type textarea "x"
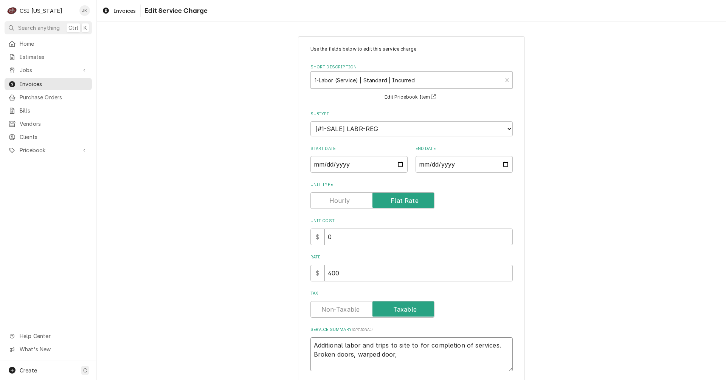
type textarea "Additional labor and trips to site to for completion of services. Broken doors,…"
type textarea "x"
type textarea "Additional labor and trips to site to for completion of services. Broken doors,…"
type textarea "x"
type textarea "Additional labor and trips to site to for completion of services. Broken doors,…"
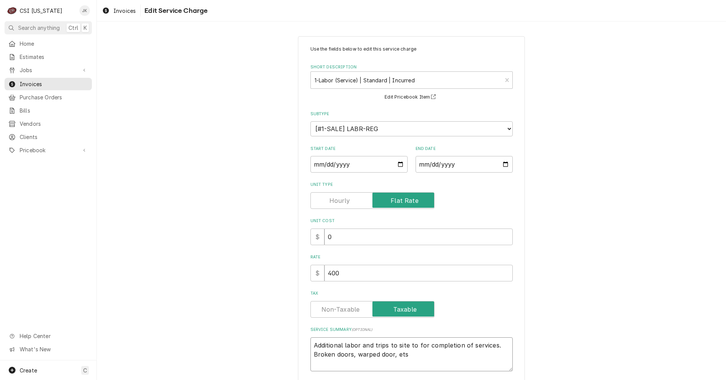
type textarea "x"
type textarea "Additional labor and trips to site to for completion of services. Broken doors,…"
type textarea "x"
type textarea "Additional labor and trips to site to for completion of services. Broken doors,…"
type textarea "x"
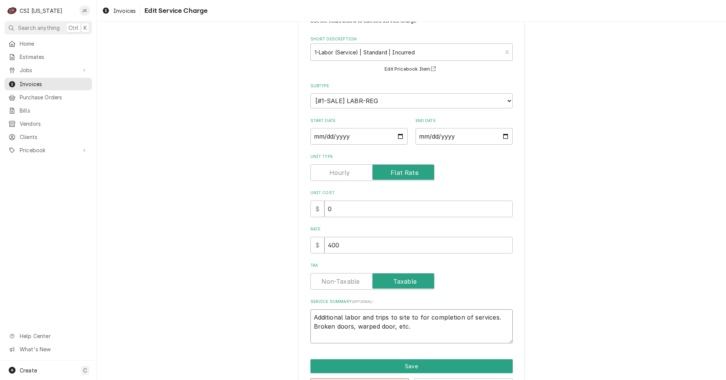
scroll to position [57, 0]
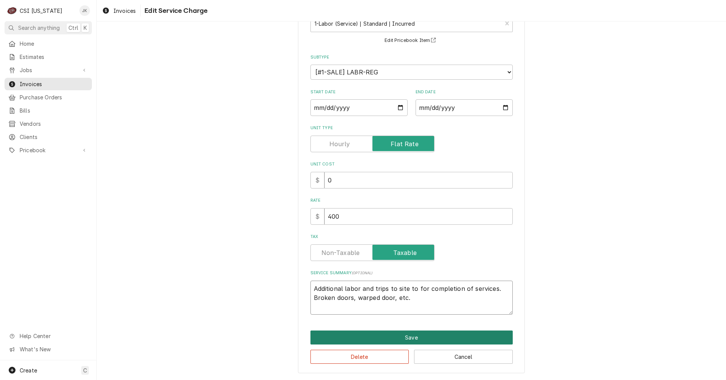
type textarea "Additional labor and trips to site to for completion of services. Broken doors,…"
click at [392, 331] on button "Save" at bounding box center [411, 338] width 202 height 14
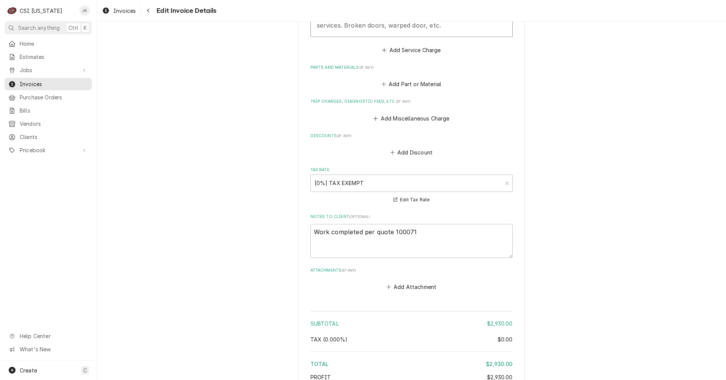
scroll to position [1343, 0]
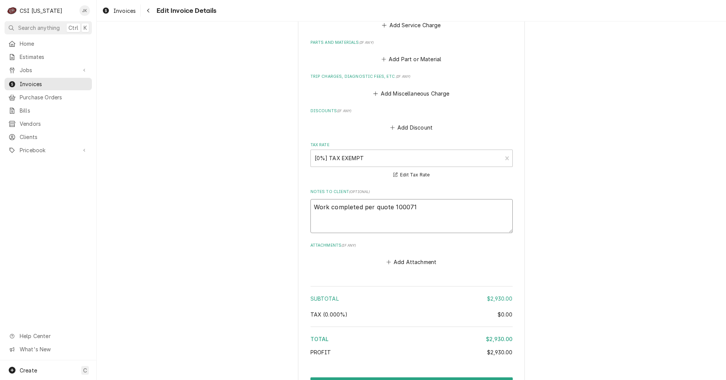
drag, startPoint x: 418, startPoint y: 199, endPoint x: 229, endPoint y: 202, distance: 188.7
type textarea "x"
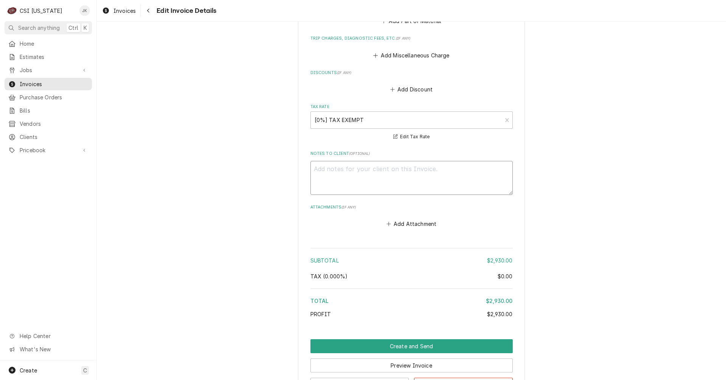
scroll to position [1436, 0]
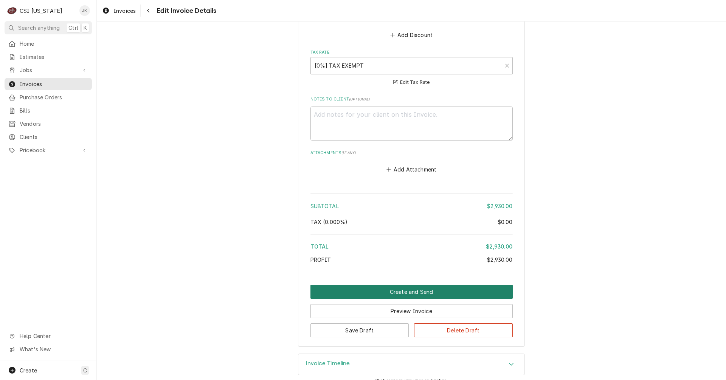
click at [428, 285] on button "Create and Send" at bounding box center [411, 292] width 202 height 14
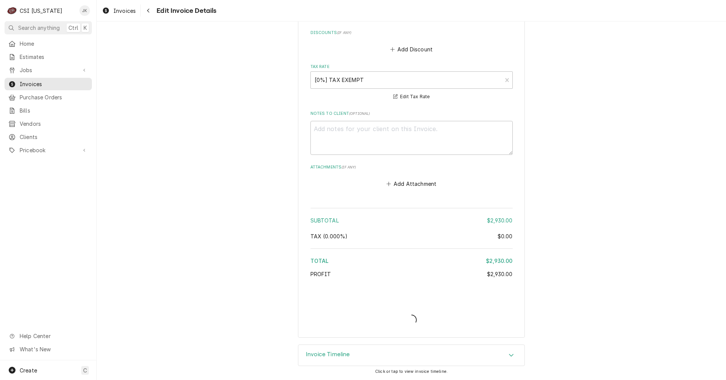
scroll to position [1413, 0]
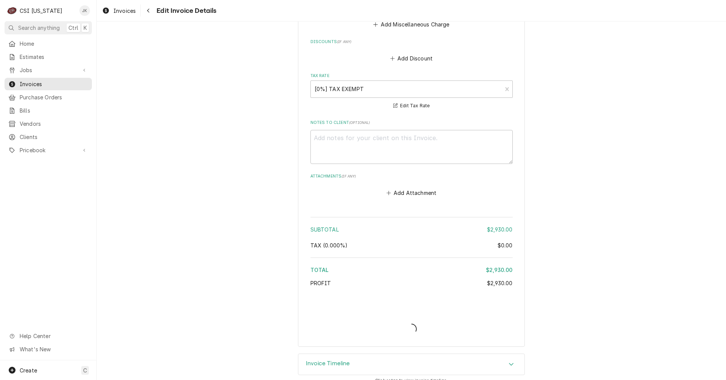
type textarea "x"
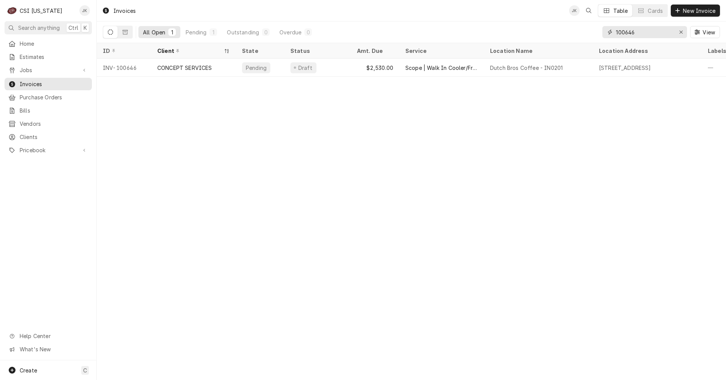
drag, startPoint x: 629, startPoint y: 33, endPoint x: 636, endPoint y: 33, distance: 6.4
click at [636, 33] on input "100646" at bounding box center [644, 32] width 57 height 12
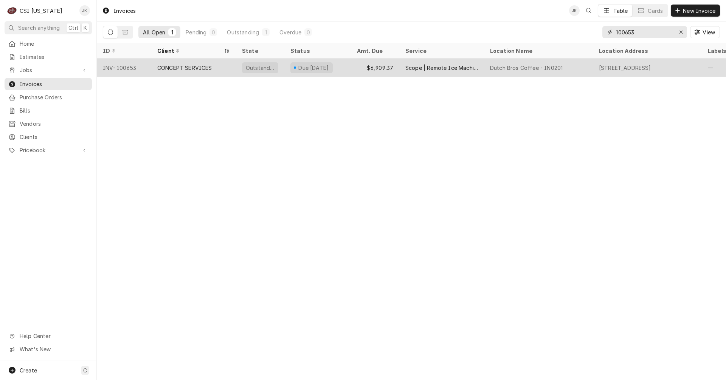
type input "100653"
click at [201, 61] on div "CONCEPT SERVICES" at bounding box center [193, 68] width 85 height 18
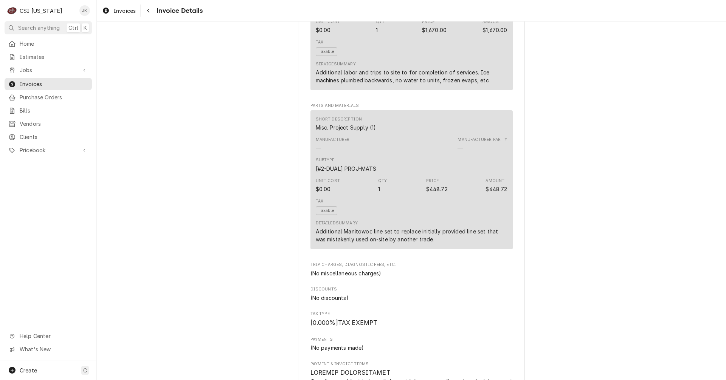
scroll to position [643, 0]
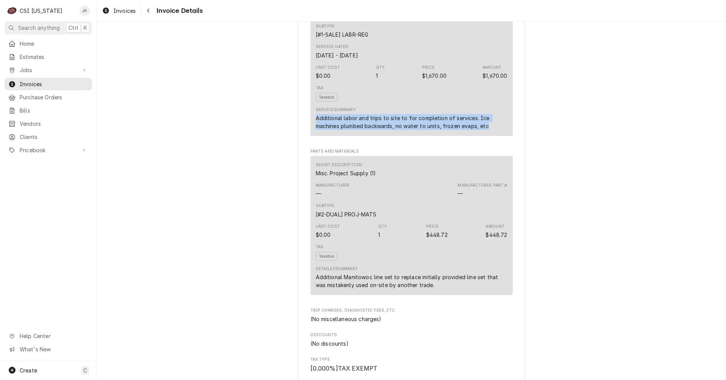
drag, startPoint x: 314, startPoint y: 143, endPoint x: 487, endPoint y: 157, distance: 174.1
click at [487, 133] on div "Service Summary Additional labor and trips to site to for completion of service…" at bounding box center [412, 118] width 192 height 28
copy div "Additional labor and trips to site to for completion of services. Ice machines …"
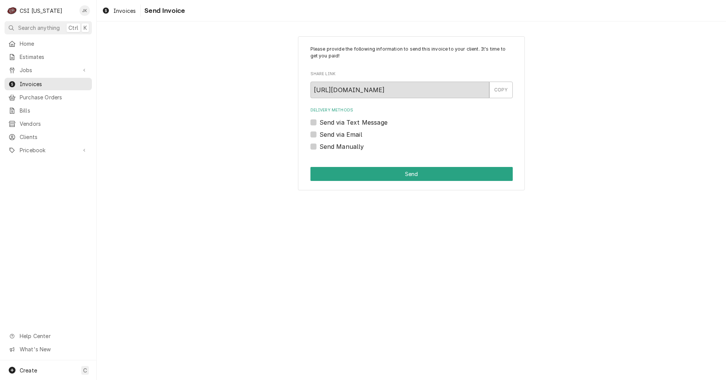
click at [342, 131] on label "Send via Email" at bounding box center [341, 134] width 43 height 9
click at [342, 131] on input "Send via Email" at bounding box center [421, 138] width 202 height 17
checkbox input "true"
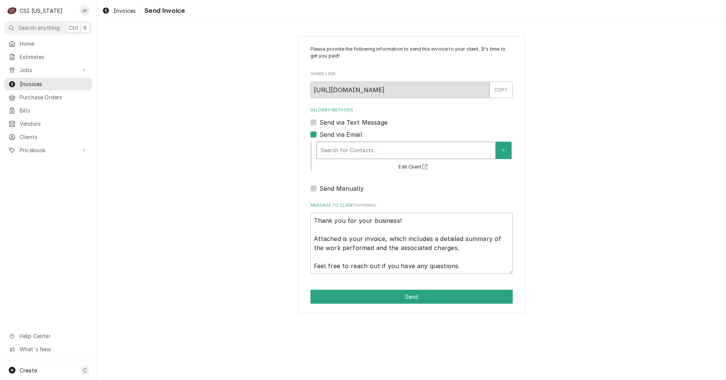
click at [363, 153] on div "Delivery Methods" at bounding box center [406, 151] width 171 height 14
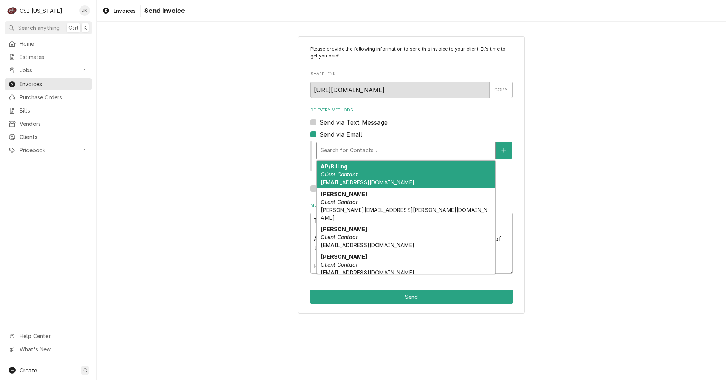
click at [335, 177] on em "Client Contact" at bounding box center [339, 174] width 37 height 6
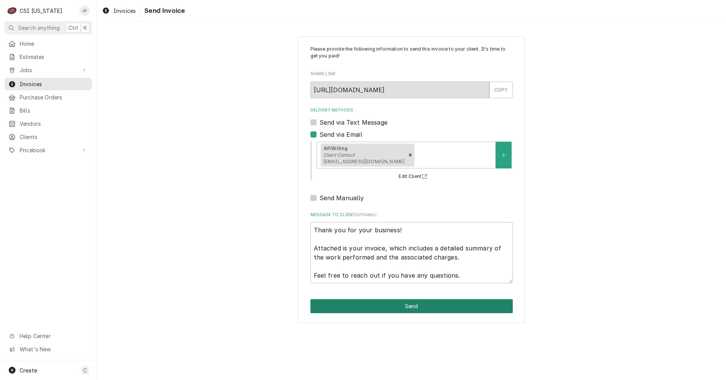
click at [407, 306] on button "Send" at bounding box center [411, 307] width 202 height 14
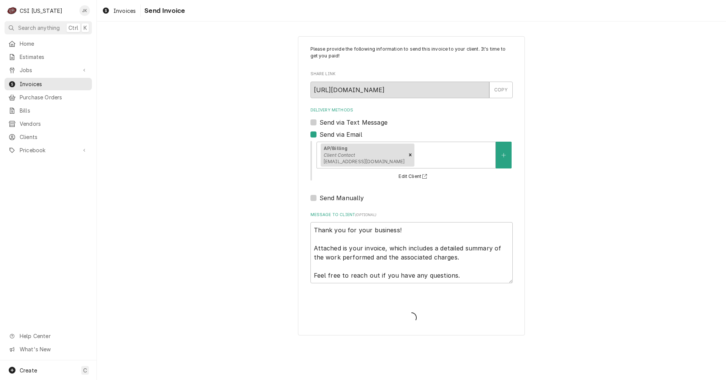
type textarea "x"
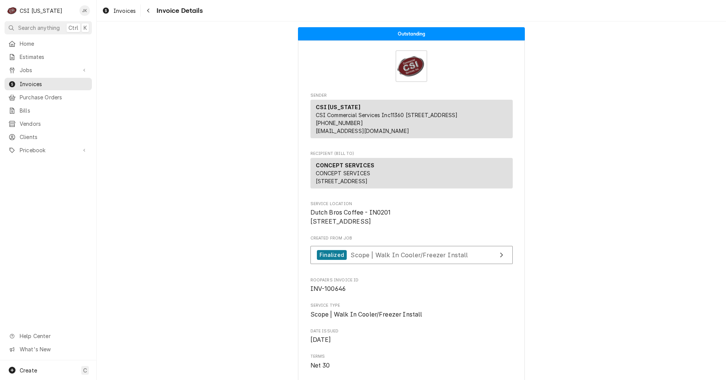
drag, startPoint x: 117, startPoint y: 9, endPoint x: 211, endPoint y: 9, distance: 93.8
click at [117, 9] on span "Invoices" at bounding box center [124, 11] width 22 height 8
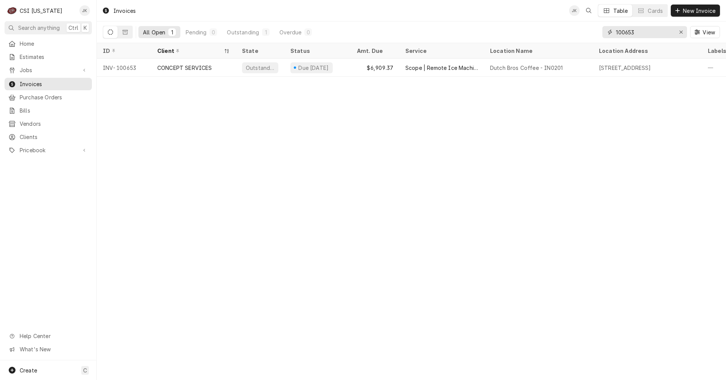
drag, startPoint x: 628, startPoint y: 32, endPoint x: 643, endPoint y: 32, distance: 14.4
click at [643, 32] on input "100653" at bounding box center [644, 32] width 57 height 12
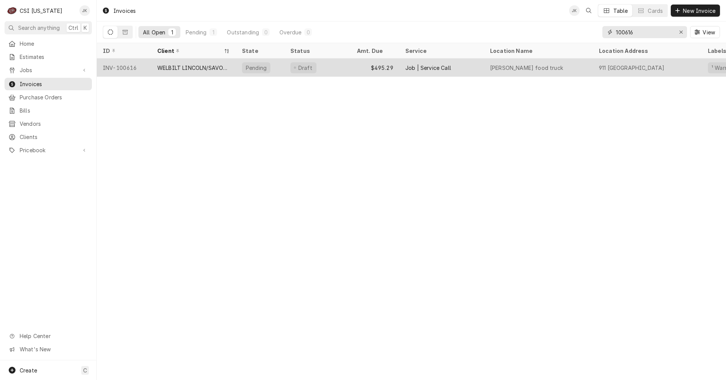
type input "100616"
click at [167, 62] on div "WELBILT LINCOLN/SAVORY/MERCO" at bounding box center [193, 68] width 85 height 18
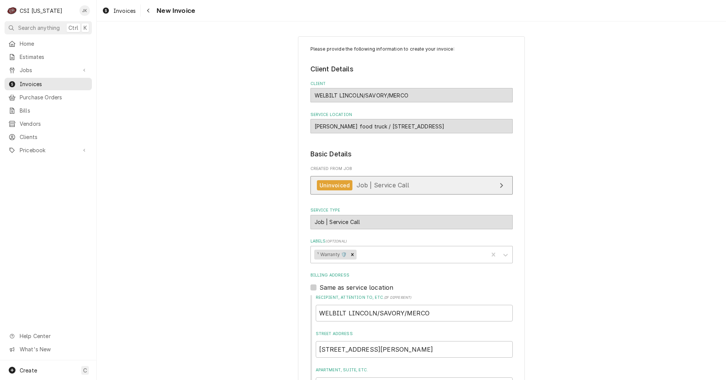
click at [365, 186] on span "Job | Service Call" at bounding box center [383, 186] width 53 height 8
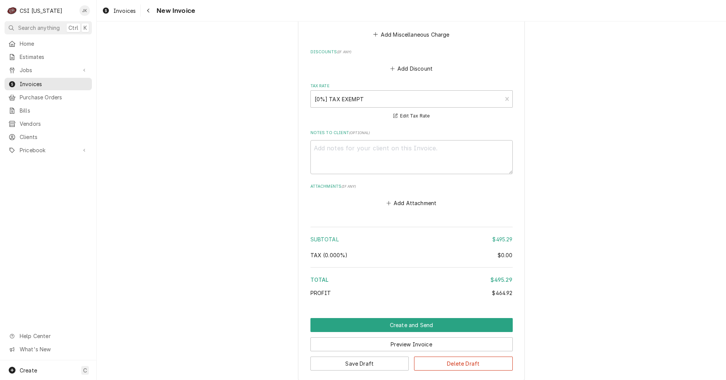
scroll to position [1461, 0]
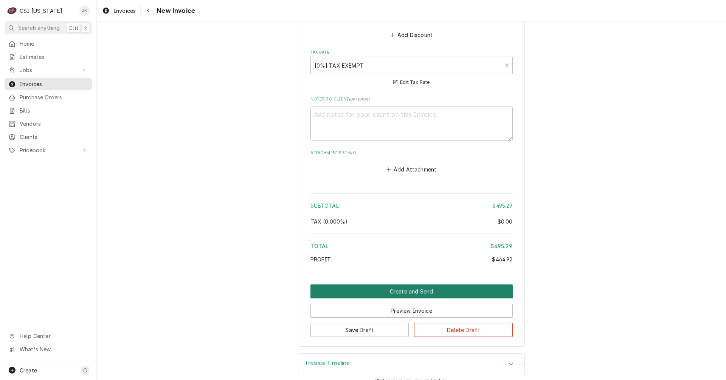
click at [438, 285] on button "Create and Send" at bounding box center [411, 292] width 202 height 14
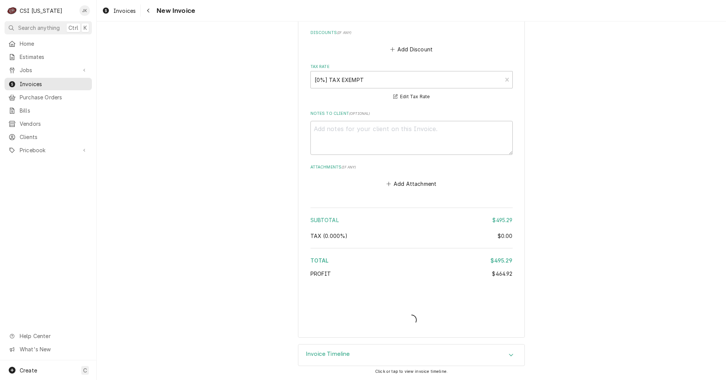
scroll to position [1437, 0]
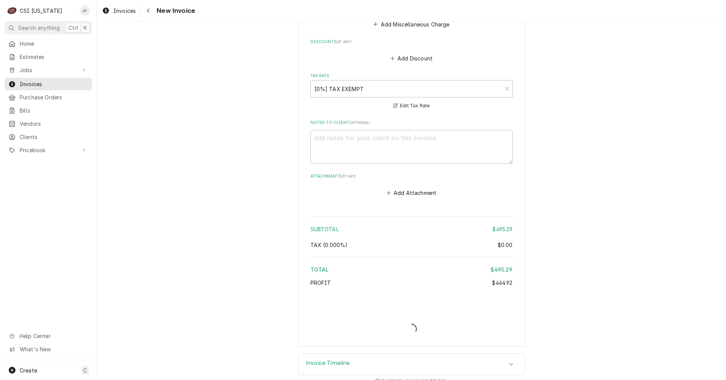
type textarea "x"
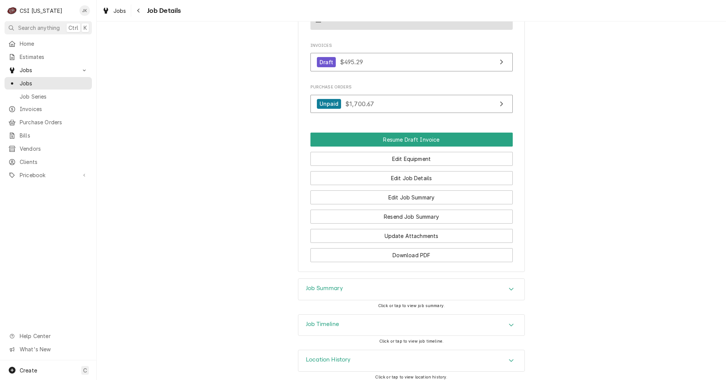
scroll to position [495, 0]
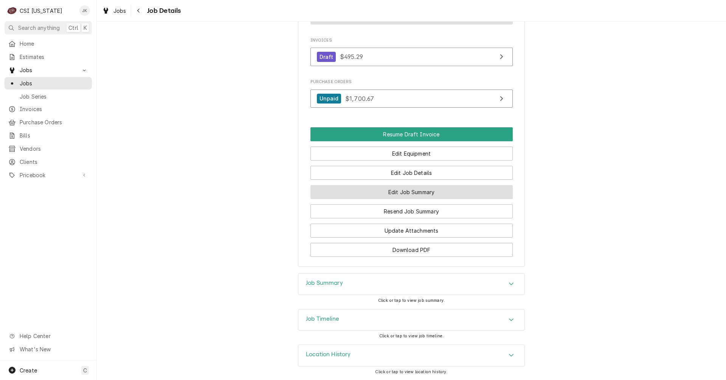
click at [410, 191] on button "Edit Job Summary" at bounding box center [411, 192] width 202 height 14
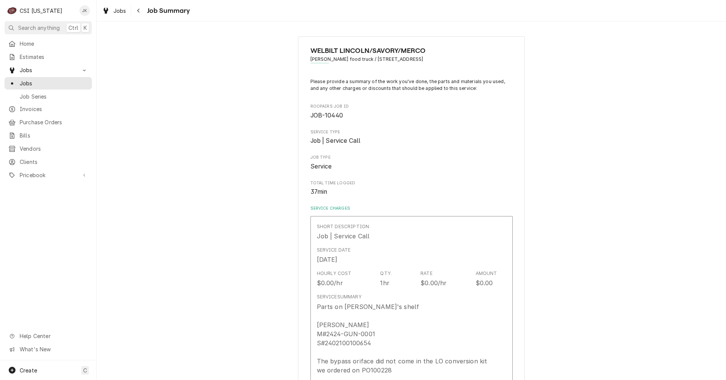
type textarea "x"
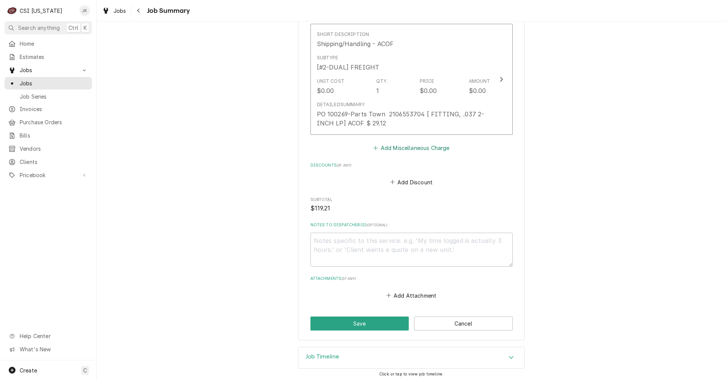
scroll to position [843, 0]
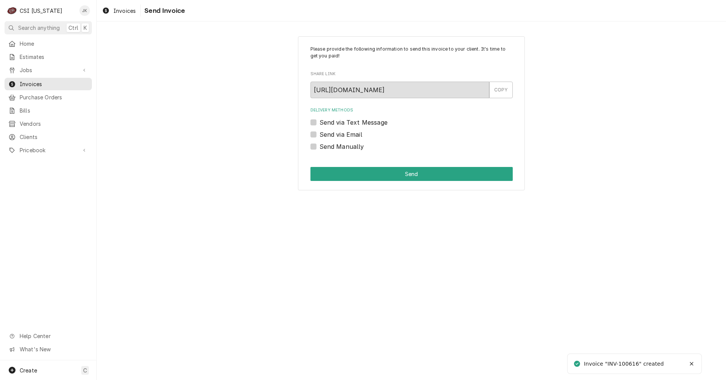
click at [335, 148] on label "Send Manually" at bounding box center [342, 146] width 45 height 9
click at [335, 148] on input "Send Manually" at bounding box center [421, 150] width 202 height 17
checkbox input "true"
click at [353, 174] on button "Send" at bounding box center [411, 174] width 202 height 14
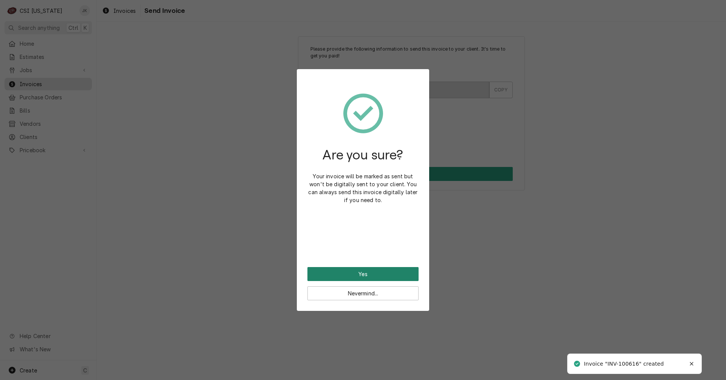
click at [383, 279] on button "Yes" at bounding box center [362, 274] width 111 height 14
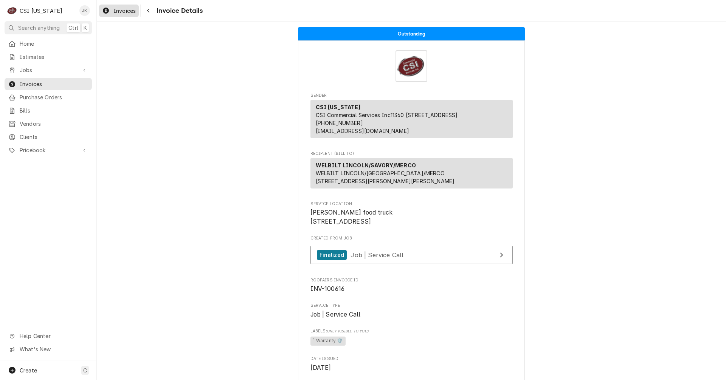
click at [118, 12] on span "Invoices" at bounding box center [124, 11] width 22 height 8
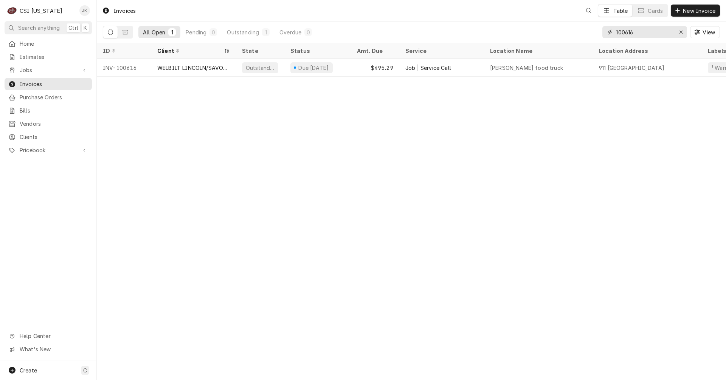
drag, startPoint x: 628, startPoint y: 34, endPoint x: 635, endPoint y: 34, distance: 6.8
click at [635, 34] on input "100616" at bounding box center [644, 32] width 57 height 12
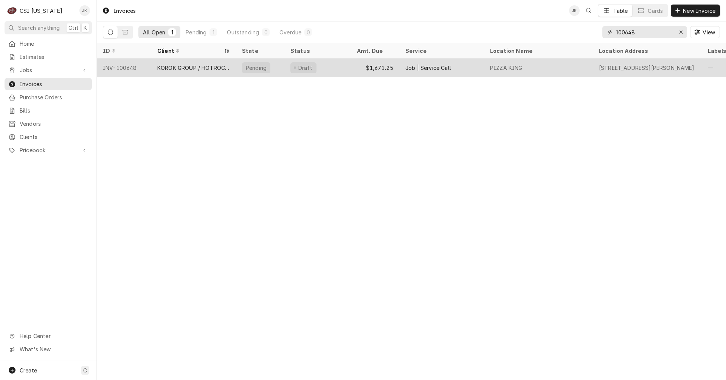
type input "100648"
click at [192, 64] on div "KOROK GROUP / HOTROCKS" at bounding box center [193, 68] width 73 height 8
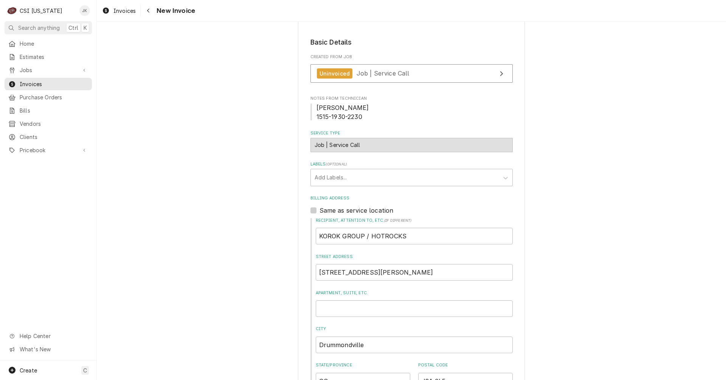
scroll to position [112, 0]
click at [348, 75] on div "Uninvoiced" at bounding box center [335, 74] width 36 height 10
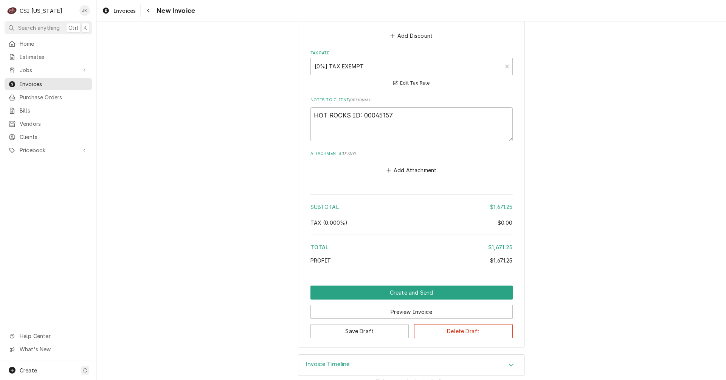
scroll to position [1095, 0]
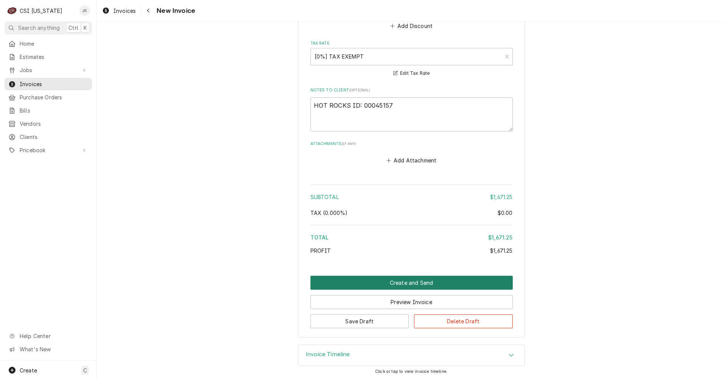
click at [399, 284] on button "Create and Send" at bounding box center [411, 283] width 202 height 14
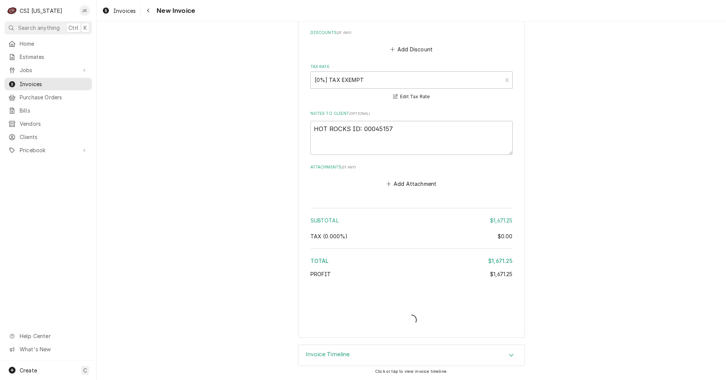
scroll to position [1071, 0]
type textarea "x"
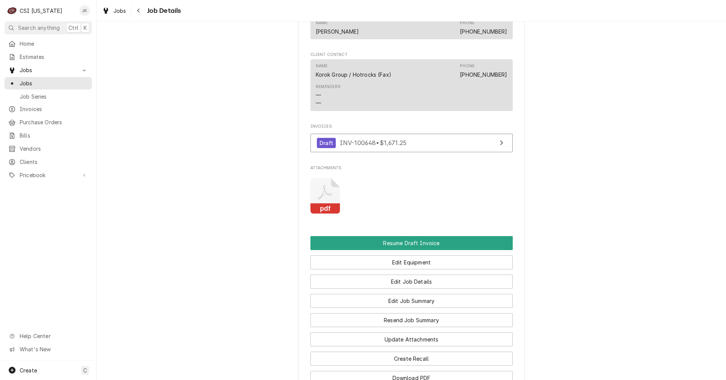
scroll to position [870, 0]
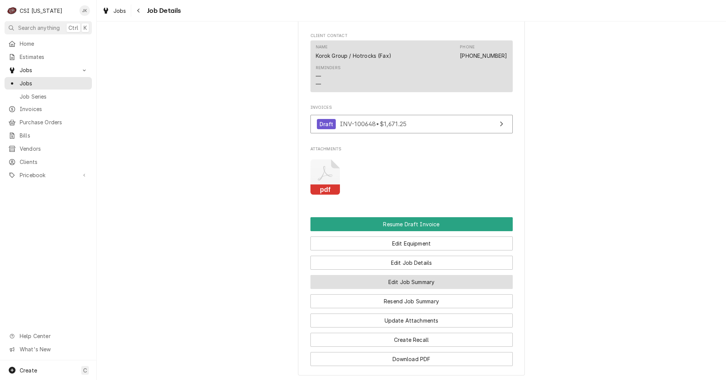
click at [419, 289] on button "Edit Job Summary" at bounding box center [411, 282] width 202 height 14
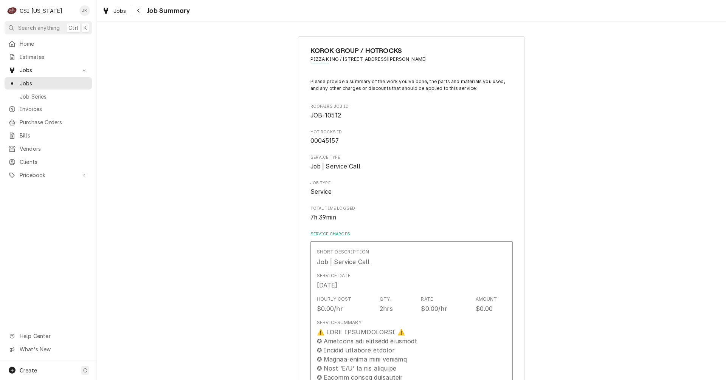
type textarea "x"
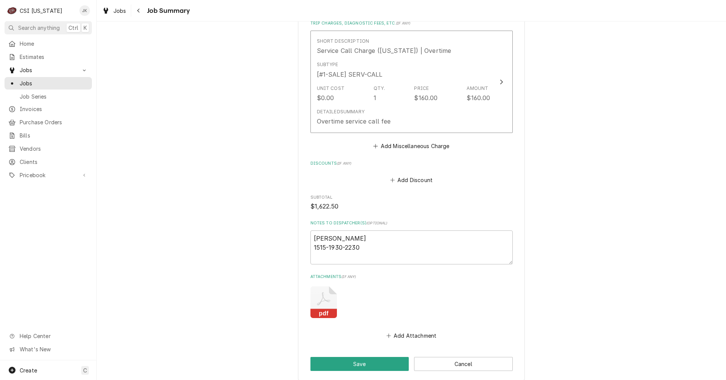
scroll to position [1286, 0]
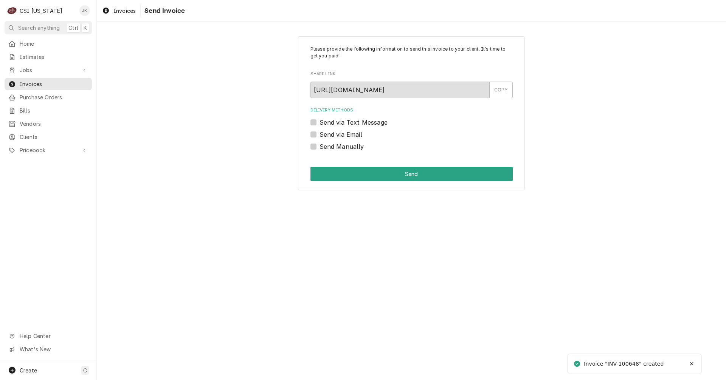
click at [351, 137] on label "Send via Email" at bounding box center [341, 134] width 43 height 9
click at [351, 137] on input "Send via Email" at bounding box center [421, 138] width 202 height 17
checkbox input "true"
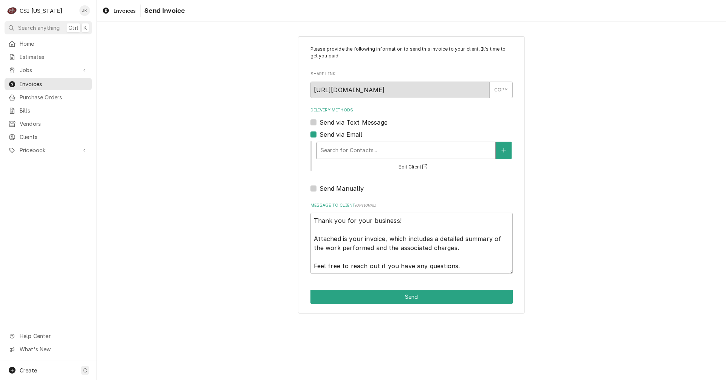
type textarea "x"
click at [354, 152] on div "Delivery Methods" at bounding box center [406, 151] width 171 height 14
click at [320, 135] on label "Send via Email" at bounding box center [341, 134] width 43 height 9
click at [320, 135] on input "Send via Email" at bounding box center [421, 138] width 202 height 17
checkbox input "false"
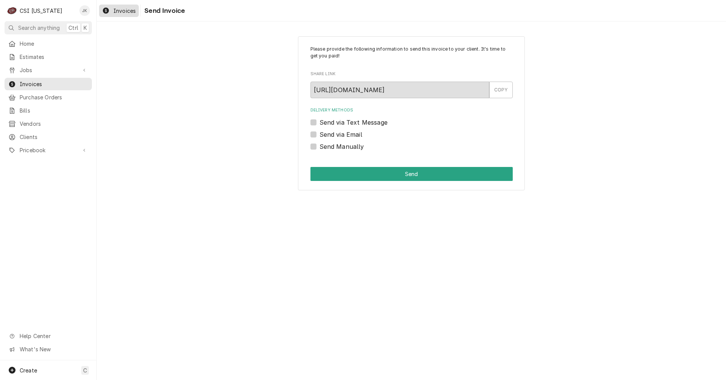
click at [122, 9] on span "Invoices" at bounding box center [124, 11] width 22 height 8
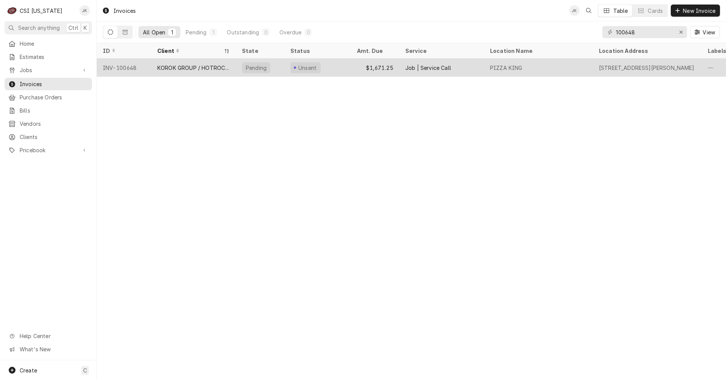
click at [352, 63] on div "$1,671.25" at bounding box center [375, 68] width 48 height 18
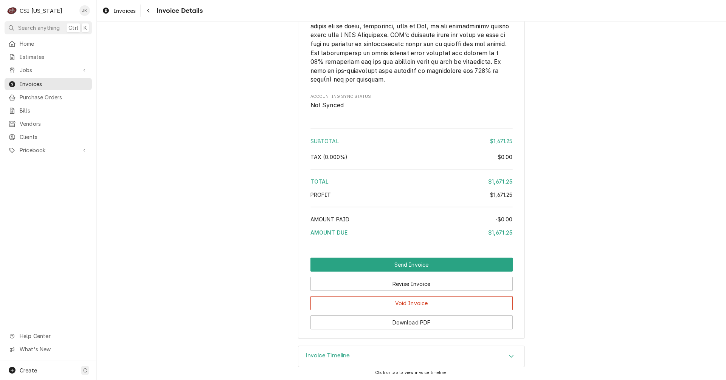
scroll to position [1172, 0]
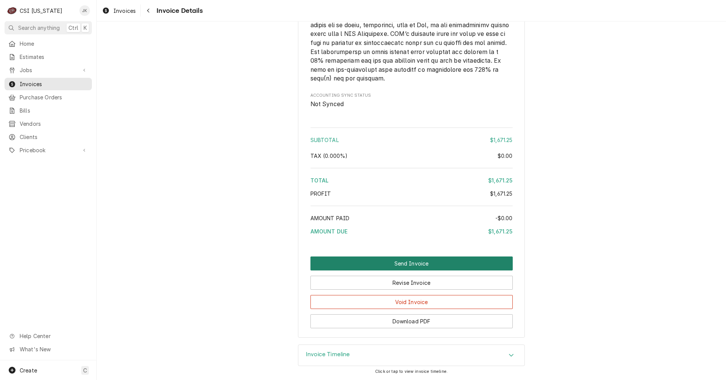
click at [400, 271] on button "Send Invoice" at bounding box center [411, 264] width 202 height 14
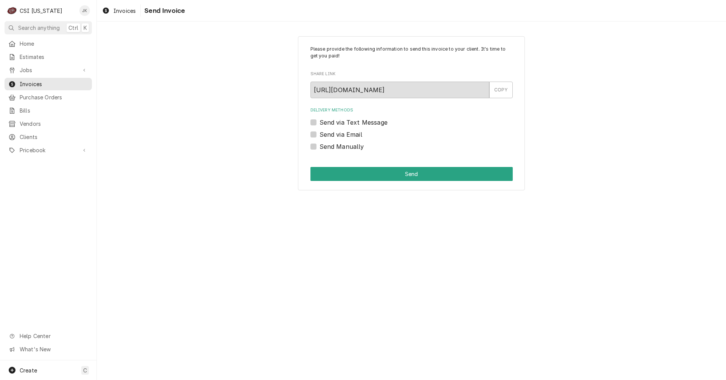
click at [346, 136] on label "Send via Email" at bounding box center [341, 134] width 43 height 9
click at [346, 136] on input "Send via Email" at bounding box center [421, 138] width 202 height 17
checkbox input "true"
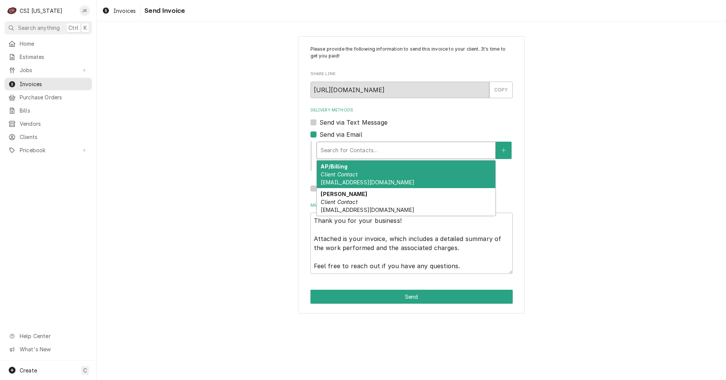
click at [349, 145] on div "Delivery Methods" at bounding box center [406, 151] width 171 height 14
click at [357, 179] on div "AP/Billing Client Contact accountspayable@korokgroup.com" at bounding box center [406, 175] width 179 height 28
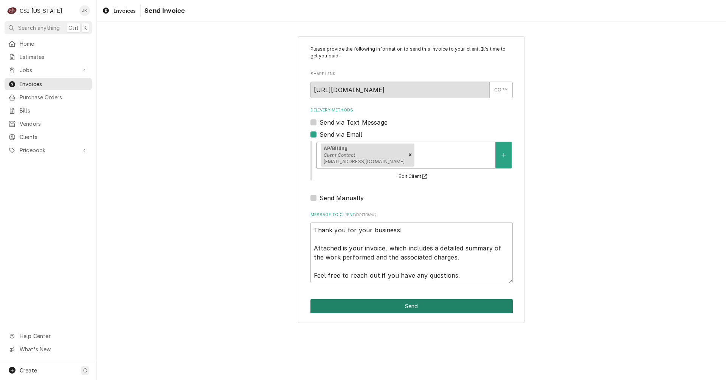
click at [428, 309] on button "Send" at bounding box center [411, 307] width 202 height 14
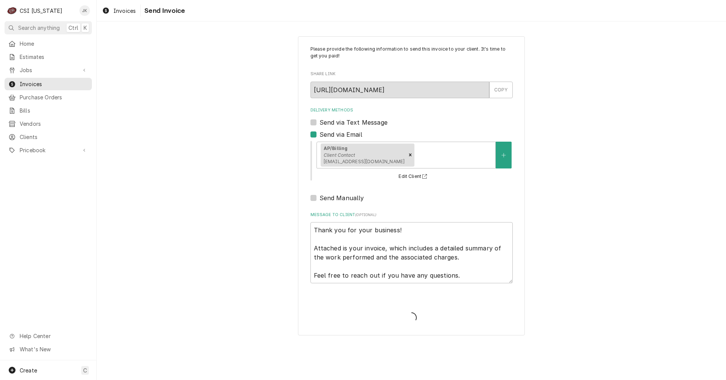
type textarea "x"
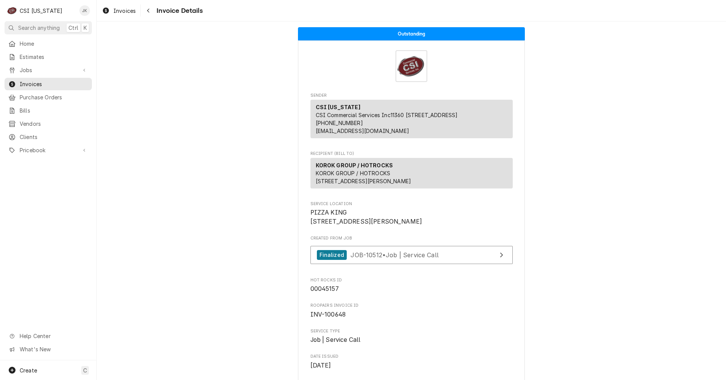
drag, startPoint x: 123, startPoint y: 14, endPoint x: 183, endPoint y: 27, distance: 61.9
click at [123, 14] on span "Invoices" at bounding box center [124, 11] width 22 height 8
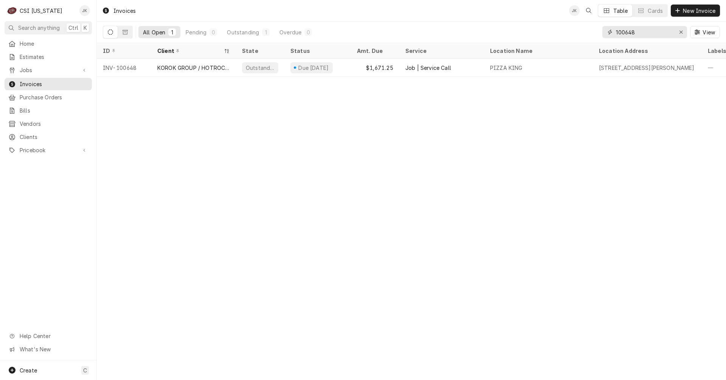
click at [633, 33] on input "100648" at bounding box center [644, 32] width 57 height 12
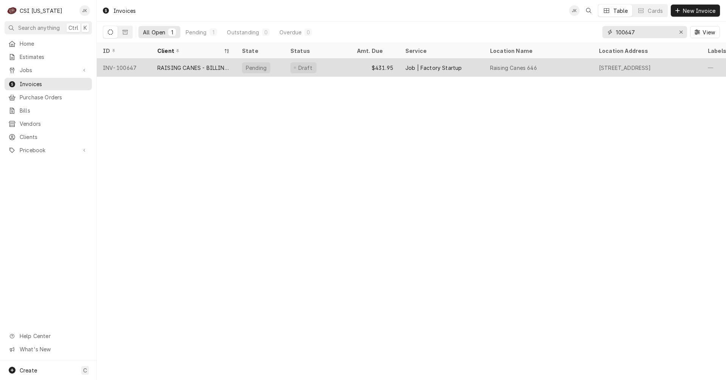
type input "100647"
click at [180, 67] on div "RAISING CANES - BILLING ACCOUNT" at bounding box center [193, 68] width 73 height 8
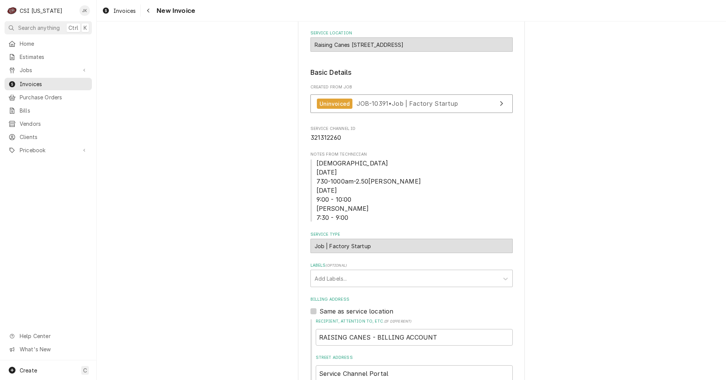
scroll to position [151, 0]
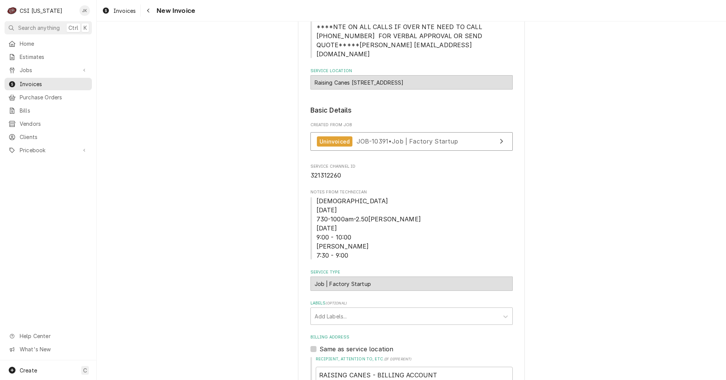
click at [377, 277] on div "Job | Factory Startup ¹ Service Type 🛠️" at bounding box center [411, 284] width 202 height 14
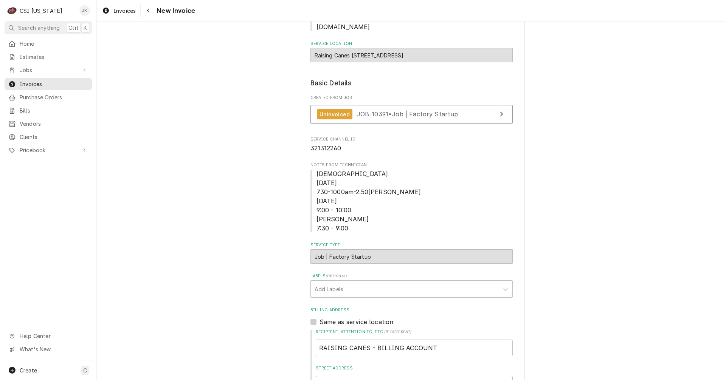
scroll to position [265, 0]
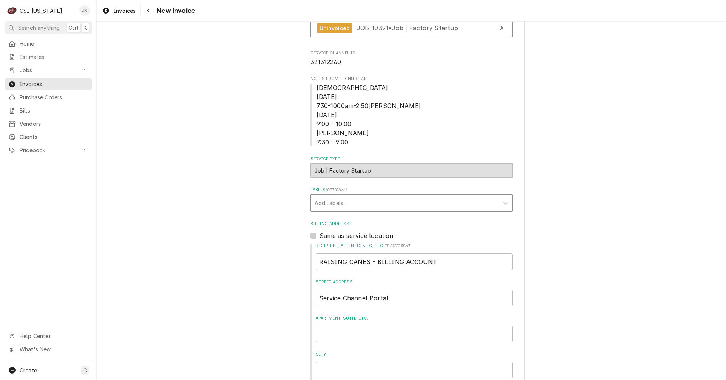
click at [368, 196] on div "Labels" at bounding box center [405, 203] width 180 height 14
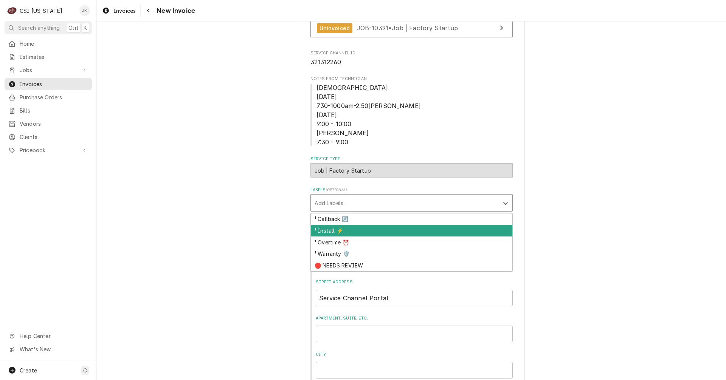
click at [359, 225] on div "¹ Install ⚡️" at bounding box center [412, 231] width 202 height 12
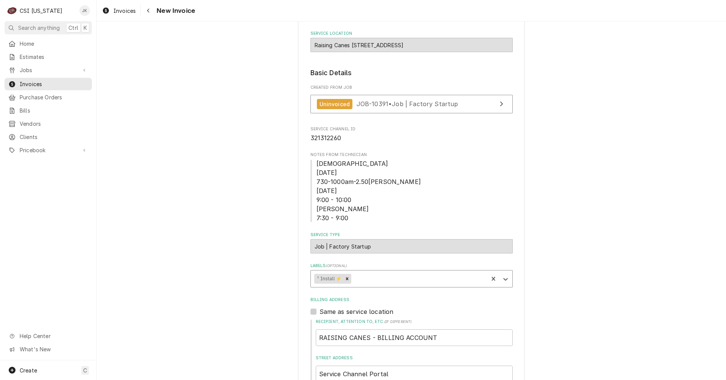
scroll to position [76, 0]
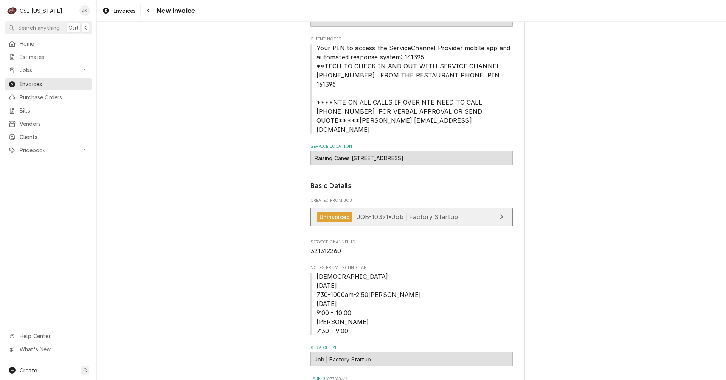
click at [398, 213] on span "JOB-10391 • Job | Factory Startup" at bounding box center [408, 217] width 102 height 8
type textarea "x"
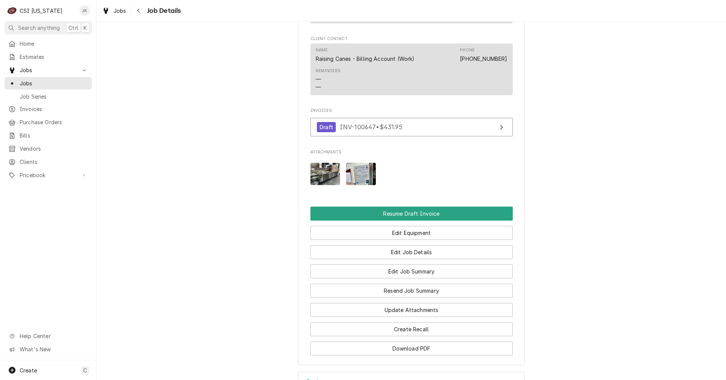
scroll to position [870, 0]
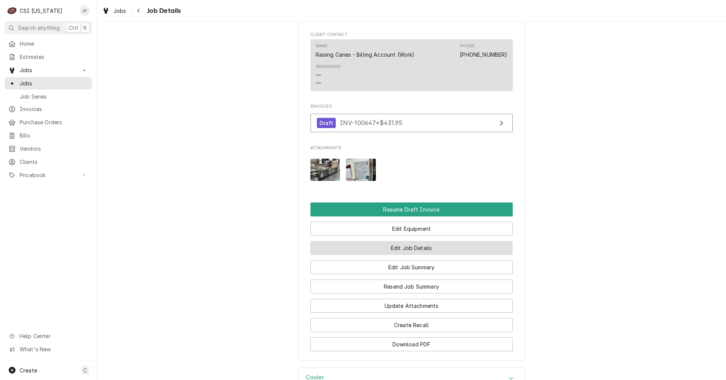
click at [403, 250] on button "Edit Job Details" at bounding box center [411, 248] width 202 height 14
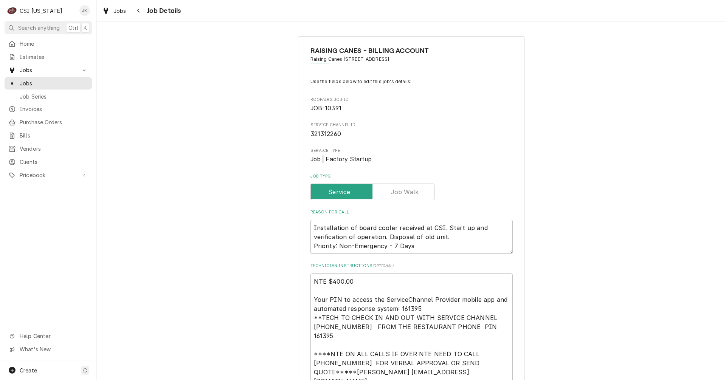
type textarea "x"
drag, startPoint x: 350, startPoint y: 159, endPoint x: 304, endPoint y: 155, distance: 45.9
drag, startPoint x: 435, startPoint y: 237, endPoint x: 296, endPoint y: 230, distance: 139.4
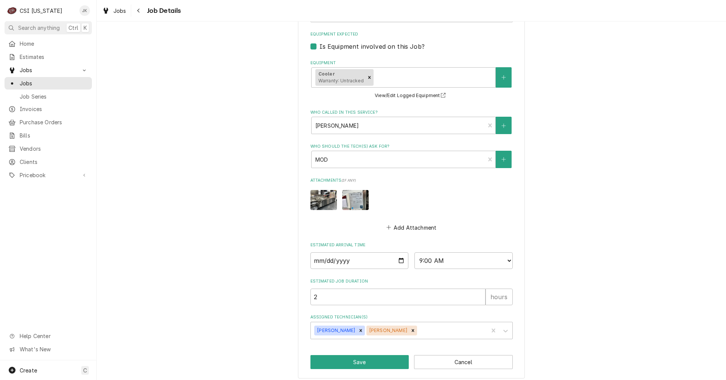
scroll to position [441, 0]
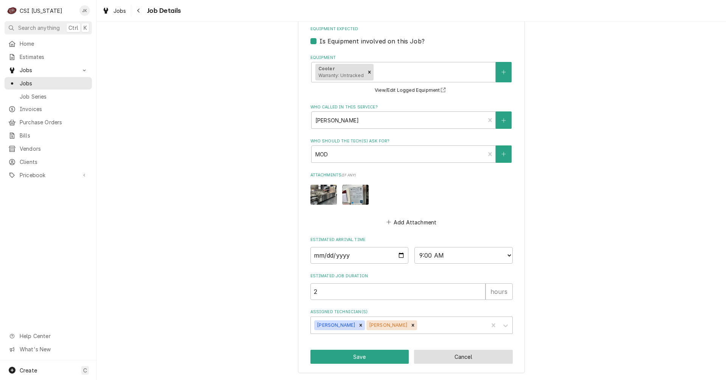
click at [461, 358] on button "Cancel" at bounding box center [463, 357] width 99 height 14
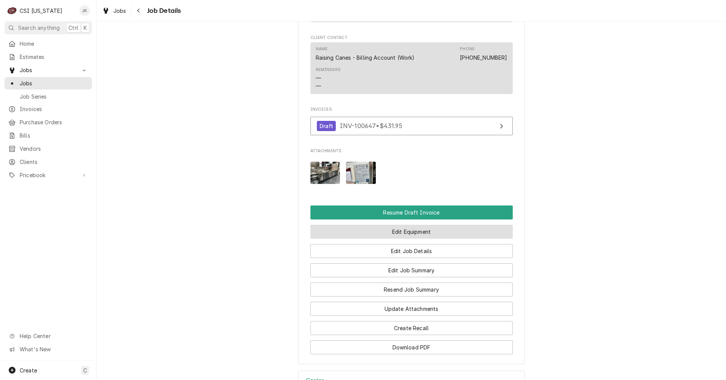
scroll to position [870, 0]
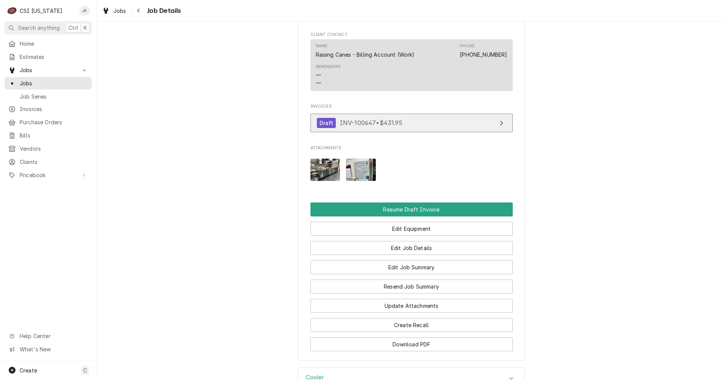
click at [353, 120] on span "INV-100647 • $431.95" at bounding box center [371, 123] width 62 height 8
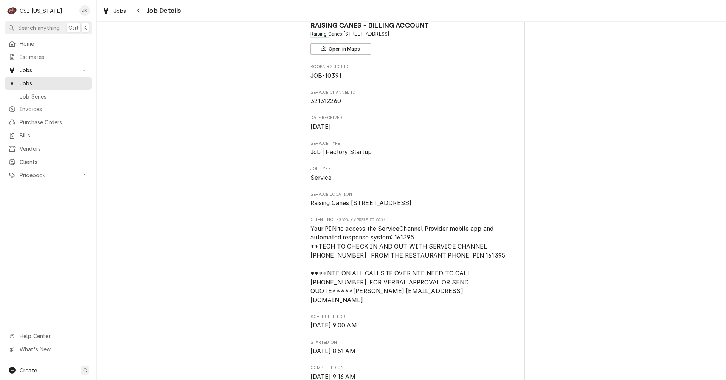
scroll to position [0, 0]
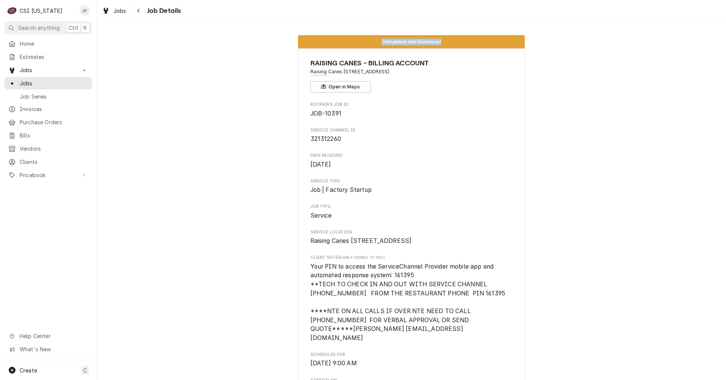
drag, startPoint x: 376, startPoint y: 42, endPoint x: 452, endPoint y: 39, distance: 76.1
click at [452, 39] on div "Completed and Uninvoiced" at bounding box center [411, 41] width 227 height 13
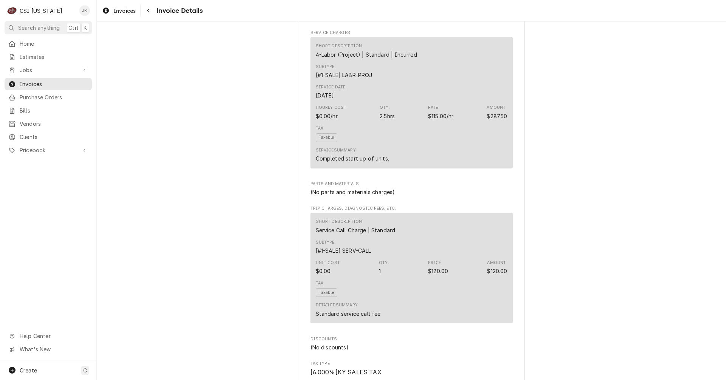
scroll to position [416, 0]
click at [420, 146] on div "Tax Taxable" at bounding box center [412, 135] width 192 height 22
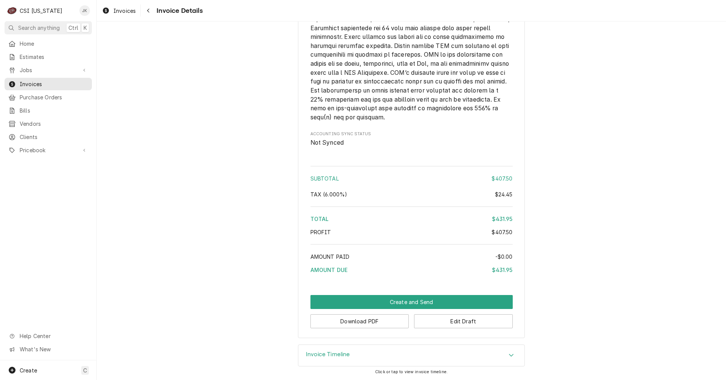
scroll to position [1087, 0]
click at [471, 323] on button "Edit Draft" at bounding box center [463, 322] width 99 height 14
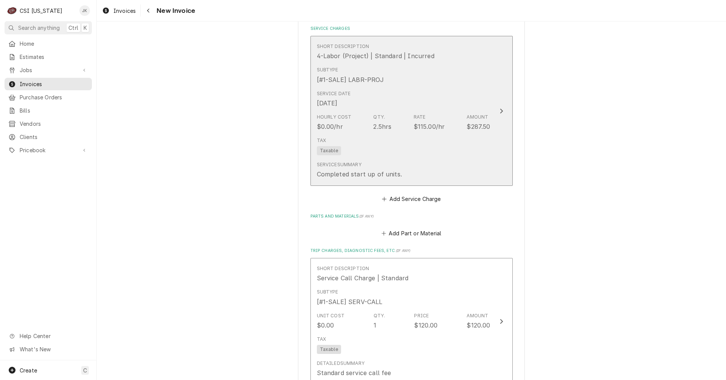
click at [413, 148] on div "Tax Taxable" at bounding box center [404, 146] width 174 height 24
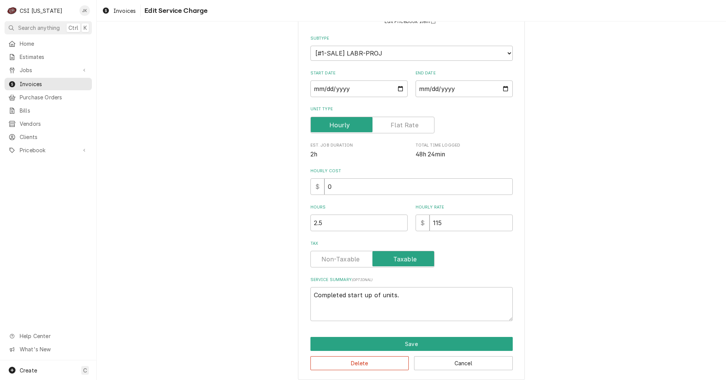
scroll to position [82, 0]
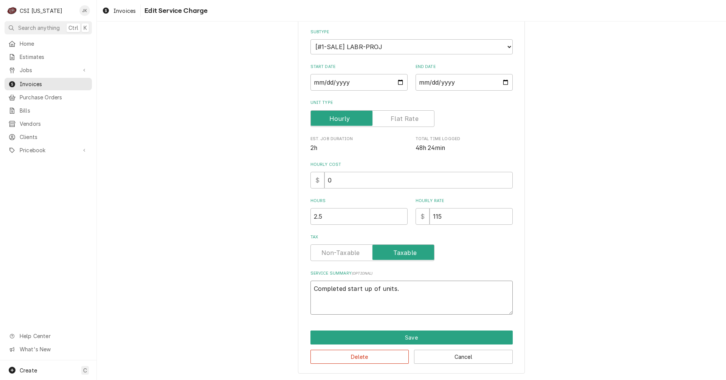
drag, startPoint x: 416, startPoint y: 288, endPoint x: 308, endPoint y: 286, distance: 108.2
click at [310, 286] on textarea "Completed start up of units." at bounding box center [411, 298] width 202 height 34
paste textarea "Installation of board cooler received at CSI. Start up and verification of oper…"
type textarea "x"
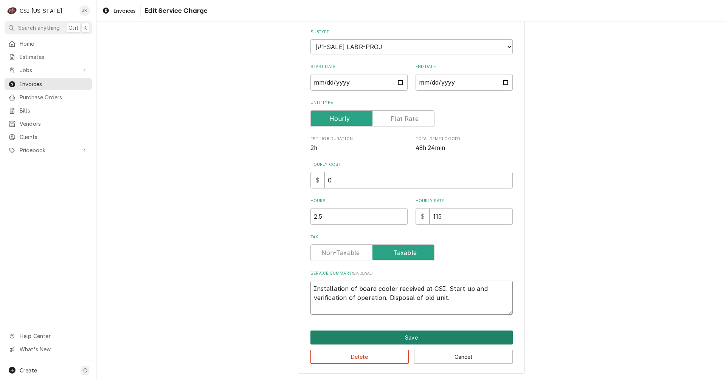
type textarea "Installation of board cooler received at CSI. Start up and verification of oper…"
click at [413, 340] on button "Save" at bounding box center [411, 338] width 202 height 14
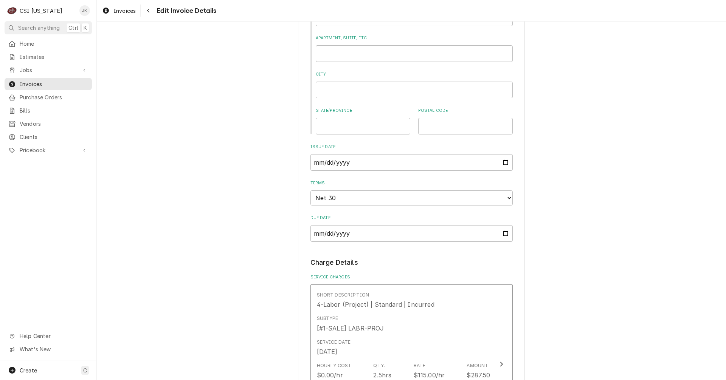
scroll to position [634, 0]
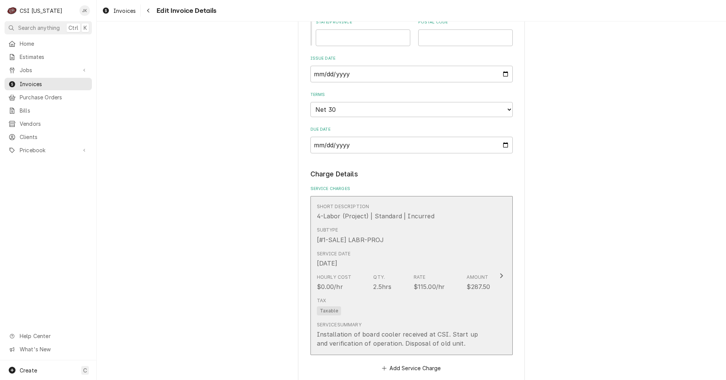
click at [409, 295] on div "Tax Taxable" at bounding box center [404, 307] width 174 height 24
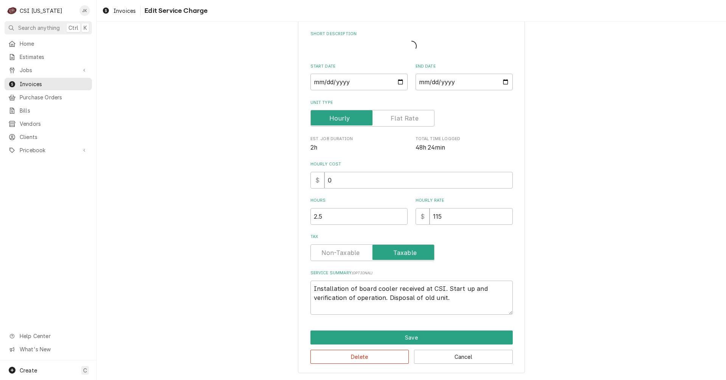
scroll to position [24, 0]
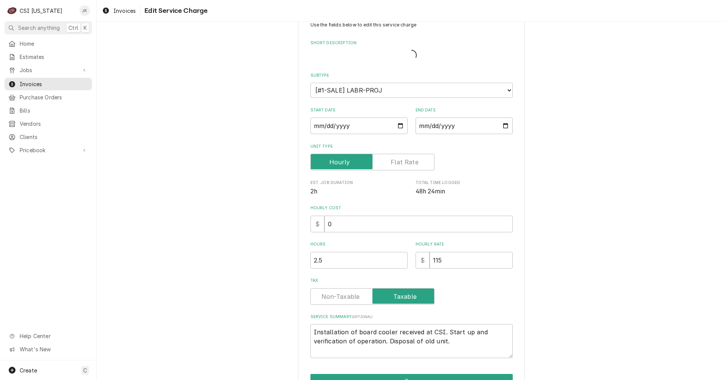
type textarea "x"
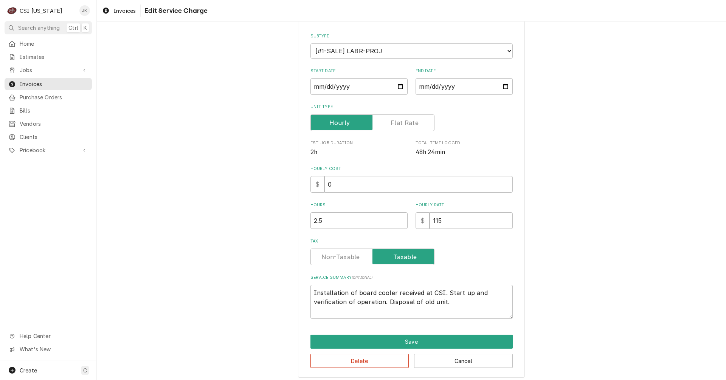
scroll to position [82, 0]
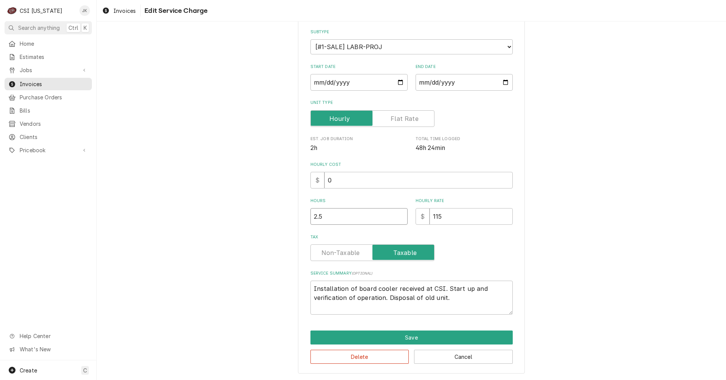
drag, startPoint x: 321, startPoint y: 216, endPoint x: 280, endPoint y: 213, distance: 40.6
click at [292, 216] on div "Use the fields below to edit this service charge Short Description 4-Labor (Pro…" at bounding box center [411, 163] width 629 height 433
type input "6"
type textarea "x"
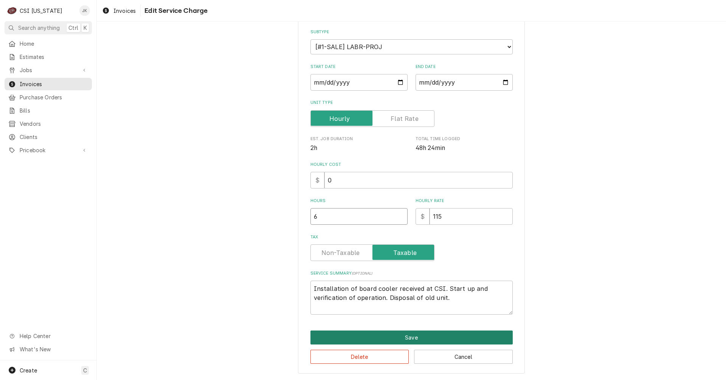
type input "6"
click at [418, 337] on button "Save" at bounding box center [411, 338] width 202 height 14
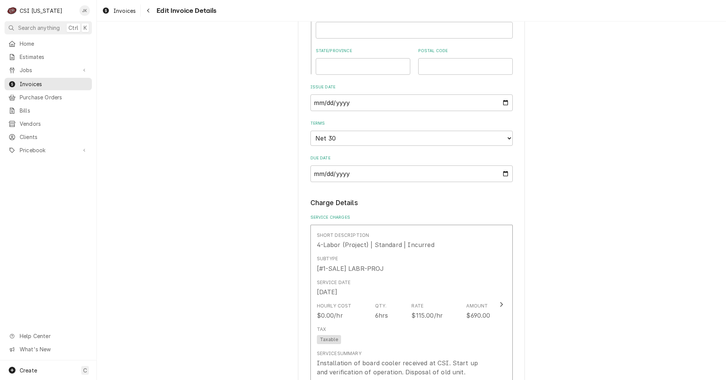
scroll to position [625, 0]
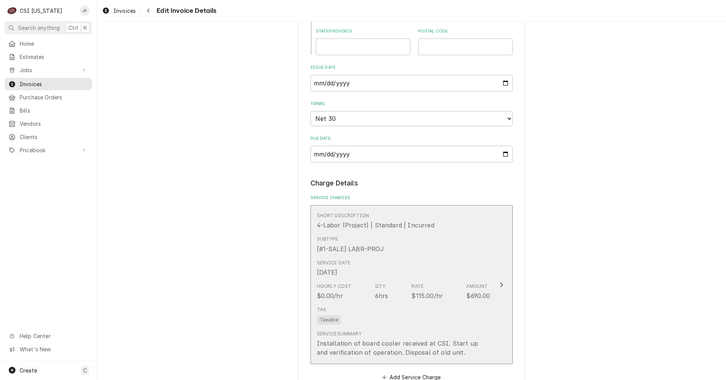
click at [386, 280] on div "Hourly Cost $0.00/hr Qty. 6hrs Rate $115.00/hr Amount $690.00" at bounding box center [404, 291] width 174 height 23
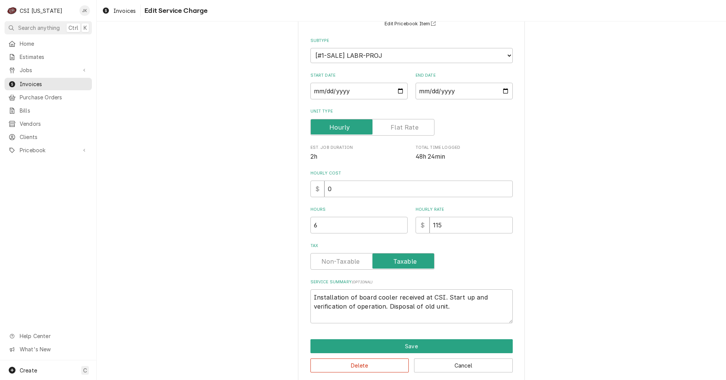
scroll to position [76, 0]
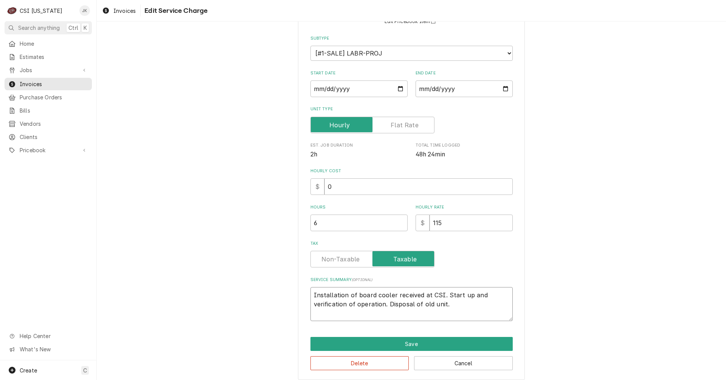
click at [441, 295] on textarea "Installation of board cooler received at CSI. Start up and verification of oper…" at bounding box center [411, 304] width 202 height 34
type textarea "x"
type textarea "Installation of board cooler received at CSI. UStart up and verification of ope…"
type textarea "x"
type textarea "Installation of board cooler received at CSI. UnStart up and verification of op…"
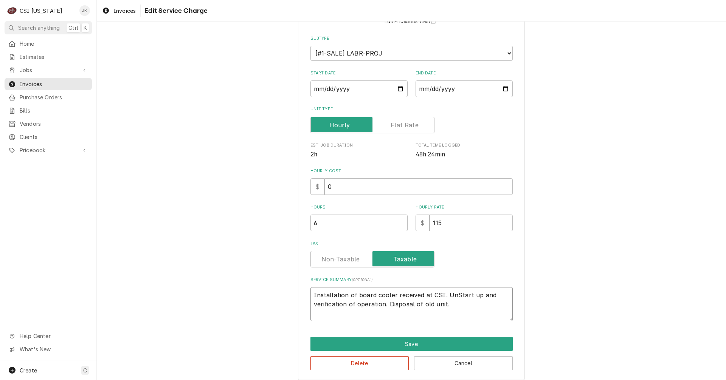
type textarea "x"
type textarea "Installation of board cooler received at CSI. UncStart up and verification of o…"
type textarea "x"
type textarea "Installation of board cooler received at CSI. UncrStart up and verification of …"
type textarea "x"
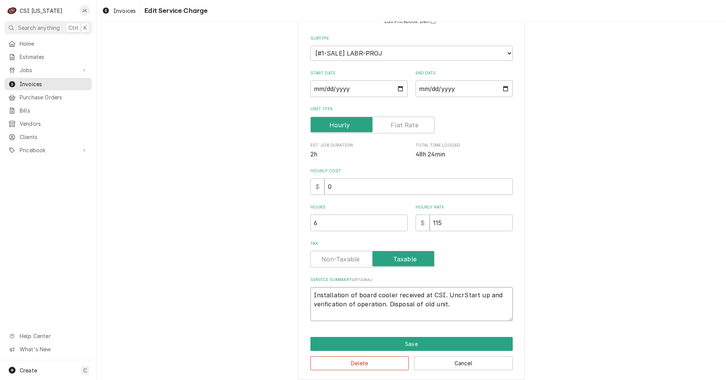
type textarea "Installation of board cooler received at CSI. UncraStart up and verification of…"
type textarea "x"
type textarea "Installation of board cooler received at CSI. UncratStart up and verification o…"
type textarea "x"
type textarea "Installation of board cooler received at CSI. UncrateStart up and verification …"
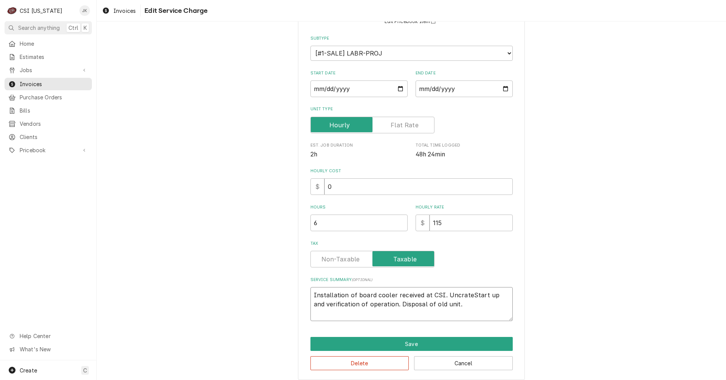
type textarea "x"
type textarea "Installation of board cooler received at CSI. UncratedStart up and verification…"
type textarea "x"
type textarea "Installation of board cooler received at CSI. Uncrated Start up and verificatio…"
type textarea "x"
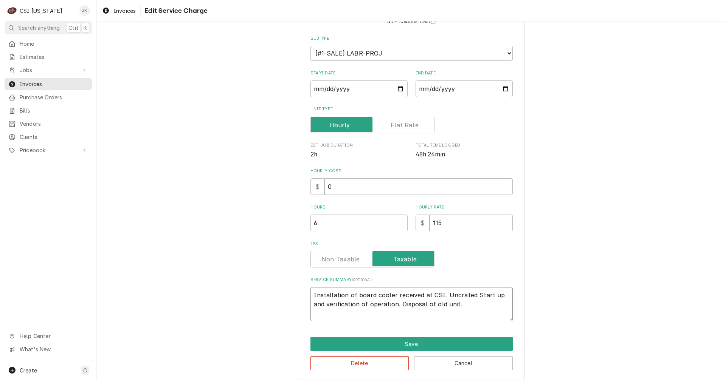
type textarea "Installation of board cooler received at CSI. Uncrated aStart up and verificati…"
type textarea "x"
type textarea "Installation of board cooler received at CSI. Uncrated atStart up and verificat…"
type textarea "x"
type textarea "Installation of board cooler received at CSI. Uncrated at Start up and verifica…"
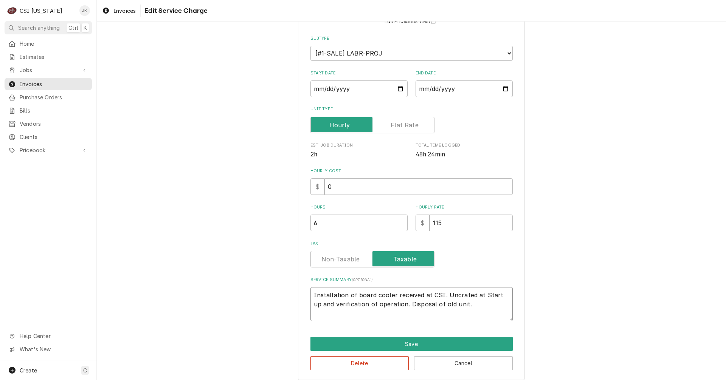
type textarea "x"
type textarea "Installation of board cooler received at CSI. Uncrated at sStart up and verific…"
type textarea "x"
type textarea "Installation of board cooler received at CSI. Uncrated at shStart up and verifi…"
type textarea "x"
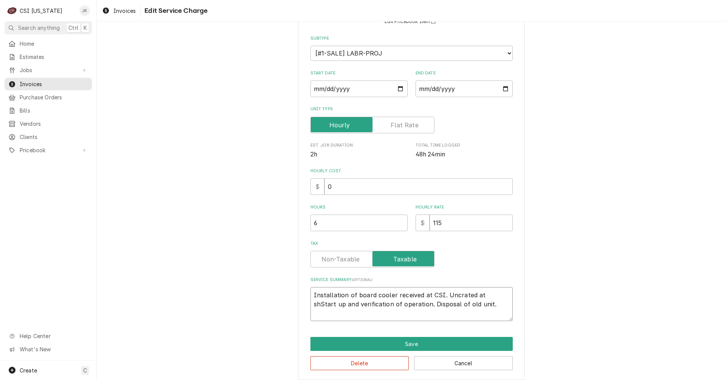
type textarea "Installation of board cooler received at CSI. Uncrated at shoStart up and verif…"
type textarea "x"
type textarea "Installation of board cooler received at CSI. Uncrated at shopStart up and veri…"
type textarea "x"
type textarea "Installation of board cooler received at CSI. Uncrated at shop,Start up and ver…"
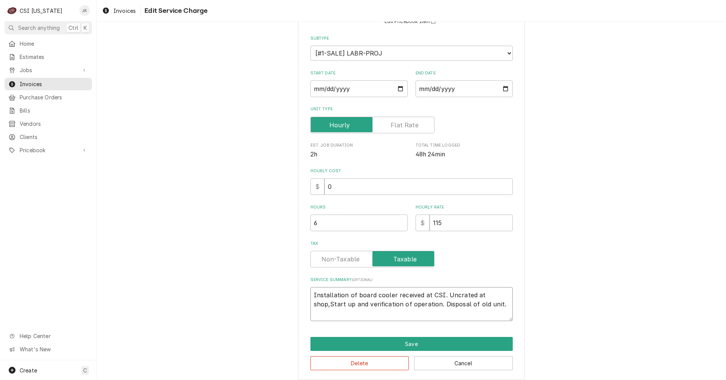
type textarea "x"
type textarea "Installation of board cooler received at CSI. Uncrated at shop, Start up and ve…"
type textarea "x"
type textarea "Installation of board cooler received at CSI. Uncrated at shop, iStart up and v…"
type textarea "x"
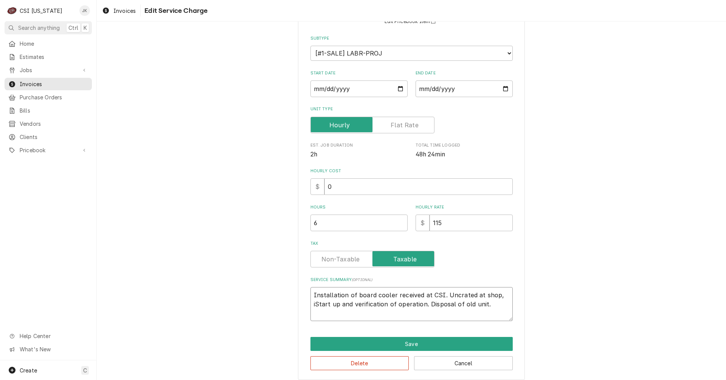
type textarea "Installation of board cooler received at CSI. Uncrated at shop, inStart up and …"
type textarea "x"
type textarea "Installation of board cooler received at CSI. Uncrated at shop, insStart up and…"
type textarea "x"
type textarea "Installation of board cooler received at CSI. Uncrated at shop, instStart up an…"
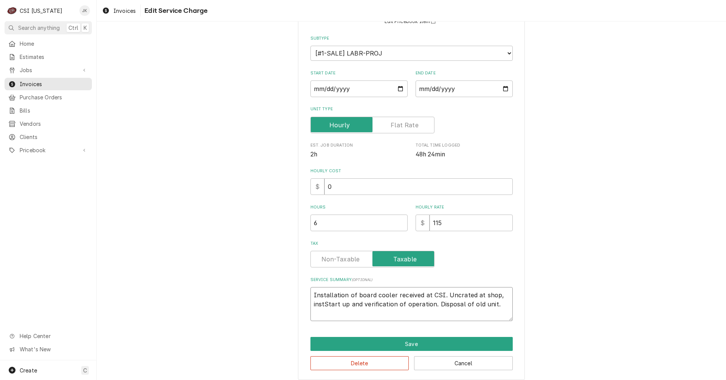
type textarea "x"
type textarea "Installation of board cooler received at CSI. Uncrated at shop, instaStart up a…"
type textarea "x"
type textarea "Installation of board cooler received at CSI. Uncrated at shop, instalStart up …"
type textarea "x"
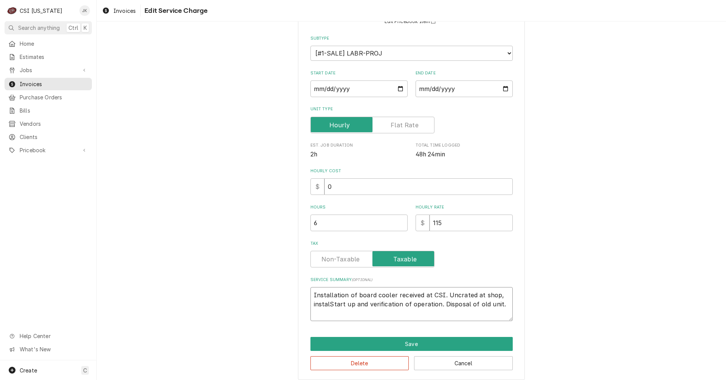
type textarea "Installation of board cooler received at CSI. Uncrated at shop, installStart up…"
type textarea "x"
type textarea "Installation of board cooler received at CSI. Uncrated at shop, installeStart u…"
type textarea "x"
type textarea "Installation of board cooler received at CSI. Uncrated at shop, installedStart …"
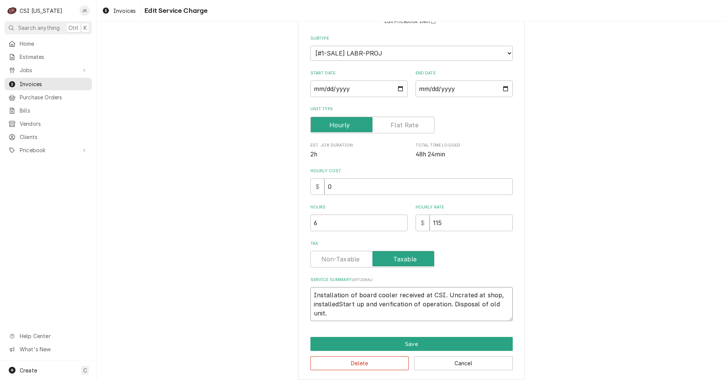
type textarea "x"
type textarea "Installation of board cooler received at CSI. Uncrated at shop, installed Start…"
type textarea "x"
type textarea "Installation of board cooler received at CSI. Uncrated at shop, installed cStar…"
type textarea "x"
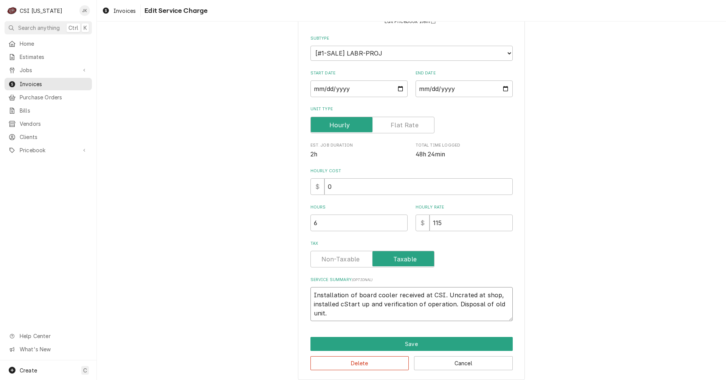
type textarea "Installation of board cooler received at CSI. Uncrated at shop, installed caSta…"
type textarea "x"
type textarea "Installation of board cooler received at CSI. Uncrated at shop, installed casSt…"
type textarea "x"
type textarea "Installation of board cooler received at CSI. Uncrated at shop, installed castS…"
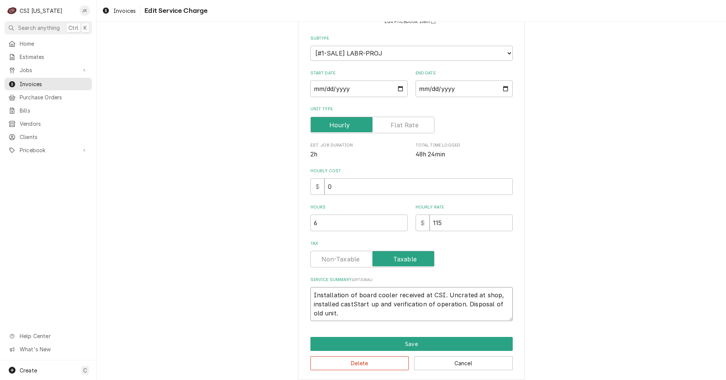
type textarea "x"
type textarea "Installation of board cooler received at CSI. Uncrated at shop, installed caste…"
type textarea "x"
type textarea "Installation of board cooler received at CSI. Uncrated at shop, installed caste…"
type textarea "x"
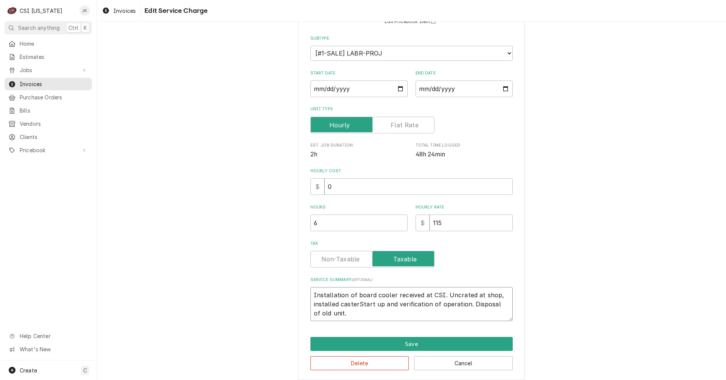
type textarea "Installation of board cooler received at CSI. Uncrated at shop, installed caste…"
type textarea "x"
type textarea "Installation of board cooler received at CSI. Uncrated at shop, installed caste…"
type textarea "x"
type textarea "Installation of board cooler received at CSI. Uncrated at shop, installed caste…"
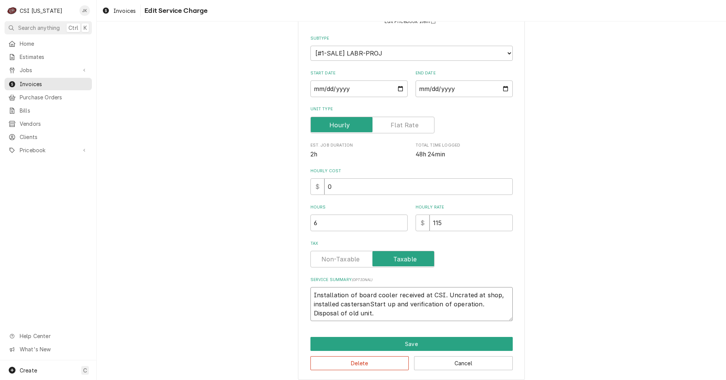
type textarea "x"
type textarea "Installation of board cooler received at CSI. Uncrated at shop, installed caste…"
type textarea "x"
type textarea "Installation of board cooler received at CSI. Uncrated at shop, installed caste…"
type textarea "x"
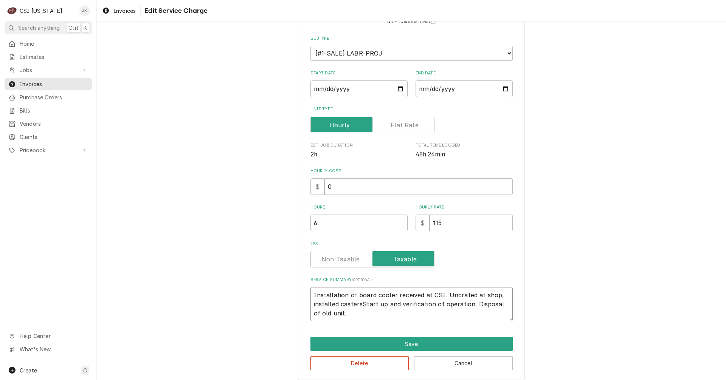
type textarea "Installation of board cooler received at CSI. Uncrated at shop, installed caste…"
type textarea "x"
type textarea "Installation of board cooler received at CSI. Uncrated at shop, installed caste…"
type textarea "x"
type textarea "Installation of board cooler received at CSI. Uncrated at shop, installed caste…"
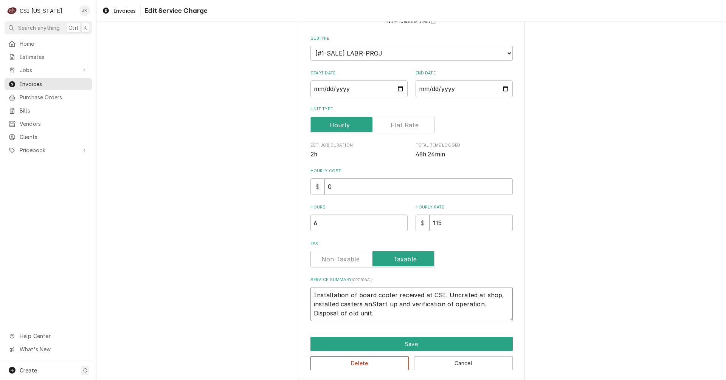
type textarea "x"
type textarea "Installation of board cooler received at CSI. Uncrated at shop, installed caste…"
type textarea "x"
type textarea "Installation of board cooler received at CSI. Uncrated at shop, installed caste…"
type textarea "x"
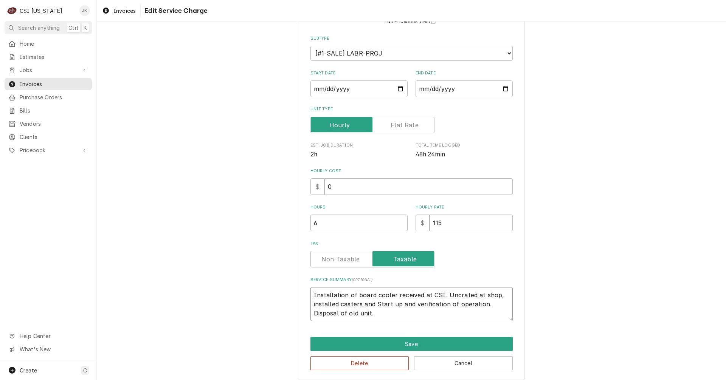
type textarea "Installation of board cooler received at CSI. Uncrated at shop, installed caste…"
type textarea "x"
type textarea "Installation of board cooler received at CSI. Uncrated at shop, installed caste…"
type textarea "x"
type textarea "Installation of board cooler received at CSI. Uncrated at shop, installed caste…"
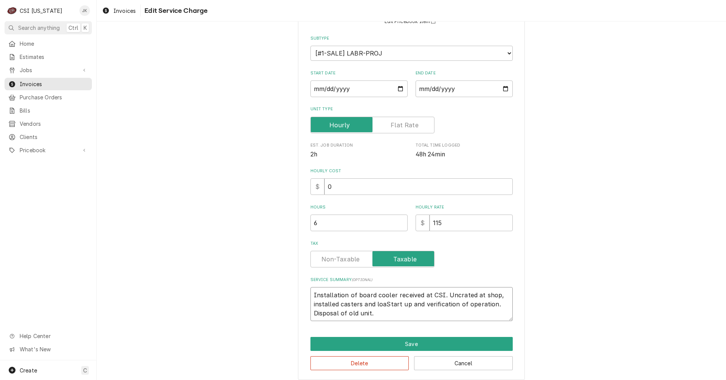
type textarea "x"
type textarea "Installation of board cooler received at CSI. Uncrated at shop, installed caste…"
type textarea "x"
type textarea "Installation of board cooler received at CSI. Uncrated at shop, installed caste…"
type textarea "x"
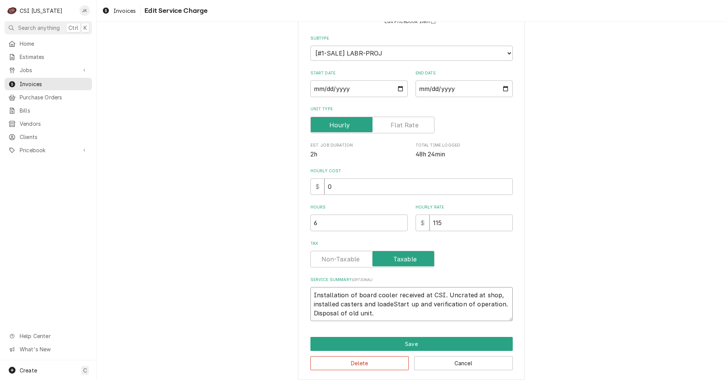
type textarea "Installation of board cooler received at CSI. Uncrated at shop, installed caste…"
type textarea "x"
type textarea "Installation of board cooler received at CSI. Uncrated at shop, installed caste…"
type textarea "x"
type textarea "Installation of board cooler received at CSI. Uncrated at shop, installed caste…"
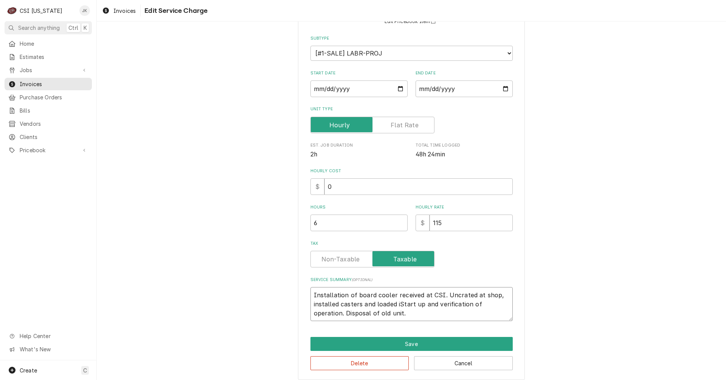
type textarea "x"
type textarea "Installation of board cooler received at CSI. Uncrated at shop, installed caste…"
type textarea "x"
type textarea "Installation of board cooler received at CSI. Uncrated at shop, installed caste…"
type textarea "x"
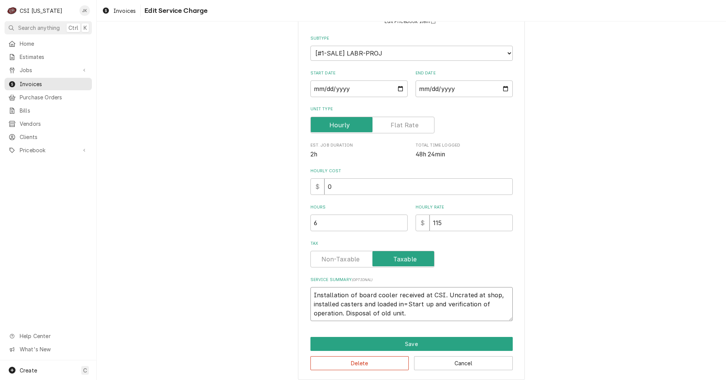
type textarea "Installation of board cooler received at CSI. Uncrated at shop, installed caste…"
type textarea "x"
type textarea "Installation of board cooler received at CSI. Uncrated at shop, installed caste…"
type textarea "x"
type textarea "Installation of board cooler received at CSI. Uncrated at shop, installed caste…"
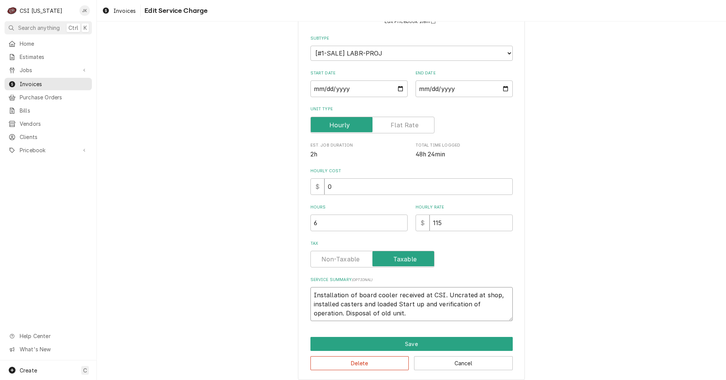
type textarea "x"
type textarea "Installation of board cooler received at CSI. Uncrated at shop, installed caste…"
type textarea "x"
type textarea "Installation of board cooler received at CSI. Uncrated at shop, installed caste…"
type textarea "x"
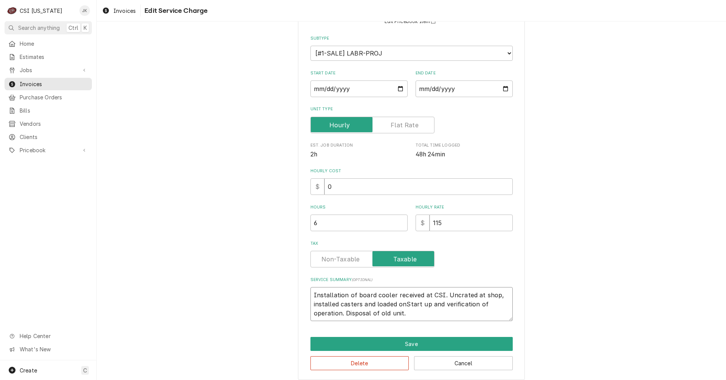
type textarea "Installation of board cooler received at CSI. Uncrated at shop, installed caste…"
type textarea "x"
type textarea "Installation of board cooler received at CSI. Uncrated at shop, installed caste…"
type textarea "x"
type textarea "Installation of board cooler received at CSI. Uncrated at shop, installed caste…"
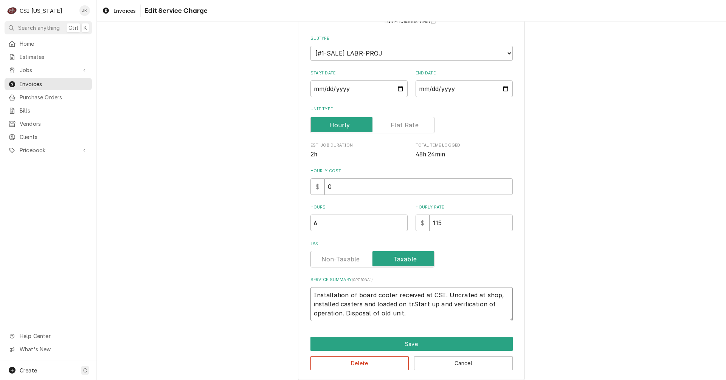
type textarea "x"
type textarea "Installation of board cooler received at CSI. Uncrated at shop, installed caste…"
type textarea "x"
type textarea "Installation of board cooler received at CSI. Uncrated at shop, installed caste…"
type textarea "x"
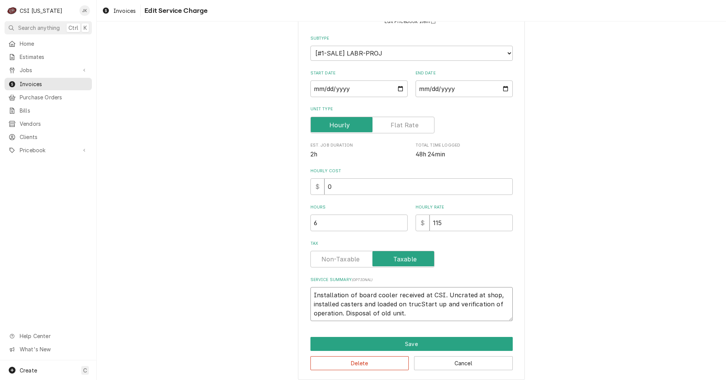
type textarea "Installation of board cooler received at CSI. Uncrated at shop, installed caste…"
type textarea "x"
type textarea "Installation of board cooler received at CSI. Uncrated at shop, installed caste…"
type textarea "x"
type textarea "Installation of board cooler received at CSI. Uncrated at shop, installed caste…"
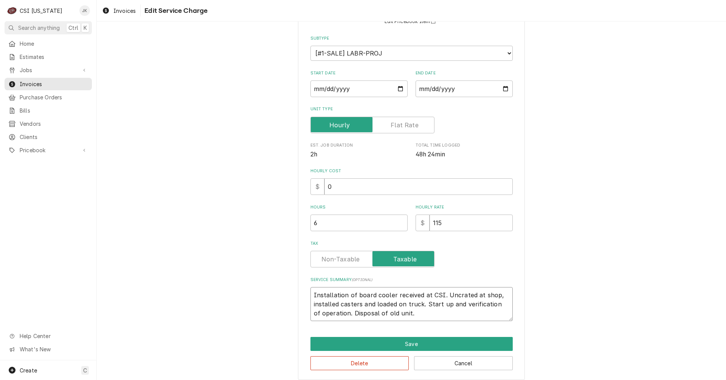
type textarea "x"
type textarea "Installation of board cooler received at CSI. Uncrated at shop, installed caste…"
type textarea "x"
type textarea "Installation of board cooler received at CSI. Uncrated at shop, installed caste…"
type textarea "x"
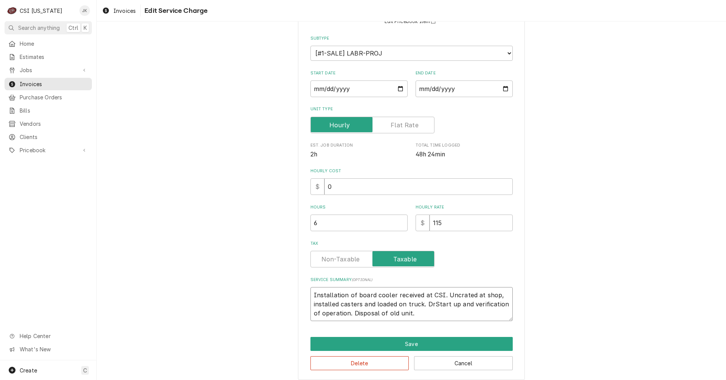
type textarea "Installation of board cooler received at CSI. Uncrated at shop, installed caste…"
type textarea "x"
type textarea "Installation of board cooler received at CSI. Uncrated at shop, installed caste…"
type textarea "x"
type textarea "Installation of board cooler received at CSI. Uncrated at shop, installed caste…"
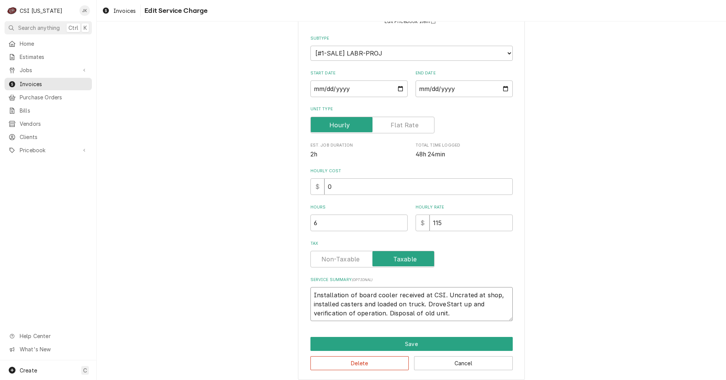
type textarea "x"
type textarea "Installation of board cooler received at CSI. Uncrated at shop, installed caste…"
type textarea "x"
type textarea "Installation of board cooler received at CSI. Uncrated at shop, installed caste…"
type textarea "x"
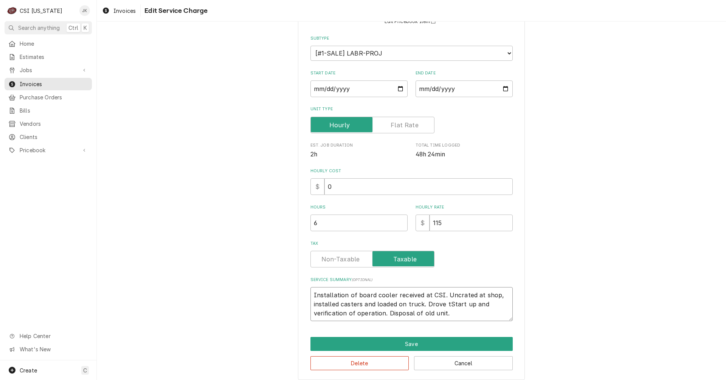
type textarea "Installation of board cooler received at CSI. Uncrated at shop, installed caste…"
type textarea "x"
type textarea "Installation of board cooler received at CSI. Uncrated at shop, installed caste…"
type textarea "x"
type textarea "Installation of board cooler received at CSI. Uncrated at shop, installed caste…"
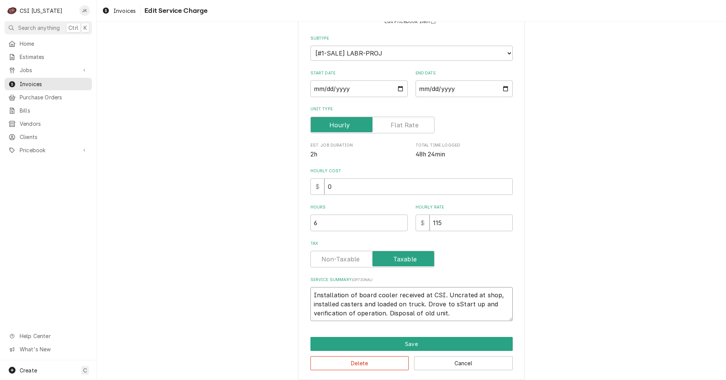
type textarea "x"
type textarea "Installation of board cooler received at CSI. Uncrated at shop, installed caste…"
type textarea "x"
type textarea "Installation of board cooler received at CSI. Uncrated at shop, installed caste…"
type textarea "x"
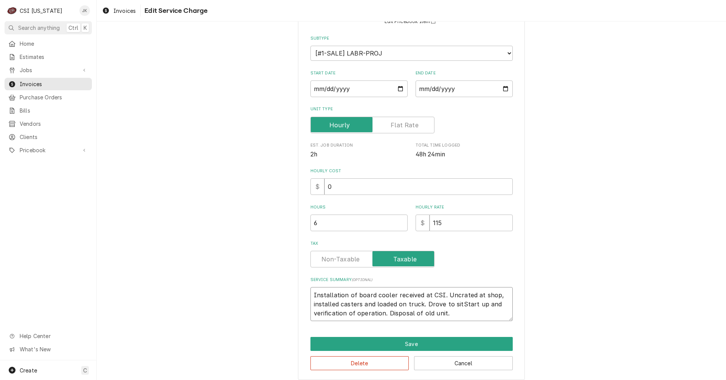
type textarea "Installation of board cooler received at CSI. Uncrated at shop, installed caste…"
type textarea "x"
type textarea "Installation of board cooler received at CSI. Uncrated at shop, installed caste…"
type textarea "x"
type textarea "Installation of board cooler received at CSI. Uncrated at shop, installed caste…"
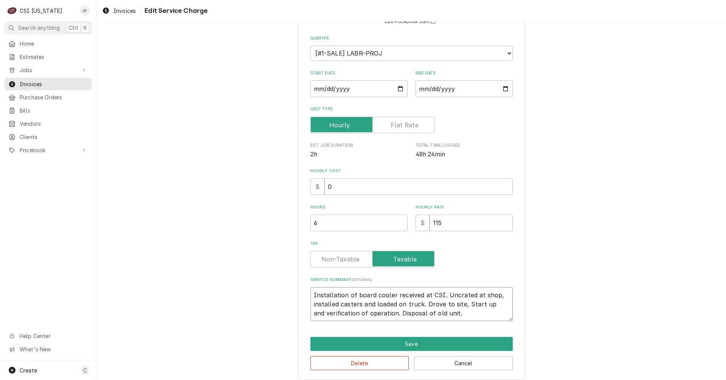
type textarea "x"
type textarea "Installation of board cooler received at CSI. Uncrated at shop, installed caste…"
type textarea "x"
type textarea "Installation of board cooler received at CSI. Uncrated at shop, installed caste…"
type textarea "x"
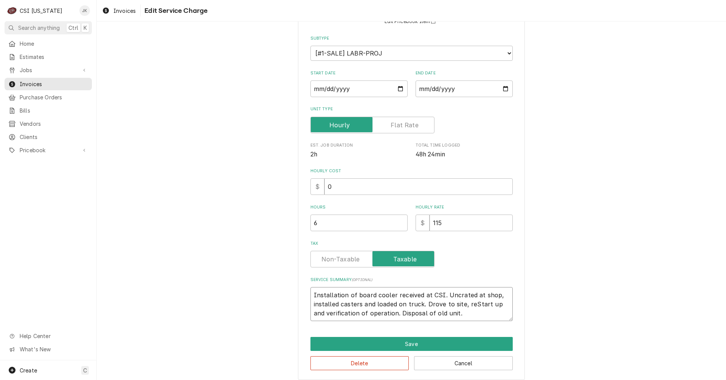
type textarea "Installation of board cooler received at CSI. Uncrated at shop, installed caste…"
type textarea "x"
type textarea "Installation of board cooler received at CSI. Uncrated at shop, installed caste…"
type textarea "x"
type textarea "Installation of board cooler received at CSI. Uncrated at shop, installed caste…"
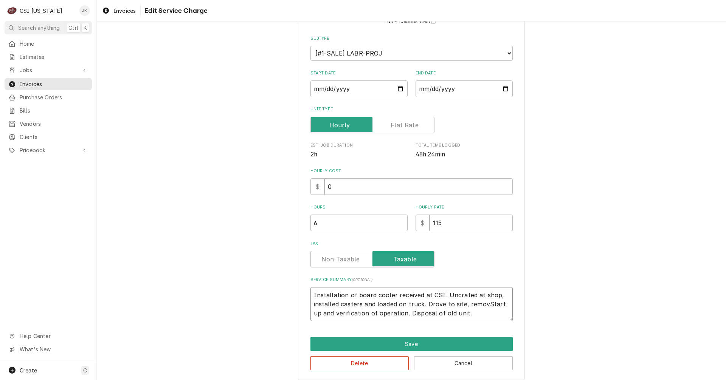
type textarea "x"
type textarea "Installation of board cooler received at CSI. Uncrated at shop, installed caste…"
type textarea "x"
type textarea "Installation of board cooler received at CSI. Uncrated at shop, installed caste…"
type textarea "x"
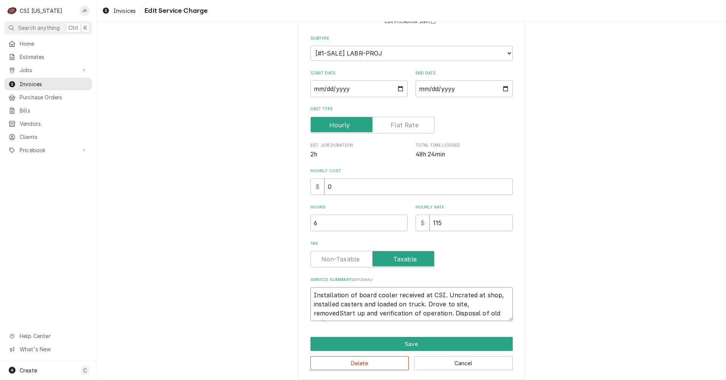
type textarea "Installation of board cooler received at CSI. Uncrated at shop, installed caste…"
type textarea "x"
type textarea "Installation of board cooler received at CSI. Uncrated at shop, installed caste…"
type textarea "x"
type textarea "Installation of board cooler received at CSI. Uncrated at shop, installed caste…"
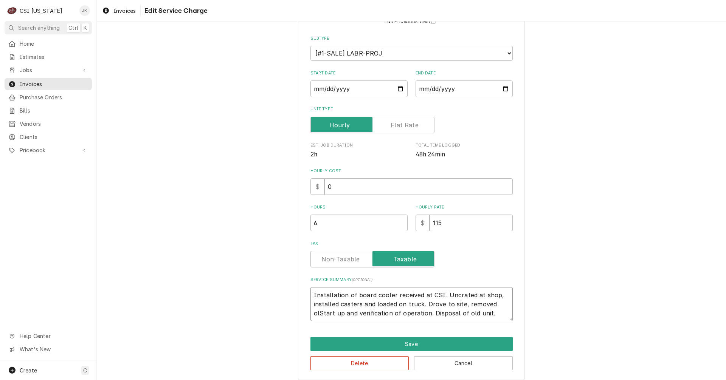
type textarea "x"
type textarea "Installation of board cooler received at CSI. Uncrated at shop, installed caste…"
type textarea "x"
type textarea "Installation of board cooler received at CSI. Uncrated at shop, installed caste…"
type textarea "x"
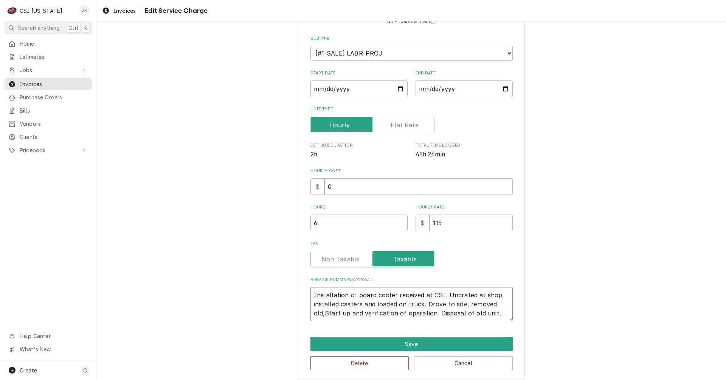
type textarea "Installation of board cooler received at CSI. Uncrated at shop, installed caste…"
type textarea "x"
type textarea "Installation of board cooler received at CSI. Uncrated at shop, installed caste…"
type textarea "x"
type textarea "Installation of board cooler received at CSI. Uncrated at shop, installed caste…"
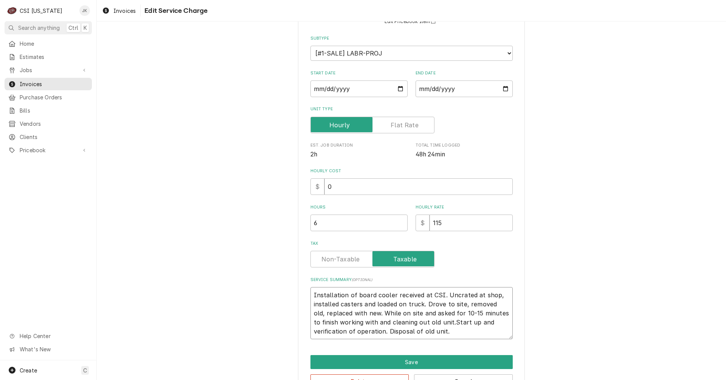
drag, startPoint x: 371, startPoint y: 313, endPoint x: 439, endPoint y: 321, distance: 67.9
click at [439, 322] on textarea "Installation of board cooler received at CSI. Uncrated at shop, installed caste…" at bounding box center [411, 313] width 202 height 52
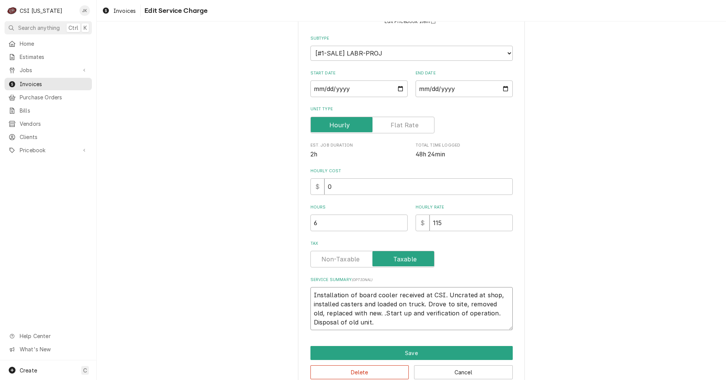
click at [463, 305] on textarea "Installation of board cooler received at CSI. Uncrated at shop, installed caste…" at bounding box center [411, 308] width 202 height 43
paste textarea "While on site and asked for 10-15 minutes to finish working with and cleaning o…"
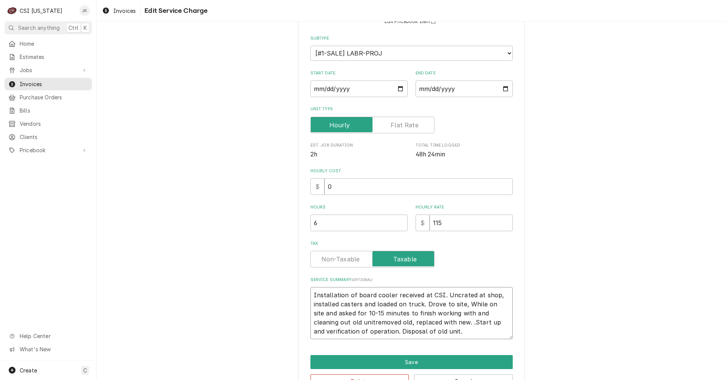
drag, startPoint x: 463, startPoint y: 304, endPoint x: 480, endPoint y: 304, distance: 17.4
click at [480, 304] on textarea "Installation of board cooler received at CSI. Uncrated at shop, installed caste…" at bounding box center [411, 313] width 202 height 52
drag, startPoint x: 370, startPoint y: 323, endPoint x: 395, endPoint y: 295, distance: 37.5
click at [370, 323] on textarea "Installation of board cooler received at CSI. Uncrated at shop, installed caste…" at bounding box center [411, 313] width 202 height 52
click at [469, 324] on textarea "Installation of board cooler received at CSI. Uncrated at shop, installed caste…" at bounding box center [411, 313] width 202 height 52
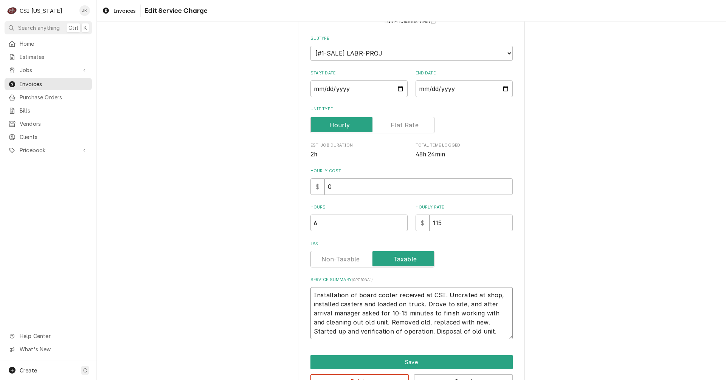
click at [399, 331] on textarea "Installation of board cooler received at CSI. Uncrated at shop, installed caste…" at bounding box center [411, 313] width 202 height 52
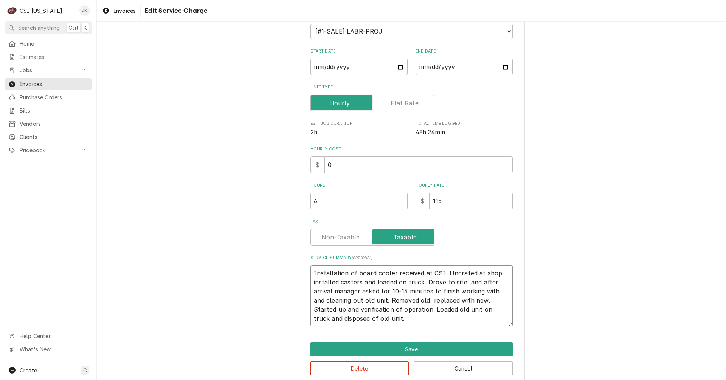
scroll to position [109, 0]
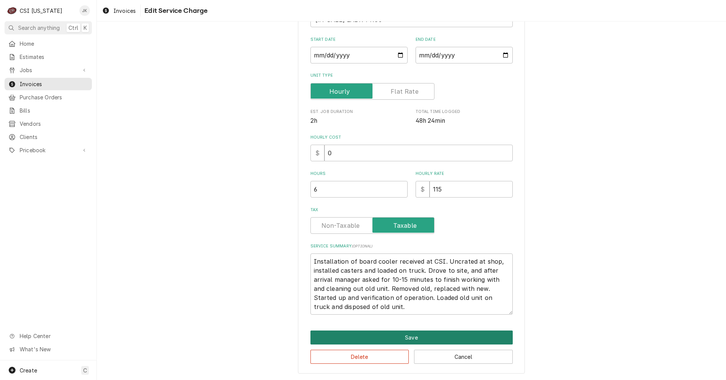
click at [443, 338] on button "Save" at bounding box center [411, 338] width 202 height 14
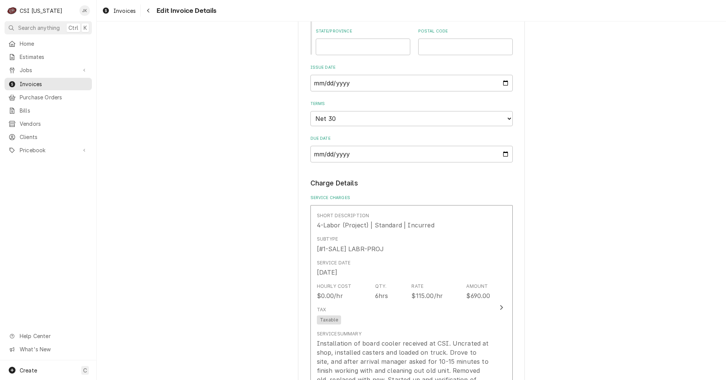
scroll to position [616, 0]
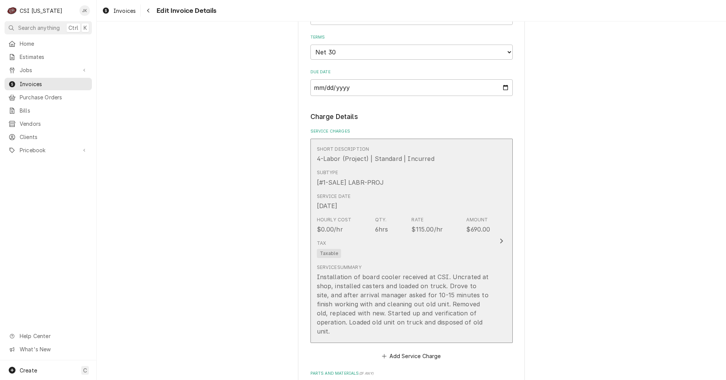
click at [434, 237] on div "Tax Taxable" at bounding box center [404, 249] width 174 height 24
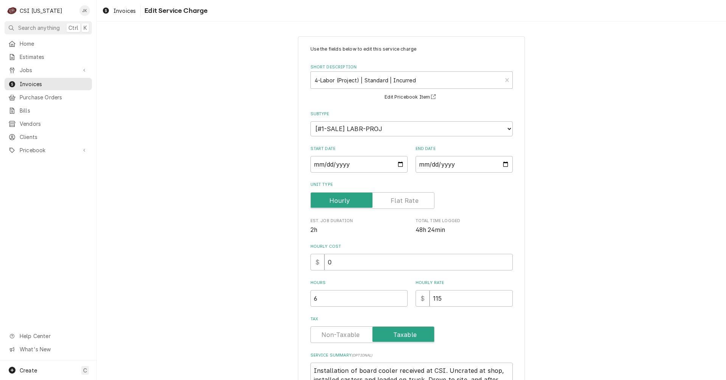
click at [405, 201] on label "Unit Type" at bounding box center [372, 200] width 124 height 17
click at [405, 201] on input "Unit Type" at bounding box center [372, 200] width 117 height 17
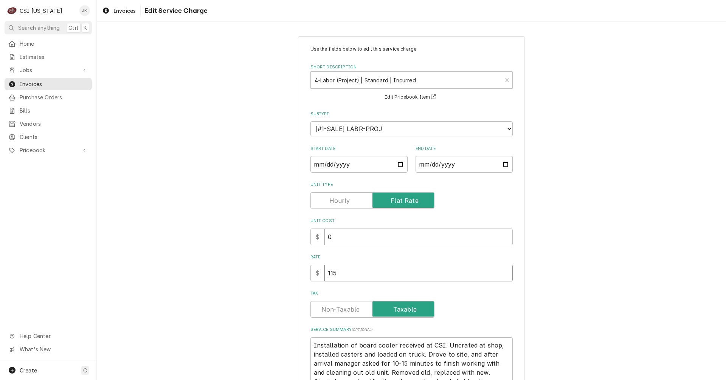
drag, startPoint x: 334, startPoint y: 272, endPoint x: 272, endPoint y: 269, distance: 62.5
click at [272, 270] on div "Use the fields below to edit this service charge Short Description 4-Labor (Pro…" at bounding box center [411, 246] width 629 height 435
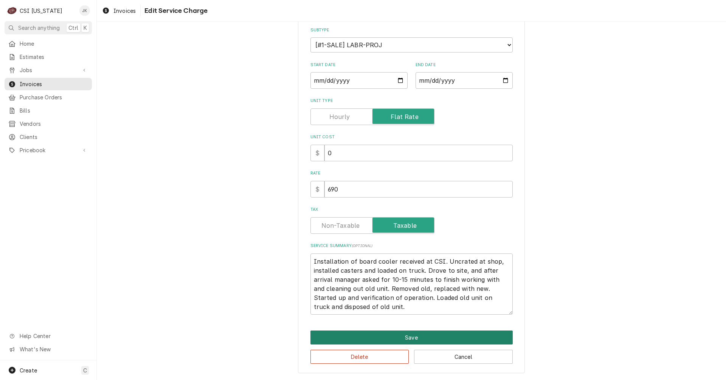
click at [428, 331] on button "Save" at bounding box center [411, 338] width 202 height 14
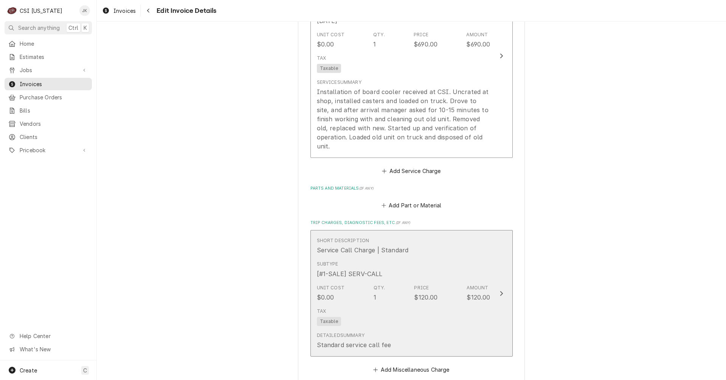
scroll to position [909, 0]
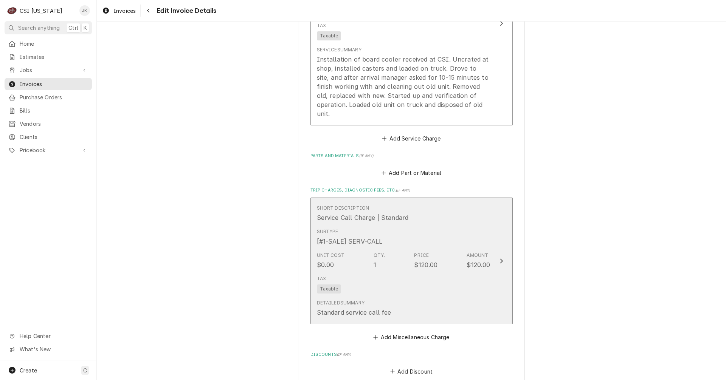
click at [417, 297] on div "Detailed Summary Standard service call fee" at bounding box center [404, 308] width 174 height 23
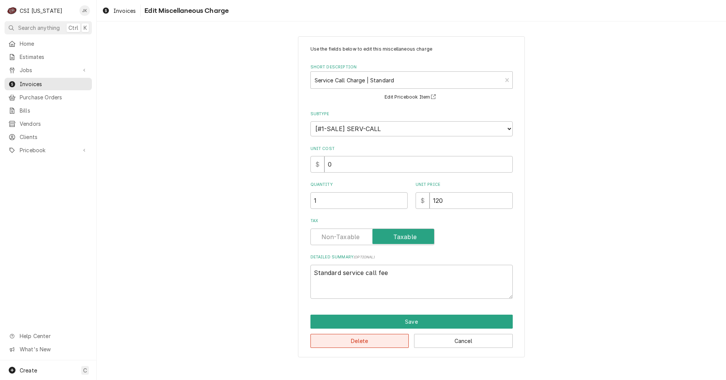
click at [348, 345] on button "Delete" at bounding box center [359, 341] width 99 height 14
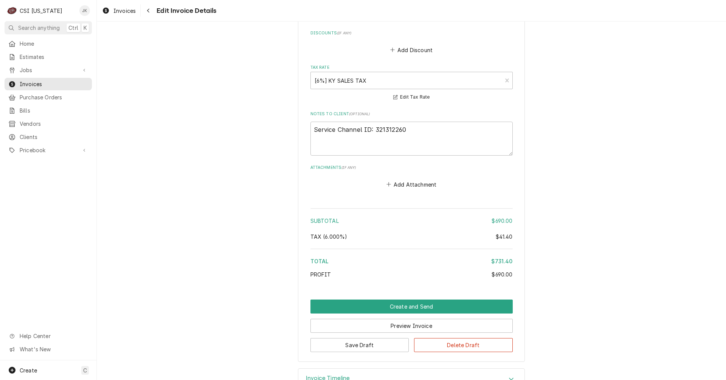
scroll to position [1106, 0]
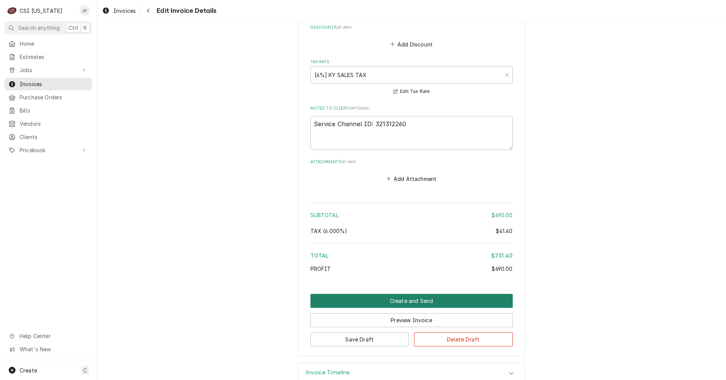
click at [409, 294] on button "Create and Send" at bounding box center [411, 301] width 202 height 14
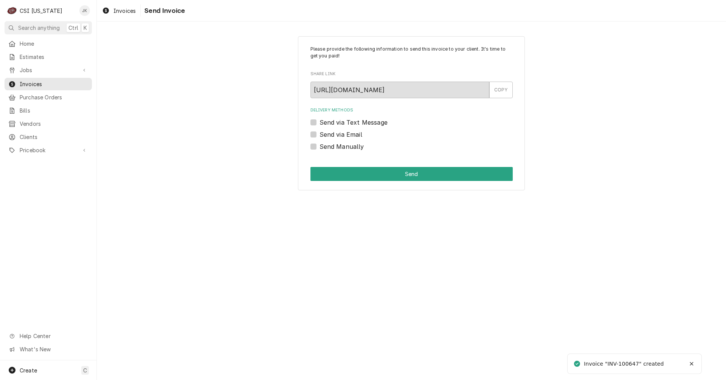
click at [343, 131] on label "Send via Email" at bounding box center [341, 134] width 43 height 9
click at [343, 131] on input "Send via Email" at bounding box center [421, 138] width 202 height 17
checkbox input "true"
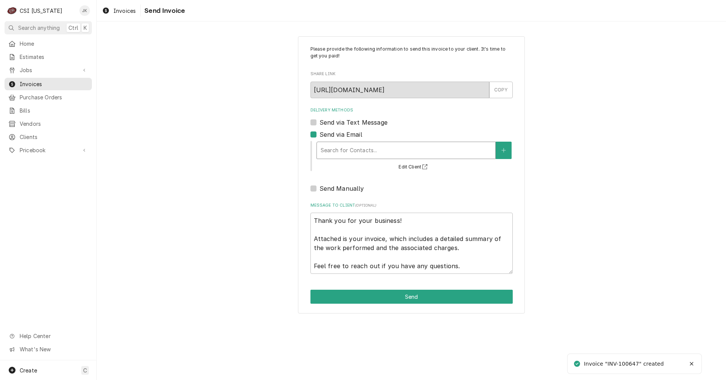
click at [345, 150] on div "Delivery Methods" at bounding box center [406, 151] width 171 height 14
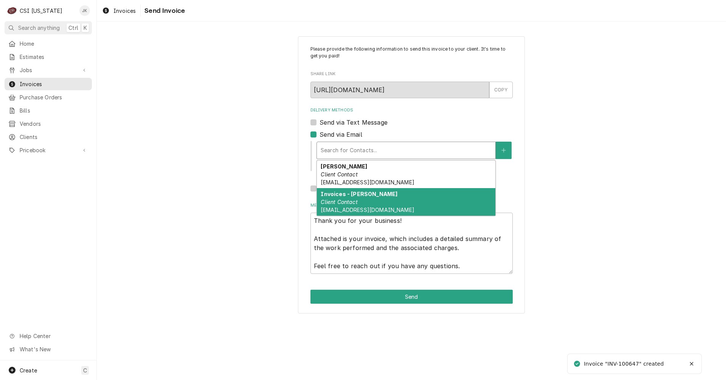
click at [347, 207] on span "kelsey.hetlage@csi1.com" at bounding box center [367, 210] width 93 height 6
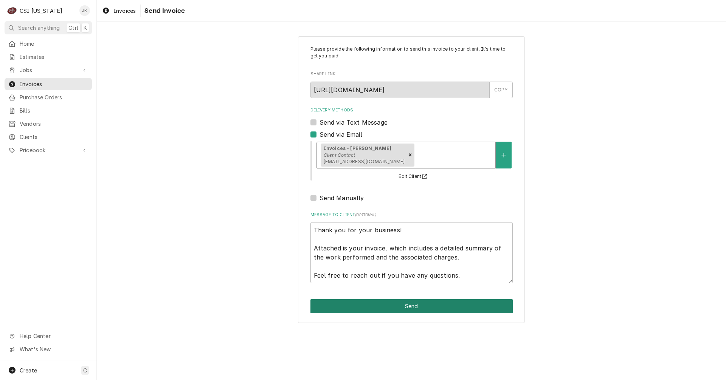
click at [409, 305] on button "Send" at bounding box center [411, 307] width 202 height 14
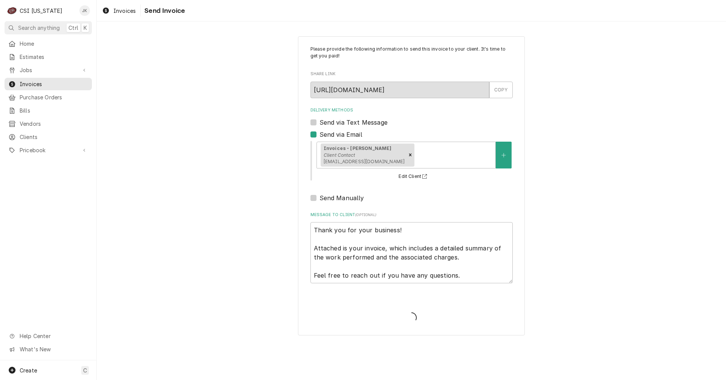
type textarea "x"
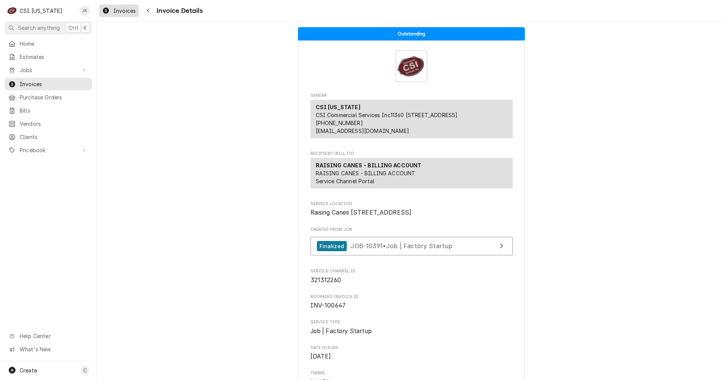
click at [125, 11] on span "Invoices" at bounding box center [124, 11] width 22 height 8
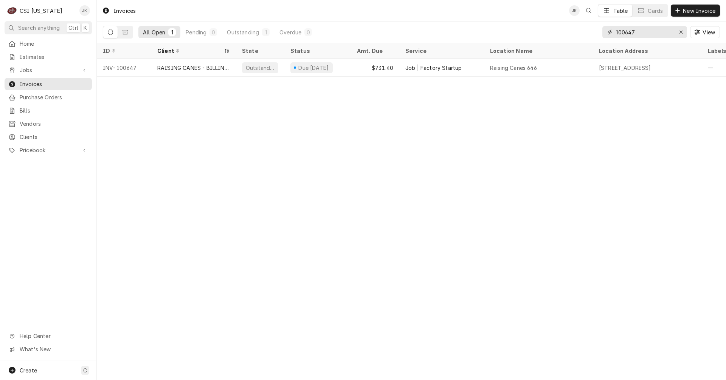
drag, startPoint x: 629, startPoint y: 34, endPoint x: 643, endPoint y: 34, distance: 14.0
click at [643, 34] on input "100647" at bounding box center [644, 32] width 57 height 12
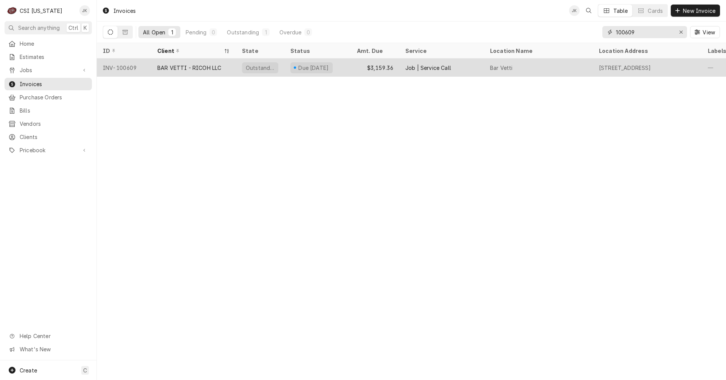
type input "100609"
click at [172, 68] on div "BAR VETTI - RICOH LLC" at bounding box center [189, 68] width 64 height 8
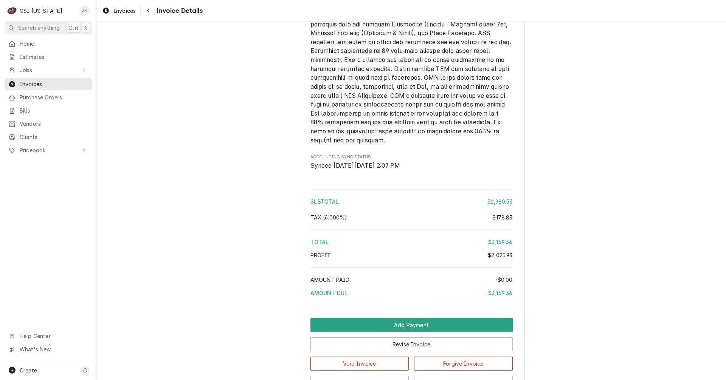
scroll to position [2446, 0]
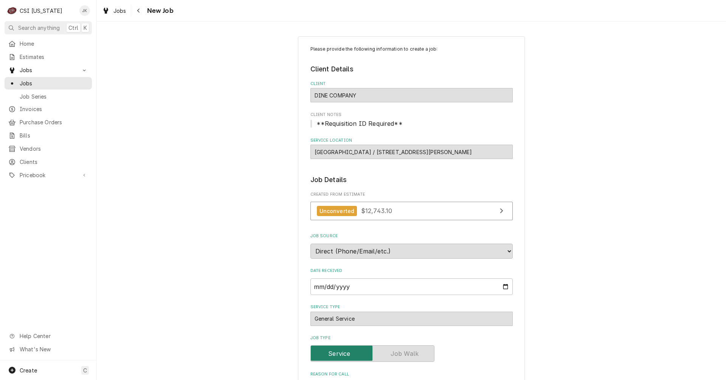
select select "06:00:00"
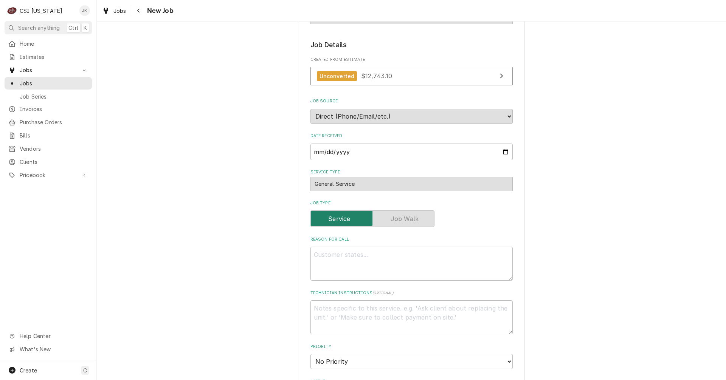
scroll to position [151, 0]
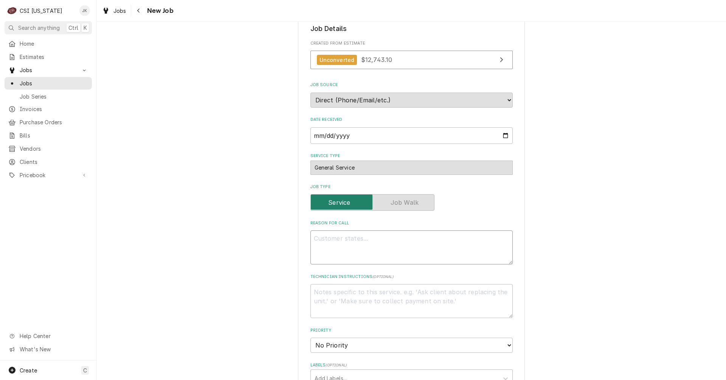
click at [337, 242] on textarea "Reason For Call" at bounding box center [411, 248] width 202 height 34
type textarea "D"
type textarea "x"
type textarea "Di"
type textarea "x"
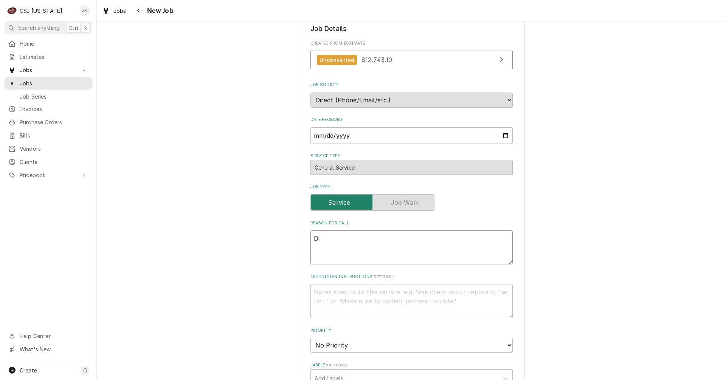
type textarea "Dis"
type textarea "x"
type textarea "Disp"
type textarea "x"
type textarea "Dispa"
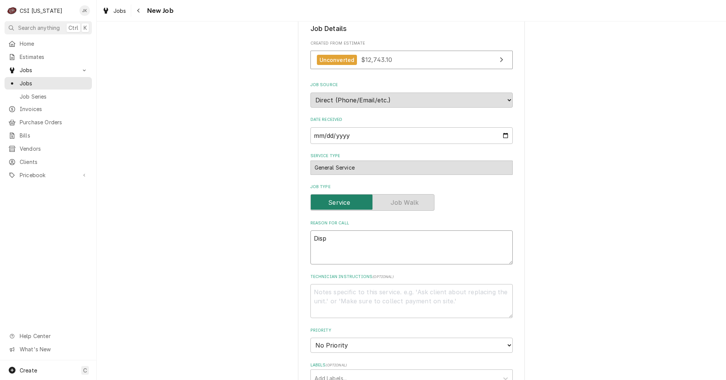
type textarea "x"
type textarea "Dispat"
type textarea "x"
type textarea "Dispatc"
type textarea "x"
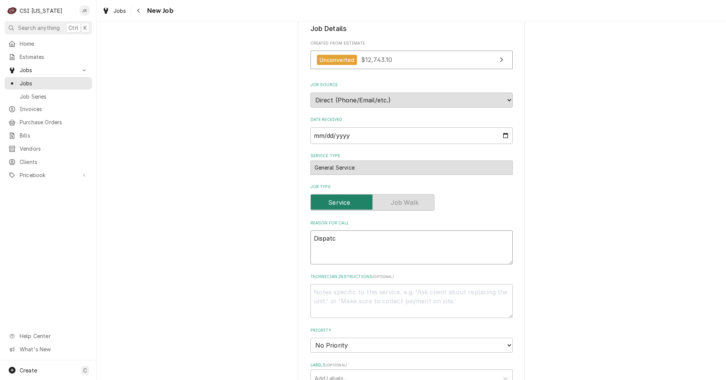
type textarea "Dispatch"
type textarea "x"
type textarea "Dispatch"
type textarea "x"
type textarea "Dispatch t"
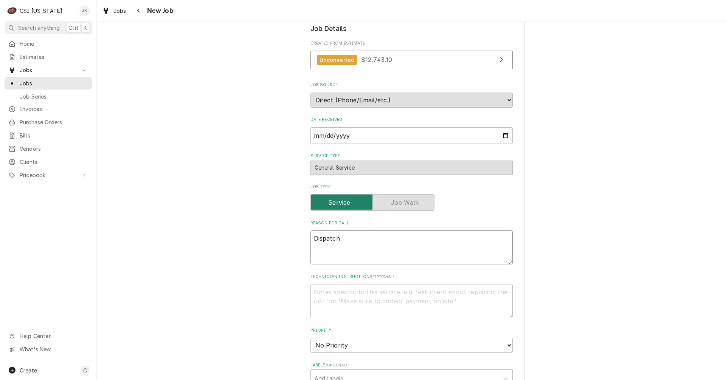
type textarea "x"
type textarea "Dispatch to"
type textarea "x"
type textarea "Dispatch to"
type textarea "x"
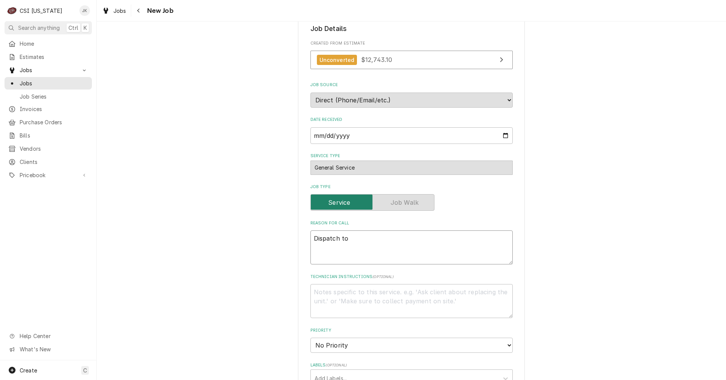
type textarea "Dispatch to i"
type textarea "x"
type textarea "Dispatch to in"
type textarea "x"
type textarea "Dispatch to ins"
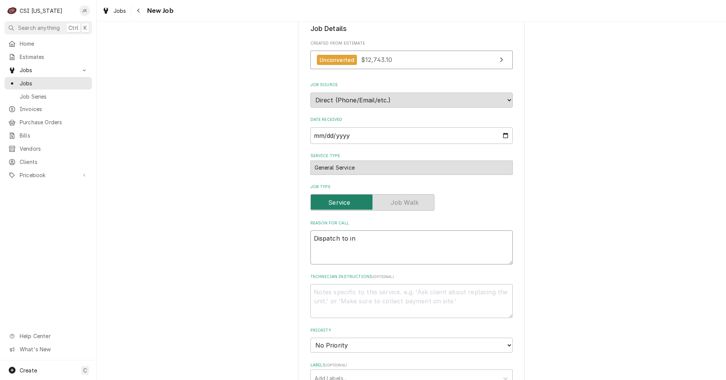
type textarea "x"
type textarea "Dispatch to inst"
type textarea "x"
type textarea "Dispatch to insta"
type textarea "x"
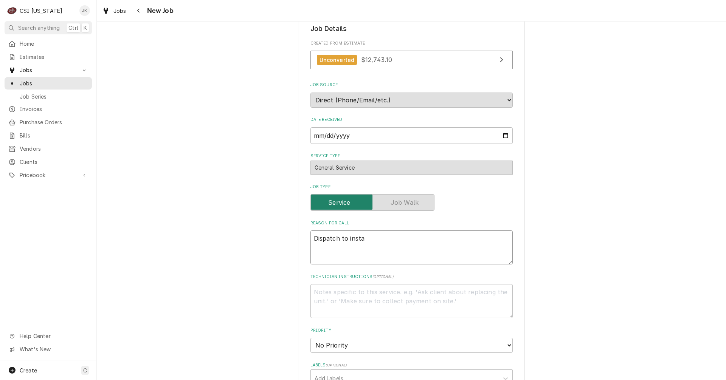
type textarea "Dispatch to instal"
type textarea "x"
type textarea "Dispatch to install"
type textarea "x"
type textarea "Dispatch to install"
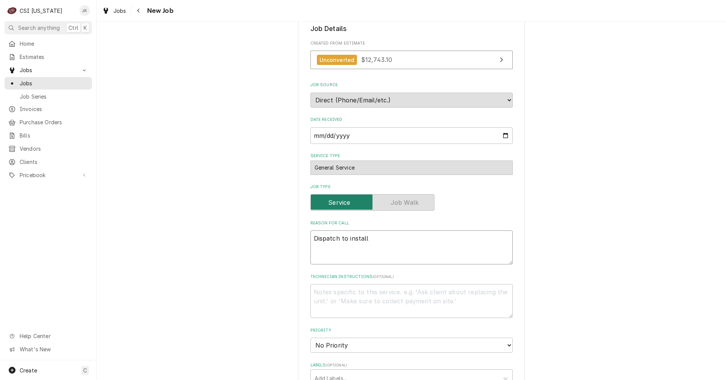
type textarea "x"
type textarea "Dispatch to install r"
type textarea "x"
type textarea "Dispatch to install re"
type textarea "x"
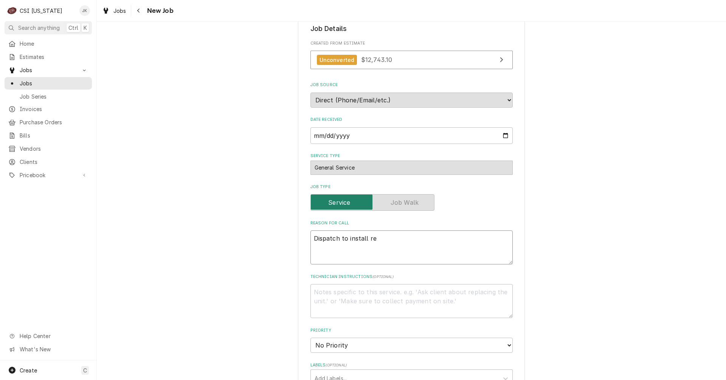
type textarea "Dispatch to install ref"
type textarea "x"
type textarea "Dispatch to install refr"
type textarea "x"
type textarea "Dispatch to install refri"
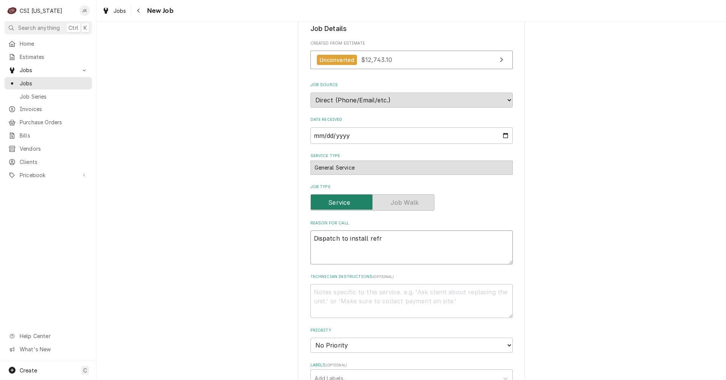
type textarea "x"
type textarea "Dispatch to install refrig"
type textarea "x"
type textarea "Dispatch to install refrige"
type textarea "x"
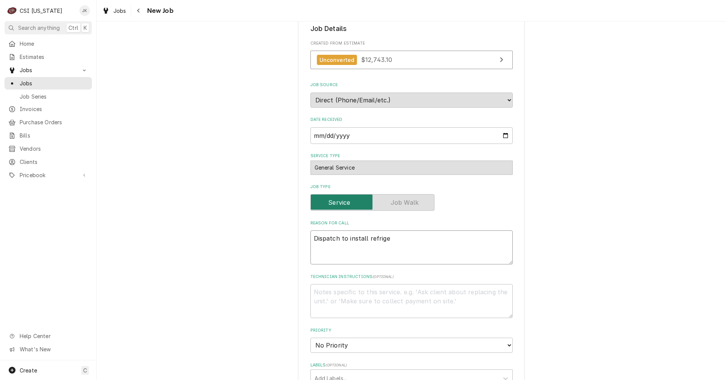
type textarea "Dispatch to install refriger"
type textarea "x"
type textarea "Dispatch to install refrigera"
type textarea "x"
type textarea "Dispatch to install refriger"
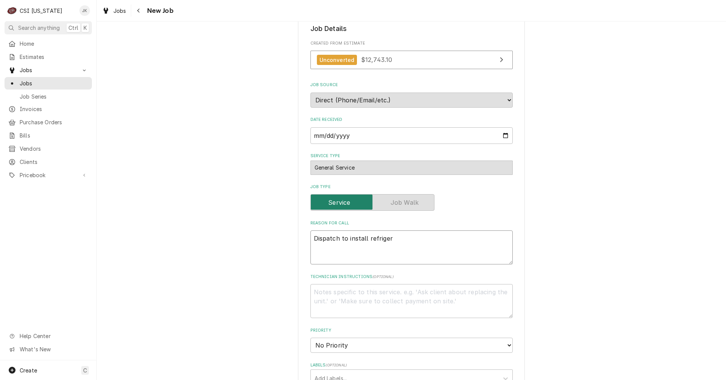
type textarea "x"
type textarea "Dispatch to install refrigera"
type textarea "x"
type textarea "Dispatch to install refrigerat"
type textarea "x"
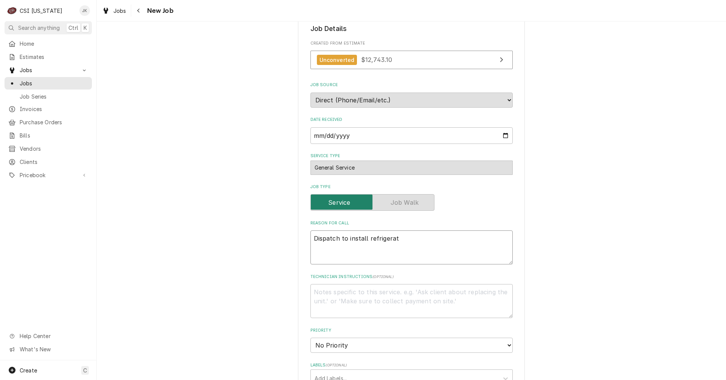
type textarea "Dispatch to install refrigerati"
type textarea "x"
type textarea "Dispatch to install refrigeratio"
type textarea "x"
type textarea "Dispatch to install refrigeration"
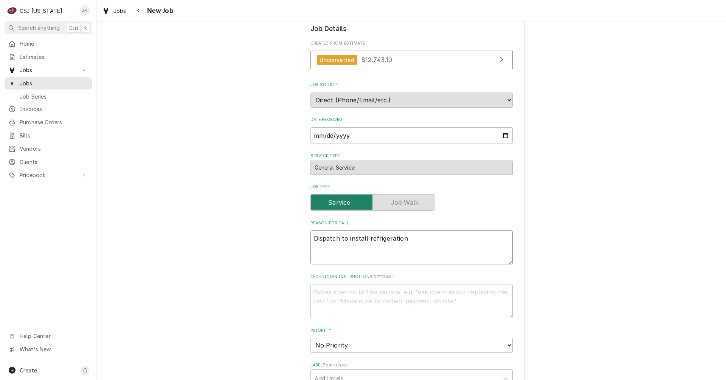
type textarea "x"
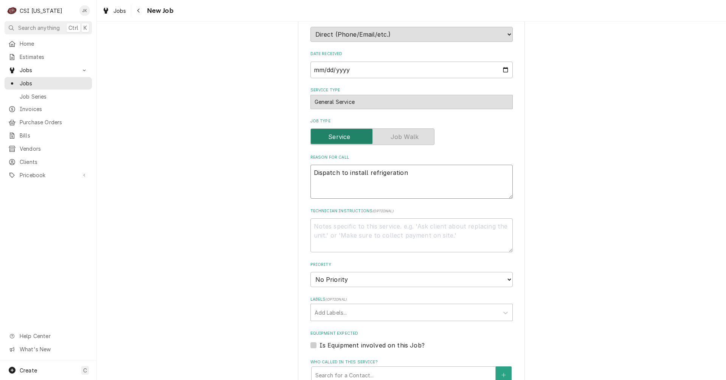
scroll to position [227, 0]
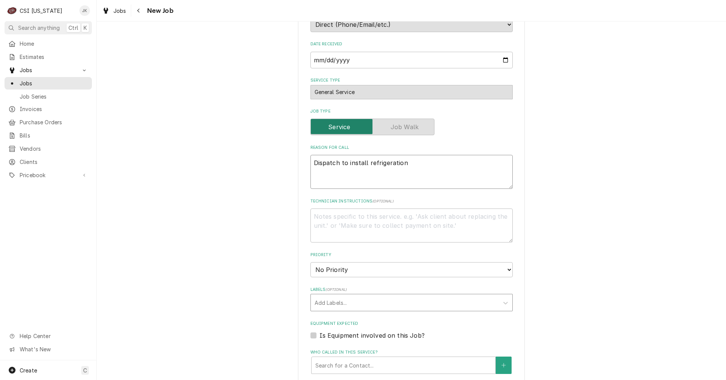
type textarea "Dispatch to install refrigeration"
click at [364, 302] on div "Labels" at bounding box center [405, 303] width 180 height 14
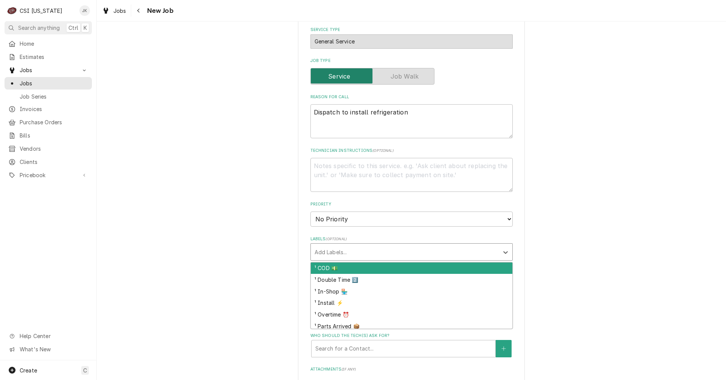
scroll to position [303, 0]
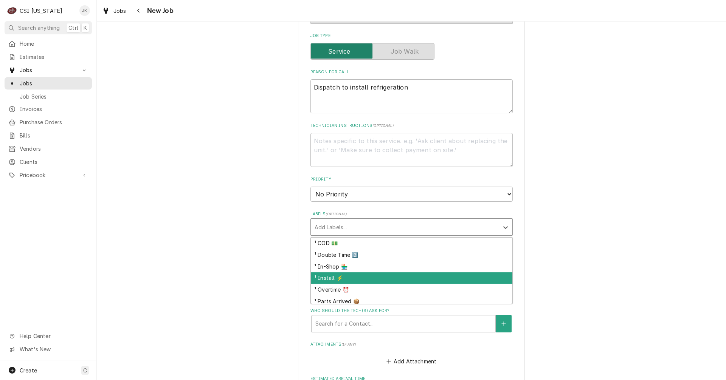
click at [355, 281] on div "¹ Install ⚡️" at bounding box center [412, 279] width 202 height 12
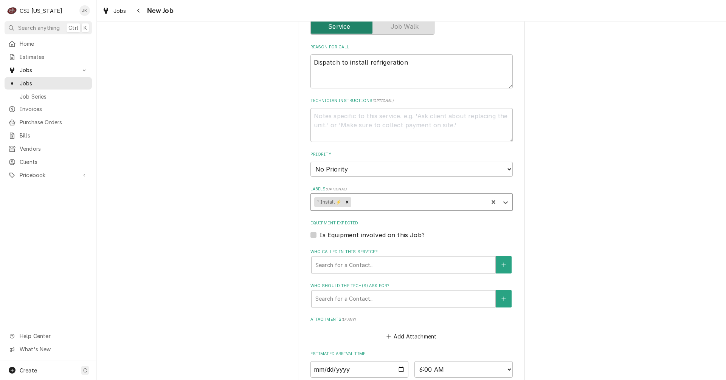
scroll to position [340, 0]
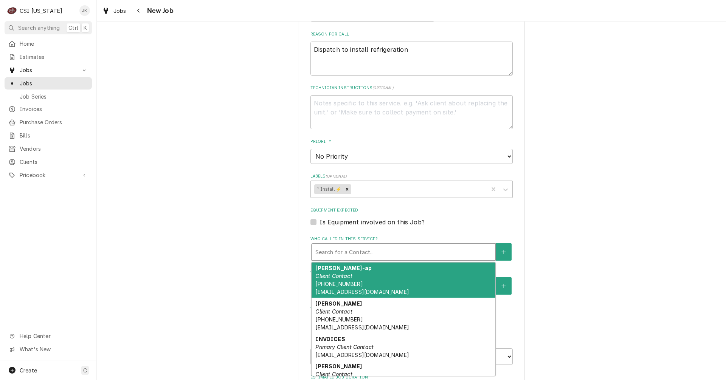
click at [361, 253] on div "Who called in this service?" at bounding box center [403, 252] width 176 height 14
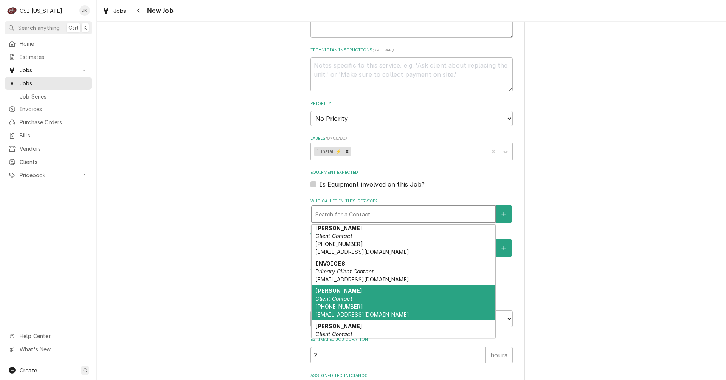
scroll to position [48, 0]
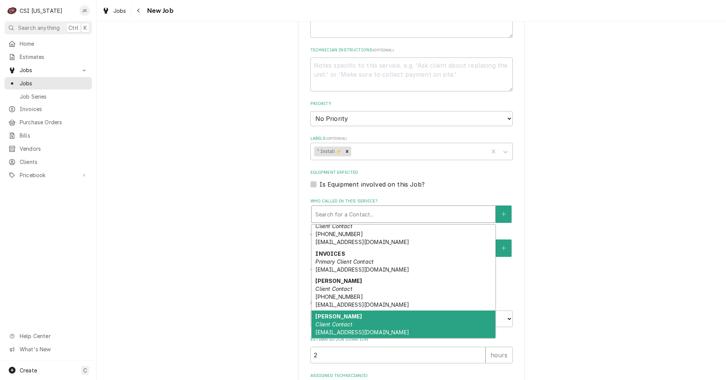
click at [376, 320] on div "[PERSON_NAME] Client Contact [EMAIL_ADDRESS][DOMAIN_NAME]" at bounding box center [404, 325] width 184 height 28
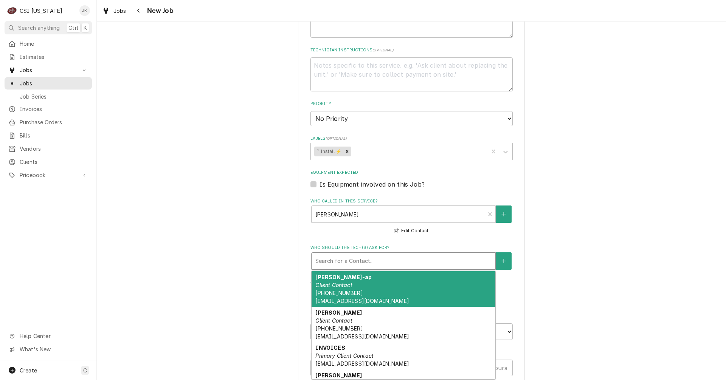
click at [368, 261] on div "Who should the tech(s) ask for?" at bounding box center [403, 262] width 176 height 14
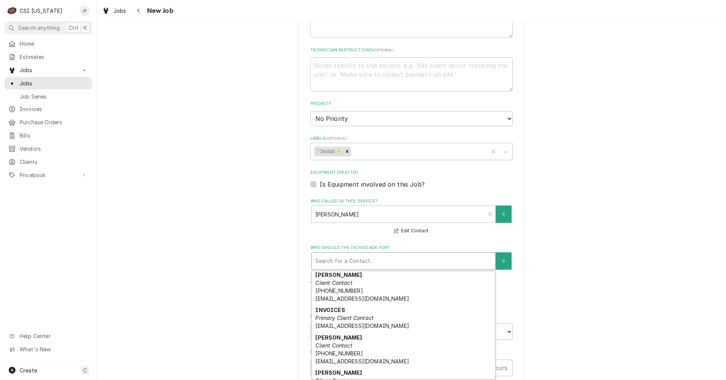
scroll to position [53, 0]
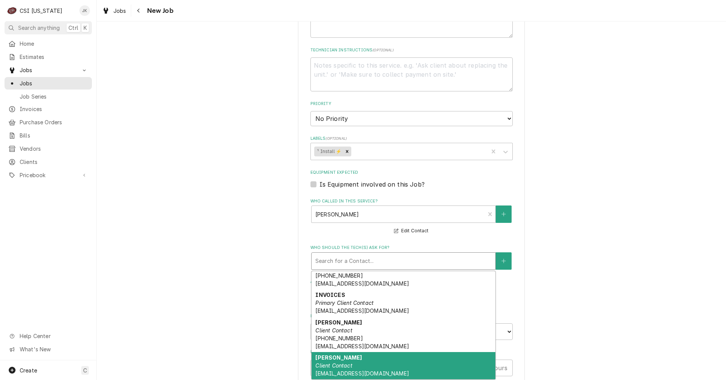
click at [370, 360] on div "[PERSON_NAME] Client Contact [EMAIL_ADDRESS][DOMAIN_NAME]" at bounding box center [404, 366] width 184 height 28
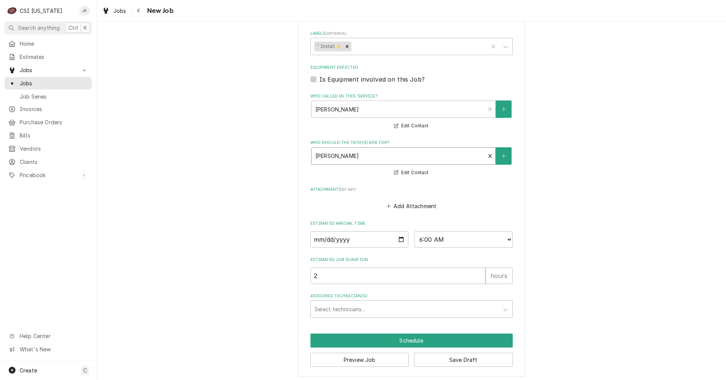
scroll to position [486, 0]
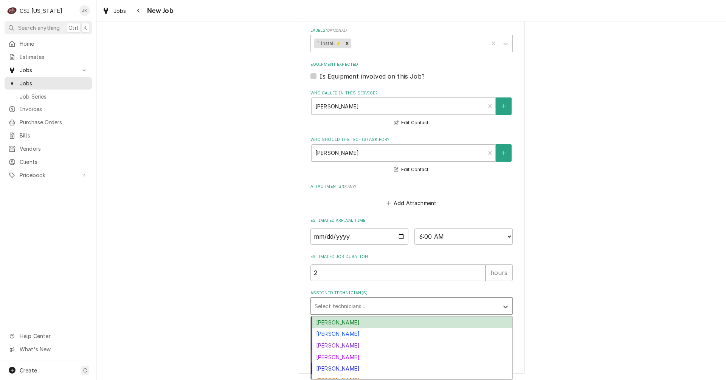
click at [363, 307] on div "Assigned Technician(s)" at bounding box center [405, 307] width 180 height 14
click at [348, 325] on div "[PERSON_NAME]" at bounding box center [412, 323] width 202 height 12
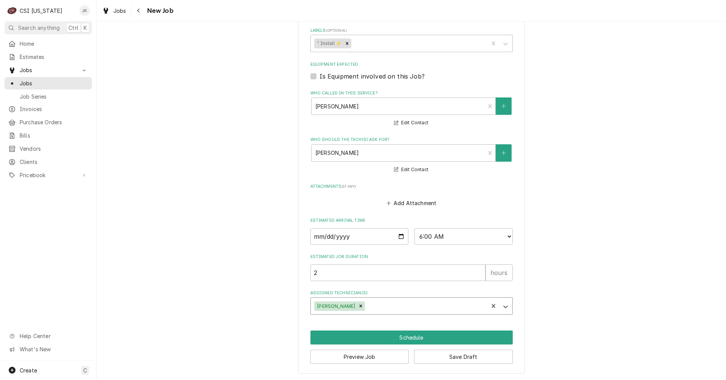
type textarea "x"
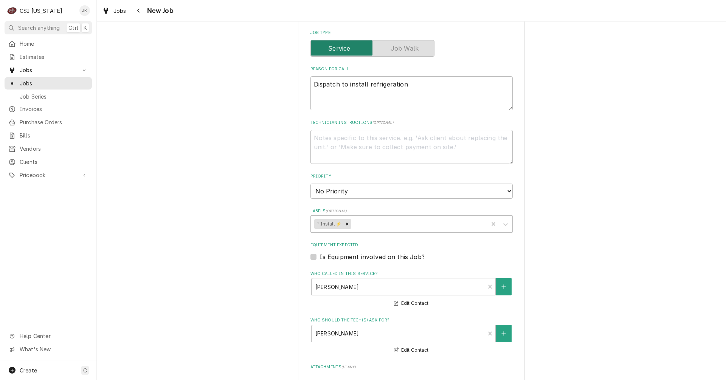
scroll to position [297, 0]
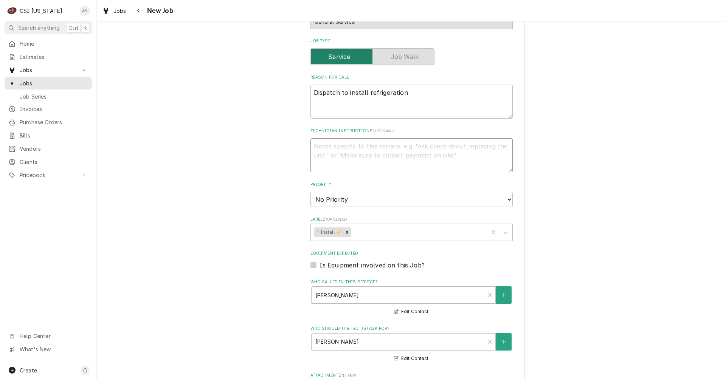
click at [353, 147] on textarea "Technician Instructions ( optional )" at bounding box center [411, 155] width 202 height 34
type textarea "C"
type textarea "x"
type textarea "Ca"
type textarea "x"
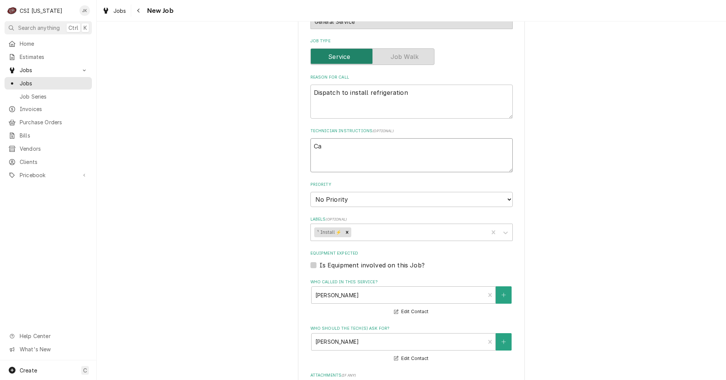
type textarea "Cal"
type textarea "x"
type textarea "Call"
type textarea "x"
type textarea "Call"
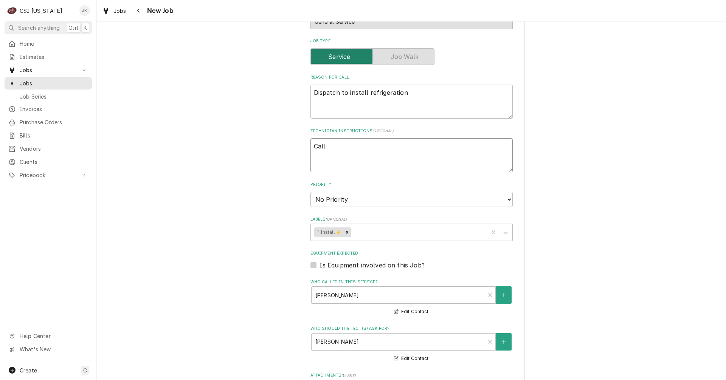
type textarea "x"
type textarea "Call b"
type textarea "x"
type textarea "Call be"
type textarea "x"
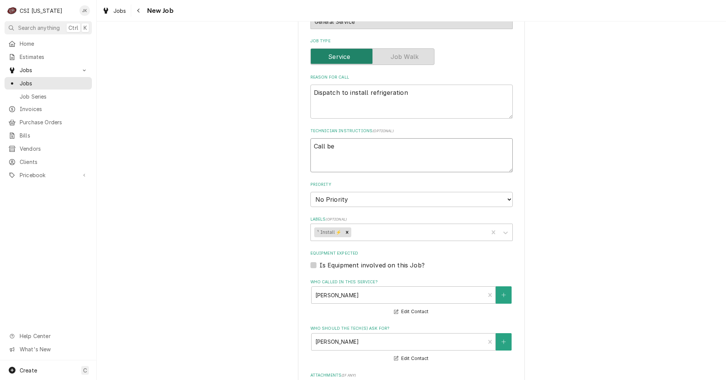
type textarea "Call bei"
type textarea "x"
type textarea "Call bein"
type textarea "x"
type textarea "Call being"
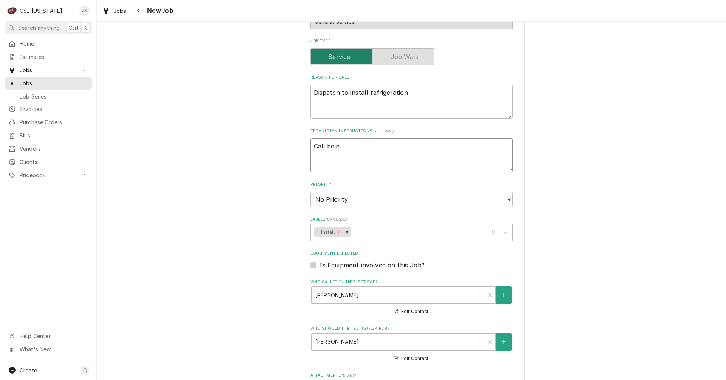
type textarea "x"
type textarea "Call being"
type textarea "x"
type textarea "Call being e"
type textarea "x"
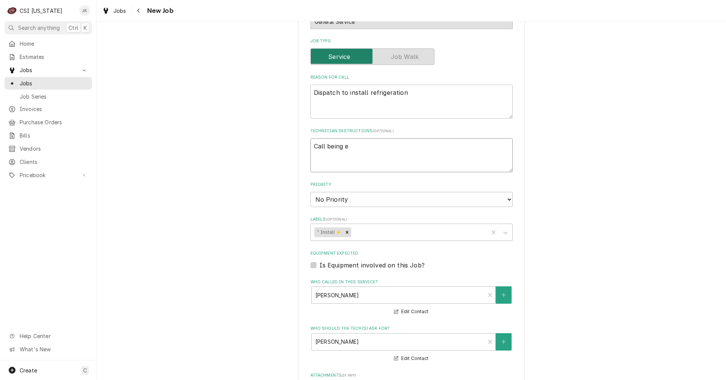
type textarea "Call being en"
type textarea "x"
type textarea "Call being ent"
type textarea "x"
type textarea "Call being ente"
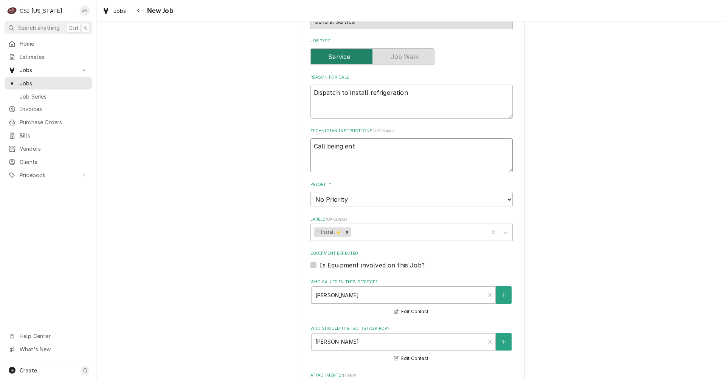
type textarea "x"
type textarea "Call being enter"
type textarea "x"
type textarea "Call being entere"
type textarea "x"
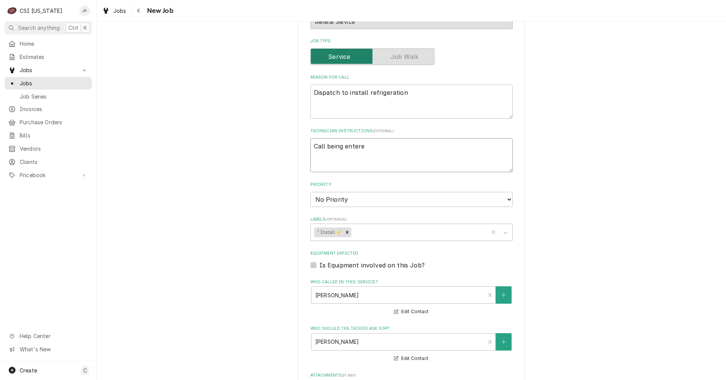
type textarea "Call being entered"
type textarea "x"
type textarea "Call being entered"
type textarea "x"
